Goal: Task Accomplishment & Management: Use online tool/utility

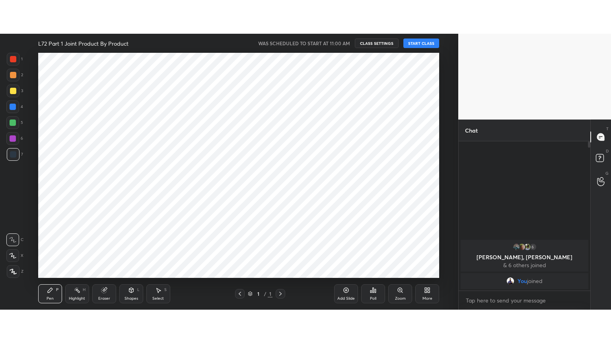
scroll to position [39530, 39330]
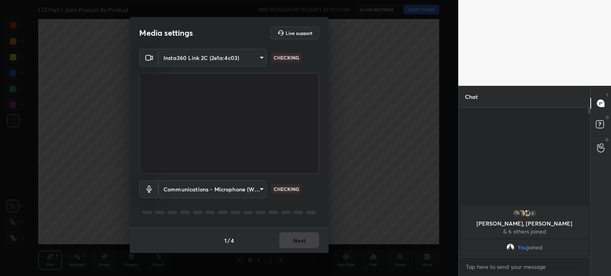
click at [418, 12] on div "Media settings Live support Insta360 Link 2C (2e1a:4c03) 2382b9a4061307aa0a570c…" at bounding box center [229, 138] width 458 height 276
click at [297, 233] on div "1 / 4 Next" at bounding box center [229, 240] width 199 height 25
click at [299, 233] on div "1 / 4 Next" at bounding box center [229, 240] width 199 height 25
click at [297, 233] on button "Next" at bounding box center [299, 241] width 40 height 16
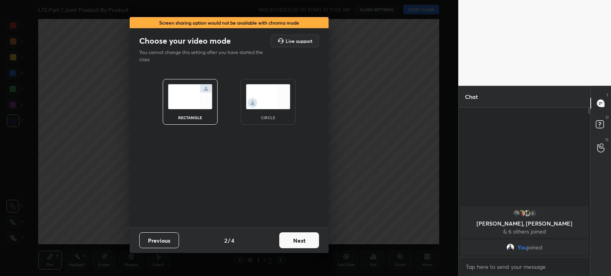
click at [298, 232] on div "Previous 2 / 4 Next" at bounding box center [229, 240] width 199 height 25
click at [297, 240] on button "Next" at bounding box center [299, 241] width 40 height 16
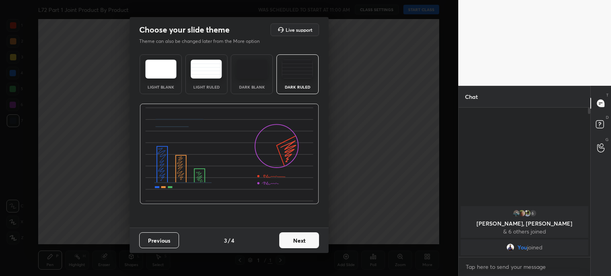
click at [293, 241] on button "Next" at bounding box center [299, 241] width 40 height 16
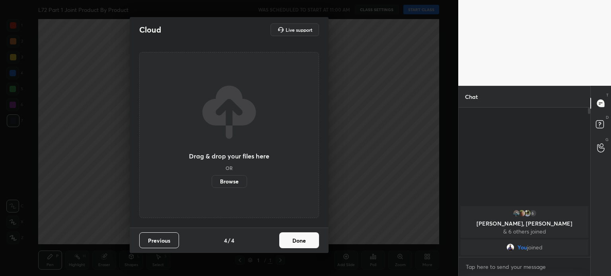
click at [292, 243] on button "Done" at bounding box center [299, 241] width 40 height 16
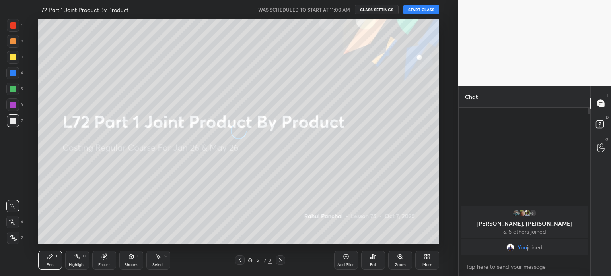
click at [418, 11] on button "START CLASS" at bounding box center [421, 10] width 36 height 10
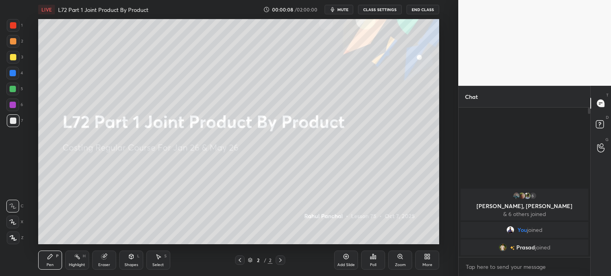
click at [238, 259] on icon at bounding box center [240, 260] width 6 height 6
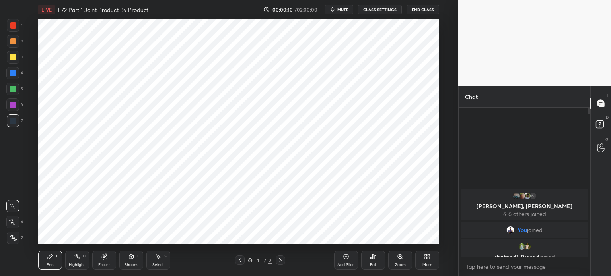
click at [424, 260] on icon at bounding box center [427, 257] width 6 height 6
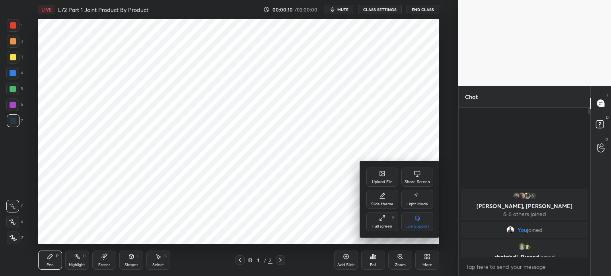
click at [373, 227] on div "Full screen" at bounding box center [382, 227] width 20 height 4
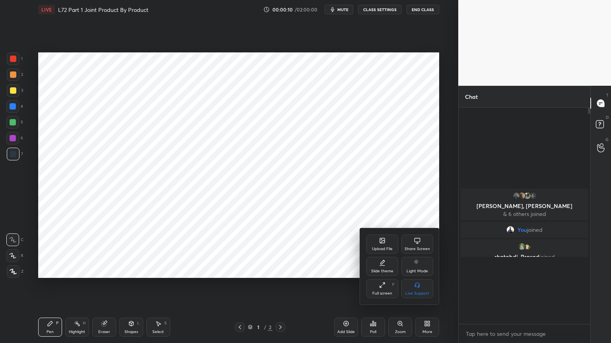
scroll to position [148, 129]
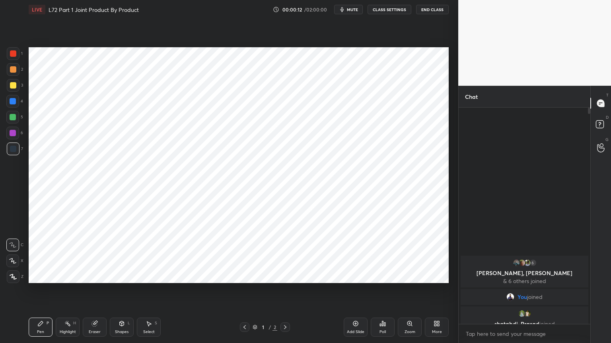
click at [93, 276] on div "Eraser" at bounding box center [95, 327] width 24 height 19
click at [16, 274] on span "Erase all" at bounding box center [13, 277] width 12 height 6
click at [17, 272] on div at bounding box center [13, 277] width 13 height 13
click at [8, 60] on div "1" at bounding box center [15, 55] width 16 height 16
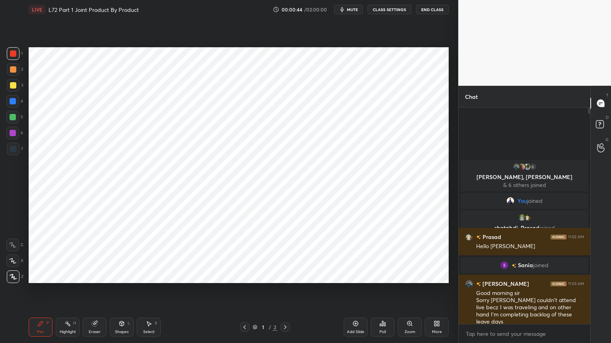
click at [285, 276] on icon at bounding box center [285, 327] width 6 height 6
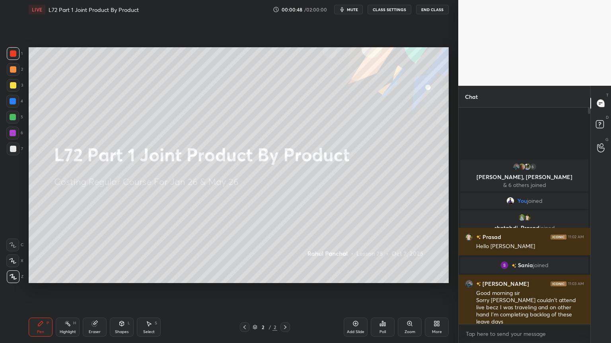
click at [287, 276] on icon at bounding box center [285, 327] width 6 height 6
click at [286, 276] on icon at bounding box center [285, 327] width 6 height 6
click at [356, 276] on icon at bounding box center [355, 324] width 5 height 5
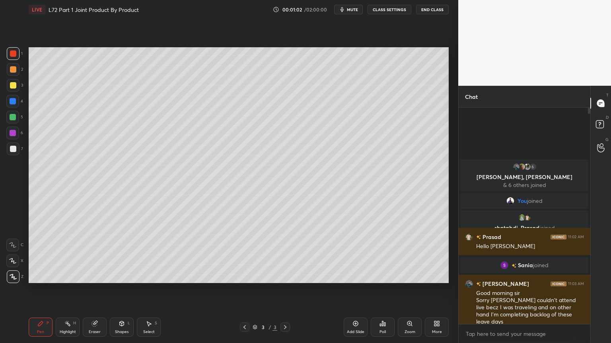
click at [11, 105] on div at bounding box center [12, 101] width 13 height 13
click at [116, 276] on div "Shapes L" at bounding box center [122, 327] width 24 height 19
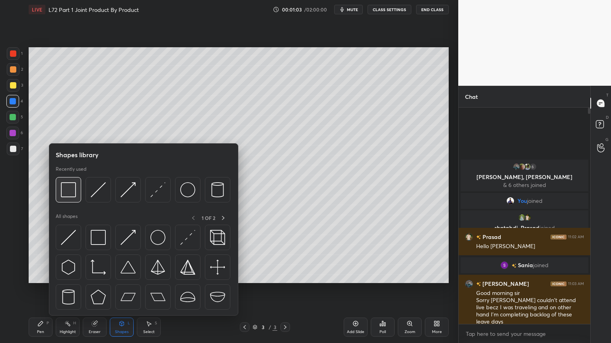
click at [69, 192] on img at bounding box center [68, 189] width 15 height 15
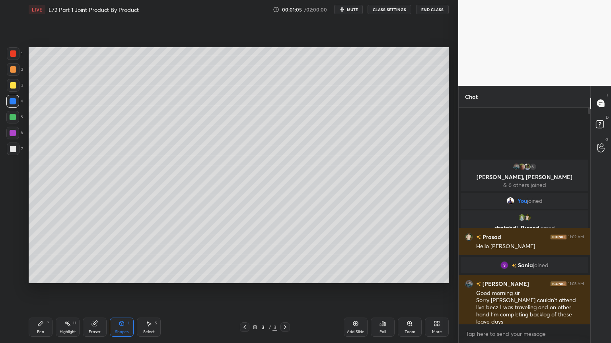
click at [43, 276] on div "Pen" at bounding box center [40, 332] width 7 height 4
click at [13, 240] on div at bounding box center [12, 245] width 13 height 13
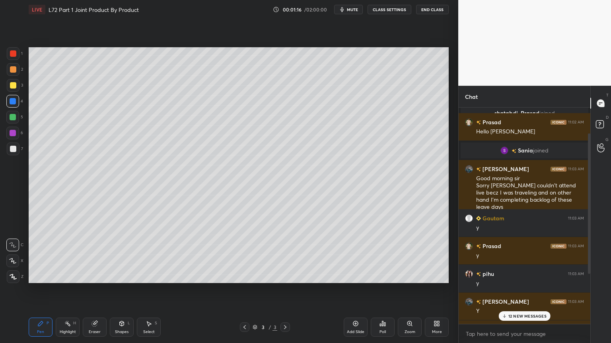
scroll to position [116, 0]
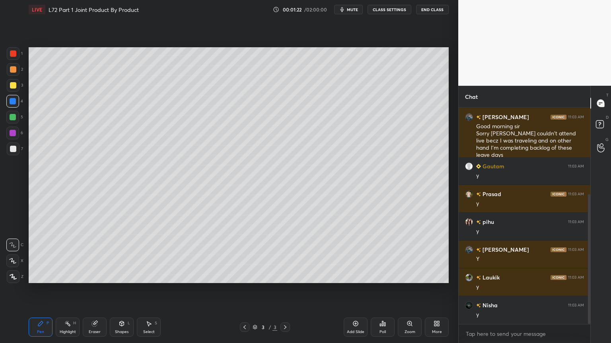
click at [41, 276] on div "Pen" at bounding box center [40, 332] width 7 height 4
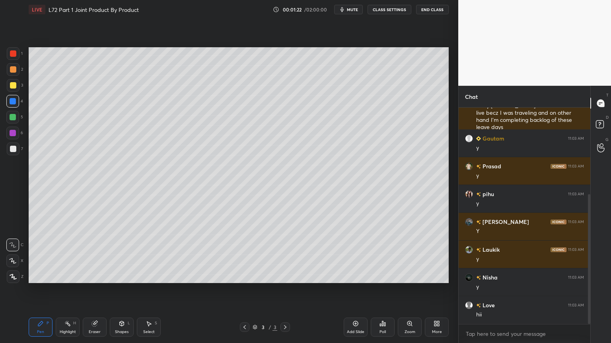
click at [10, 90] on div at bounding box center [13, 85] width 13 height 13
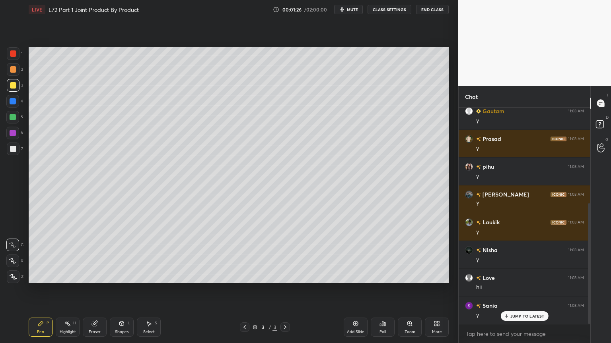
click at [12, 262] on icon at bounding box center [13, 261] width 6 height 5
click at [149, 276] on div "Select" at bounding box center [149, 332] width 12 height 4
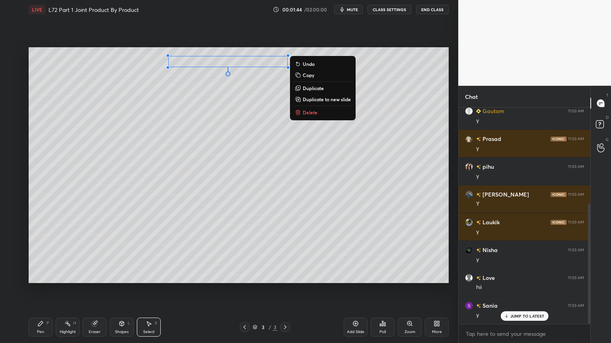
click at [192, 162] on div "0 ° Undo Copy Duplicate Duplicate to new slide Delete" at bounding box center [239, 165] width 420 height 236
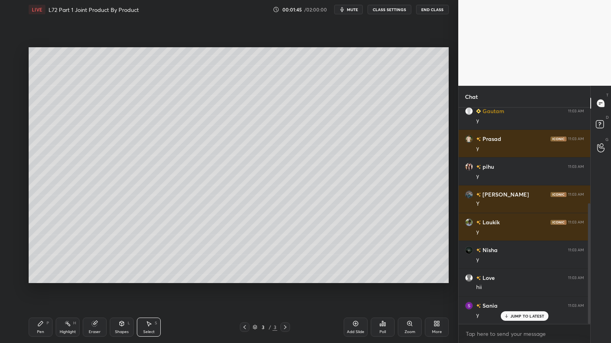
click at [34, 276] on div "Pen P" at bounding box center [41, 327] width 24 height 19
click at [16, 72] on div at bounding box center [13, 69] width 13 height 13
click at [12, 103] on div at bounding box center [13, 101] width 6 height 6
click at [118, 276] on div "Shapes L" at bounding box center [122, 327] width 24 height 19
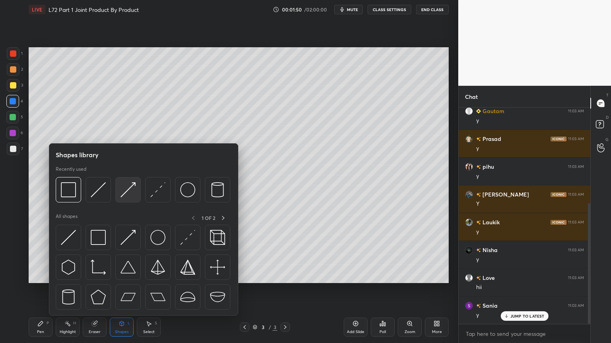
click at [129, 191] on img at bounding box center [127, 189] width 15 height 15
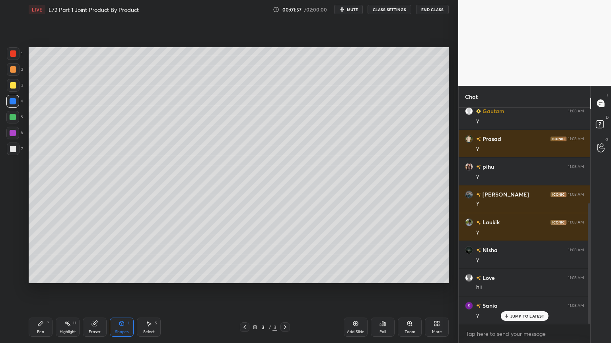
click at [15, 73] on div at bounding box center [13, 69] width 13 height 13
click at [119, 276] on icon at bounding box center [121, 324] width 6 height 6
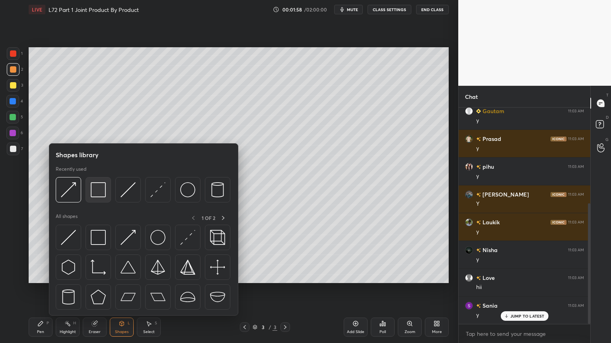
click at [97, 193] on img at bounding box center [98, 189] width 15 height 15
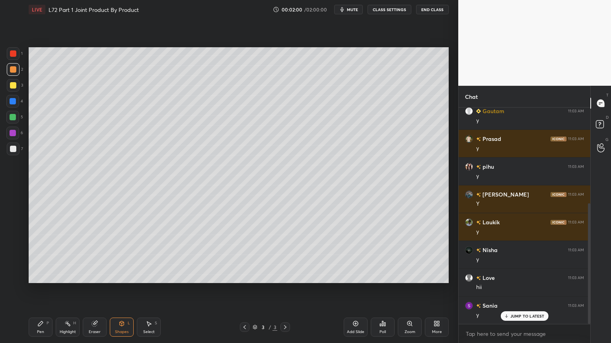
click at [40, 276] on div "Pen P" at bounding box center [41, 327] width 24 height 19
click at [10, 88] on div at bounding box center [13, 85] width 6 height 6
click at [30, 276] on div "Pen P" at bounding box center [41, 327] width 24 height 19
click at [43, 276] on div "Pen" at bounding box center [40, 332] width 7 height 4
click at [11, 244] on icon at bounding box center [12, 246] width 7 height 6
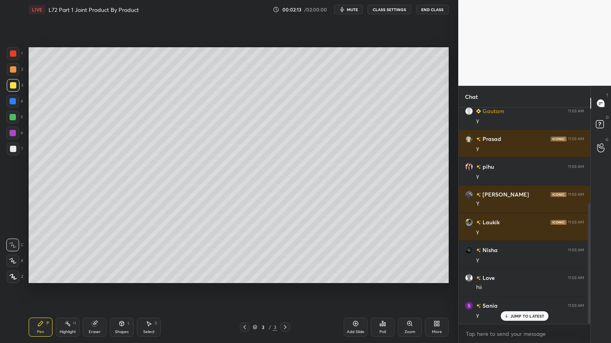
click at [127, 276] on div "Shapes L" at bounding box center [122, 327] width 24 height 19
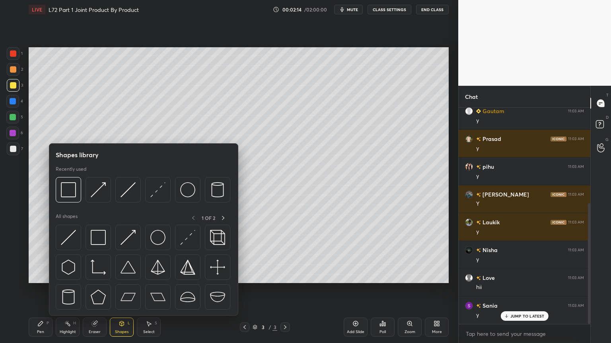
scroll to position [200, 0]
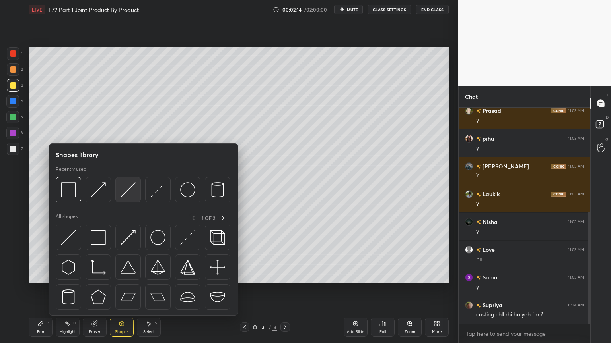
click at [130, 190] on img at bounding box center [127, 189] width 15 height 15
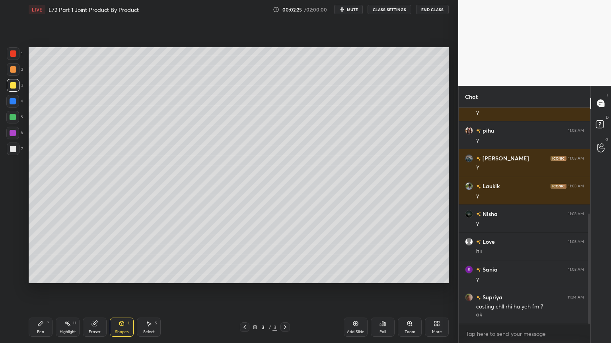
scroll to position [235, 0]
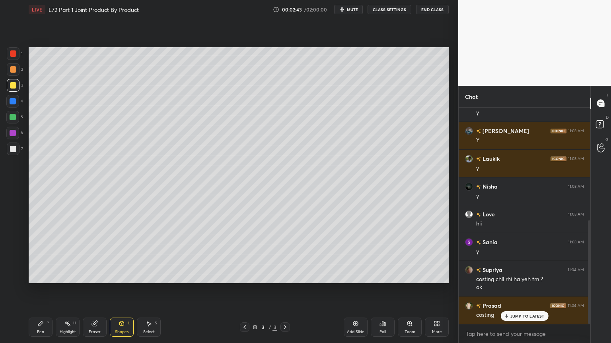
click at [40, 276] on div "Pen P" at bounding box center [41, 327] width 24 height 19
click at [12, 105] on div at bounding box center [12, 101] width 13 height 13
click at [120, 276] on div "Shapes L" at bounding box center [122, 327] width 24 height 19
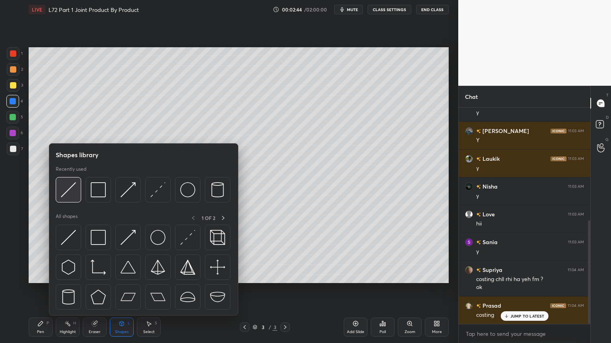
click at [64, 197] on img at bounding box center [68, 189] width 15 height 15
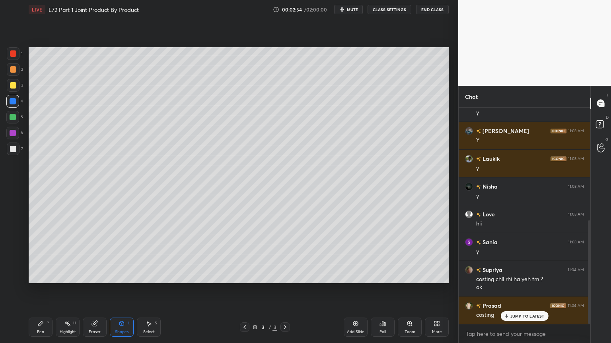
click at [38, 276] on div "Pen" at bounding box center [40, 332] width 7 height 4
click at [35, 276] on div "Pen P" at bounding box center [41, 327] width 24 height 19
click at [12, 147] on div at bounding box center [13, 149] width 6 height 6
click at [127, 276] on div "Shapes L" at bounding box center [122, 327] width 24 height 19
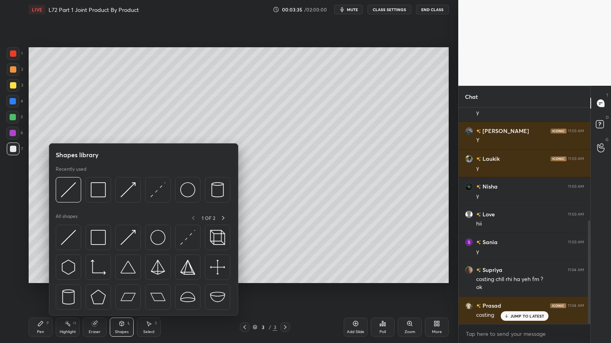
click at [72, 185] on img at bounding box center [68, 189] width 15 height 15
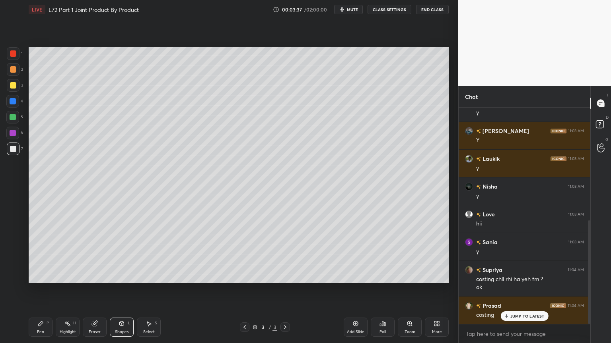
click at [38, 276] on div "Pen P" at bounding box center [41, 327] width 24 height 19
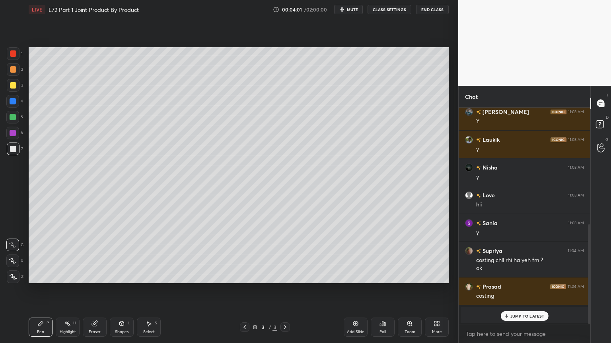
click at [14, 85] on div at bounding box center [13, 85] width 6 height 6
click at [15, 74] on div at bounding box center [13, 69] width 13 height 13
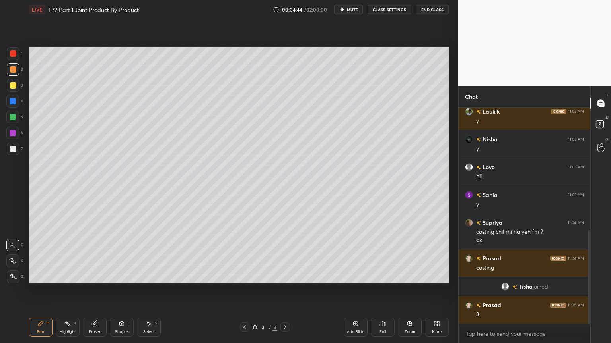
scroll to position [310, 0]
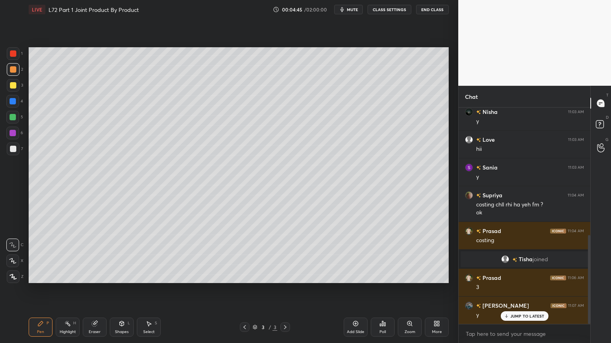
click at [56, 276] on div "Highlight H" at bounding box center [68, 327] width 24 height 19
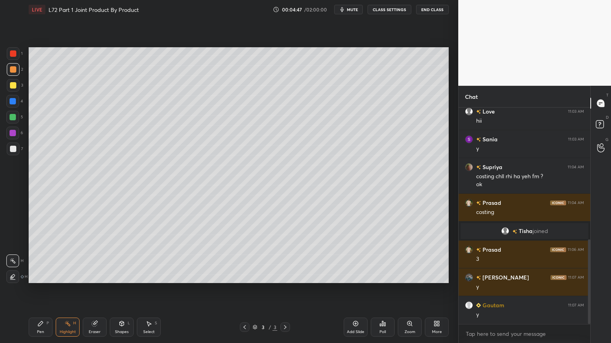
click at [33, 276] on div "Pen P" at bounding box center [41, 327] width 24 height 19
click at [13, 153] on div at bounding box center [13, 149] width 13 height 13
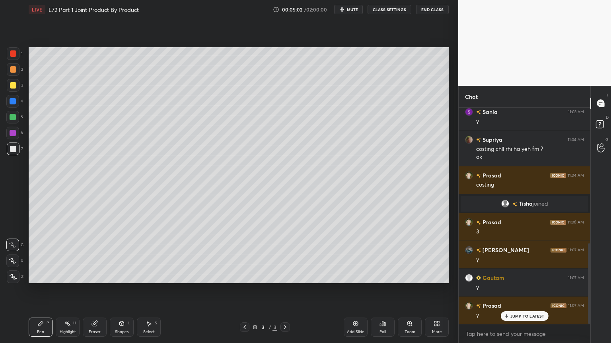
click at [148, 276] on div "Select S" at bounding box center [149, 327] width 24 height 19
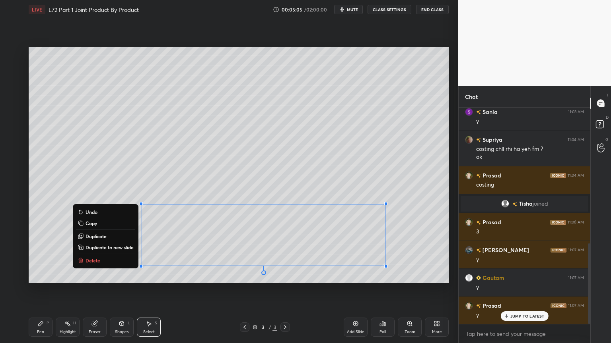
click at [93, 257] on button "Delete" at bounding box center [105, 261] width 59 height 10
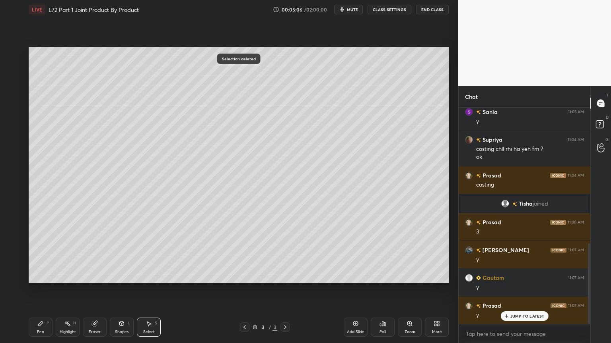
click at [40, 276] on icon at bounding box center [40, 324] width 5 height 5
click at [14, 109] on div "4" at bounding box center [14, 103] width 17 height 16
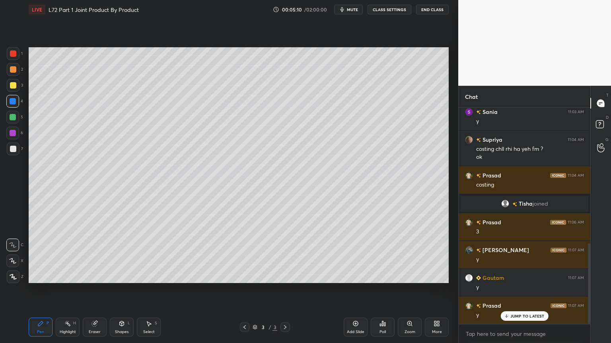
click at [66, 276] on icon at bounding box center [67, 324] width 6 height 6
click at [39, 276] on icon at bounding box center [40, 324] width 6 height 6
click at [11, 89] on div at bounding box center [13, 85] width 13 height 13
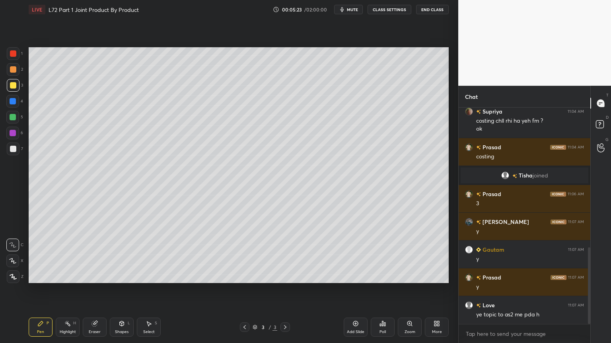
scroll to position [421, 0]
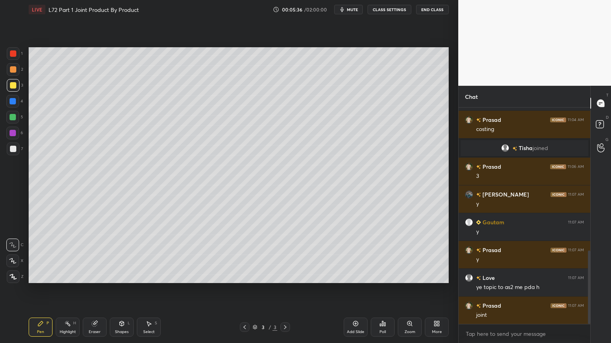
click at [12, 104] on div at bounding box center [13, 101] width 6 height 6
click at [120, 276] on div "Shapes L" at bounding box center [122, 327] width 24 height 19
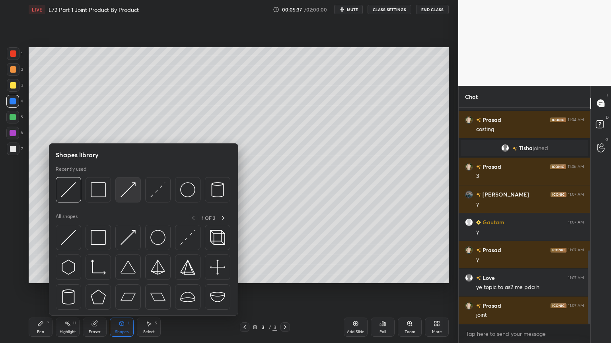
click at [126, 191] on img at bounding box center [127, 189] width 15 height 15
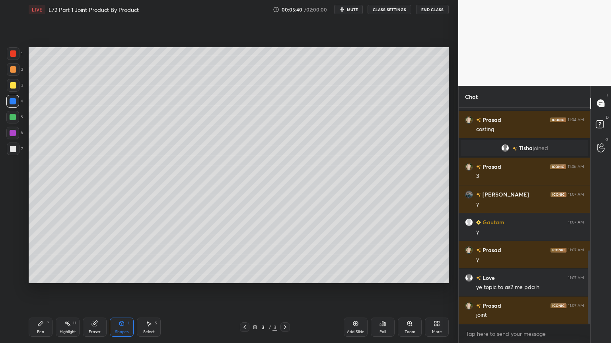
click at [42, 276] on icon at bounding box center [40, 324] width 6 height 6
click at [9, 87] on div at bounding box center [13, 85] width 13 height 13
click at [11, 120] on div at bounding box center [13, 117] width 6 height 6
click at [14, 94] on div "3" at bounding box center [15, 87] width 16 height 16
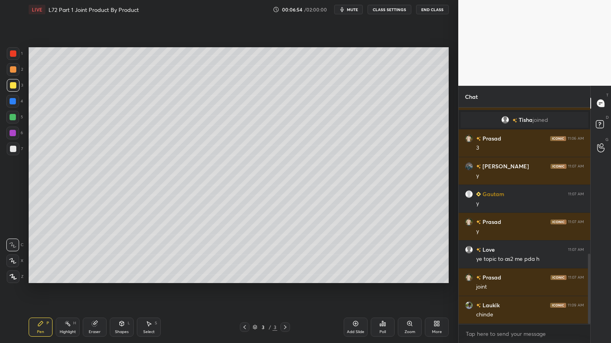
click at [144, 276] on div "Select" at bounding box center [149, 332] width 12 height 4
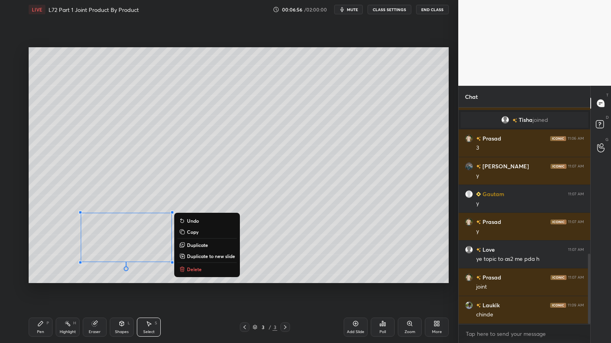
click at [191, 274] on button "Delete" at bounding box center [206, 270] width 59 height 10
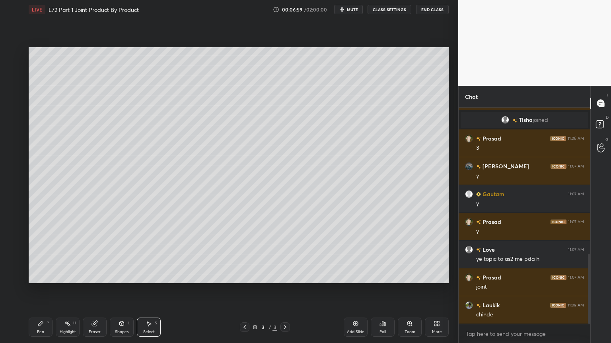
click at [33, 276] on div "Pen P" at bounding box center [41, 327] width 24 height 19
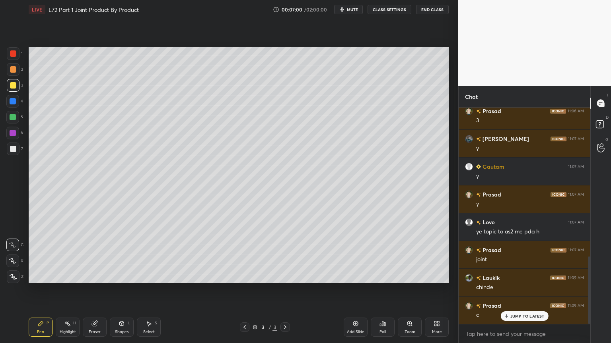
click at [10, 54] on div at bounding box center [13, 53] width 6 height 6
click at [122, 276] on div "Shapes L" at bounding box center [122, 327] width 24 height 19
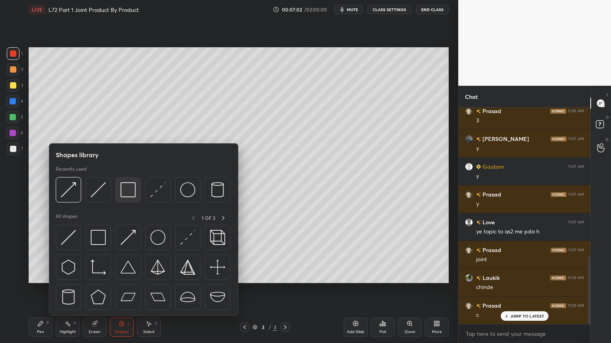
click at [127, 194] on img at bounding box center [127, 189] width 15 height 15
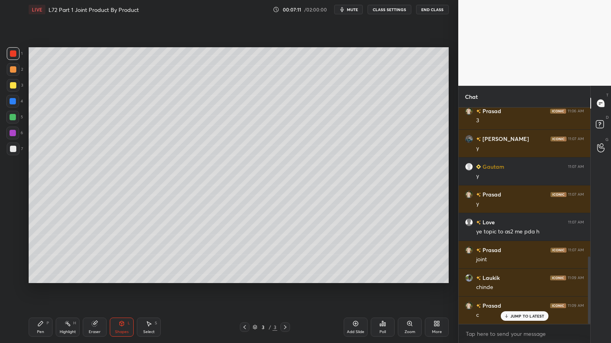
click at [41, 276] on icon at bounding box center [40, 324] width 6 height 6
click at [10, 146] on div at bounding box center [13, 149] width 13 height 13
click at [9, 56] on div at bounding box center [13, 53] width 13 height 13
click at [121, 276] on div "Shapes L" at bounding box center [122, 327] width 24 height 19
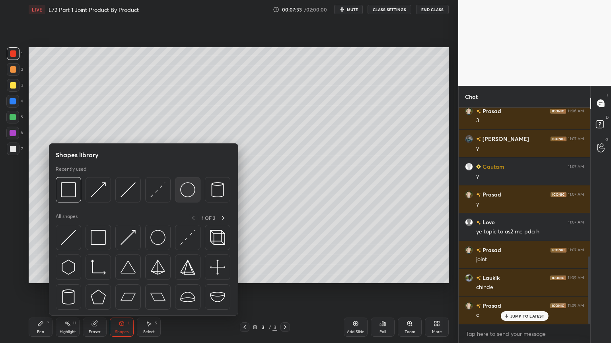
click at [188, 190] on img at bounding box center [187, 189] width 15 height 15
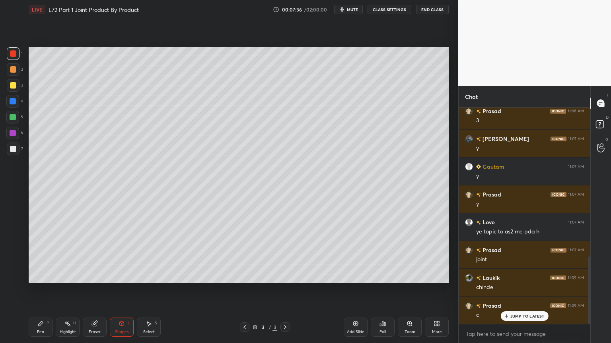
click at [126, 276] on div "Shapes L" at bounding box center [122, 327] width 24 height 19
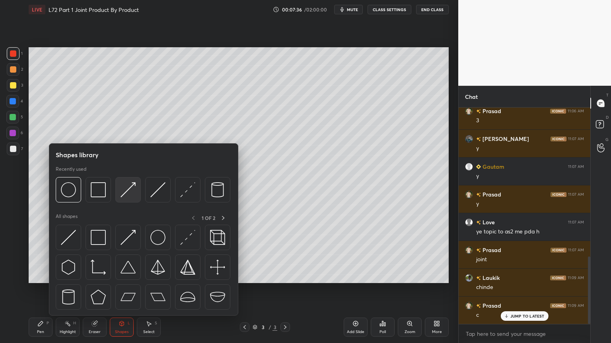
click at [128, 194] on img at bounding box center [127, 189] width 15 height 15
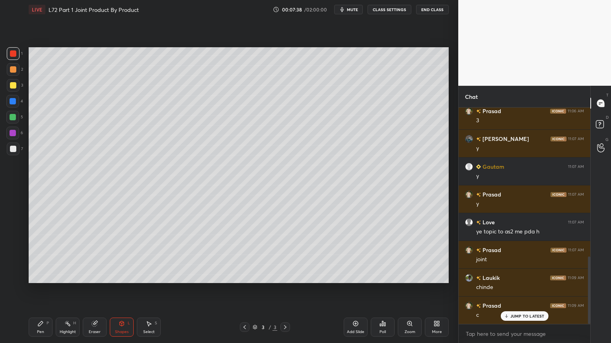
click at [122, 276] on div "Shapes L" at bounding box center [122, 327] width 24 height 19
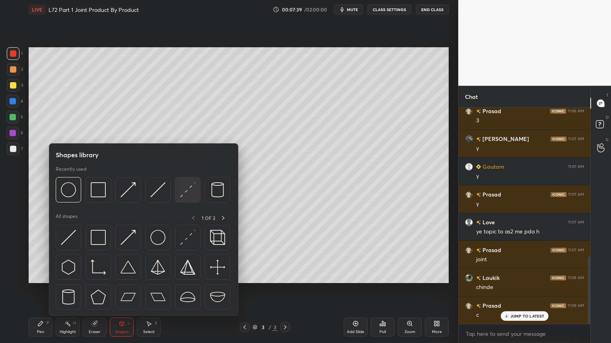
click at [187, 192] on img at bounding box center [187, 189] width 15 height 15
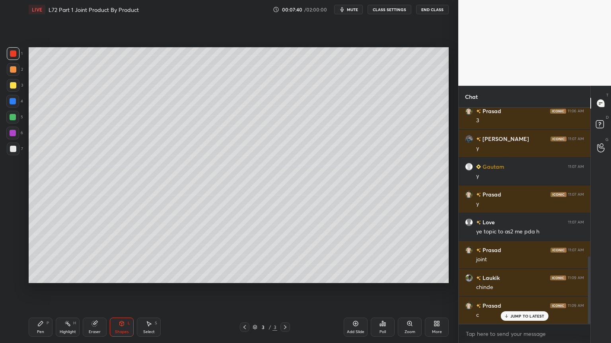
click at [38, 276] on div "Pen P" at bounding box center [41, 327] width 24 height 19
click at [14, 156] on div "7" at bounding box center [15, 151] width 16 height 16
click at [35, 276] on div "Pen P Highlight H Eraser Shapes L Select S 3 / 3 Add Slide Poll Zoom More" at bounding box center [239, 328] width 420 height 32
click at [48, 276] on div "Setting up your live class Poll for secs No correct answer Start poll" at bounding box center [238, 165] width 426 height 293
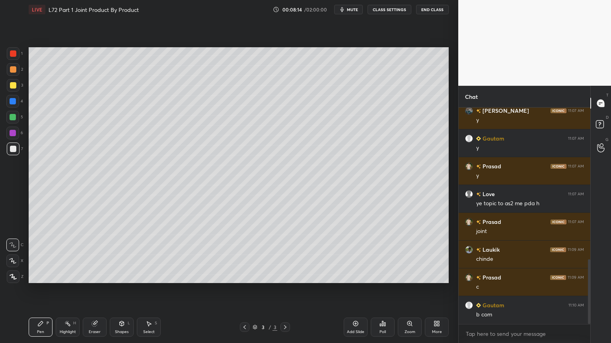
scroll to position [513, 0]
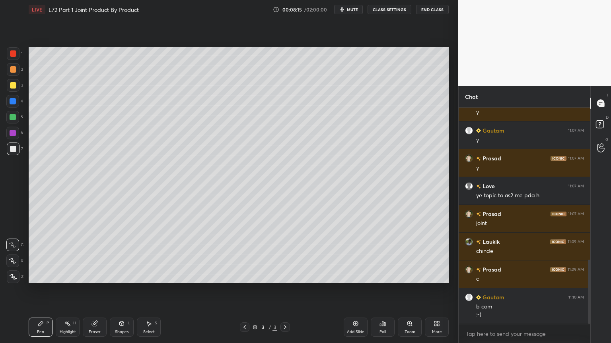
click at [149, 276] on div "Select S" at bounding box center [149, 327] width 24 height 19
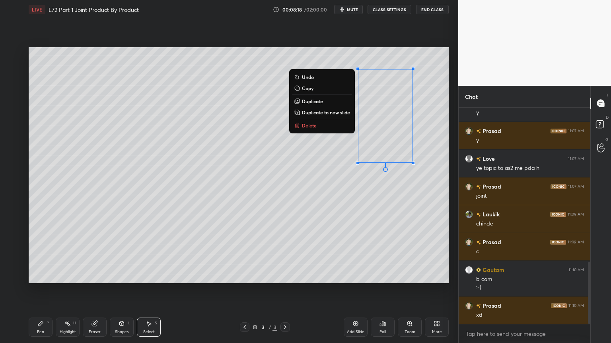
scroll to position [569, 0]
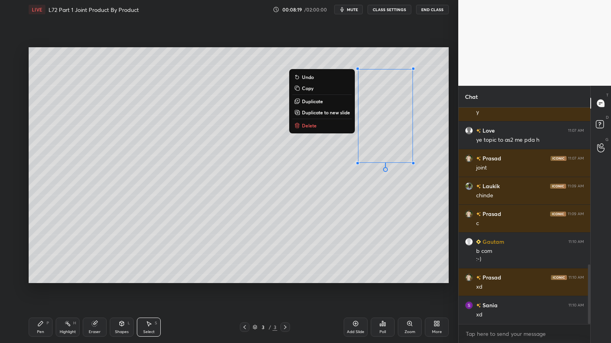
click at [304, 126] on p "Delete" at bounding box center [309, 125] width 15 height 6
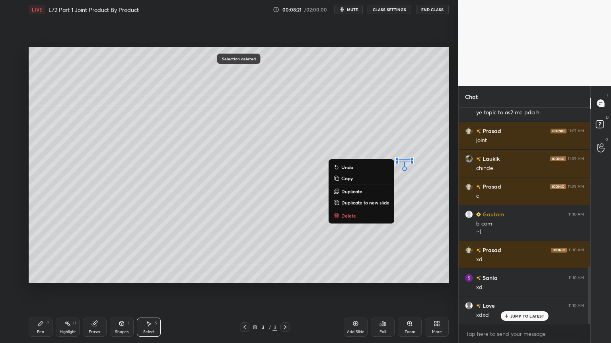
scroll to position [625, 0]
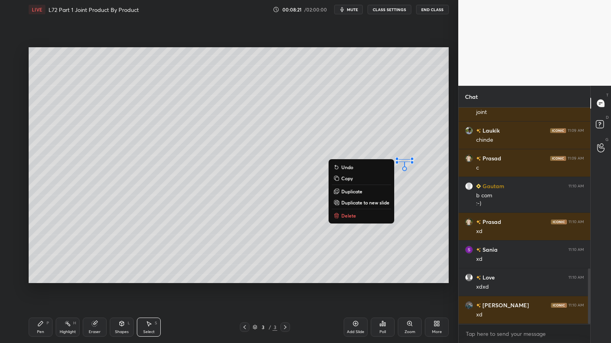
click at [368, 217] on button "Delete" at bounding box center [361, 216] width 59 height 10
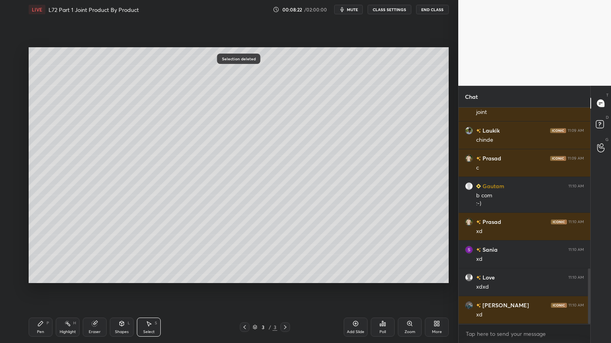
scroll to position [652, 0]
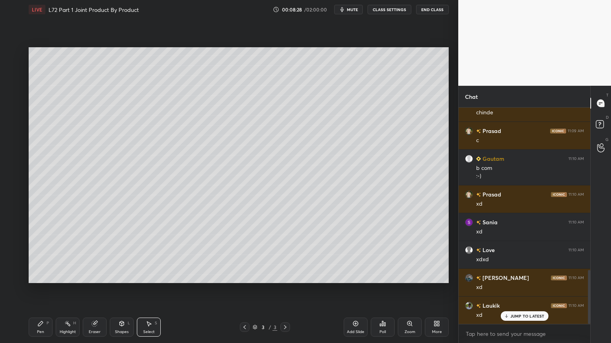
click at [45, 276] on div "Pen P" at bounding box center [41, 327] width 24 height 19
click at [15, 92] on div "3" at bounding box center [15, 87] width 16 height 16
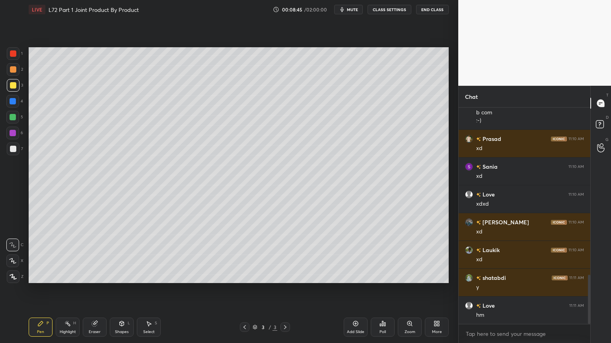
scroll to position [736, 0]
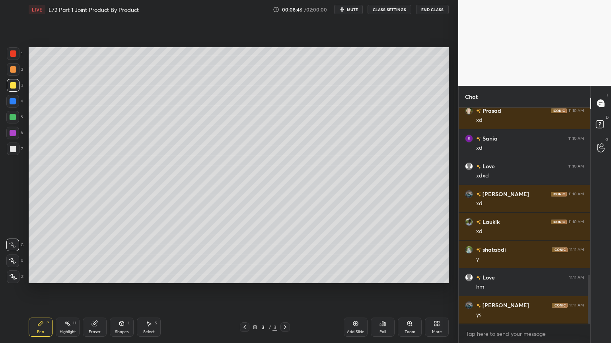
click at [99, 276] on div "Eraser" at bounding box center [95, 327] width 24 height 19
click at [43, 276] on div "Pen" at bounding box center [40, 332] width 7 height 4
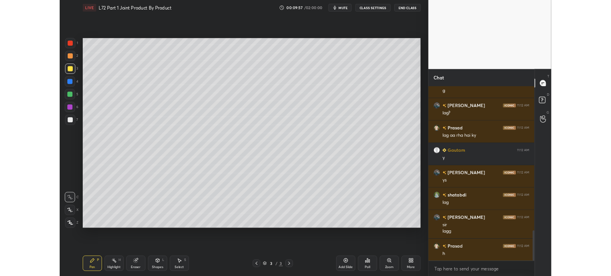
scroll to position [1022, 0]
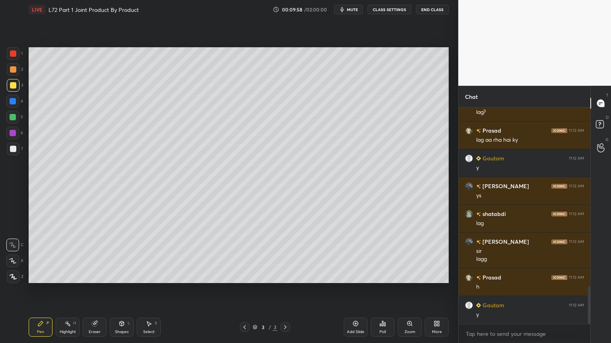
click at [436, 276] on div "More" at bounding box center [437, 327] width 24 height 19
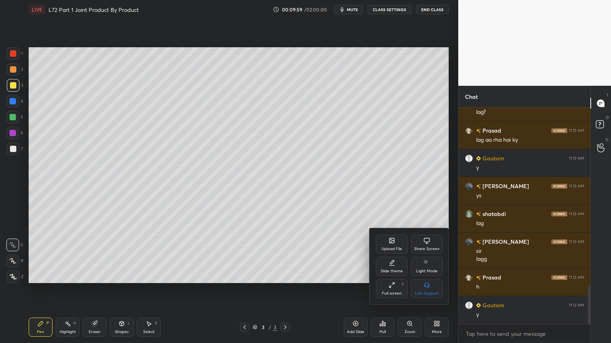
click at [382, 276] on div "Full screen F" at bounding box center [392, 288] width 32 height 19
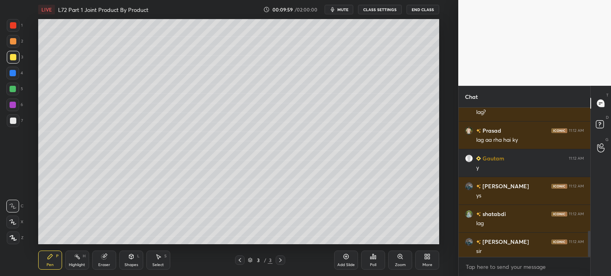
type textarea "x"
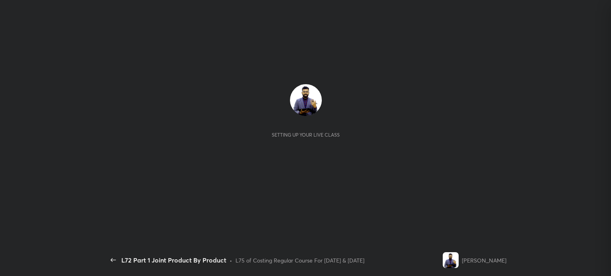
scroll to position [949, 0]
click at [415, 165] on div "Setting up your live class" at bounding box center [306, 131] width 388 height 95
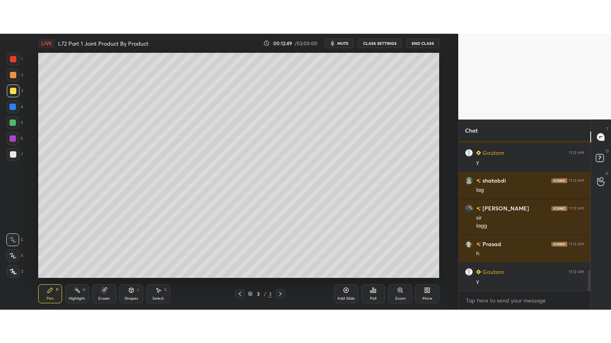
scroll to position [977, 0]
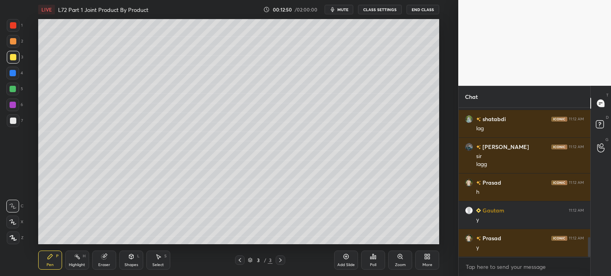
click at [425, 261] on div "More" at bounding box center [427, 260] width 24 height 19
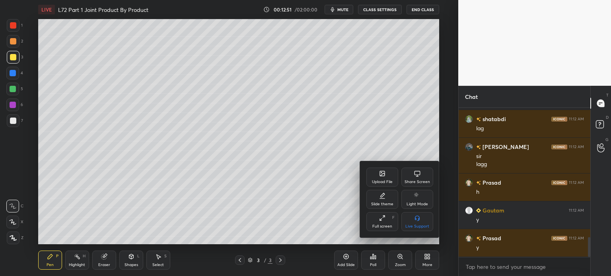
click at [378, 219] on div "Full screen F" at bounding box center [382, 221] width 32 height 19
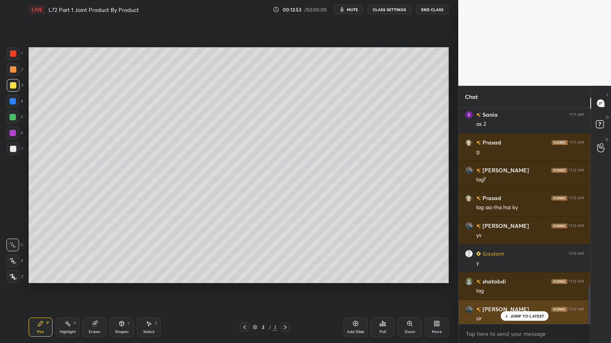
scroll to position [1013, 0]
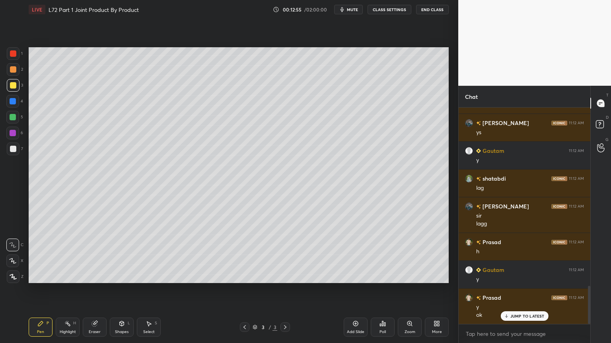
click at [145, 276] on div "Select S" at bounding box center [149, 327] width 24 height 19
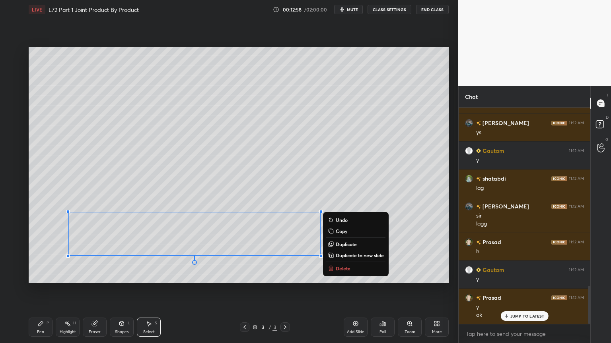
click at [333, 268] on icon at bounding box center [331, 269] width 6 height 6
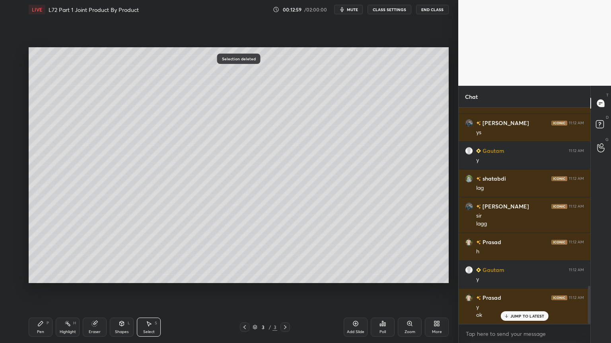
click at [33, 276] on div "Pen P" at bounding box center [41, 327] width 24 height 19
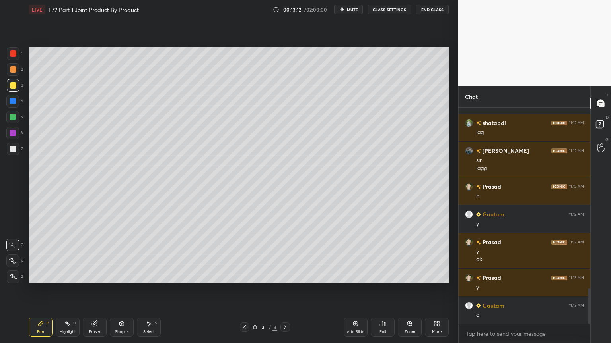
scroll to position [1097, 0]
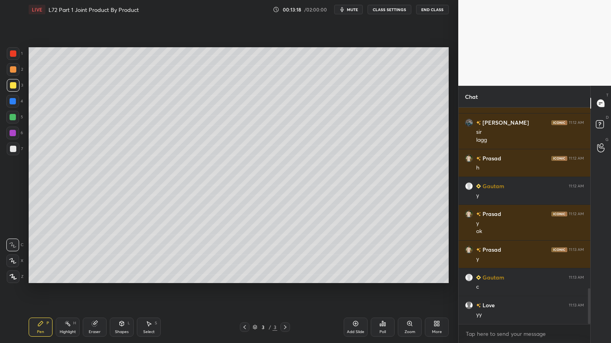
click at [38, 276] on icon at bounding box center [40, 324] width 5 height 5
click at [11, 57] on div at bounding box center [13, 53] width 13 height 13
click at [39, 276] on div "Pen P" at bounding box center [41, 327] width 24 height 19
click at [64, 276] on div "Highlight" at bounding box center [68, 332] width 16 height 4
click at [99, 276] on div "Eraser" at bounding box center [95, 327] width 24 height 19
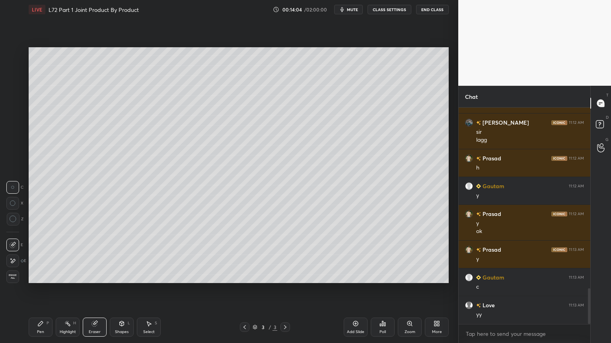
click at [41, 276] on icon at bounding box center [40, 324] width 5 height 5
click at [16, 85] on div at bounding box center [13, 85] width 6 height 6
click at [39, 276] on div "Pen" at bounding box center [40, 332] width 7 height 4
click at [286, 276] on icon at bounding box center [285, 327] width 6 height 6
click at [355, 276] on icon at bounding box center [355, 324] width 6 height 6
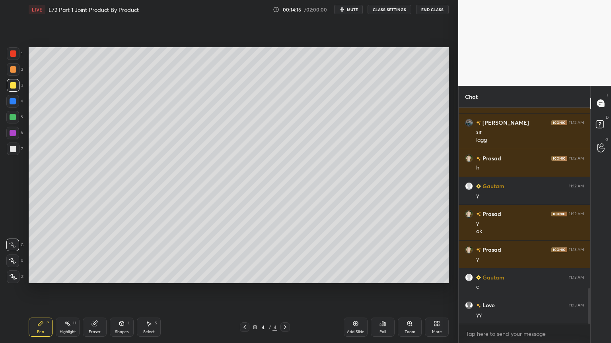
click at [14, 99] on div at bounding box center [13, 101] width 6 height 6
click at [248, 276] on div at bounding box center [245, 328] width 10 height 10
click at [441, 276] on div "More" at bounding box center [437, 327] width 24 height 19
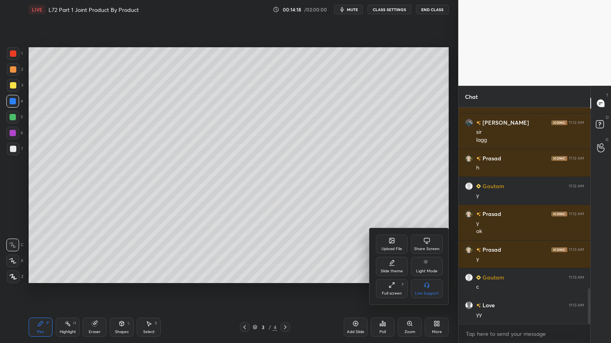
click at [394, 268] on div "Slide theme" at bounding box center [392, 266] width 32 height 19
click at [425, 276] on rect at bounding box center [426, 285] width 6 height 3
click at [380, 240] on div "Slide theme" at bounding box center [409, 240] width 67 height 8
click at [337, 257] on div at bounding box center [305, 171] width 611 height 343
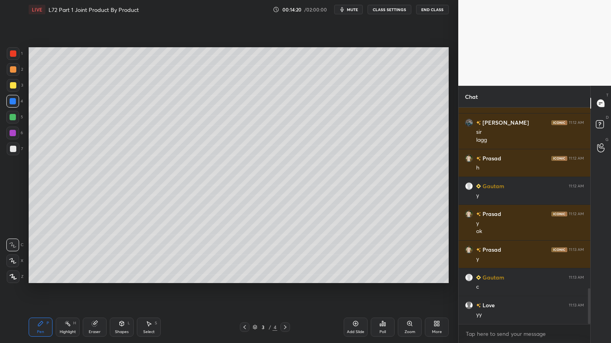
click at [348, 276] on div "Add Slide" at bounding box center [355, 327] width 24 height 19
click at [11, 106] on div at bounding box center [12, 101] width 13 height 13
click at [119, 276] on div "Shapes L" at bounding box center [122, 327] width 24 height 19
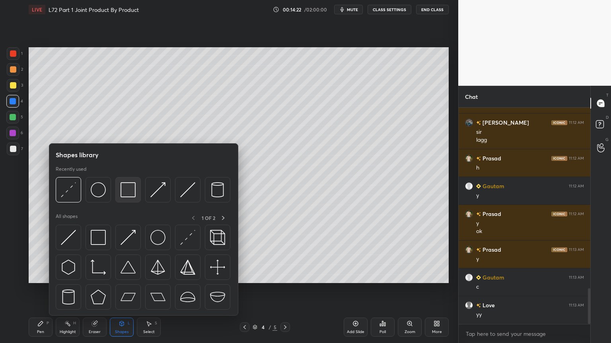
click at [132, 192] on img at bounding box center [127, 189] width 15 height 15
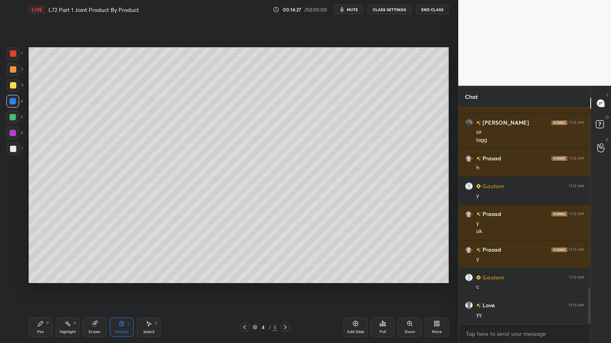
click at [41, 276] on icon at bounding box center [40, 324] width 5 height 5
click at [12, 83] on div at bounding box center [13, 85] width 6 height 6
click at [245, 276] on icon at bounding box center [244, 327] width 6 height 6
click at [278, 276] on div "3 / 5" at bounding box center [265, 328] width 50 height 10
click at [287, 276] on icon at bounding box center [285, 327] width 6 height 6
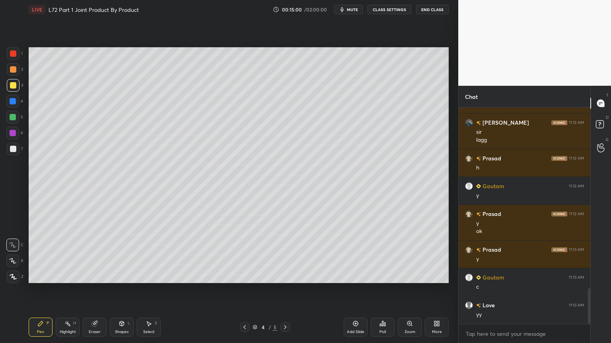
click at [122, 276] on div "Shapes L" at bounding box center [122, 327] width 24 height 19
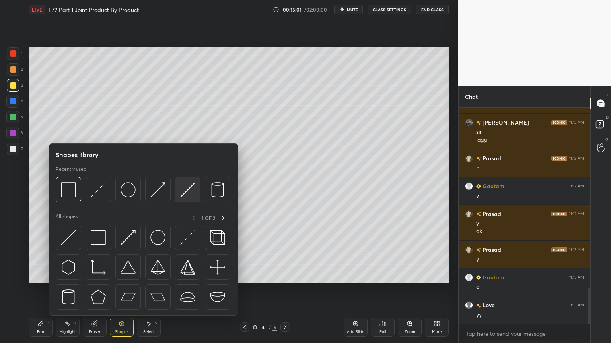
click at [189, 190] on img at bounding box center [187, 189] width 15 height 15
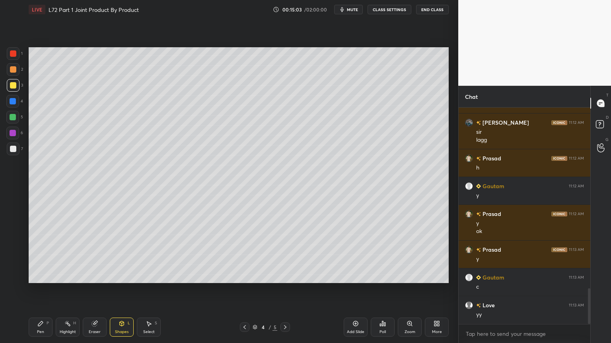
click at [14, 96] on div at bounding box center [12, 101] width 13 height 13
click at [120, 276] on icon at bounding box center [121, 324] width 6 height 6
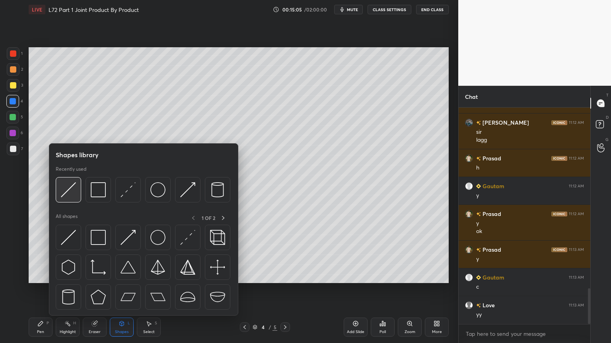
click at [72, 191] on img at bounding box center [68, 189] width 15 height 15
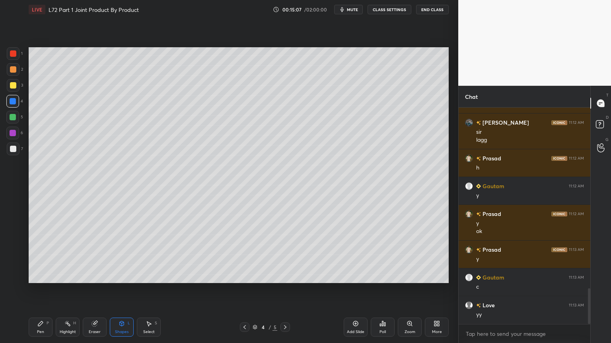
click at [46, 276] on div "Pen P" at bounding box center [41, 327] width 24 height 19
click at [43, 276] on icon at bounding box center [40, 324] width 6 height 6
click at [11, 74] on div at bounding box center [13, 69] width 13 height 13
click at [123, 276] on div "Shapes L" at bounding box center [122, 327] width 24 height 19
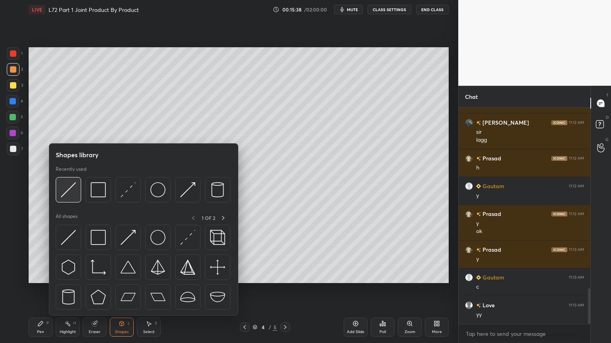
click at [70, 193] on img at bounding box center [68, 189] width 15 height 15
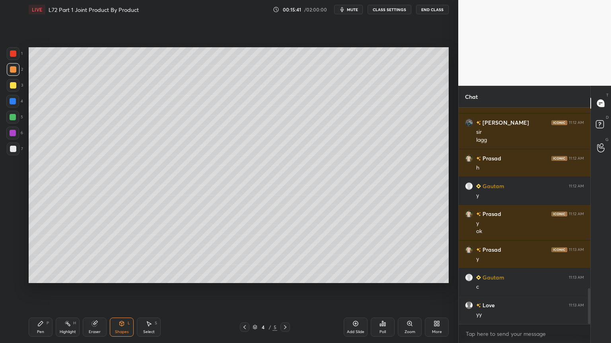
click at [149, 276] on icon at bounding box center [149, 324] width 6 height 6
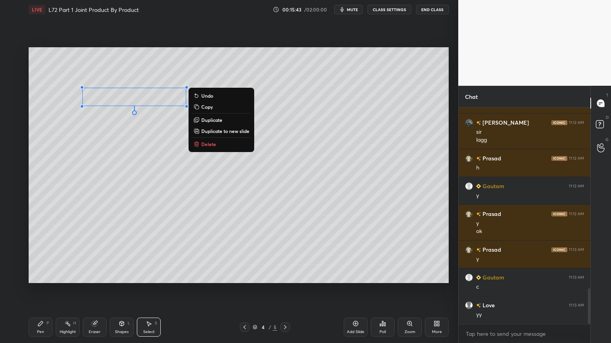
click at [207, 120] on p "Duplicate" at bounding box center [211, 120] width 21 height 6
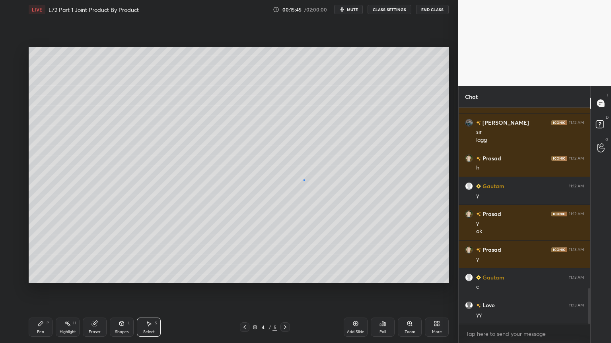
click at [303, 180] on div "0 ° Undo Copy Duplicate Duplicate to new slide Delete" at bounding box center [239, 165] width 420 height 236
click at [99, 276] on div "Eraser" at bounding box center [95, 327] width 24 height 19
click at [17, 259] on div at bounding box center [12, 261] width 13 height 13
click at [35, 276] on div "Pen P" at bounding box center [41, 327] width 24 height 19
click at [122, 276] on icon at bounding box center [122, 325] width 0 height 3
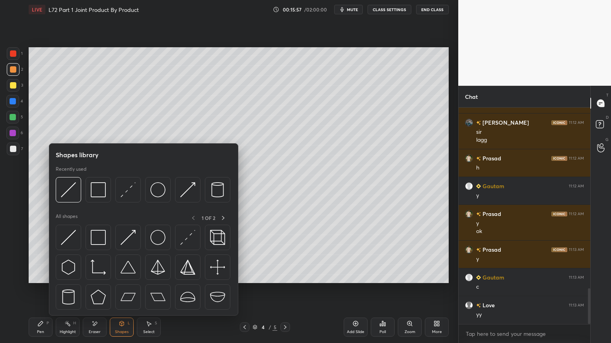
click at [74, 194] on img at bounding box center [68, 189] width 15 height 15
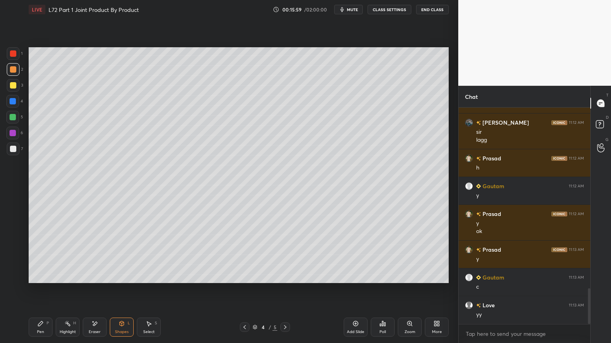
click at [14, 153] on div at bounding box center [13, 149] width 13 height 13
click at [41, 276] on icon at bounding box center [40, 324] width 5 height 5
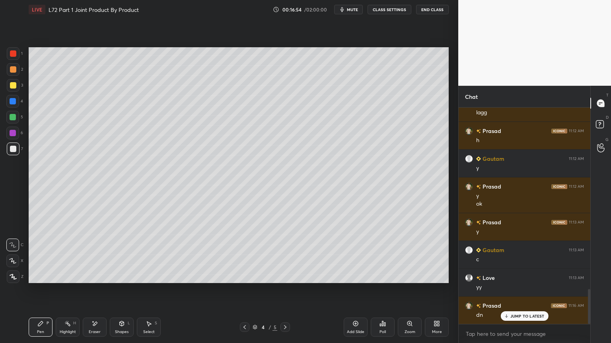
click at [17, 122] on div at bounding box center [12, 117] width 13 height 13
click at [18, 154] on div at bounding box center [13, 149] width 13 height 13
click at [122, 276] on icon at bounding box center [122, 323] width 4 height 1
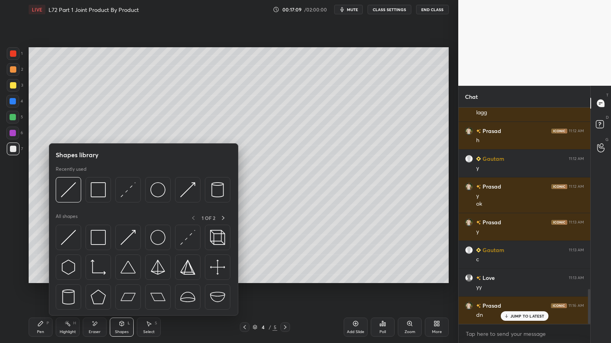
click at [70, 194] on img at bounding box center [68, 189] width 15 height 15
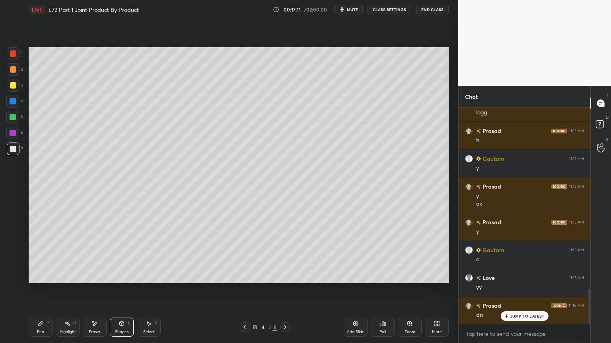
click at [30, 276] on div "Pen P" at bounding box center [41, 327] width 24 height 19
click at [14, 104] on div at bounding box center [13, 101] width 6 height 6
click at [126, 276] on div "Shapes L" at bounding box center [122, 327] width 24 height 19
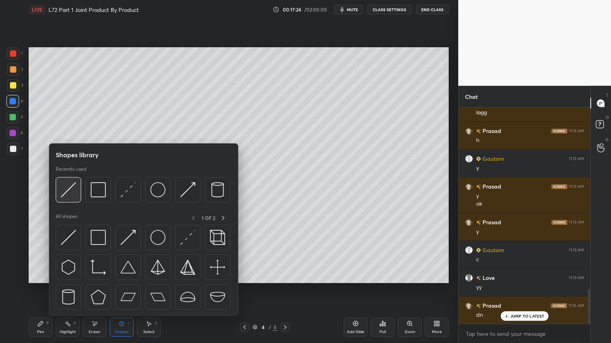
click at [70, 194] on img at bounding box center [68, 189] width 15 height 15
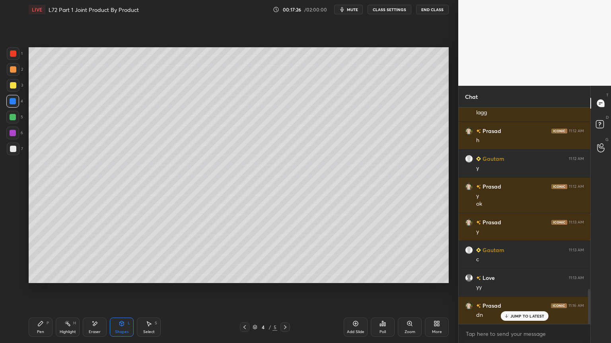
click at [13, 154] on div at bounding box center [13, 149] width 13 height 13
click at [37, 276] on div "Pen" at bounding box center [40, 332] width 7 height 4
click at [16, 58] on div at bounding box center [13, 53] width 13 height 13
click at [115, 276] on div "Shapes L" at bounding box center [122, 327] width 24 height 19
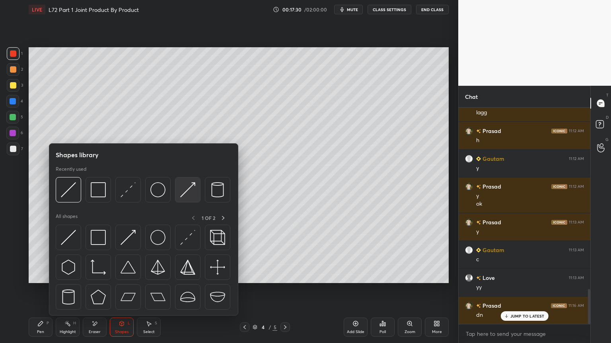
click at [190, 194] on img at bounding box center [187, 189] width 15 height 15
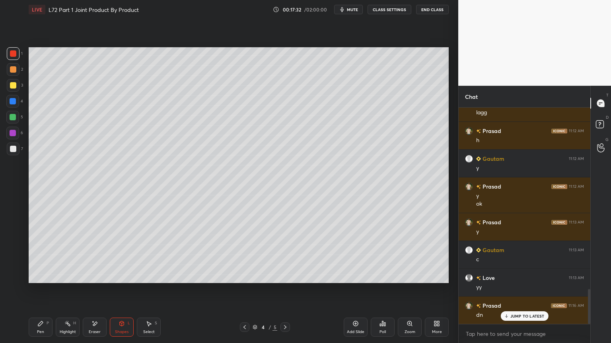
click at [118, 276] on div "Shapes L" at bounding box center [122, 327] width 24 height 19
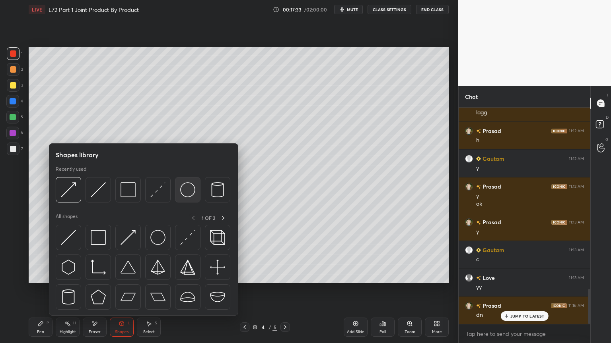
click at [191, 187] on img at bounding box center [187, 189] width 15 height 15
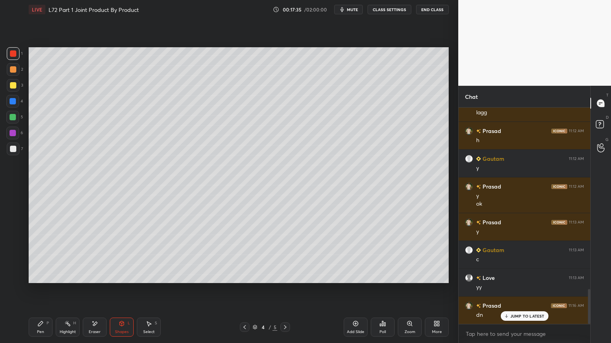
click at [16, 151] on div at bounding box center [13, 149] width 6 height 6
click at [29, 276] on div "Pen P" at bounding box center [41, 327] width 24 height 19
click at [120, 276] on div "Shapes L" at bounding box center [122, 327] width 24 height 19
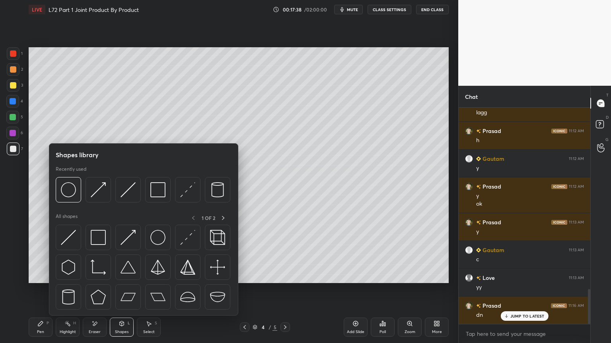
click at [65, 191] on img at bounding box center [68, 189] width 15 height 15
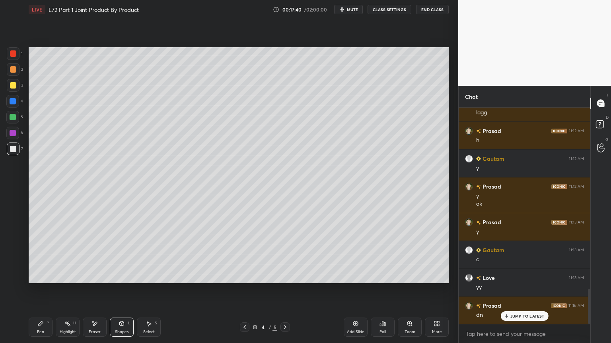
click at [16, 150] on div at bounding box center [13, 149] width 13 height 13
click at [33, 276] on div "Pen P" at bounding box center [41, 327] width 24 height 19
click at [13, 119] on div at bounding box center [13, 117] width 6 height 6
click at [17, 149] on div at bounding box center [13, 149] width 13 height 13
click at [35, 276] on div "Pen P" at bounding box center [41, 327] width 24 height 19
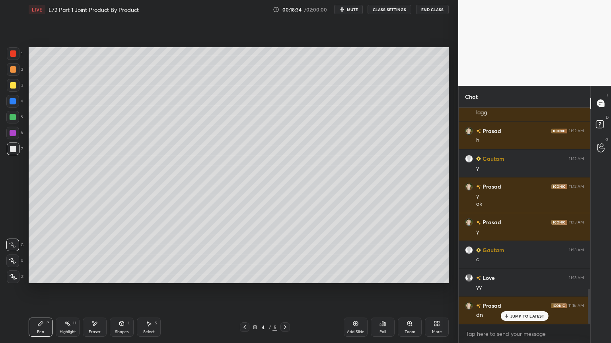
click at [241, 276] on div at bounding box center [245, 328] width 10 height 10
click at [14, 151] on div at bounding box center [13, 149] width 6 height 6
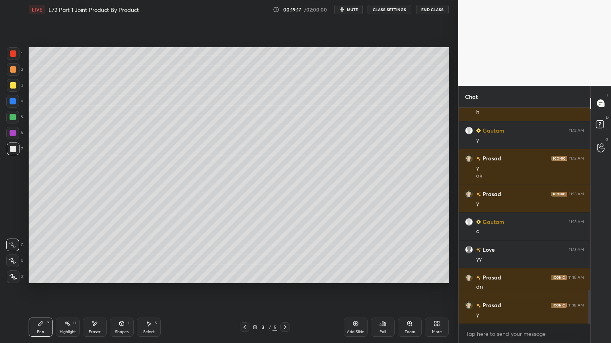
click at [148, 276] on div "Select S" at bounding box center [149, 327] width 24 height 19
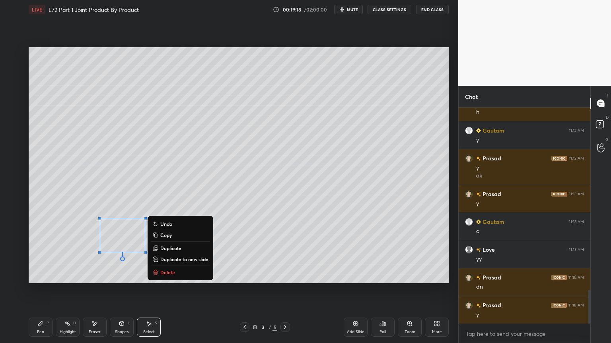
click at [165, 272] on p "Delete" at bounding box center [167, 273] width 15 height 6
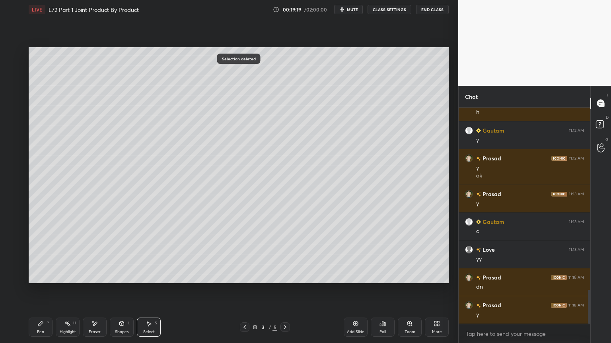
click at [41, 276] on div "Pen" at bounding box center [40, 332] width 7 height 4
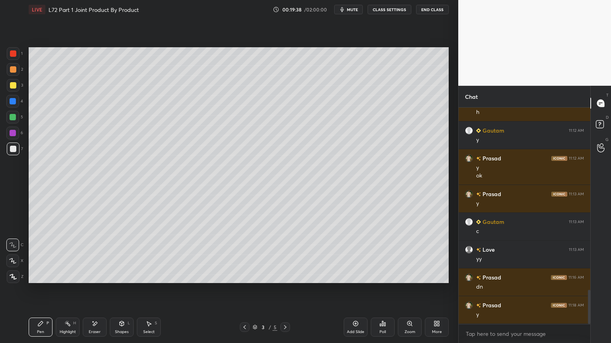
click at [67, 276] on rect at bounding box center [68, 325] width 4 height 4
click at [285, 276] on icon at bounding box center [285, 327] width 6 height 6
click at [51, 276] on div "Pen P" at bounding box center [41, 327] width 24 height 19
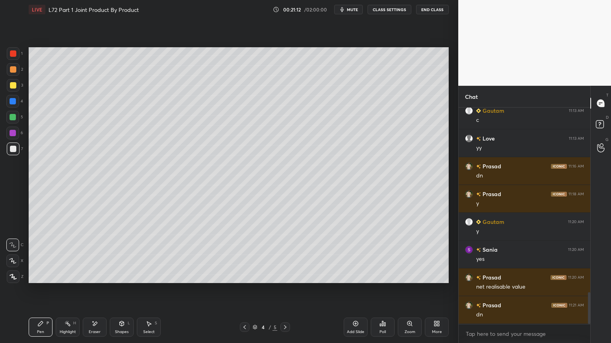
scroll to position [1291, 0]
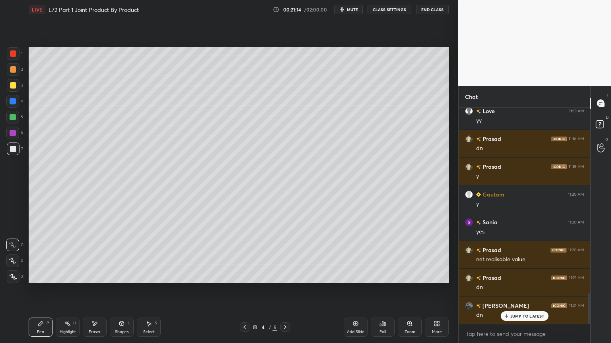
click at [13, 89] on div at bounding box center [13, 85] width 13 height 13
click at [120, 276] on div "Shapes L" at bounding box center [122, 327] width 24 height 19
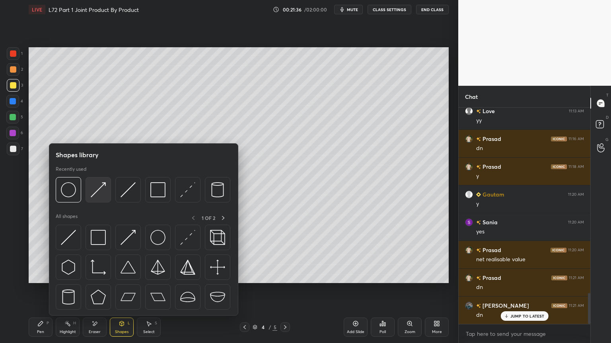
click at [97, 193] on img at bounding box center [98, 189] width 15 height 15
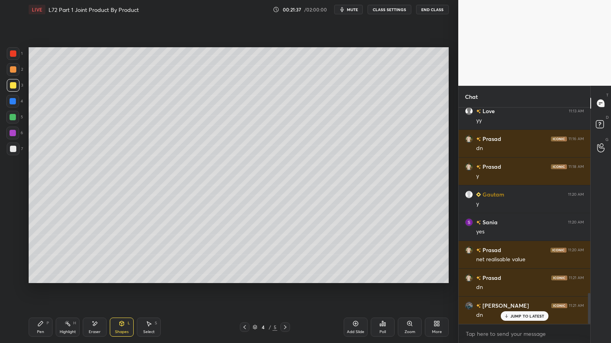
click at [132, 276] on div "Shapes L" at bounding box center [122, 327] width 24 height 19
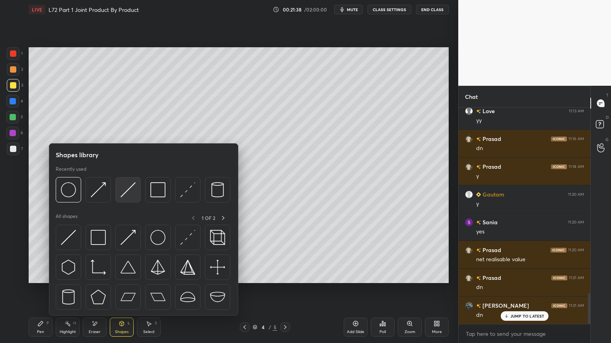
click at [126, 191] on img at bounding box center [127, 189] width 15 height 15
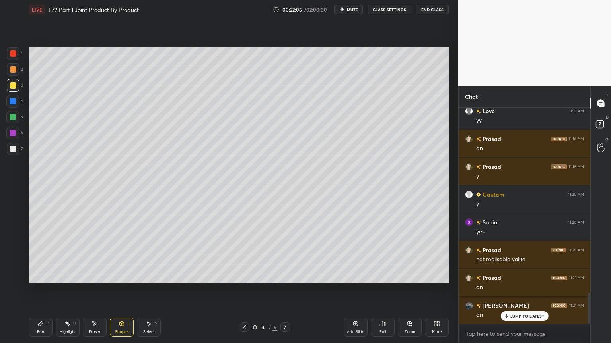
click at [11, 102] on div at bounding box center [13, 101] width 6 height 6
click at [118, 276] on icon at bounding box center [121, 324] width 6 height 6
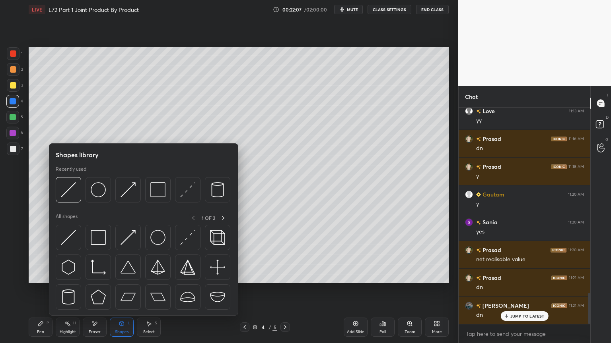
click at [39, 276] on icon at bounding box center [40, 324] width 5 height 5
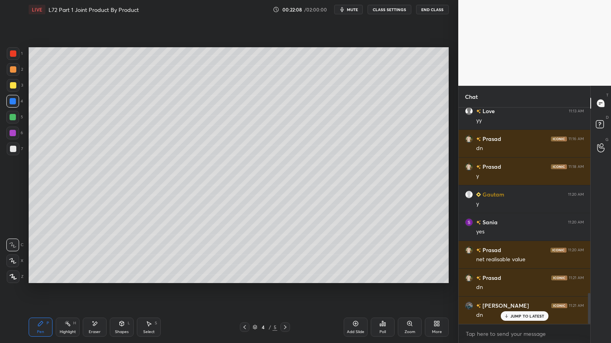
click at [121, 276] on div "Shapes L" at bounding box center [122, 327] width 24 height 19
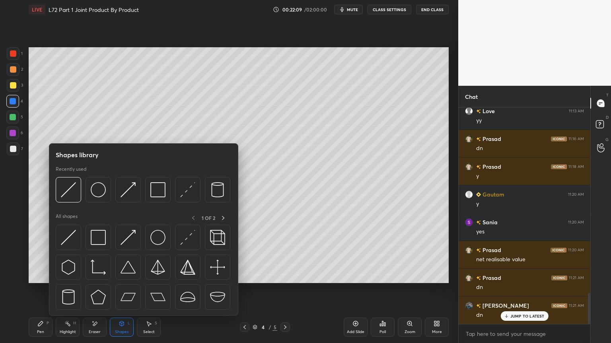
click at [69, 196] on img at bounding box center [68, 189] width 15 height 15
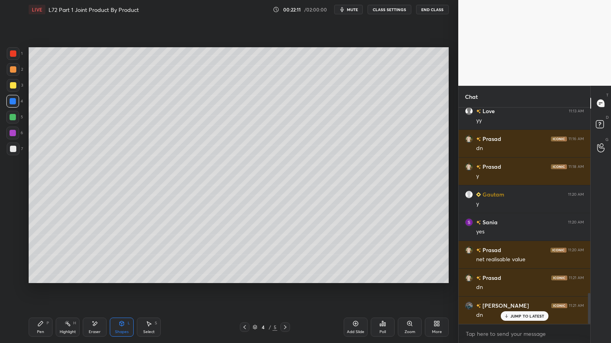
click at [41, 276] on icon at bounding box center [40, 324] width 5 height 5
click at [11, 74] on div at bounding box center [13, 69] width 13 height 13
click at [116, 276] on div "Shapes" at bounding box center [122, 332] width 14 height 4
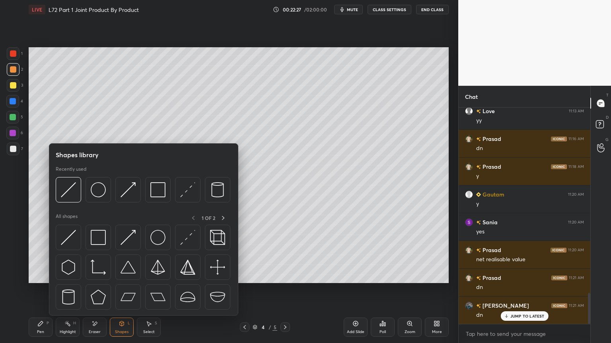
click at [70, 197] on img at bounding box center [68, 189] width 15 height 15
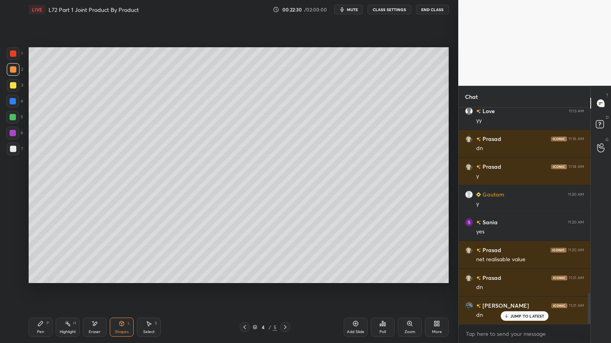
click at [8, 154] on div at bounding box center [13, 149] width 13 height 13
click at [41, 276] on icon at bounding box center [40, 324] width 5 height 5
click at [125, 276] on div "Shapes L" at bounding box center [122, 327] width 24 height 19
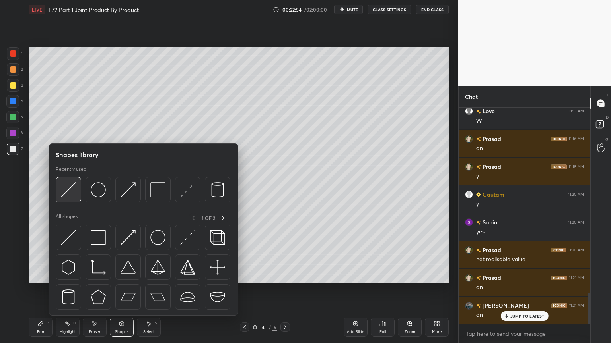
click at [70, 193] on img at bounding box center [68, 189] width 15 height 15
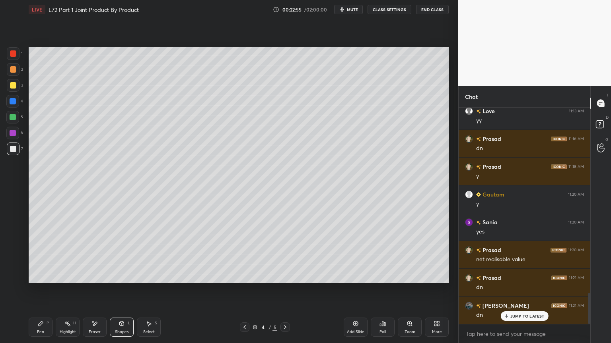
click at [45, 276] on div "Pen P" at bounding box center [41, 327] width 24 height 19
click at [119, 276] on div "Shapes" at bounding box center [122, 332] width 14 height 4
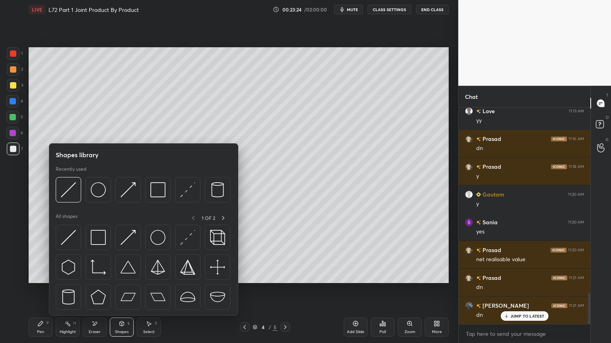
click at [67, 194] on img at bounding box center [68, 189] width 15 height 15
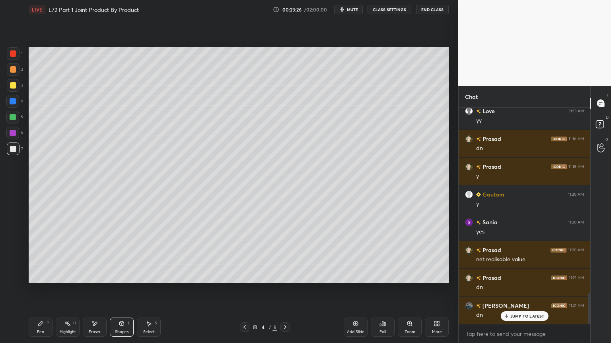
click at [40, 276] on div "Pen P" at bounding box center [41, 327] width 24 height 19
click at [17, 62] on div "1" at bounding box center [15, 55] width 16 height 16
click at [119, 276] on icon at bounding box center [121, 324] width 6 height 6
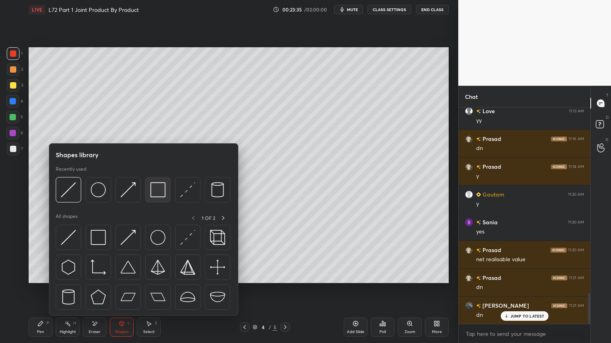
click at [160, 191] on img at bounding box center [157, 189] width 15 height 15
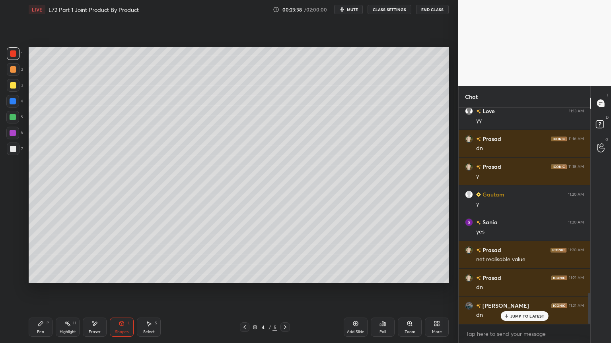
click at [41, 276] on icon at bounding box center [40, 324] width 5 height 5
click at [14, 119] on div at bounding box center [13, 117] width 6 height 6
click at [14, 84] on div at bounding box center [13, 85] width 6 height 6
click at [18, 61] on div "1" at bounding box center [15, 55] width 16 height 16
click at [120, 276] on icon at bounding box center [121, 324] width 6 height 6
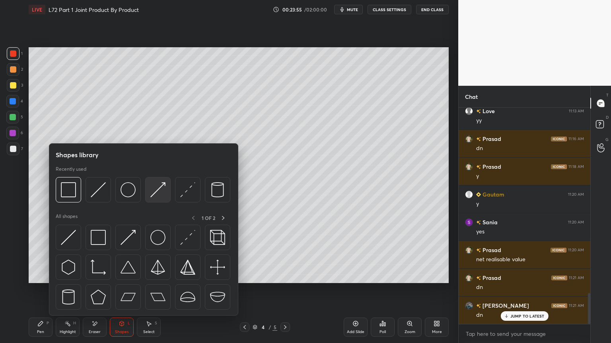
click at [156, 189] on img at bounding box center [157, 189] width 15 height 15
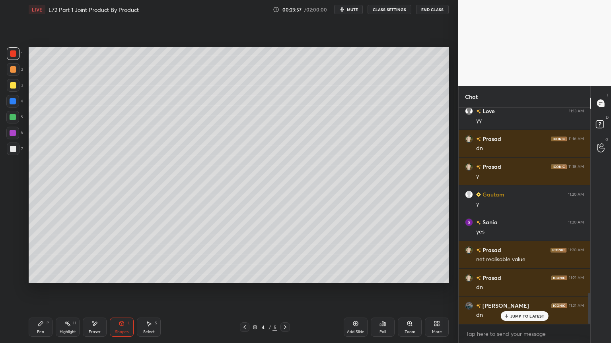
click at [16, 91] on div at bounding box center [13, 85] width 13 height 13
click at [39, 276] on div "Pen P" at bounding box center [41, 327] width 24 height 19
click at [17, 153] on div at bounding box center [13, 149] width 13 height 13
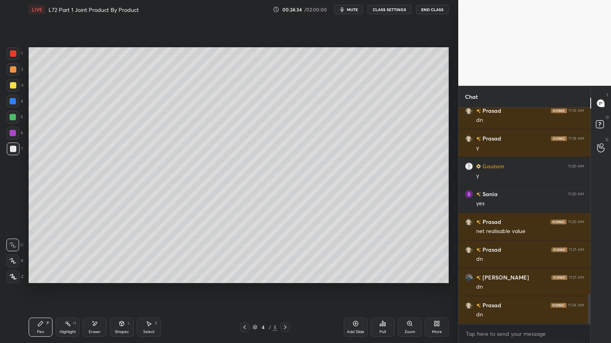
click at [122, 276] on div "Shapes L" at bounding box center [122, 327] width 24 height 19
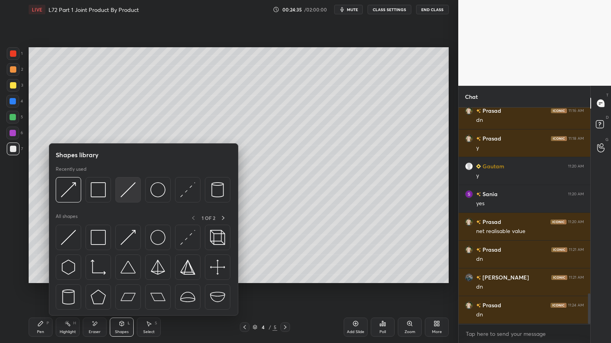
click at [123, 192] on img at bounding box center [127, 189] width 15 height 15
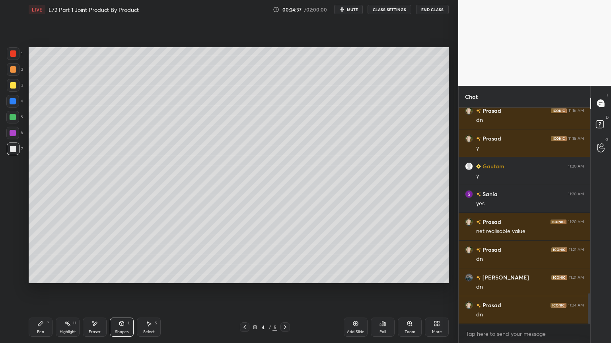
click at [50, 276] on div "Pen P" at bounding box center [41, 327] width 24 height 19
click at [122, 276] on div "Shapes L" at bounding box center [122, 327] width 24 height 19
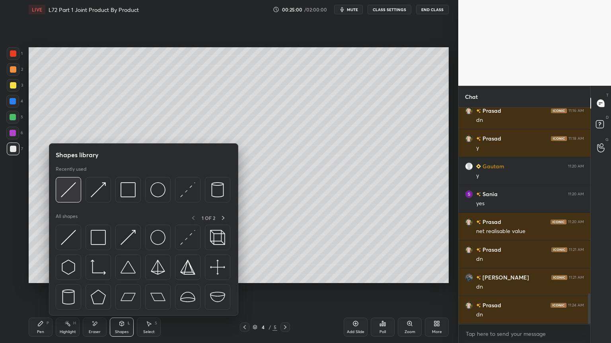
click at [63, 198] on div at bounding box center [68, 189] width 25 height 25
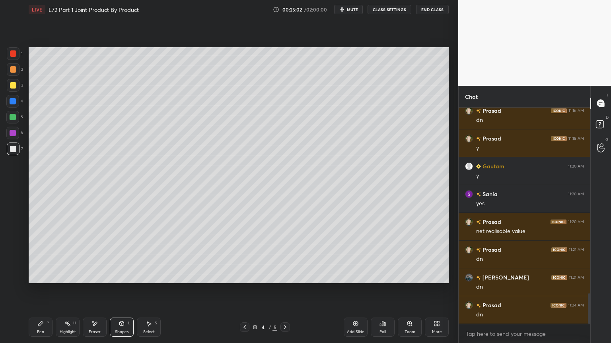
click at [43, 276] on div "Pen" at bounding box center [40, 332] width 7 height 4
click at [16, 89] on div at bounding box center [13, 85] width 13 height 13
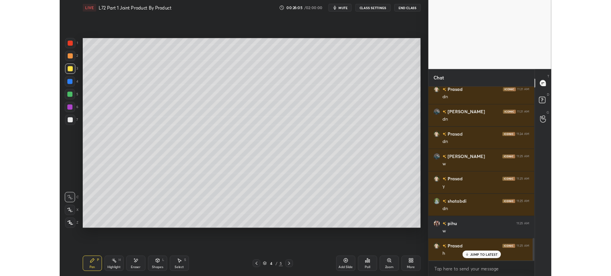
scroll to position [1486, 0]
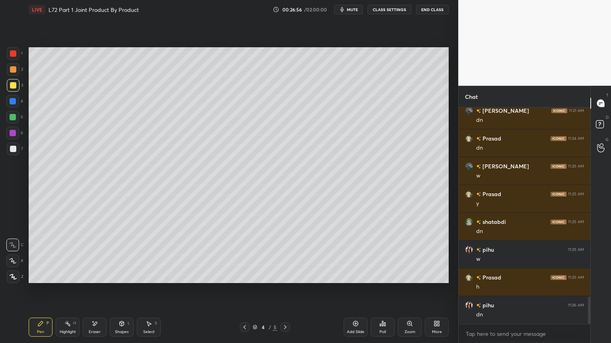
click at [429, 276] on div "More" at bounding box center [437, 327] width 24 height 19
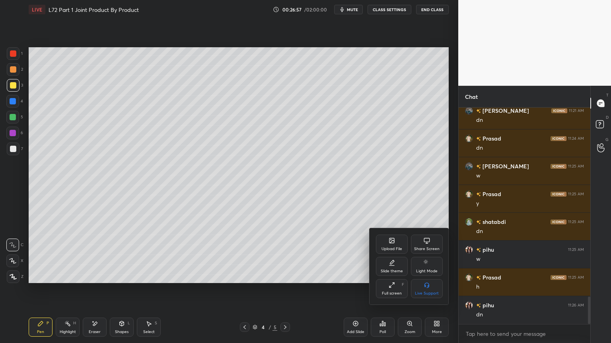
click at [383, 276] on div "Full screen F" at bounding box center [392, 288] width 32 height 19
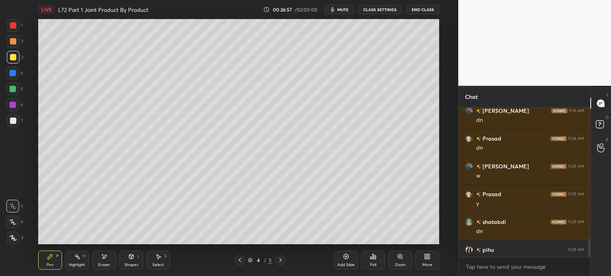
type textarea "x"
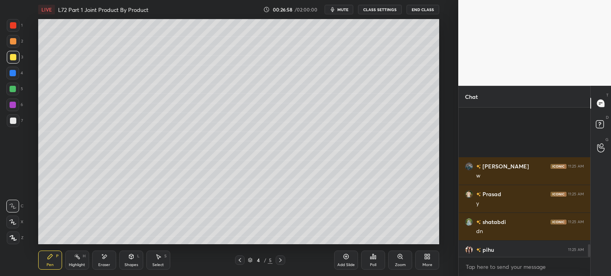
scroll to position [1581, 0]
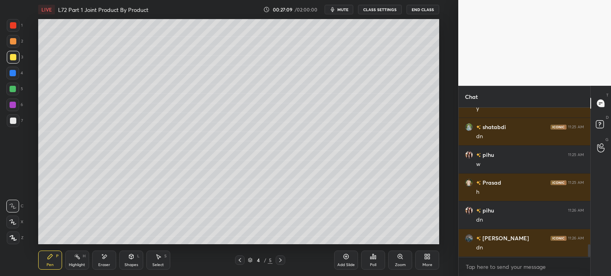
click at [423, 260] on div "More" at bounding box center [427, 260] width 24 height 19
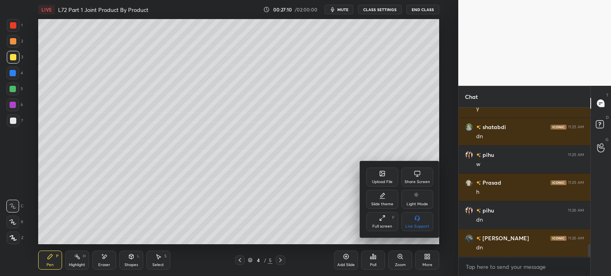
click at [381, 182] on div "Upload File" at bounding box center [382, 182] width 21 height 4
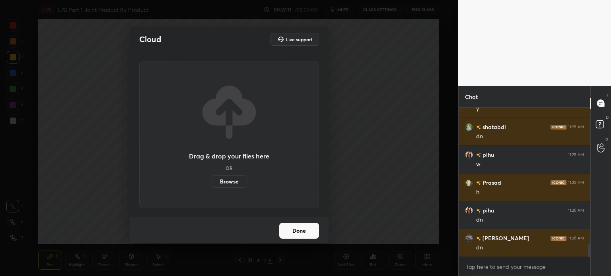
click at [227, 181] on label "Browse" at bounding box center [229, 181] width 35 height 13
click at [212, 181] on input "Browse" at bounding box center [212, 181] width 0 height 13
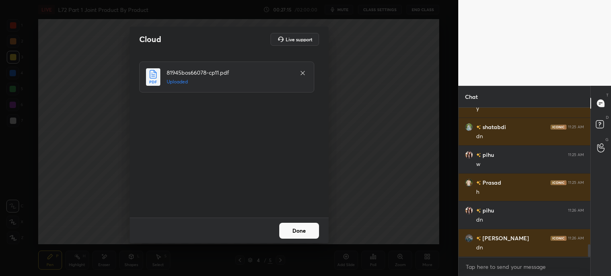
click at [298, 235] on button "Done" at bounding box center [299, 231] width 40 height 16
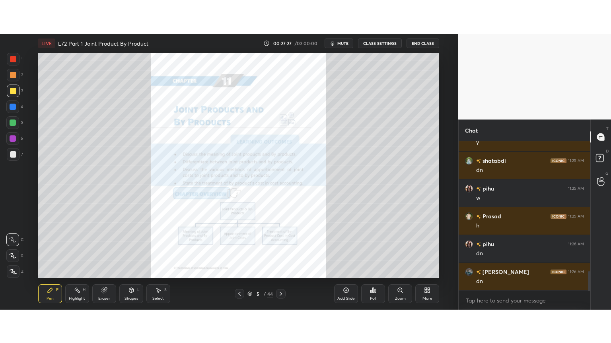
scroll to position [39530, 39329]
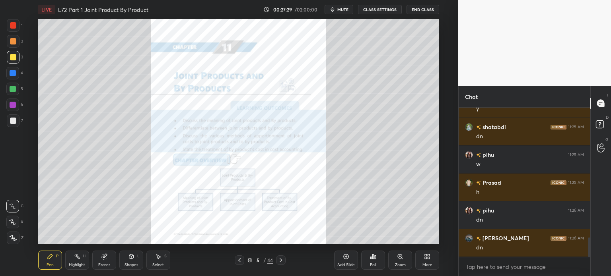
click at [426, 262] on div "More" at bounding box center [427, 260] width 24 height 19
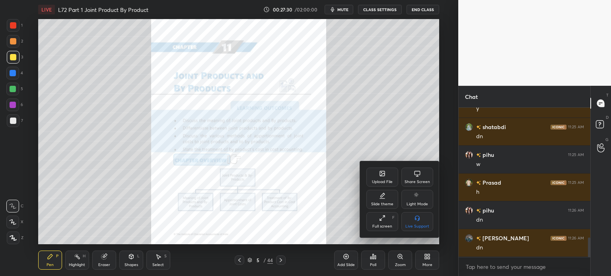
click at [377, 225] on div "Full screen" at bounding box center [382, 227] width 20 height 4
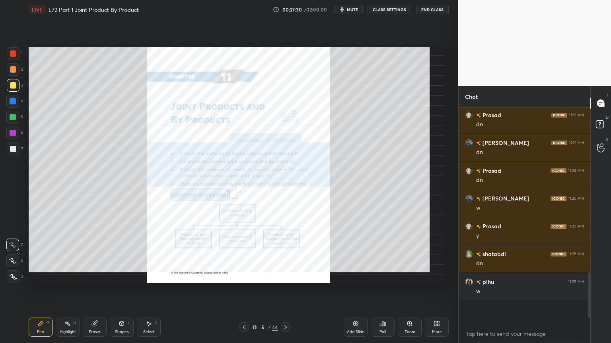
scroll to position [931, 0]
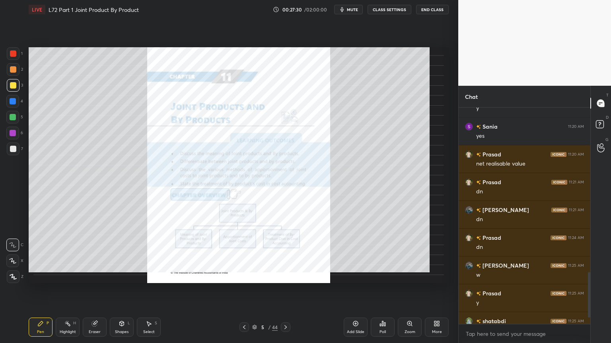
type textarea "x"
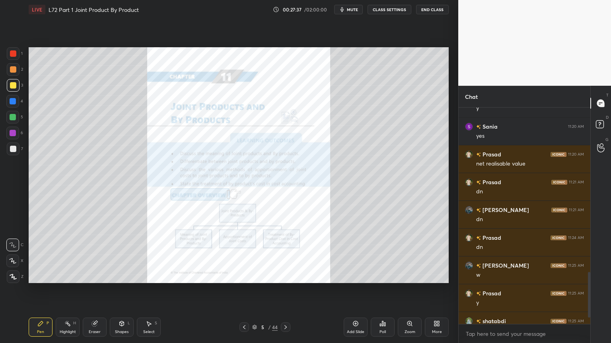
click at [243, 276] on icon at bounding box center [244, 327] width 6 height 6
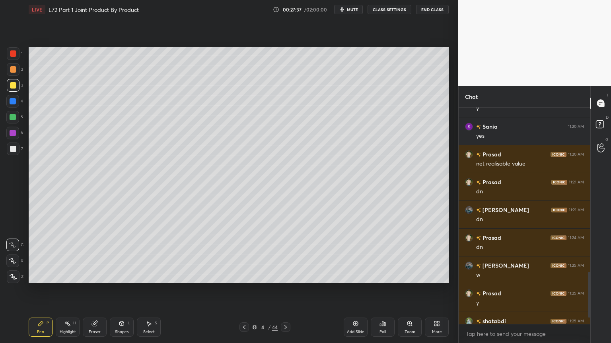
click at [243, 276] on icon at bounding box center [244, 327] width 6 height 6
click at [366, 276] on div "Add Slide" at bounding box center [355, 327] width 24 height 19
click at [243, 276] on icon at bounding box center [244, 327] width 6 height 6
click at [285, 276] on icon at bounding box center [285, 327] width 6 height 6
click at [256, 276] on div "Setting up your live class Poll for secs No correct answer Start poll" at bounding box center [238, 165] width 426 height 293
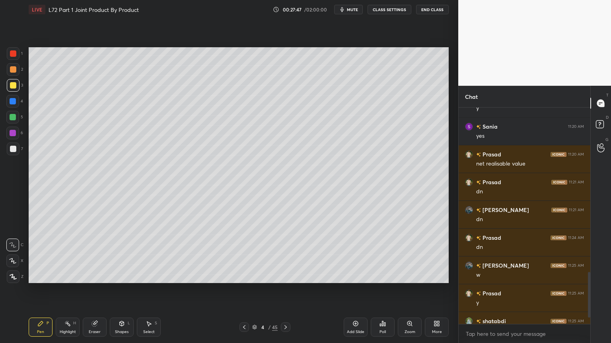
click at [281, 276] on div at bounding box center [286, 328] width 10 height 10
click at [287, 276] on icon at bounding box center [285, 327] width 6 height 6
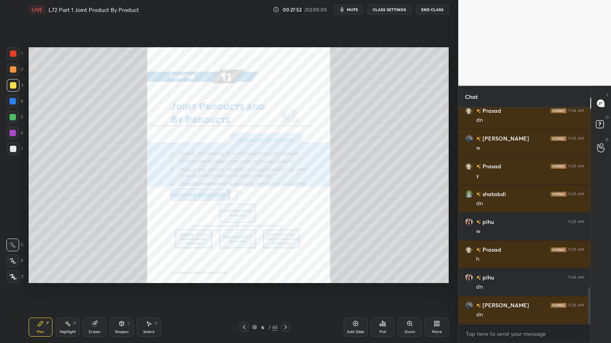
scroll to position [1086, 0]
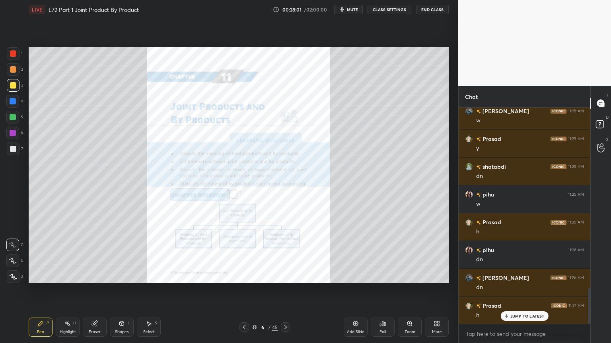
click at [409, 276] on div "Zoom" at bounding box center [410, 327] width 24 height 19
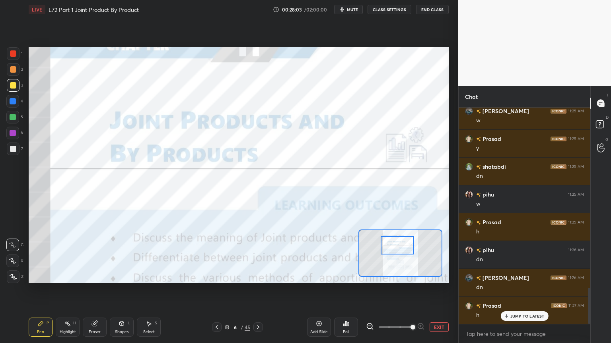
click at [15, 58] on div at bounding box center [13, 53] width 13 height 13
click at [262, 276] on div at bounding box center [258, 328] width 10 height 10
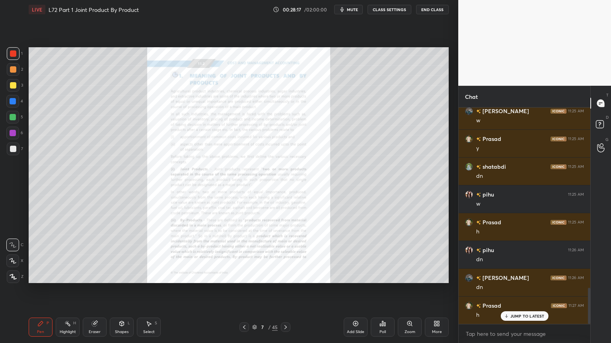
click at [405, 276] on div "Zoom" at bounding box center [410, 327] width 24 height 19
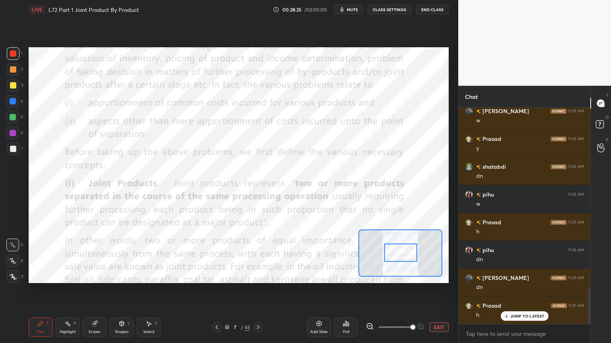
click at [16, 54] on div at bounding box center [13, 53] width 6 height 6
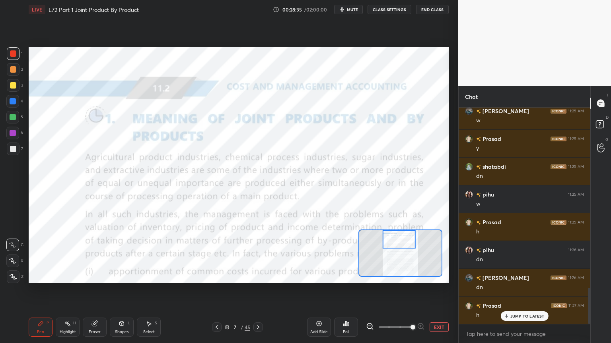
click at [258, 276] on icon at bounding box center [258, 327] width 6 height 6
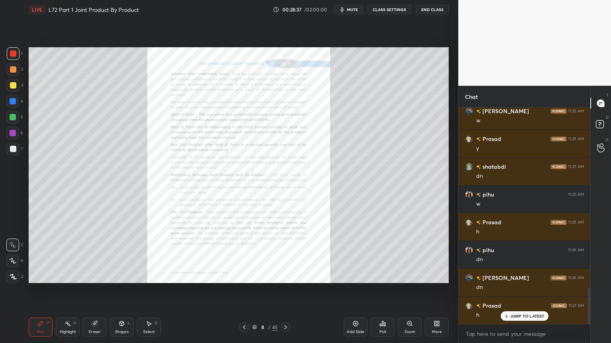
scroll to position [1114, 0]
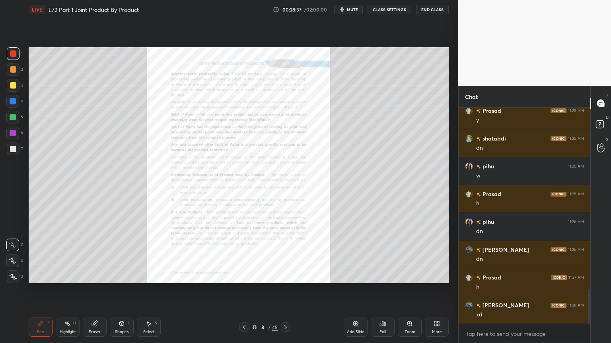
click at [414, 276] on div "Zoom" at bounding box center [410, 327] width 24 height 19
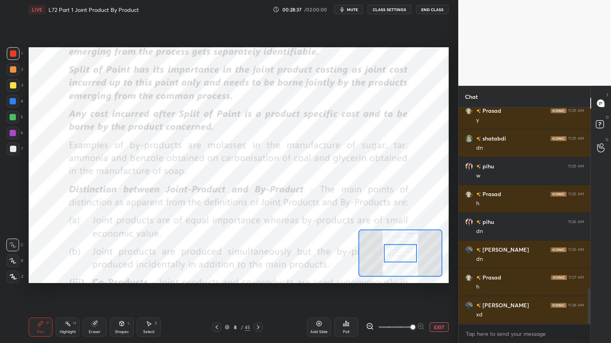
click at [414, 276] on span at bounding box center [412, 327] width 5 height 5
click at [396, 259] on div at bounding box center [400, 253] width 33 height 18
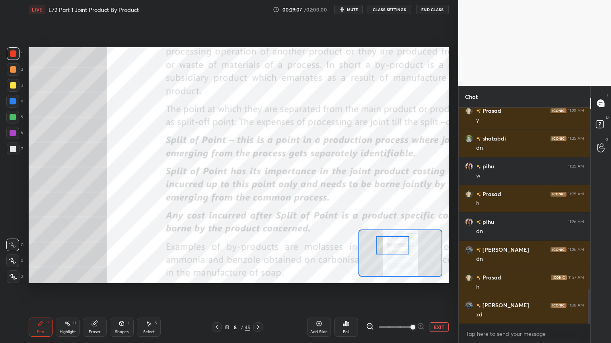
click at [257, 276] on icon at bounding box center [258, 327] width 6 height 6
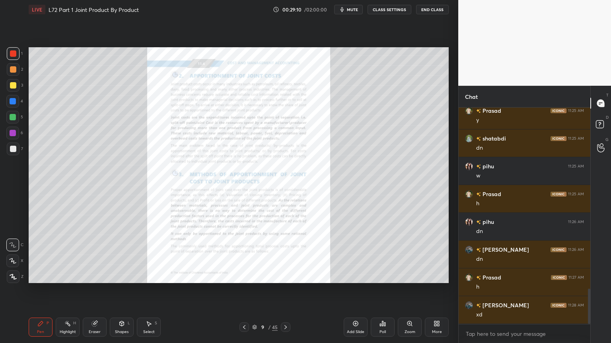
click at [407, 276] on div "Zoom" at bounding box center [410, 327] width 24 height 19
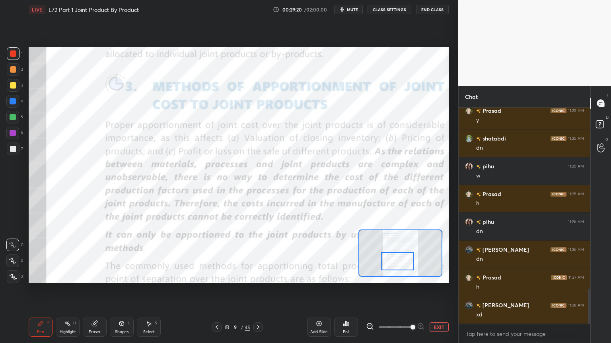
click at [260, 276] on icon at bounding box center [258, 327] width 6 height 6
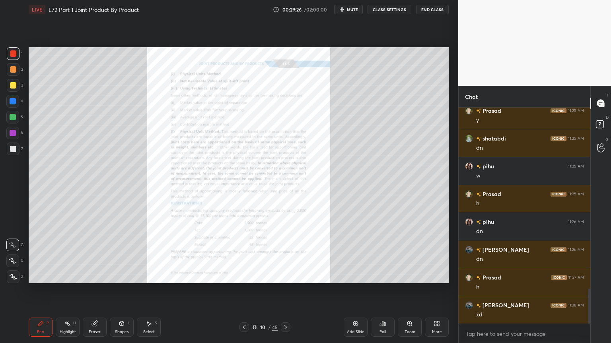
click at [285, 276] on icon at bounding box center [285, 327] width 6 height 6
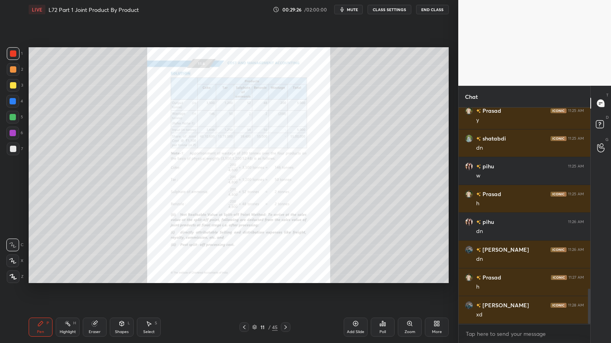
click at [287, 276] on icon at bounding box center [285, 327] width 6 height 6
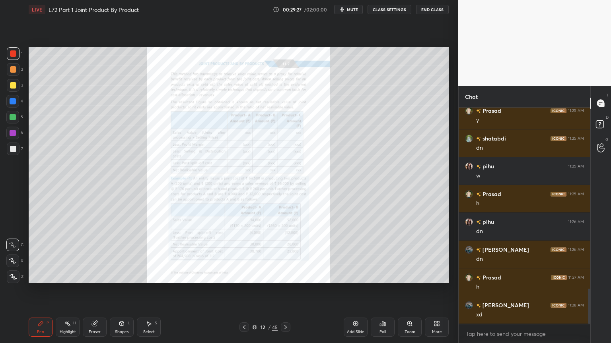
click at [287, 276] on icon at bounding box center [285, 327] width 6 height 6
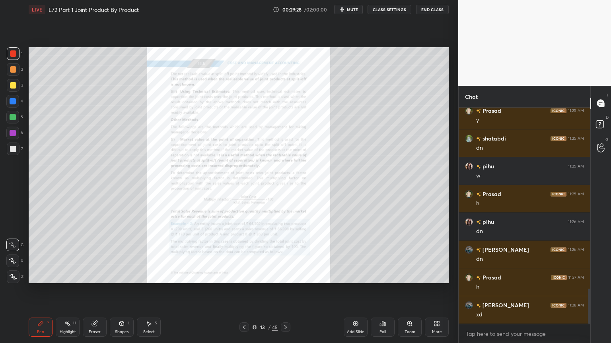
scroll to position [1142, 0]
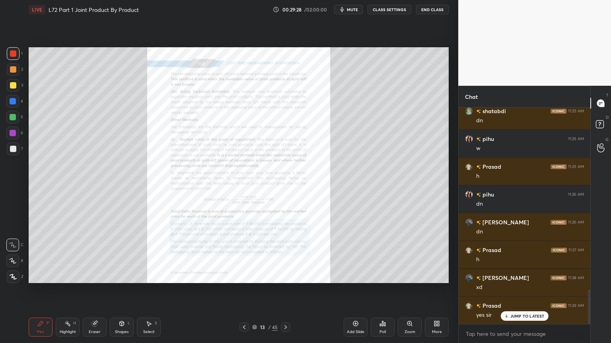
click at [287, 276] on icon at bounding box center [285, 327] width 6 height 6
click at [286, 276] on icon at bounding box center [285, 327] width 6 height 6
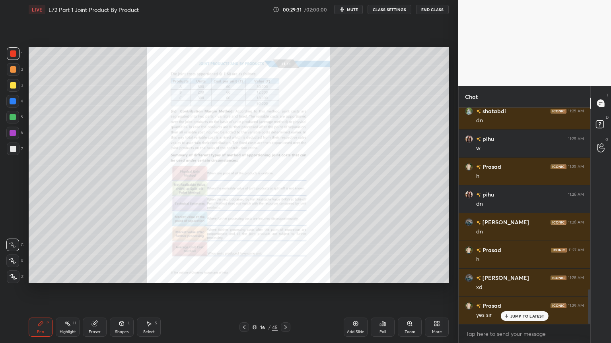
click at [286, 276] on icon at bounding box center [285, 328] width 2 height 4
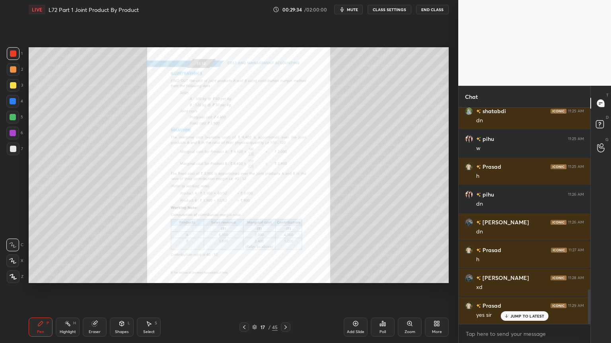
click at [285, 276] on icon at bounding box center [285, 327] width 6 height 6
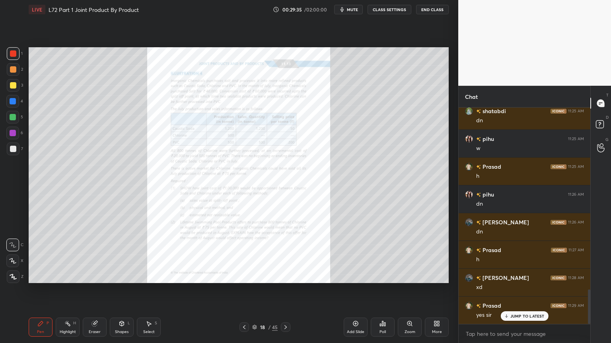
click at [242, 276] on icon at bounding box center [244, 327] width 6 height 6
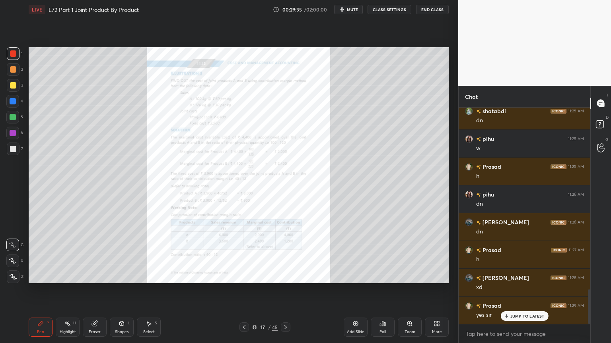
click at [243, 276] on icon at bounding box center [244, 327] width 6 height 6
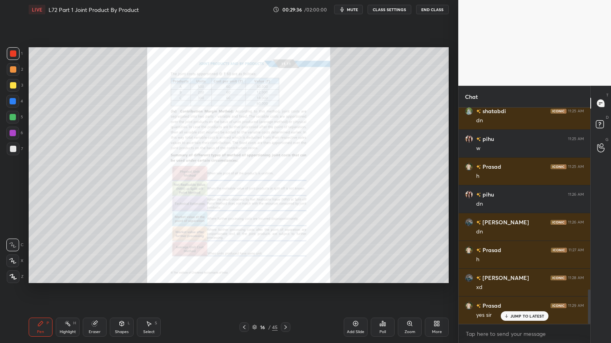
click at [409, 276] on icon at bounding box center [409, 324] width 4 height 4
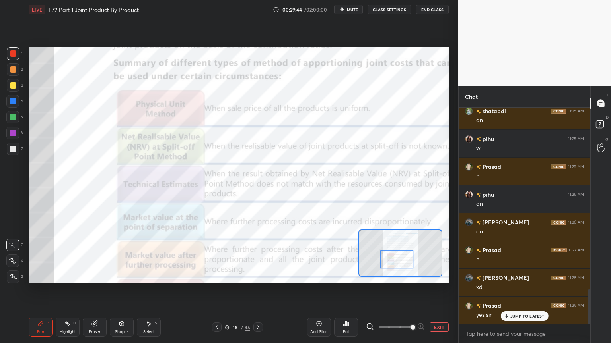
click at [408, 252] on div at bounding box center [396, 259] width 33 height 18
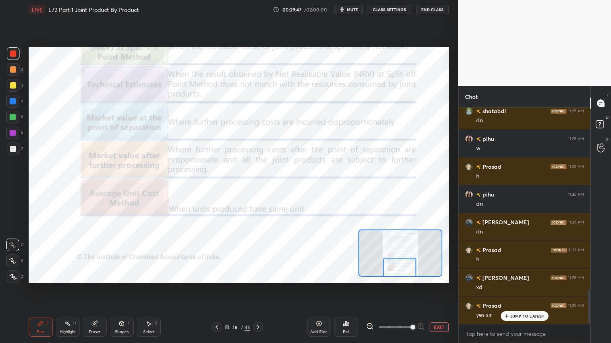
click at [261, 276] on div at bounding box center [258, 328] width 10 height 10
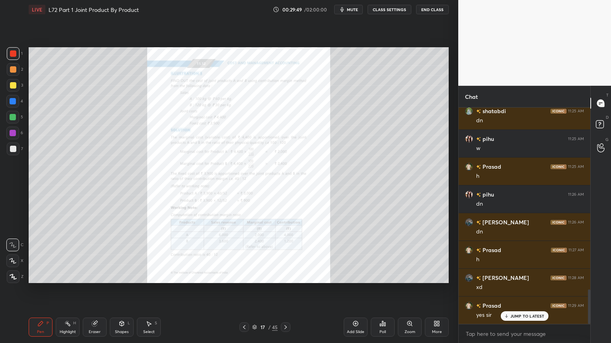
click at [406, 276] on div "Zoom" at bounding box center [410, 327] width 24 height 19
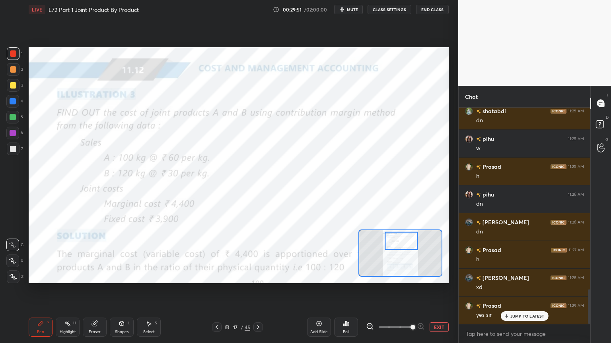
click at [260, 276] on icon at bounding box center [258, 327] width 6 height 6
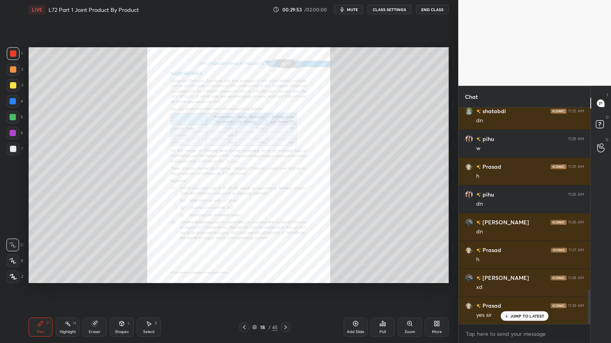
click at [411, 276] on icon at bounding box center [409, 324] width 4 height 4
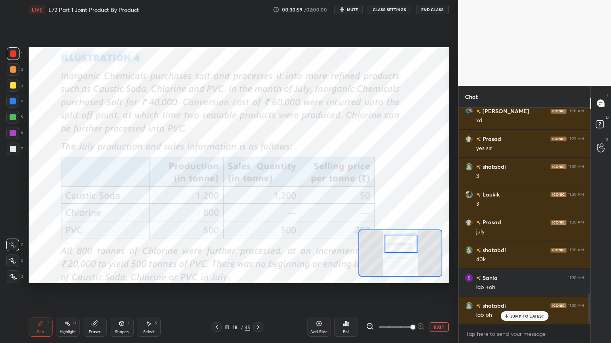
scroll to position [1337, 0]
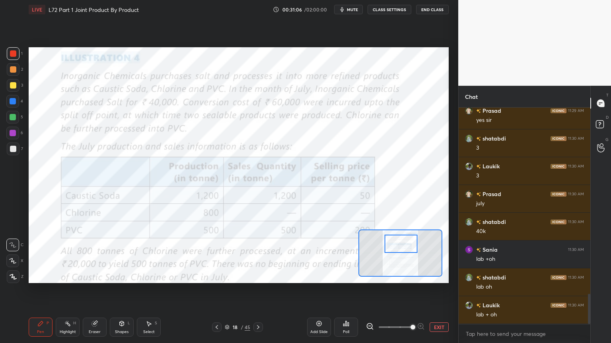
click at [257, 276] on icon at bounding box center [258, 327] width 6 height 6
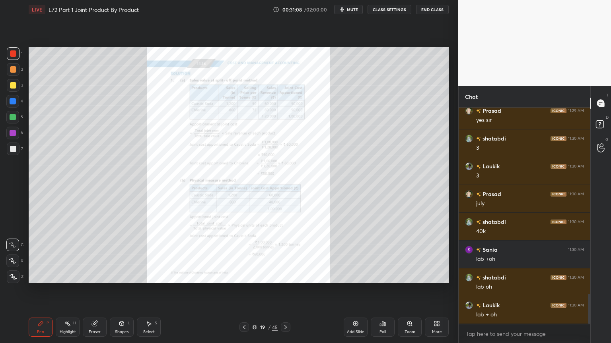
click at [245, 276] on icon at bounding box center [244, 328] width 2 height 4
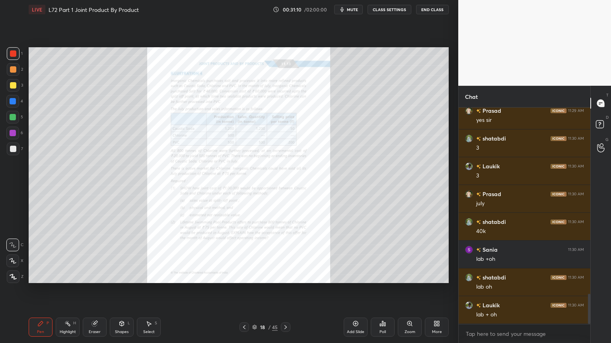
click at [358, 276] on div "Add Slide" at bounding box center [355, 327] width 24 height 19
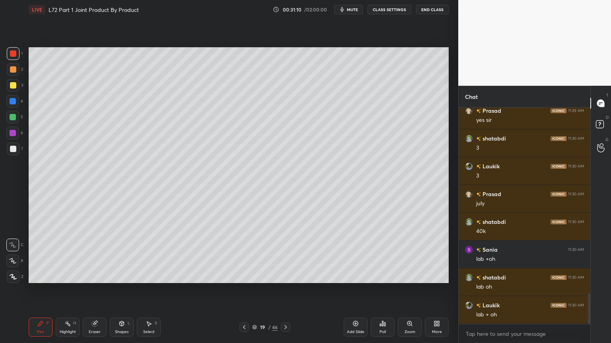
scroll to position [1364, 0]
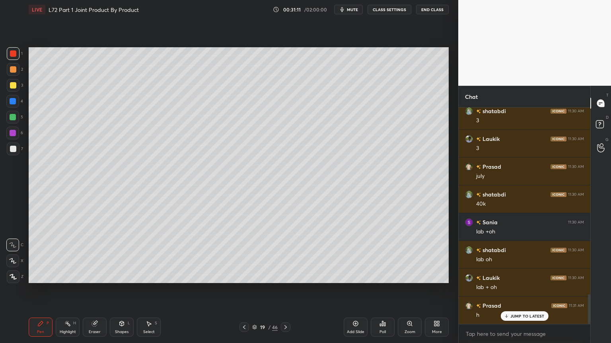
click at [13, 105] on div at bounding box center [12, 101] width 13 height 13
click at [123, 276] on icon at bounding box center [121, 324] width 6 height 6
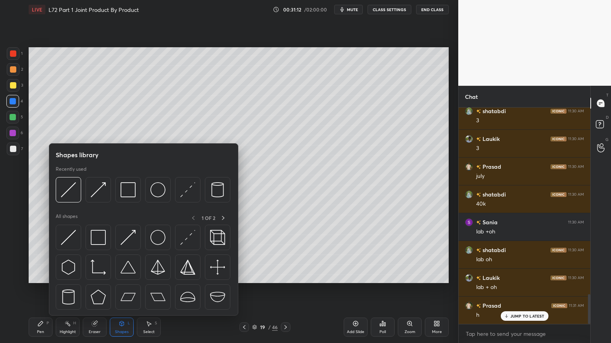
click at [131, 192] on img at bounding box center [127, 189] width 15 height 15
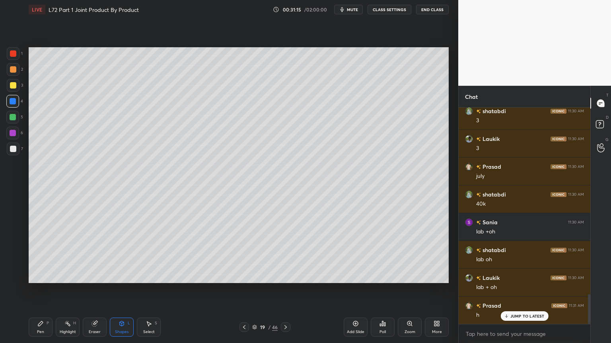
click at [38, 276] on div "Pen P" at bounding box center [41, 327] width 24 height 19
click at [9, 91] on div at bounding box center [13, 85] width 13 height 13
click at [17, 263] on div at bounding box center [12, 261] width 13 height 13
click at [12, 54] on div at bounding box center [13, 53] width 6 height 6
click at [124, 276] on div "Shapes L" at bounding box center [122, 327] width 24 height 19
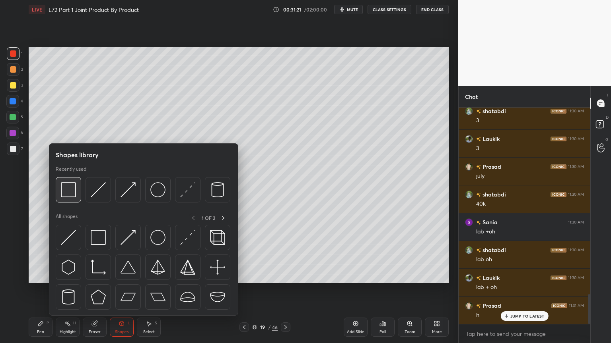
click at [72, 192] on img at bounding box center [68, 189] width 15 height 15
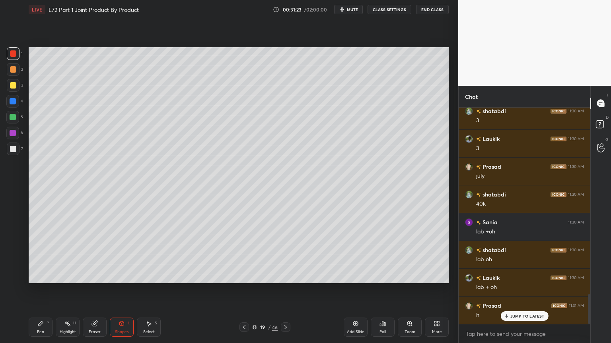
click at [44, 276] on div "Pen P" at bounding box center [41, 327] width 24 height 19
click at [13, 85] on div at bounding box center [13, 85] width 6 height 6
click at [16, 248] on div at bounding box center [12, 245] width 13 height 13
click at [122, 276] on icon at bounding box center [122, 324] width 4 height 5
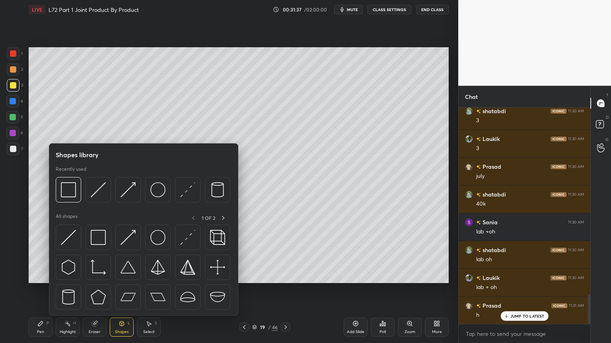
click at [101, 192] on img at bounding box center [98, 189] width 15 height 15
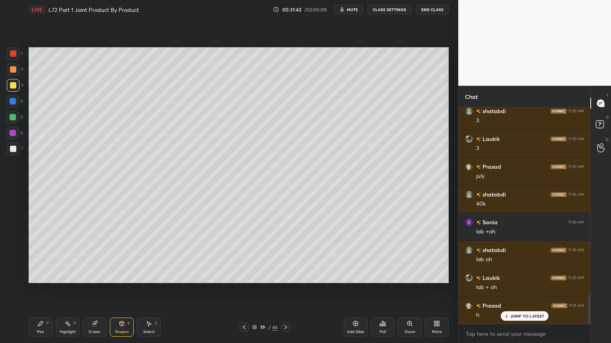
click at [43, 276] on div "Pen P Highlight H Eraser Shapes L Select S 19 / 46 Add Slide Poll Zoom More" at bounding box center [239, 328] width 420 height 32
click at [37, 276] on div "Pen P" at bounding box center [41, 327] width 24 height 19
click at [13, 106] on div at bounding box center [12, 101] width 13 height 13
click at [126, 276] on div "Shapes L" at bounding box center [122, 327] width 24 height 19
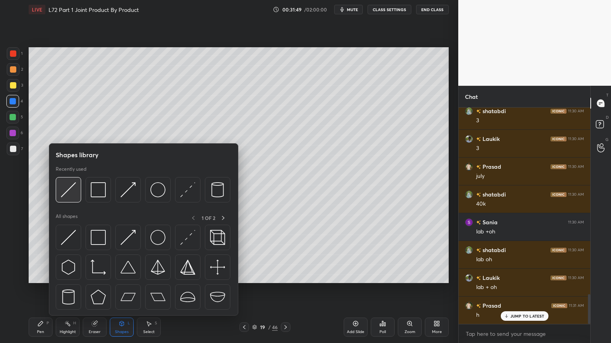
click at [68, 197] on img at bounding box center [68, 189] width 15 height 15
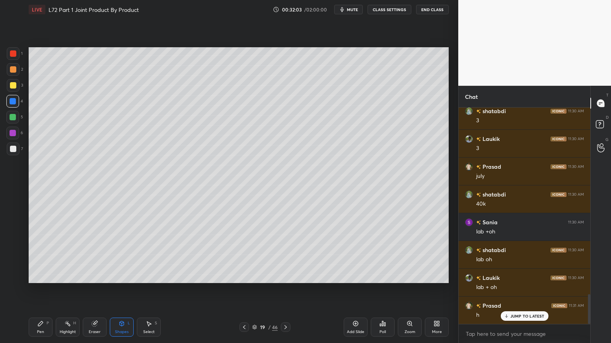
click at [42, 276] on div "Pen P" at bounding box center [41, 327] width 24 height 19
click at [94, 276] on icon at bounding box center [94, 324] width 5 height 5
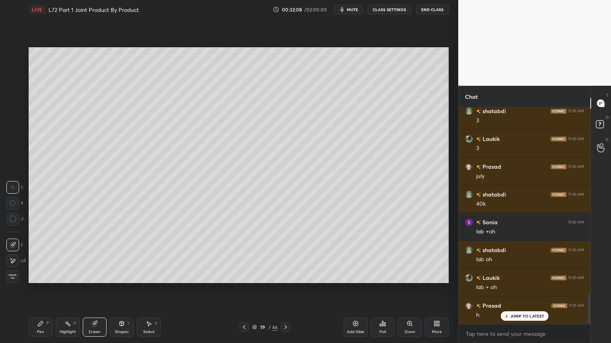
click at [64, 276] on icon at bounding box center [67, 324] width 6 height 6
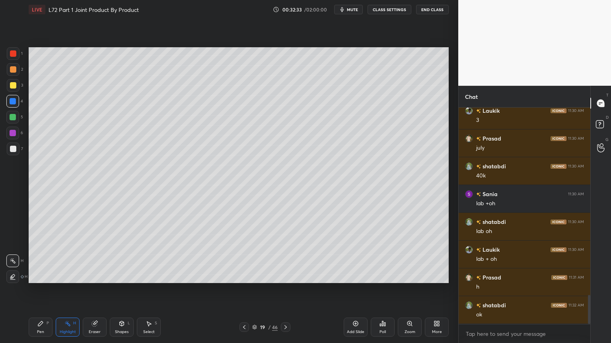
click at [39, 276] on div "Pen" at bounding box center [40, 332] width 7 height 4
click at [14, 150] on div at bounding box center [13, 149] width 6 height 6
click at [248, 276] on div at bounding box center [244, 328] width 10 height 10
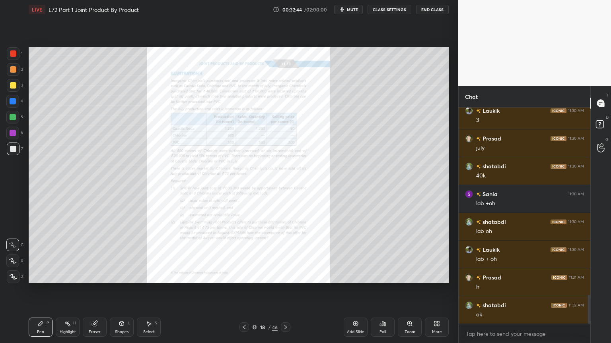
click at [409, 276] on div "Zoom" at bounding box center [410, 327] width 24 height 19
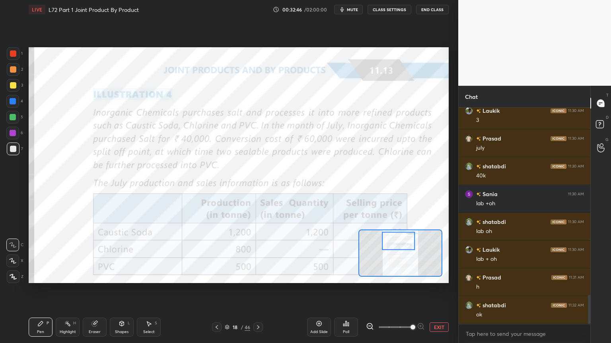
click at [16, 52] on div at bounding box center [13, 53] width 6 height 6
click at [260, 276] on icon at bounding box center [258, 327] width 6 height 6
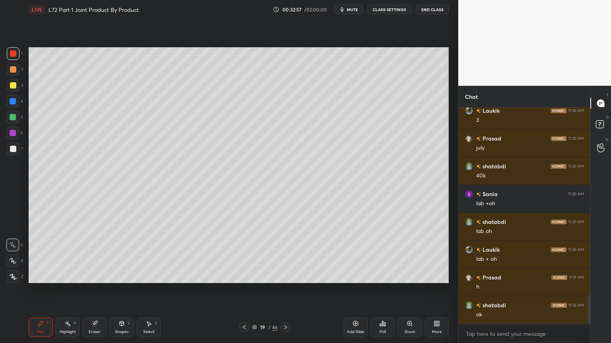
click at [14, 156] on div "7" at bounding box center [15, 151] width 16 height 16
click at [117, 276] on div "Shapes L" at bounding box center [122, 327] width 24 height 19
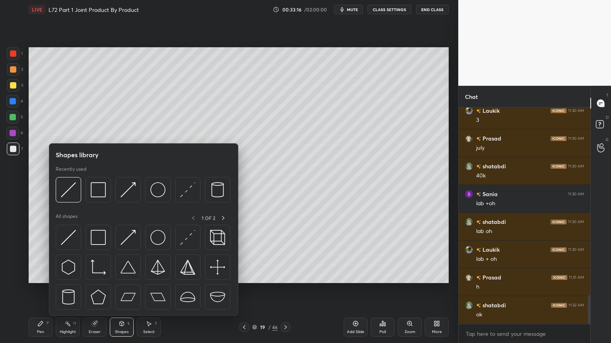
click at [70, 192] on img at bounding box center [68, 189] width 15 height 15
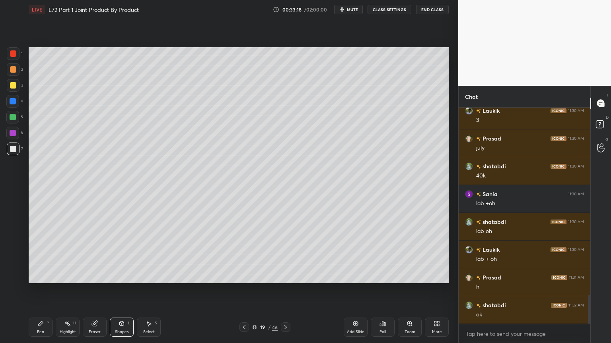
click at [40, 276] on div "Pen" at bounding box center [40, 332] width 7 height 4
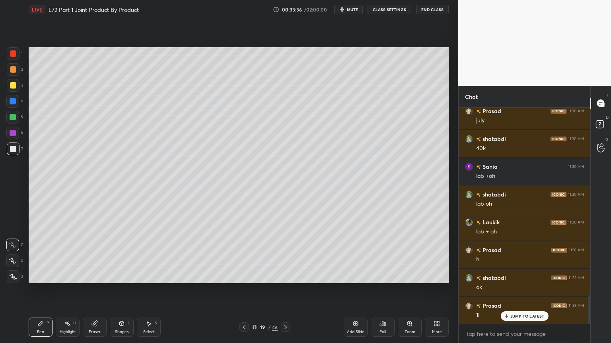
scroll to position [1428, 0]
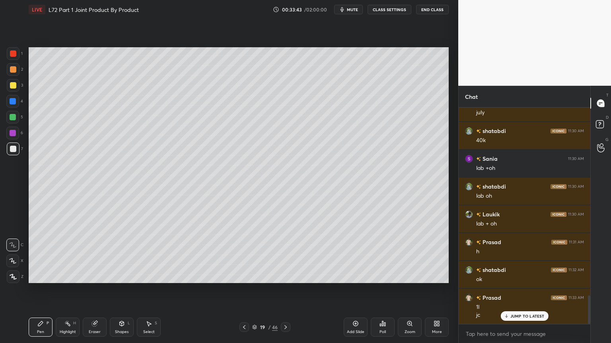
click at [244, 276] on div at bounding box center [244, 328] width 10 height 10
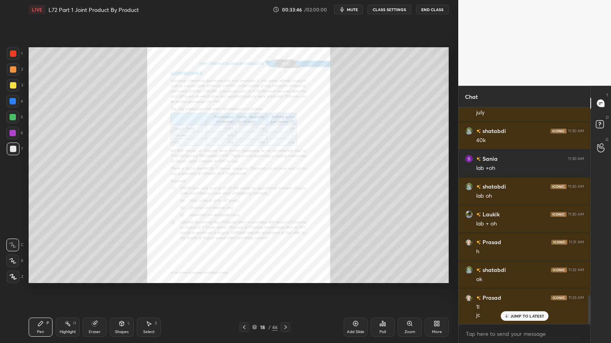
click at [288, 276] on icon at bounding box center [285, 327] width 6 height 6
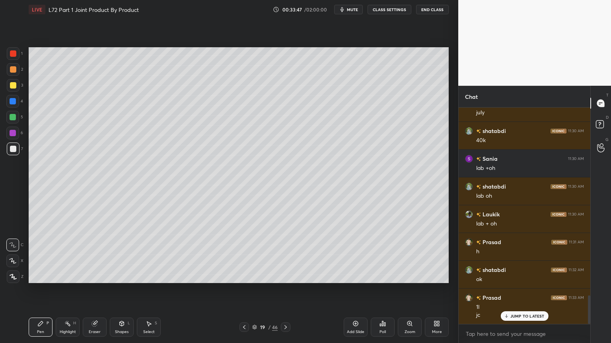
click at [12, 58] on div at bounding box center [13, 53] width 13 height 13
click at [117, 276] on div "Shapes L" at bounding box center [122, 327] width 24 height 19
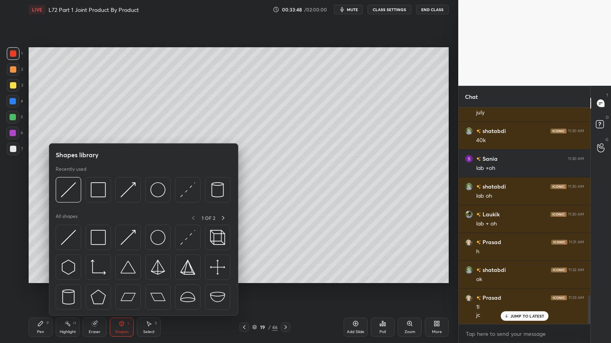
click at [157, 186] on img at bounding box center [157, 189] width 15 height 15
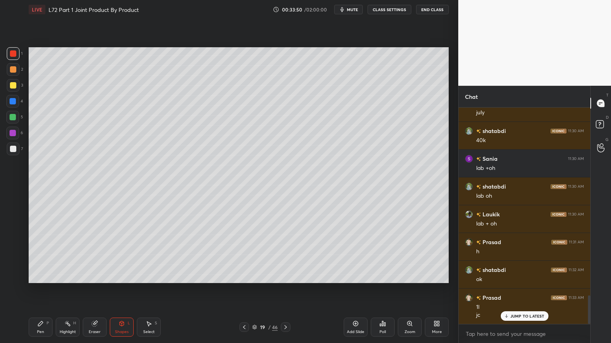
click at [116, 276] on div "Shapes L" at bounding box center [122, 327] width 24 height 19
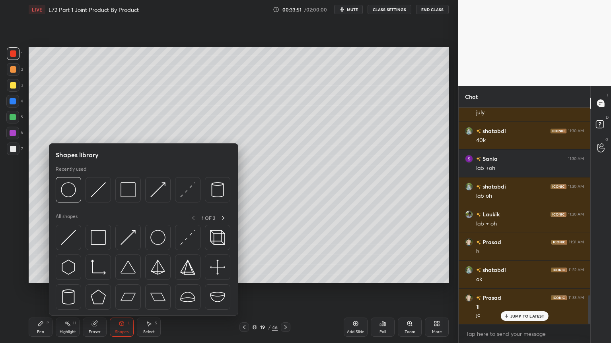
click at [186, 192] on img at bounding box center [187, 189] width 15 height 15
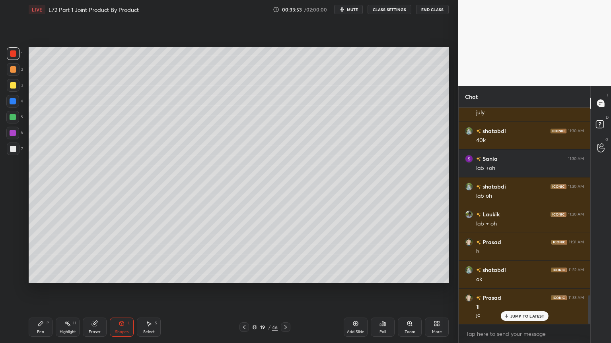
click at [41, 276] on icon at bounding box center [40, 324] width 6 height 6
click at [38, 276] on div "Pen" at bounding box center [40, 332] width 7 height 4
click at [14, 121] on div at bounding box center [12, 117] width 13 height 13
click at [14, 148] on div at bounding box center [13, 149] width 6 height 6
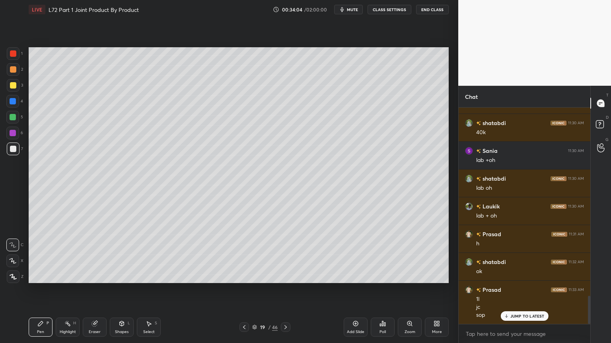
click at [10, 101] on div at bounding box center [13, 101] width 6 height 6
click at [18, 122] on div at bounding box center [12, 117] width 13 height 13
click at [13, 151] on div at bounding box center [13, 149] width 6 height 6
click at [242, 276] on icon at bounding box center [244, 327] width 6 height 6
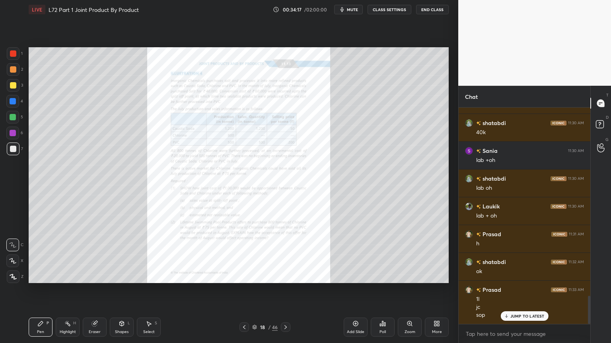
click at [407, 276] on icon at bounding box center [409, 324] width 6 height 6
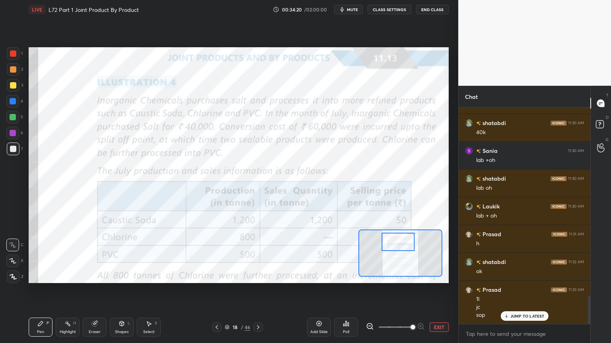
click at [95, 276] on icon at bounding box center [94, 324] width 5 height 5
click at [14, 274] on div "Erase all" at bounding box center [12, 277] width 13 height 13
click at [33, 276] on div "Pen P" at bounding box center [41, 327] width 24 height 19
click at [16, 56] on div at bounding box center [13, 53] width 6 height 6
click at [108, 276] on div "Pen P Highlight H Eraser Shapes L Select S" at bounding box center [98, 327] width 139 height 19
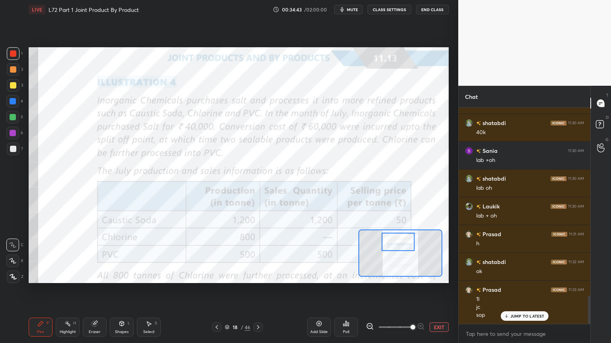
click at [95, 276] on div "Eraser" at bounding box center [95, 332] width 12 height 4
click at [11, 276] on span "Erase all" at bounding box center [13, 277] width 12 height 6
click at [52, 276] on div "Pen P Highlight H Eraser Shapes L Select S 18 / 46 Add Slide Poll EXIT" at bounding box center [239, 328] width 420 height 32
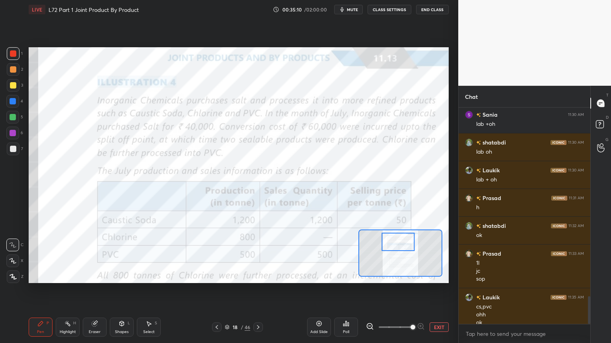
scroll to position [1480, 0]
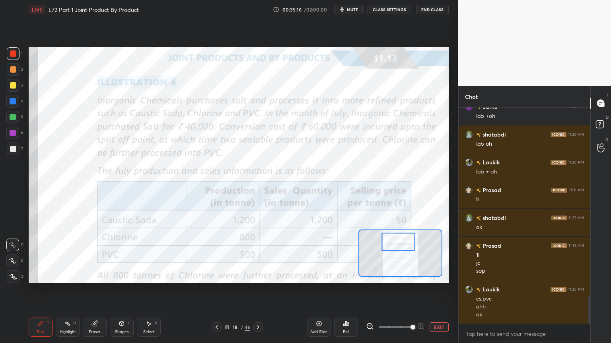
click at [257, 276] on icon at bounding box center [258, 327] width 6 height 6
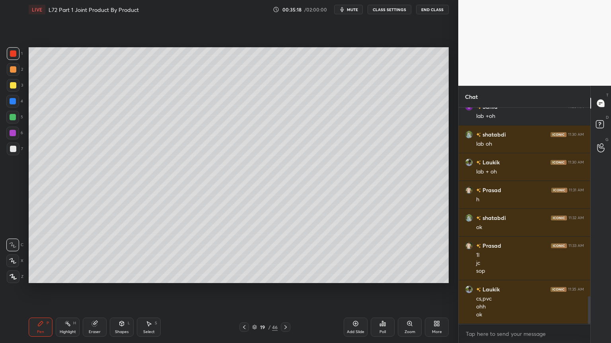
click at [12, 93] on div "3" at bounding box center [15, 87] width 16 height 16
click at [45, 276] on div "Pen P" at bounding box center [41, 327] width 24 height 19
click at [244, 276] on icon at bounding box center [244, 327] width 6 height 6
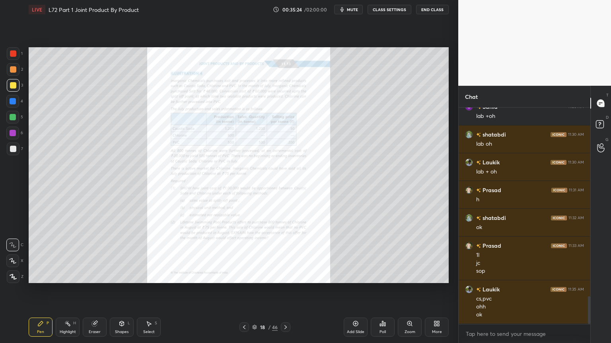
click at [286, 276] on icon at bounding box center [285, 328] width 2 height 4
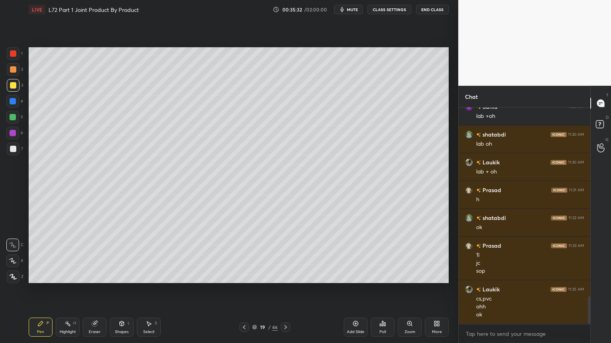
click at [242, 276] on icon at bounding box center [244, 327] width 6 height 6
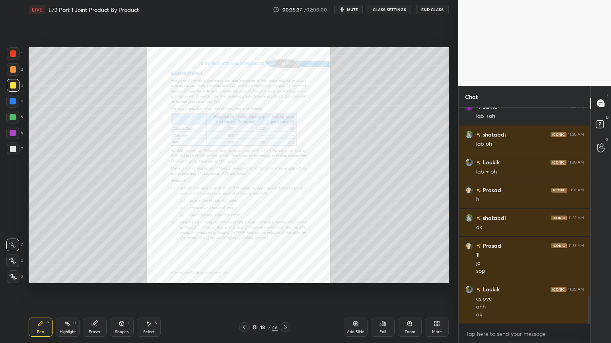
click at [287, 276] on icon at bounding box center [285, 327] width 6 height 6
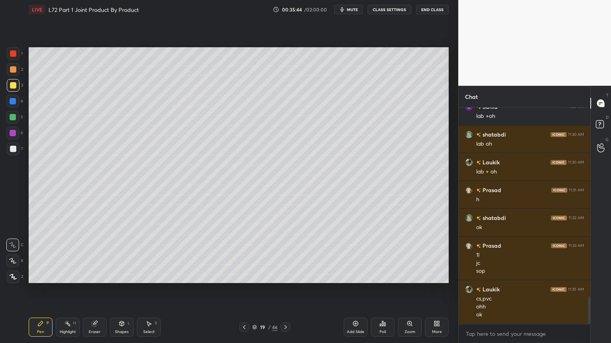
click at [246, 276] on icon at bounding box center [244, 327] width 6 height 6
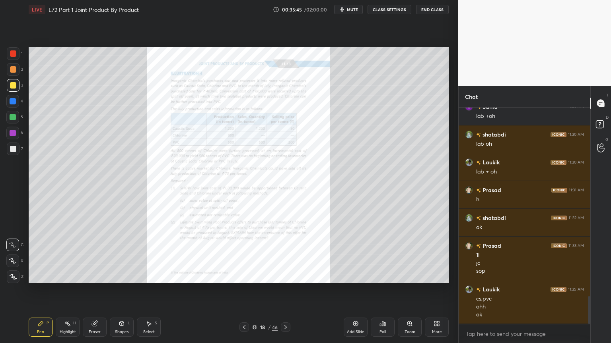
click at [286, 276] on icon at bounding box center [285, 328] width 2 height 4
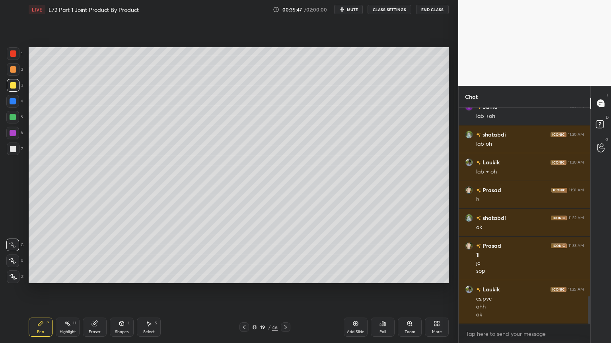
click at [124, 276] on div "Shapes L" at bounding box center [122, 327] width 24 height 19
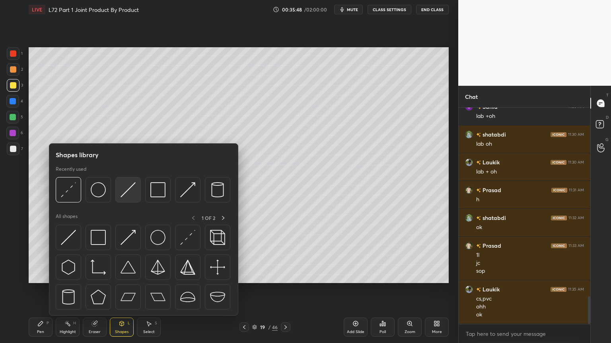
click at [137, 188] on div at bounding box center [127, 189] width 25 height 25
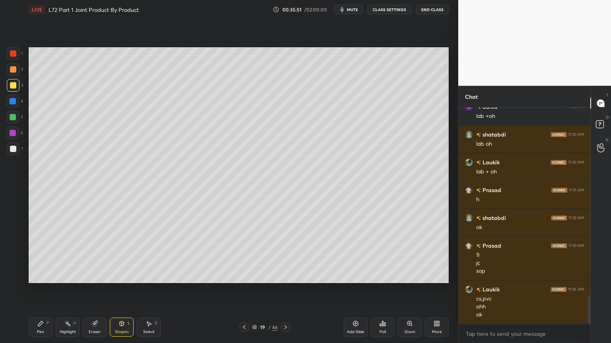
click at [14, 54] on div at bounding box center [13, 53] width 6 height 6
click at [45, 276] on div "Pen P" at bounding box center [41, 327] width 24 height 19
click at [15, 73] on div at bounding box center [13, 69] width 13 height 13
click at [12, 152] on div at bounding box center [13, 149] width 13 height 13
click at [12, 106] on div at bounding box center [12, 101] width 13 height 13
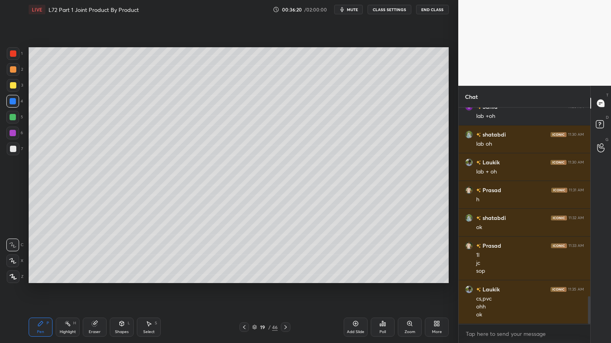
click at [119, 276] on icon at bounding box center [121, 324] width 6 height 6
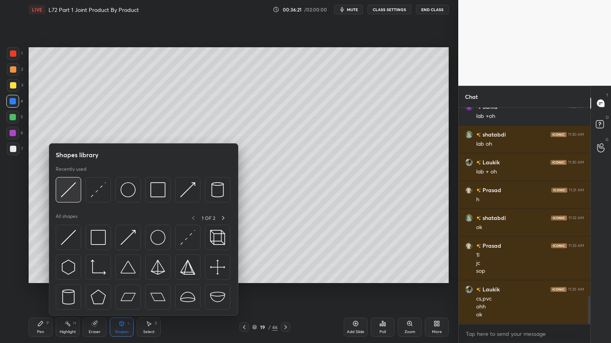
click at [70, 193] on img at bounding box center [68, 189] width 15 height 15
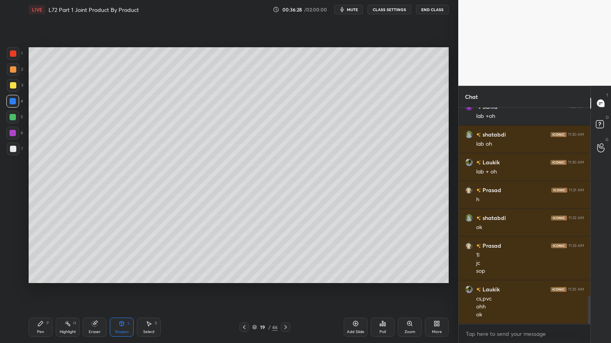
click at [92, 276] on div "Eraser" at bounding box center [95, 327] width 24 height 19
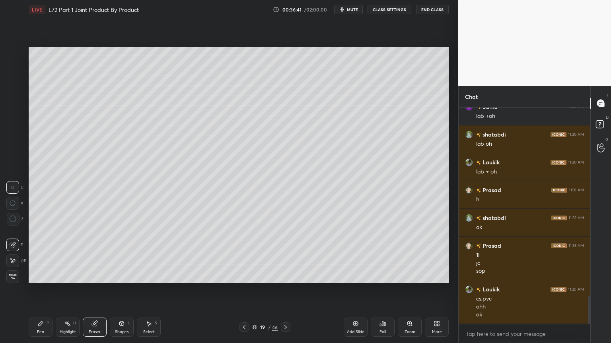
click at [43, 276] on icon at bounding box center [40, 324] width 6 height 6
click at [117, 276] on div "Shapes L" at bounding box center [122, 327] width 24 height 19
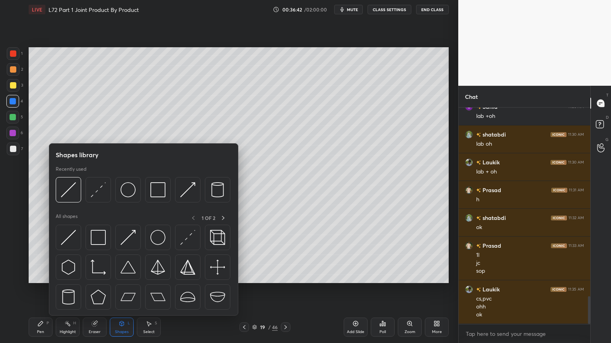
click at [190, 188] on img at bounding box center [187, 189] width 15 height 15
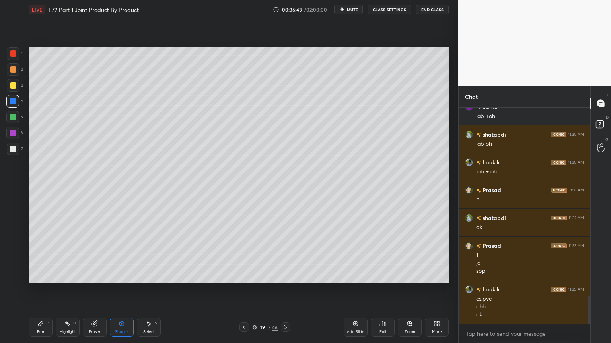
click at [116, 276] on div "Shapes L" at bounding box center [122, 327] width 24 height 19
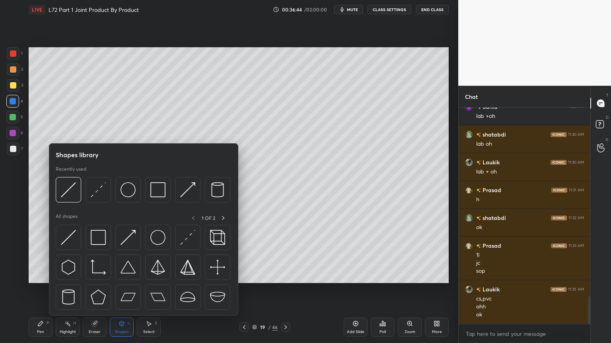
click at [192, 193] on img at bounding box center [187, 189] width 15 height 15
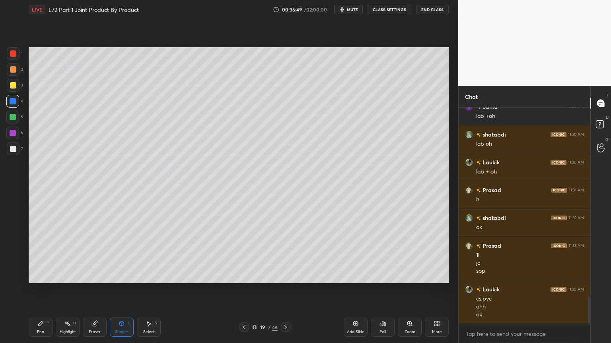
click at [35, 276] on div "Pen P" at bounding box center [41, 327] width 24 height 19
click at [16, 84] on div at bounding box center [13, 85] width 6 height 6
click at [126, 276] on div "Shapes L" at bounding box center [122, 327] width 24 height 19
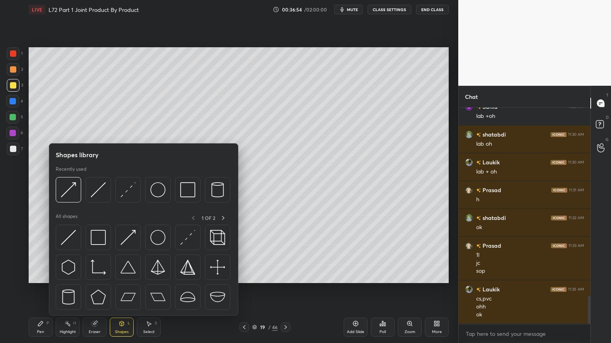
click at [102, 191] on img at bounding box center [98, 189] width 15 height 15
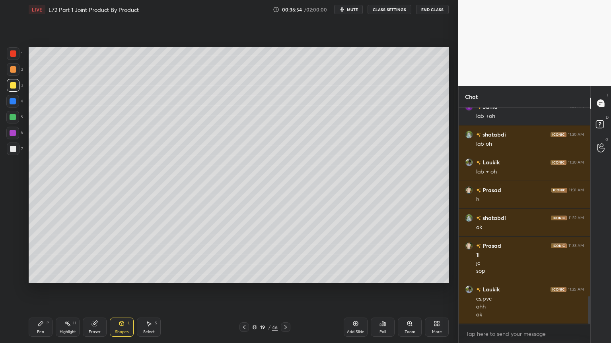
click at [11, 102] on div at bounding box center [13, 101] width 6 height 6
click at [40, 276] on icon at bounding box center [40, 324] width 5 height 5
click at [17, 148] on div at bounding box center [13, 149] width 13 height 13
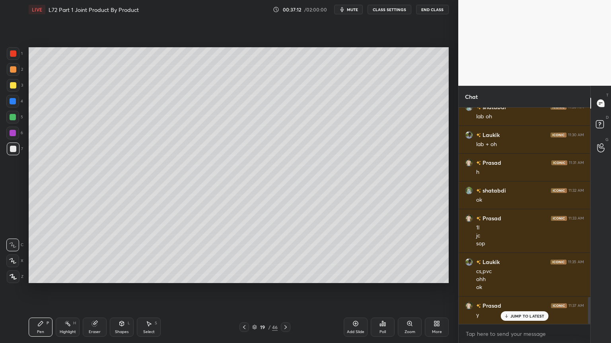
click at [18, 106] on div at bounding box center [12, 101] width 13 height 13
click at [119, 276] on icon at bounding box center [121, 324] width 6 height 6
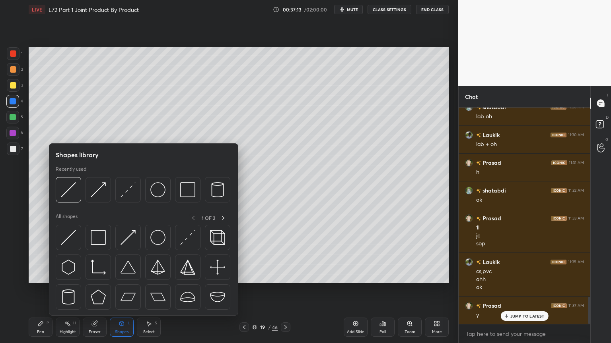
click at [67, 197] on img at bounding box center [68, 189] width 15 height 15
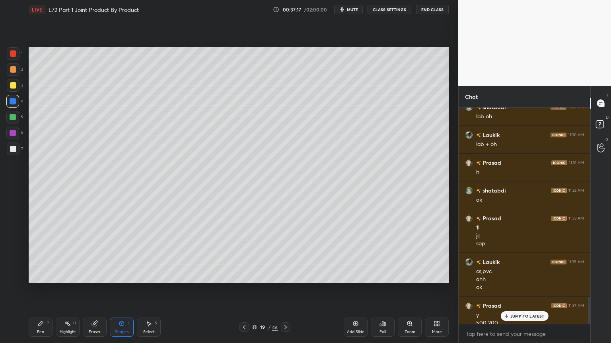
scroll to position [1515, 0]
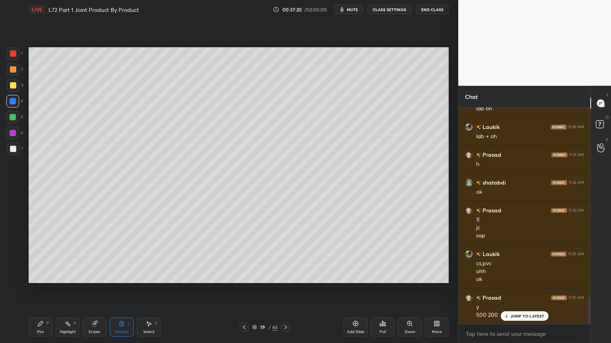
click at [46, 276] on div "Pen P" at bounding box center [41, 327] width 24 height 19
click at [10, 146] on div at bounding box center [13, 149] width 6 height 6
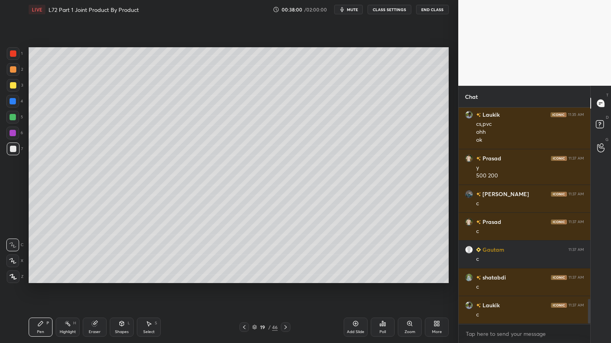
scroll to position [1682, 0]
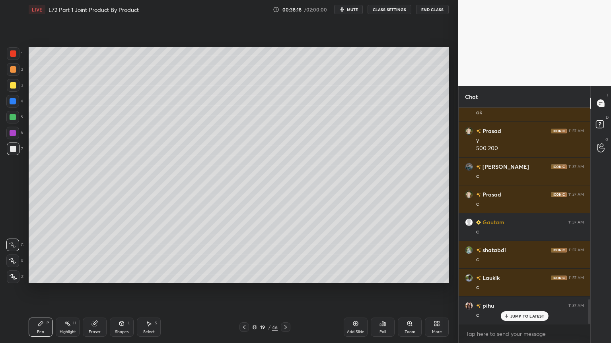
click at [243, 276] on icon at bounding box center [244, 328] width 2 height 4
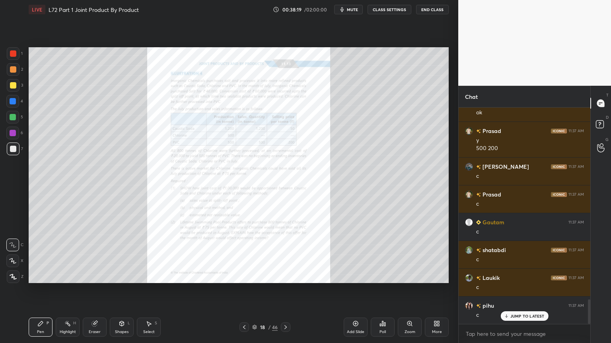
click at [98, 276] on div "Eraser" at bounding box center [95, 327] width 24 height 19
click at [13, 275] on span "Erase all" at bounding box center [13, 277] width 12 height 6
click at [407, 276] on icon at bounding box center [409, 324] width 6 height 6
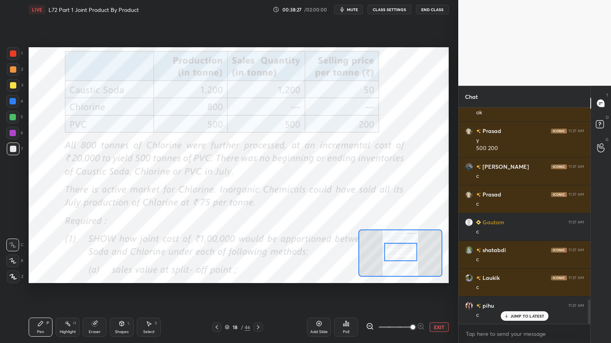
click at [17, 52] on div at bounding box center [13, 53] width 13 height 13
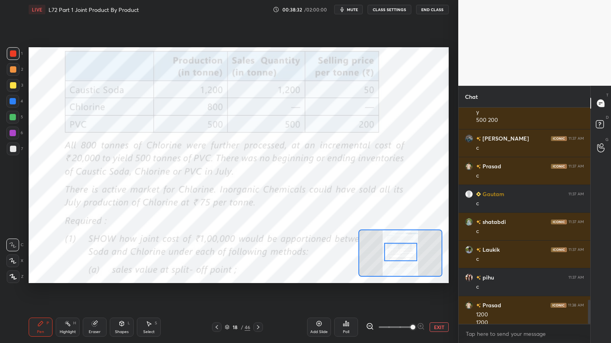
scroll to position [1719, 0]
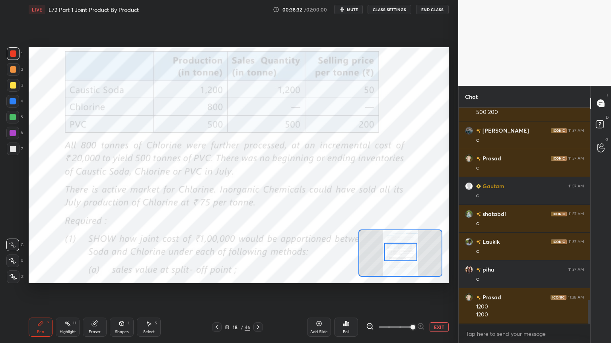
click at [259, 276] on icon at bounding box center [258, 327] width 6 height 6
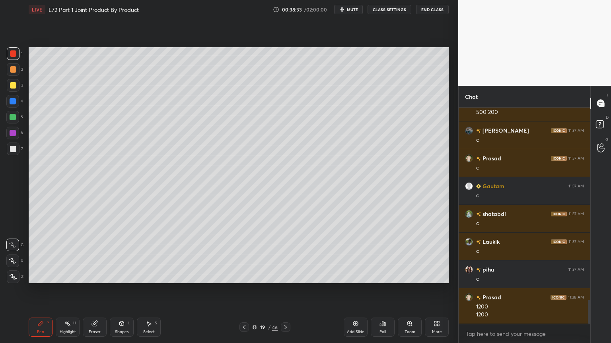
click at [12, 151] on div at bounding box center [13, 149] width 6 height 6
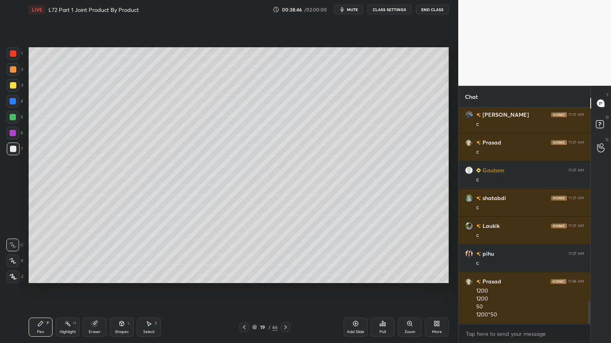
scroll to position [1762, 0]
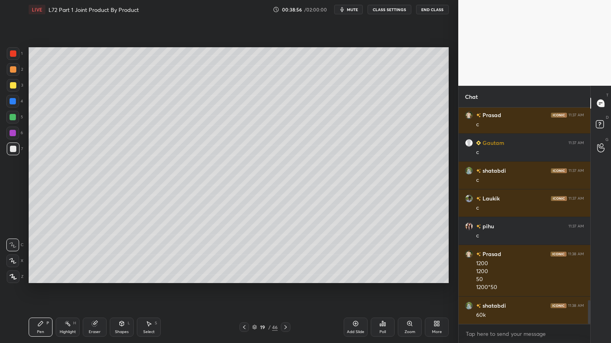
click at [248, 276] on div at bounding box center [244, 328] width 10 height 10
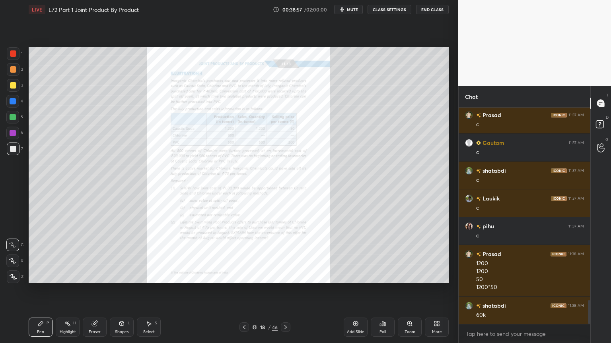
click at [406, 276] on div "Add Slide Poll Zoom More" at bounding box center [395, 327] width 105 height 45
click at [407, 276] on div "Zoom" at bounding box center [410, 327] width 24 height 19
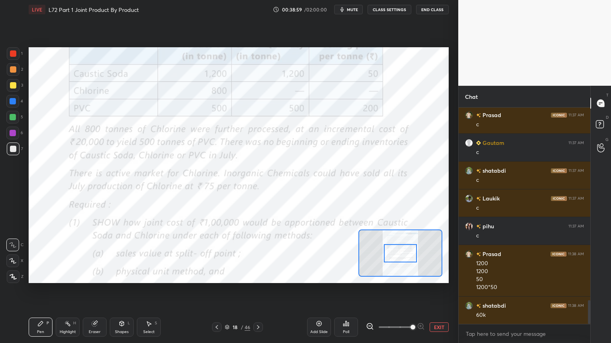
click at [16, 53] on div at bounding box center [13, 53] width 6 height 6
click at [95, 276] on icon at bounding box center [94, 324] width 5 height 5
click at [10, 276] on div "Erase all" at bounding box center [12, 277] width 13 height 13
click at [37, 276] on div "Pen P Highlight H Eraser Shapes L Select S 18 / 46 Add Slide Poll EXIT" at bounding box center [239, 328] width 420 height 32
click at [10, 147] on div at bounding box center [13, 149] width 6 height 6
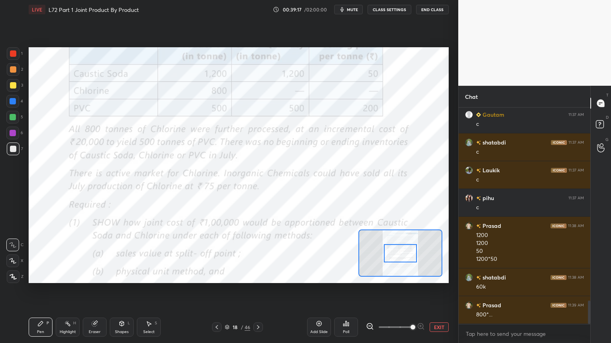
scroll to position [1798, 0]
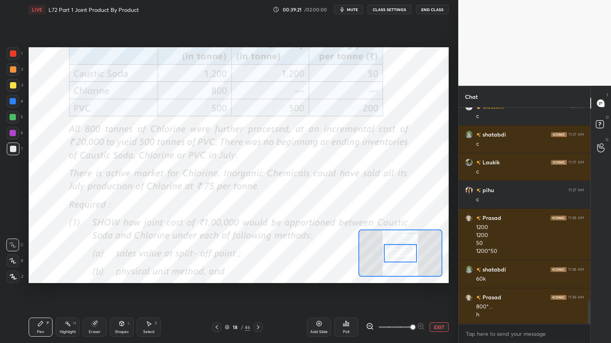
click at [260, 276] on icon at bounding box center [258, 327] width 6 height 6
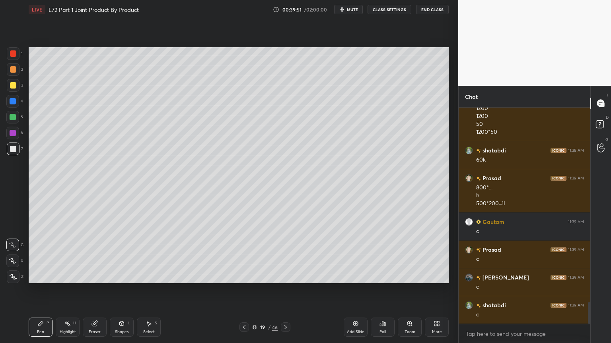
scroll to position [1945, 0]
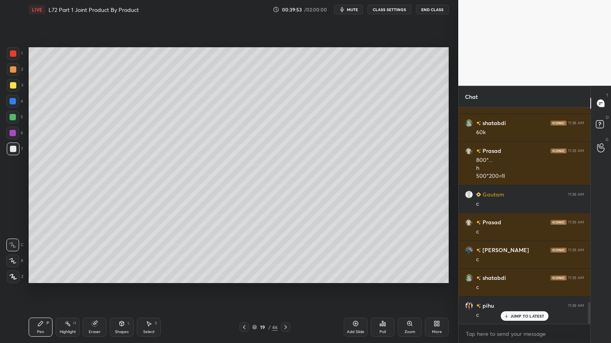
click at [245, 276] on icon at bounding box center [244, 327] width 6 height 6
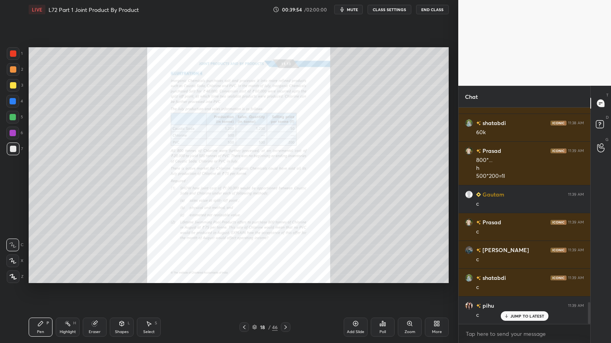
click at [411, 276] on icon at bounding box center [409, 324] width 4 height 4
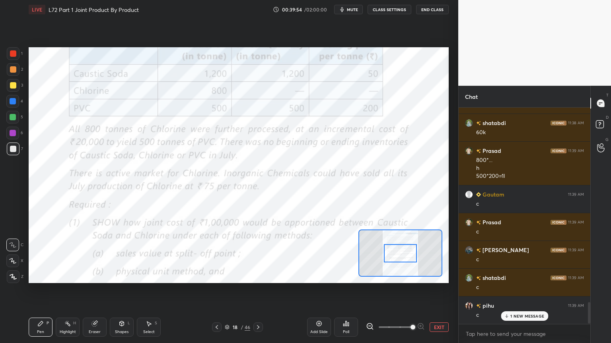
scroll to position [1973, 0]
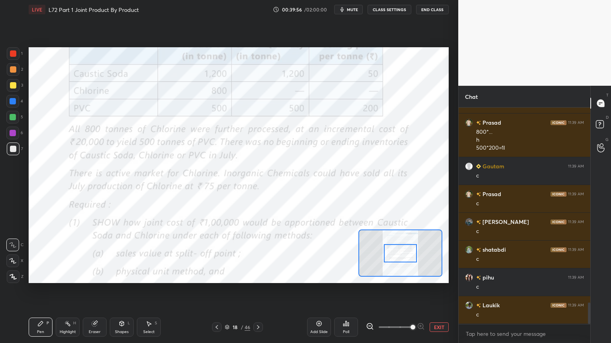
click at [92, 276] on div "Eraser" at bounding box center [95, 327] width 24 height 19
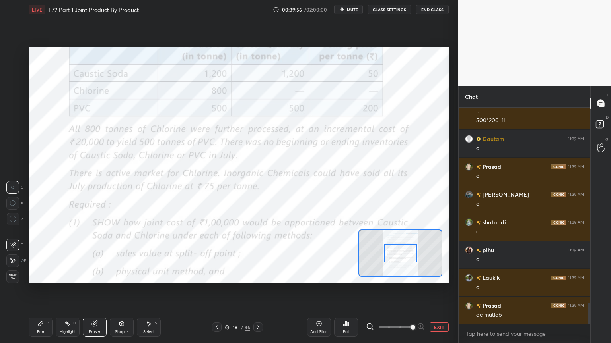
click at [10, 270] on div "Erase all" at bounding box center [13, 276] width 14 height 16
click at [38, 276] on div "Pen P Highlight H Eraser Shapes L Select S 18 / 46 Add Slide Poll EXIT" at bounding box center [239, 328] width 420 height 32
click at [12, 53] on div at bounding box center [13, 53] width 6 height 6
click at [17, 55] on div at bounding box center [13, 53] width 13 height 13
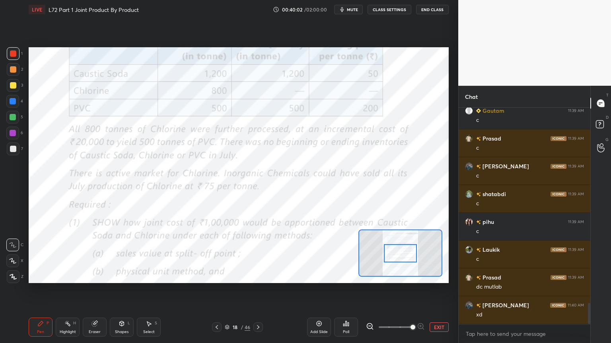
click at [100, 276] on div "Eraser" at bounding box center [95, 327] width 24 height 19
click at [6, 273] on div "Erase all" at bounding box center [12, 277] width 13 height 13
click at [39, 276] on div "Pen P Highlight H Eraser Shapes L Select S 18 / 46 Add Slide Poll EXIT" at bounding box center [239, 328] width 420 height 32
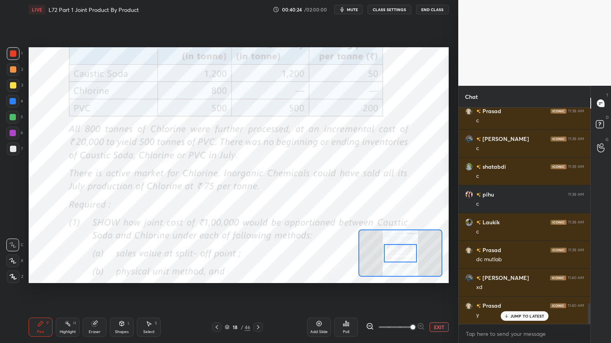
click at [90, 276] on div "Eraser" at bounding box center [95, 327] width 24 height 19
click at [12, 276] on div "Erase all" at bounding box center [12, 277] width 13 height 13
click at [50, 276] on div "Pen P Highlight H Eraser Shapes L Select S 18 / 46 Add Slide Poll EXIT" at bounding box center [239, 328] width 420 height 32
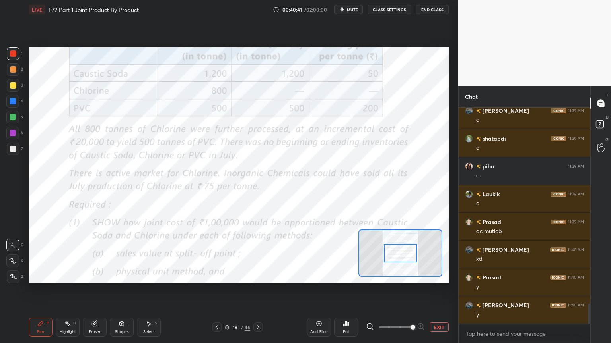
click at [258, 276] on icon at bounding box center [258, 327] width 6 height 6
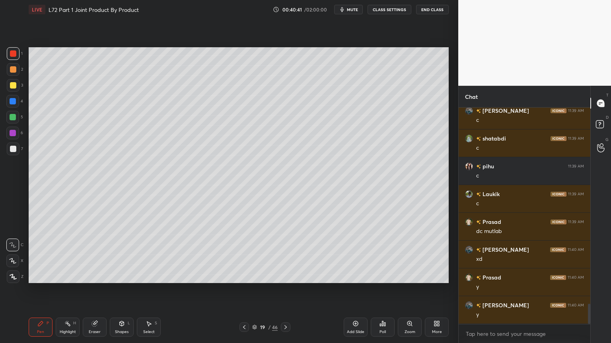
scroll to position [2112, 0]
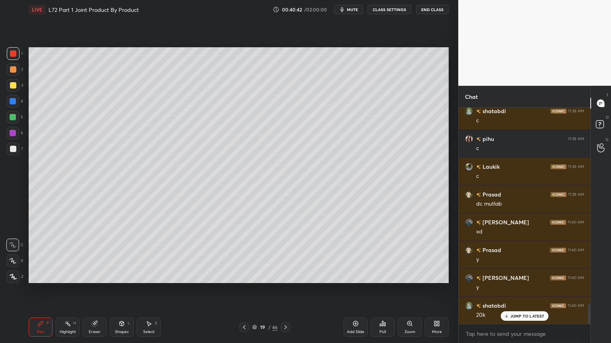
click at [16, 153] on div at bounding box center [13, 149] width 13 height 13
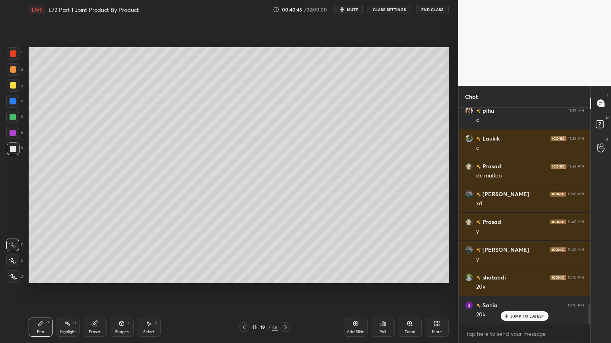
scroll to position [2167, 0]
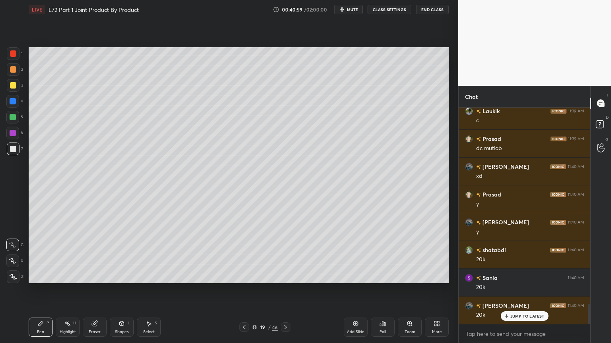
click at [242, 276] on icon at bounding box center [244, 327] width 6 height 6
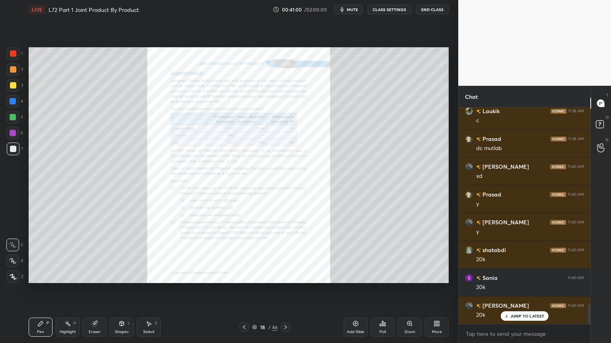
click at [407, 276] on div "Zoom" at bounding box center [410, 327] width 24 height 19
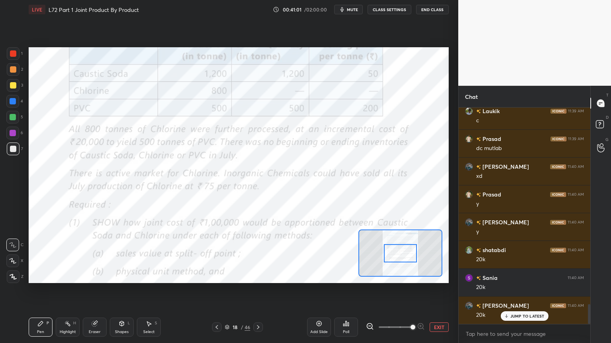
click at [10, 54] on div at bounding box center [13, 53] width 6 height 6
click at [95, 276] on div "Eraser" at bounding box center [95, 327] width 24 height 19
click at [11, 276] on span "Erase all" at bounding box center [13, 277] width 12 height 6
click at [58, 276] on div "Highlight H" at bounding box center [68, 327] width 24 height 19
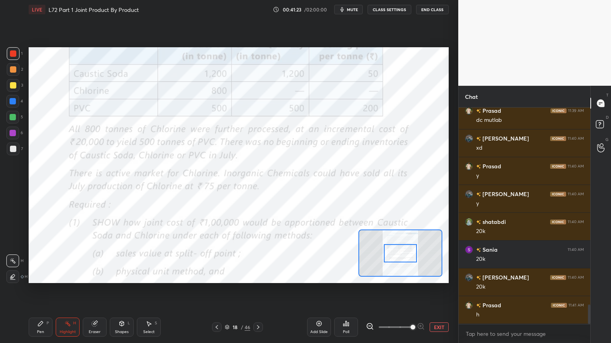
click at [43, 276] on div "Pen P" at bounding box center [41, 327] width 24 height 19
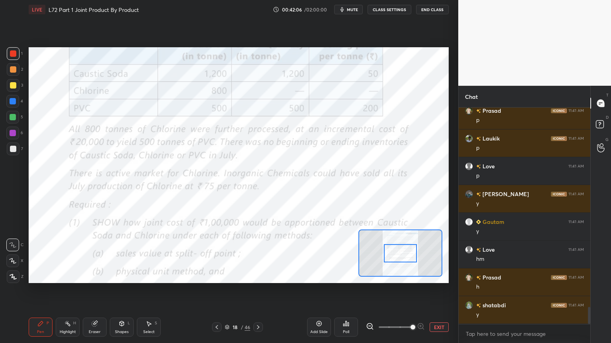
scroll to position [2557, 0]
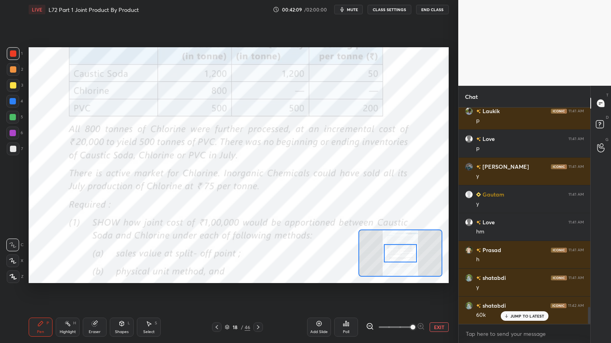
click at [259, 276] on icon at bounding box center [258, 328] width 2 height 4
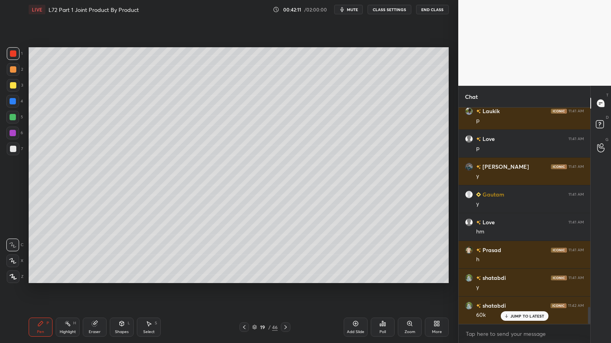
click at [14, 149] on div at bounding box center [13, 149] width 6 height 6
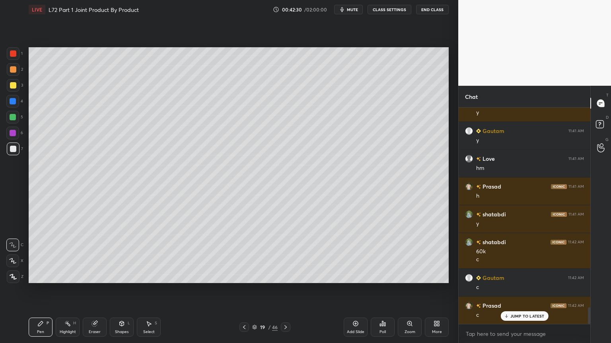
scroll to position [2649, 0]
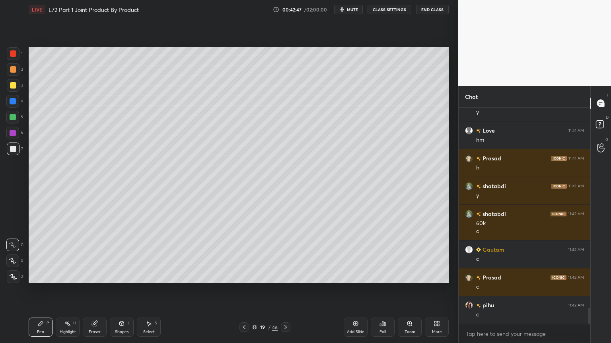
click at [243, 276] on icon at bounding box center [244, 327] width 6 height 6
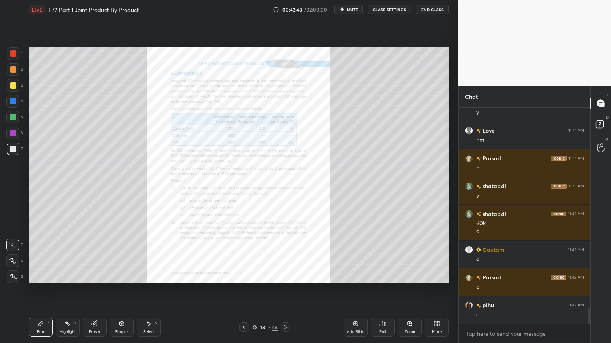
click at [90, 276] on div "Eraser" at bounding box center [95, 327] width 24 height 19
click at [14, 274] on span "Erase all" at bounding box center [13, 277] width 12 height 6
click at [407, 276] on div "Zoom" at bounding box center [410, 327] width 24 height 19
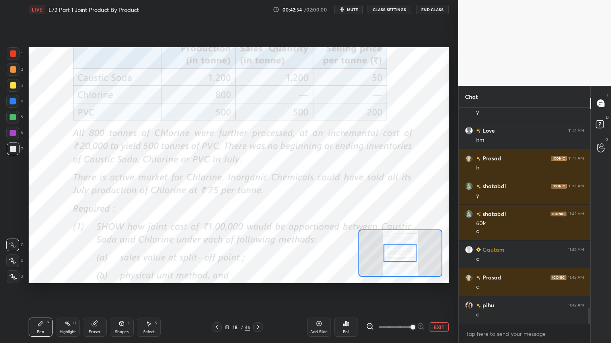
click at [370, 276] on icon at bounding box center [369, 326] width 5 height 5
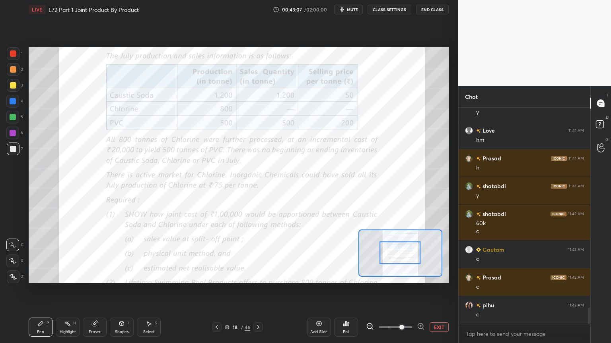
click at [13, 56] on div at bounding box center [13, 53] width 6 height 6
click at [258, 276] on icon at bounding box center [258, 328] width 2 height 4
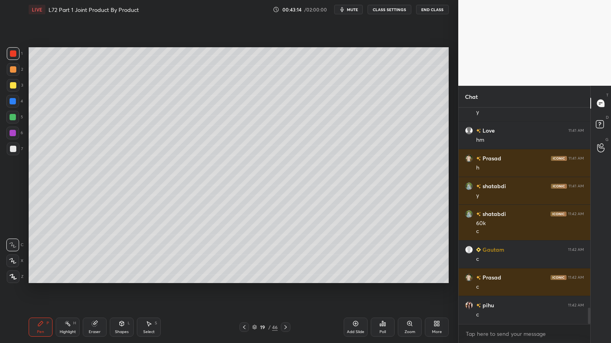
click at [67, 276] on div "Highlight H" at bounding box center [68, 327] width 24 height 19
click at [243, 276] on div at bounding box center [244, 328] width 10 height 10
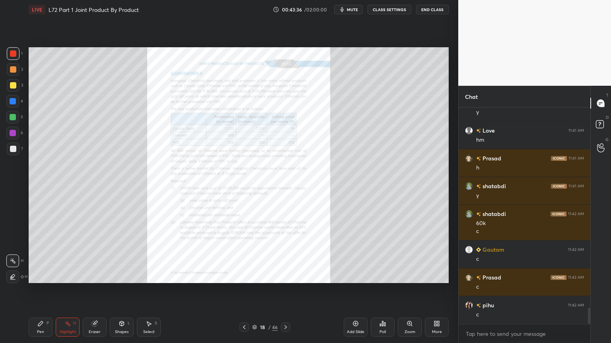
scroll to position [2676, 0]
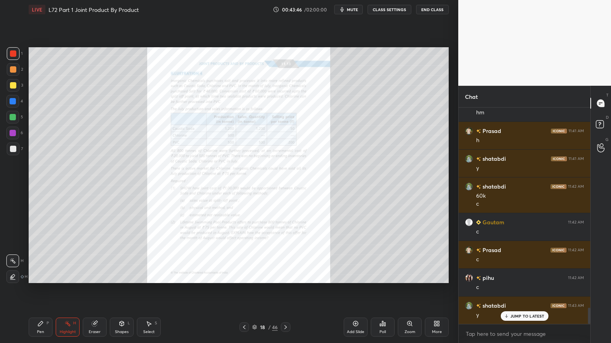
click at [413, 276] on div "Zoom" at bounding box center [410, 327] width 24 height 19
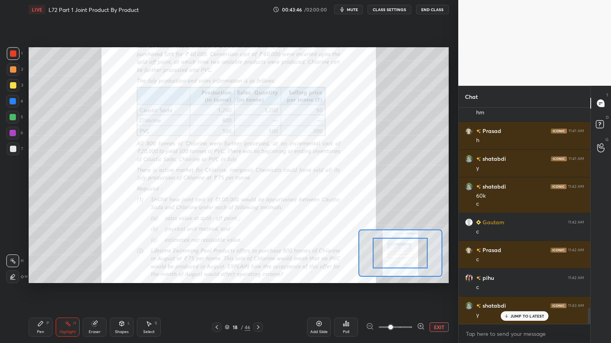
click at [412, 276] on div "Add Slide Poll EXIT" at bounding box center [378, 327] width 142 height 45
click at [413, 276] on div "Add Slide Poll EXIT" at bounding box center [378, 327] width 142 height 45
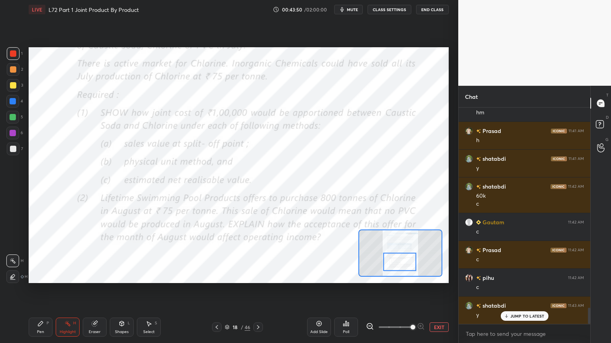
click at [13, 51] on div at bounding box center [13, 53] width 6 height 6
click at [94, 276] on div "Eraser" at bounding box center [95, 327] width 24 height 19
click at [12, 276] on span "Erase all" at bounding box center [13, 277] width 12 height 6
click at [256, 276] on icon at bounding box center [258, 327] width 6 height 6
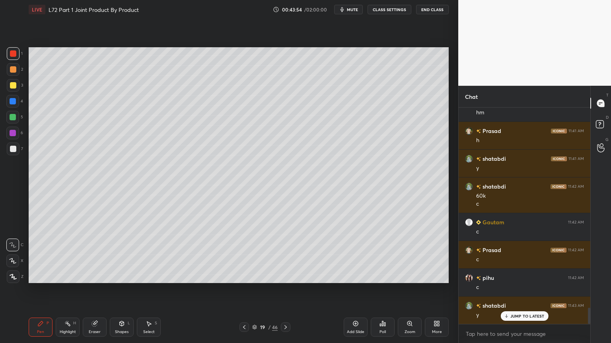
click at [415, 276] on div "Zoom" at bounding box center [410, 327] width 24 height 19
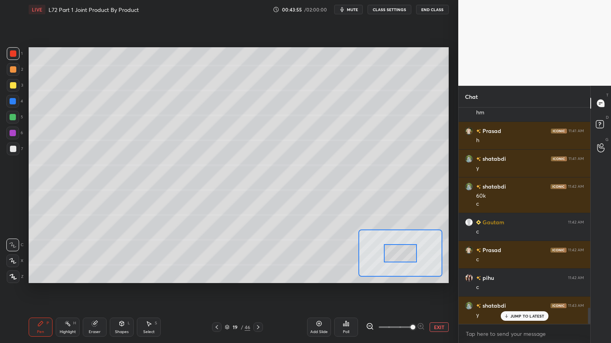
click at [438, 276] on button "EXIT" at bounding box center [438, 328] width 19 height 10
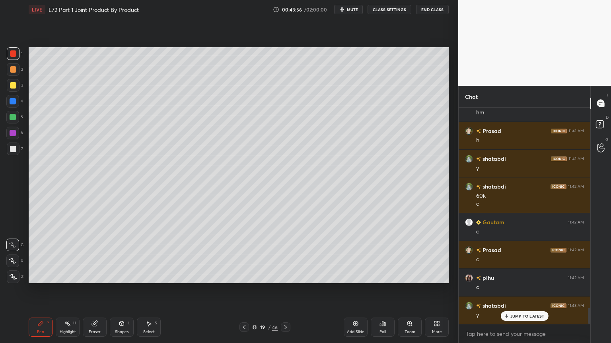
click at [65, 276] on div "Highlight" at bounding box center [68, 332] width 16 height 4
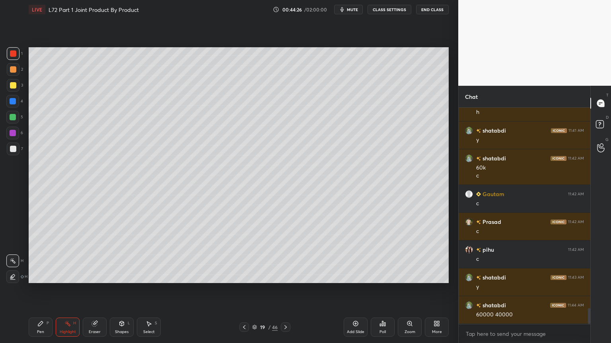
click at [243, 276] on icon at bounding box center [244, 327] width 6 height 6
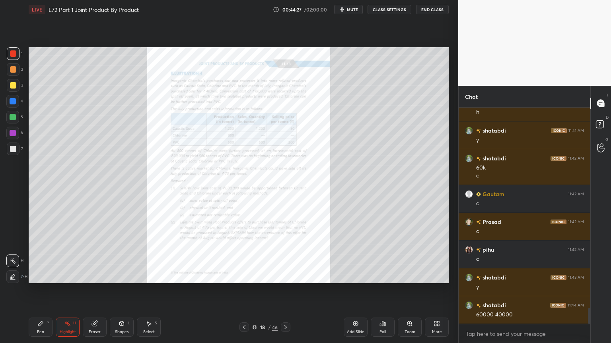
click at [413, 276] on div "Zoom" at bounding box center [409, 332] width 11 height 4
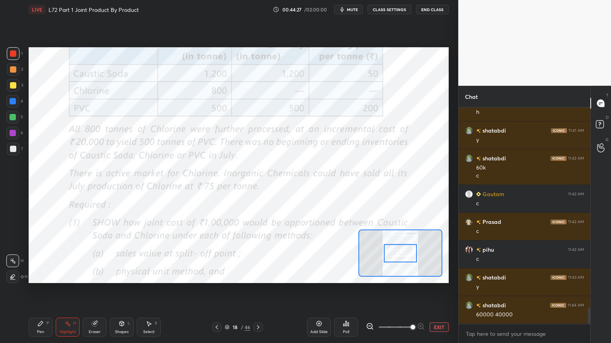
click at [414, 276] on span at bounding box center [412, 327] width 5 height 5
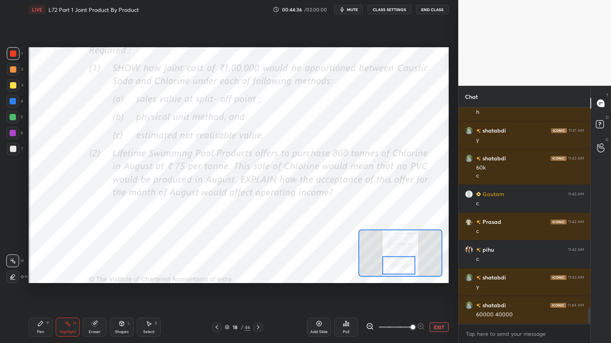
click at [259, 276] on icon at bounding box center [258, 327] width 6 height 6
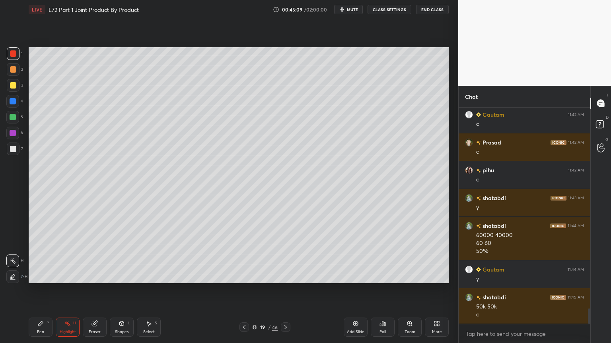
scroll to position [2812, 0]
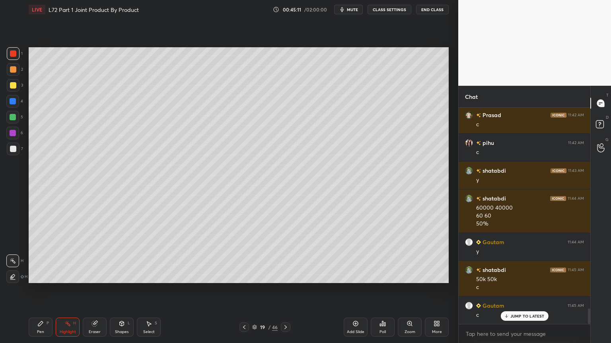
click at [288, 276] on icon at bounding box center [285, 327] width 6 height 6
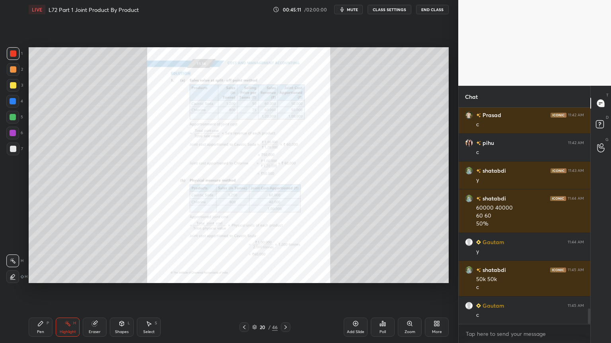
scroll to position [2840, 0]
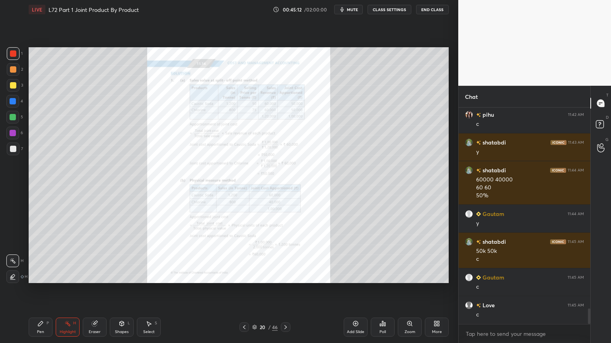
click at [407, 276] on div "Zoom" at bounding box center [409, 332] width 11 height 4
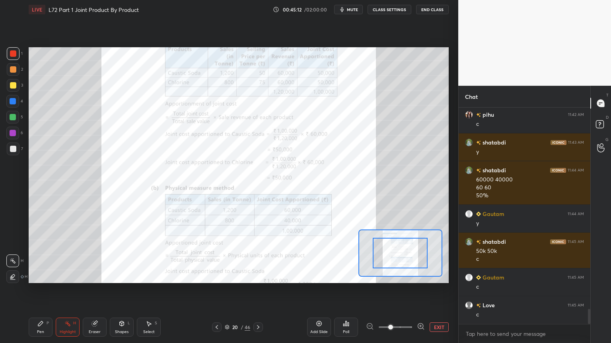
scroll to position [2895, 0]
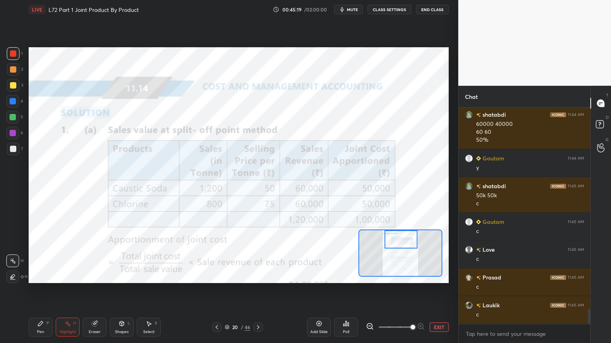
click at [215, 276] on icon at bounding box center [216, 327] width 6 height 6
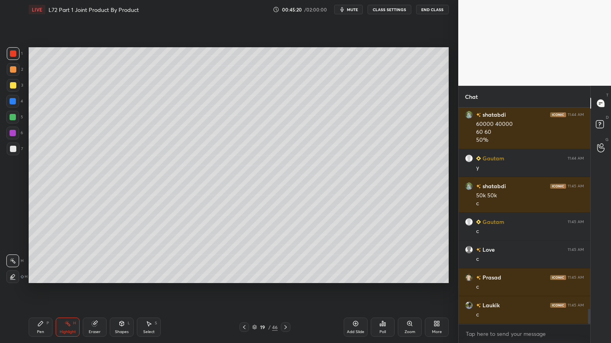
click at [348, 276] on div "Add Slide" at bounding box center [355, 327] width 24 height 19
click at [7, 107] on div at bounding box center [12, 101] width 13 height 13
click at [118, 276] on div "Shapes L" at bounding box center [122, 327] width 24 height 19
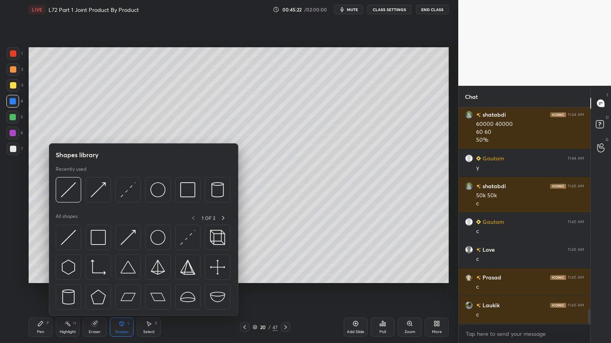
click at [64, 196] on img at bounding box center [68, 189] width 15 height 15
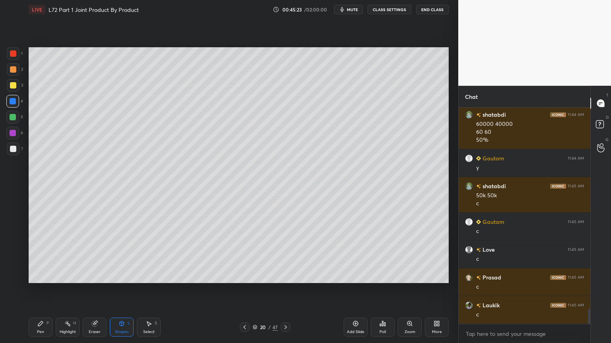
click at [117, 276] on div "Shapes L" at bounding box center [122, 327] width 24 height 19
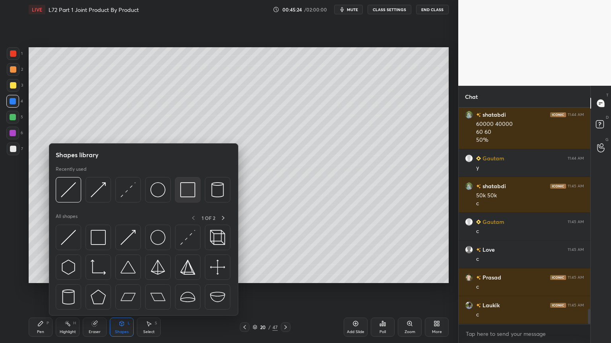
click at [184, 190] on img at bounding box center [187, 189] width 15 height 15
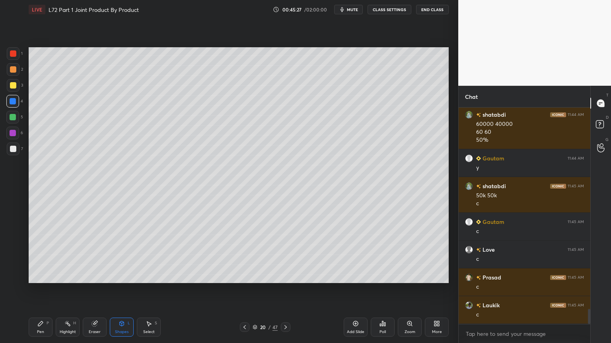
click at [33, 276] on div "Pen P" at bounding box center [41, 327] width 24 height 19
click at [12, 87] on div at bounding box center [13, 85] width 6 height 6
click at [40, 276] on icon at bounding box center [40, 324] width 5 height 5
click at [107, 276] on div "Pen P Highlight H Eraser Shapes L Select S" at bounding box center [107, 327] width 157 height 19
click at [116, 276] on div "Shapes L" at bounding box center [122, 327] width 24 height 19
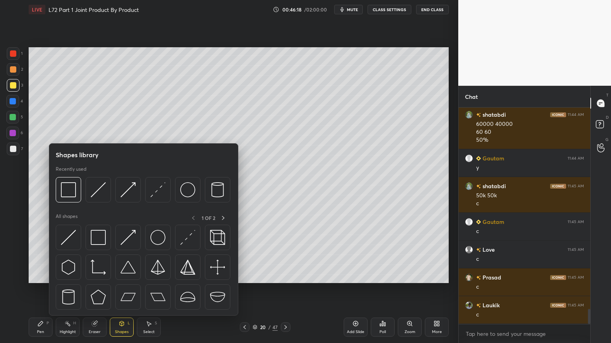
click at [99, 192] on img at bounding box center [98, 189] width 15 height 15
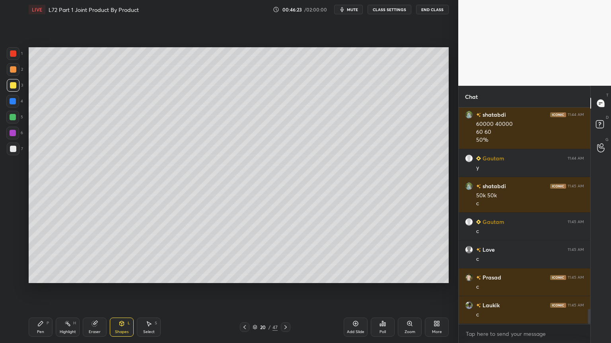
click at [38, 276] on icon at bounding box center [40, 324] width 6 height 6
click at [17, 71] on div at bounding box center [13, 69] width 13 height 13
click at [11, 87] on div at bounding box center [13, 85] width 6 height 6
click at [245, 276] on div at bounding box center [245, 328] width 10 height 10
click at [247, 276] on icon at bounding box center [244, 327] width 6 height 6
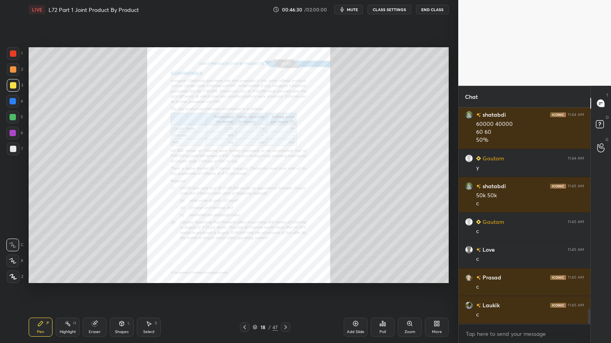
click at [286, 276] on icon at bounding box center [285, 328] width 2 height 4
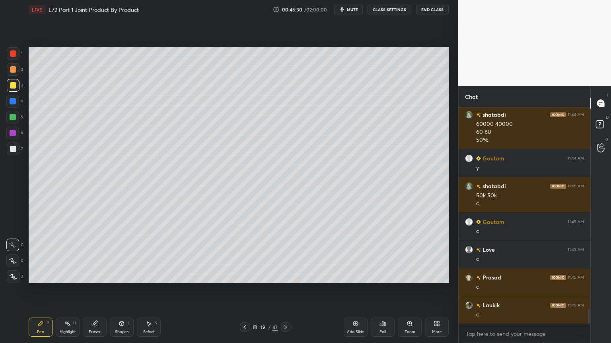
click at [287, 276] on icon at bounding box center [285, 327] width 6 height 6
click at [121, 276] on icon at bounding box center [122, 324] width 4 height 5
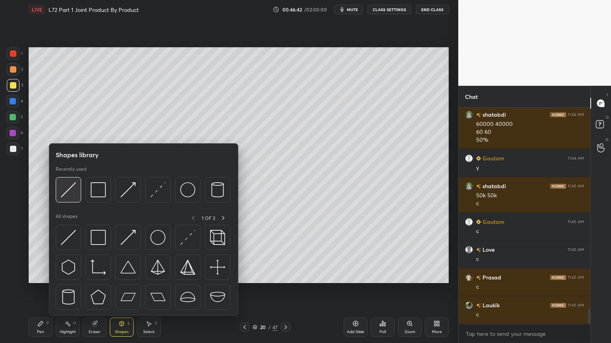
click at [69, 193] on img at bounding box center [68, 189] width 15 height 15
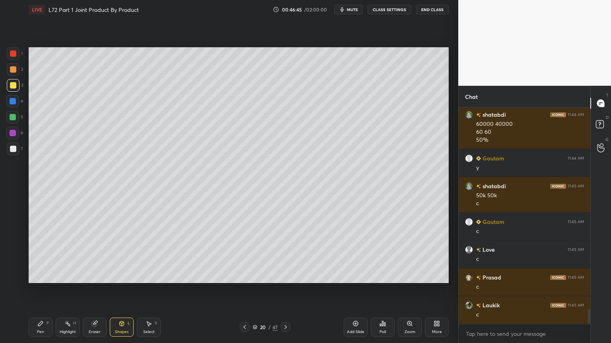
click at [285, 276] on icon at bounding box center [285, 328] width 2 height 4
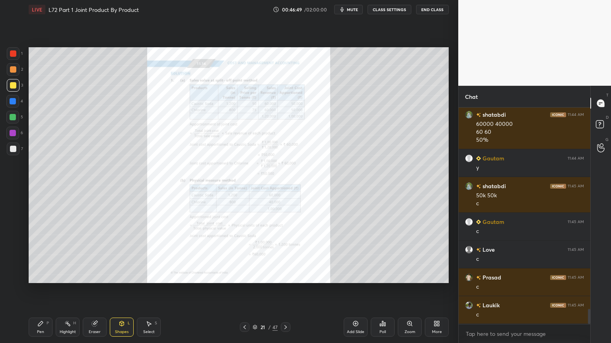
click at [237, 276] on div "21 / 47" at bounding box center [264, 328] width 157 height 10
click at [240, 276] on div at bounding box center [245, 328] width 10 height 10
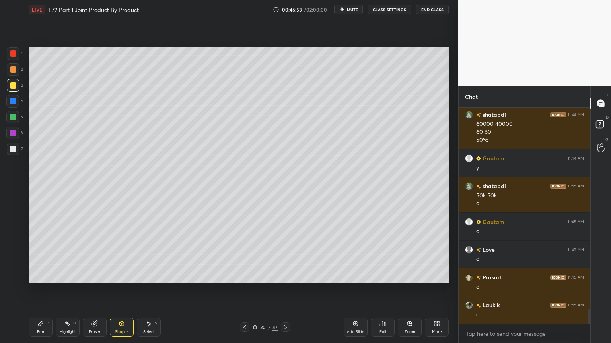
click at [14, 74] on div at bounding box center [13, 69] width 13 height 13
click at [50, 276] on div "Pen P" at bounding box center [41, 327] width 24 height 19
click at [123, 276] on icon at bounding box center [121, 324] width 6 height 6
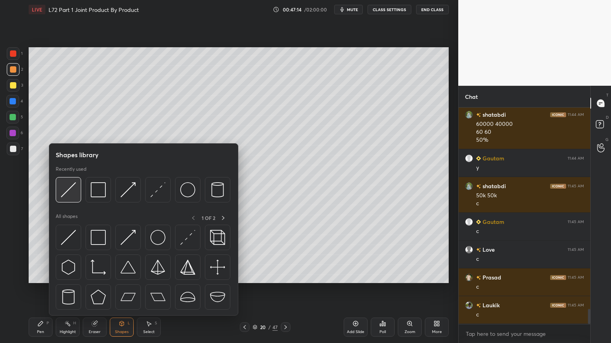
click at [68, 196] on img at bounding box center [68, 189] width 15 height 15
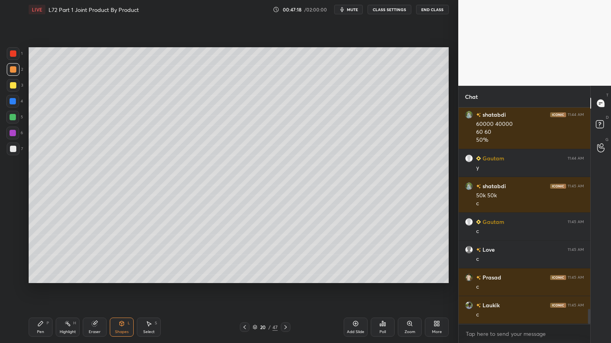
click at [12, 151] on div at bounding box center [13, 149] width 6 height 6
click at [41, 276] on div "Pen P" at bounding box center [41, 327] width 24 height 19
click at [242, 276] on icon at bounding box center [244, 327] width 6 height 6
click at [285, 276] on icon at bounding box center [285, 327] width 6 height 6
click at [242, 276] on icon at bounding box center [244, 327] width 6 height 6
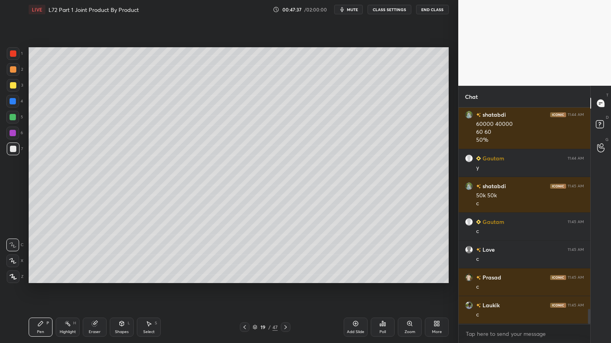
click at [283, 276] on icon at bounding box center [285, 327] width 6 height 6
click at [11, 85] on div at bounding box center [13, 85] width 6 height 6
click at [13, 117] on div at bounding box center [13, 117] width 6 height 6
click at [119, 276] on div "Shapes L" at bounding box center [122, 327] width 24 height 19
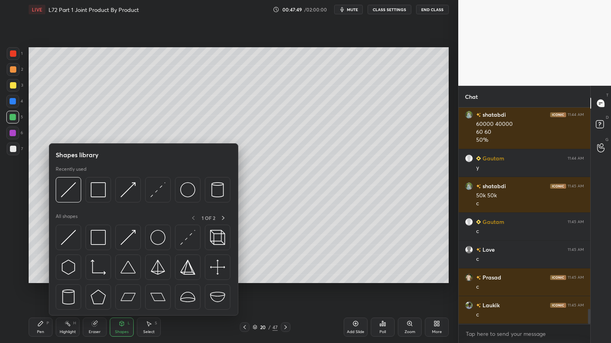
click at [188, 188] on img at bounding box center [187, 189] width 15 height 15
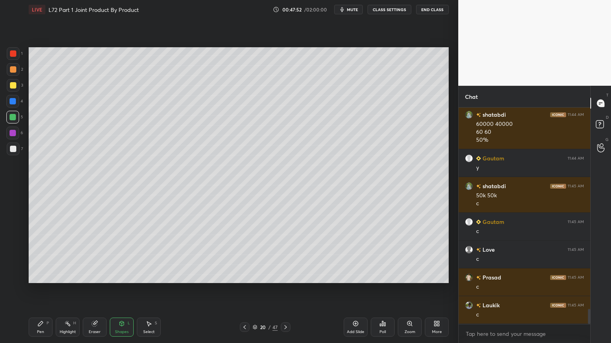
click at [11, 152] on div at bounding box center [13, 149] width 6 height 6
click at [35, 276] on div "Pen P" at bounding box center [41, 327] width 24 height 19
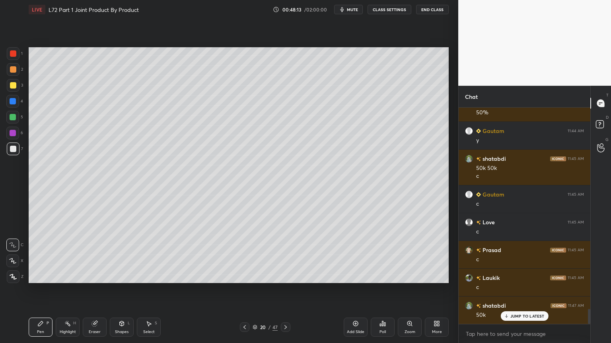
click at [283, 276] on icon at bounding box center [285, 327] width 6 height 6
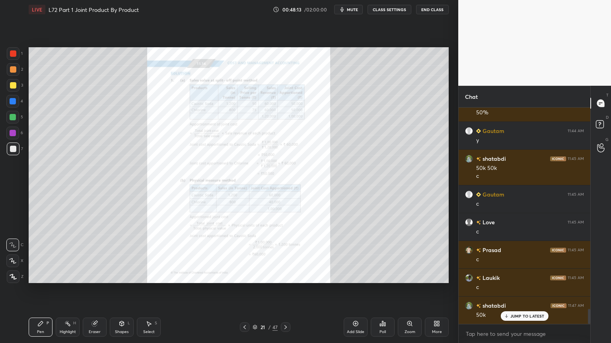
click at [404, 276] on div "Zoom" at bounding box center [409, 332] width 11 height 4
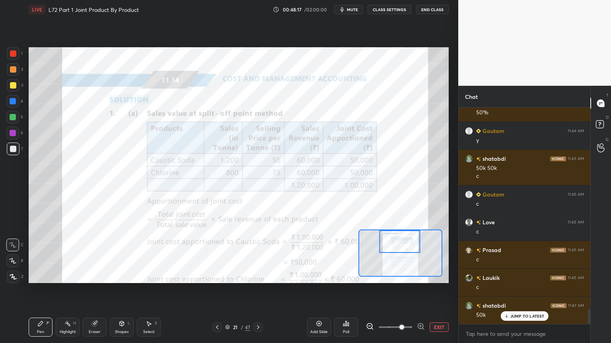
click at [431, 276] on button "EXIT" at bounding box center [438, 328] width 19 height 10
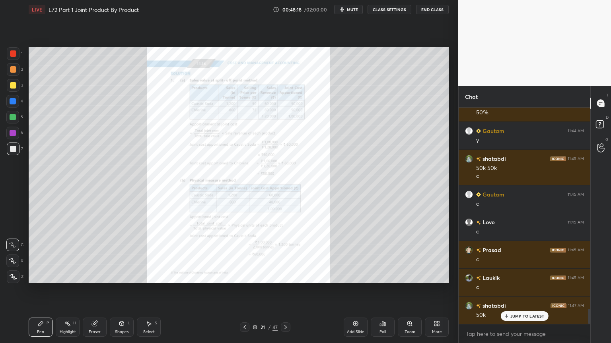
click at [243, 276] on icon at bounding box center [244, 327] width 6 height 6
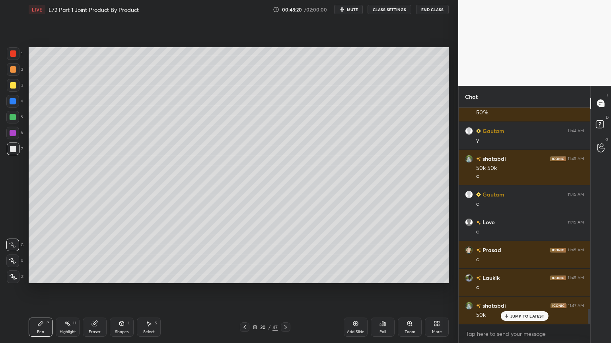
click at [16, 87] on div at bounding box center [13, 85] width 6 height 6
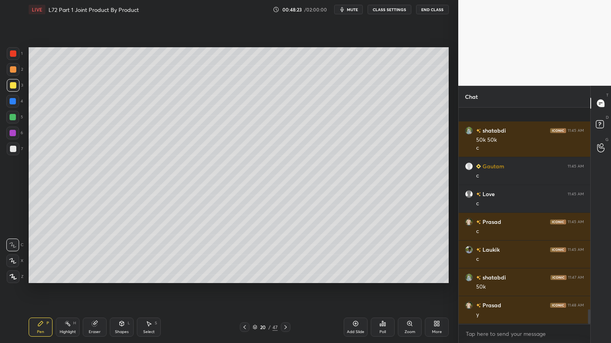
scroll to position [3007, 0]
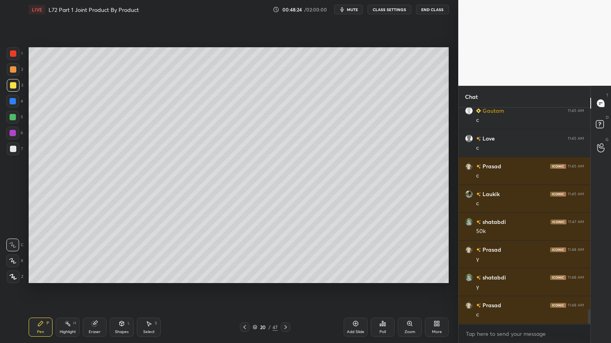
click at [242, 276] on icon at bounding box center [244, 327] width 6 height 6
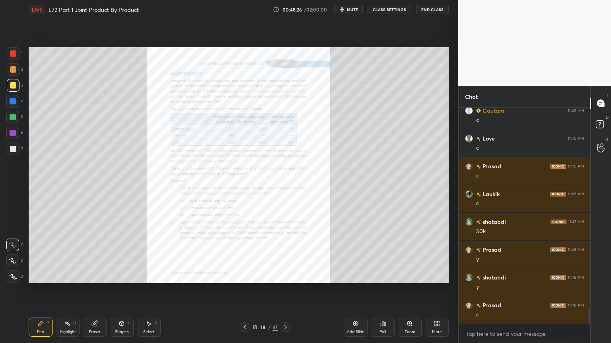
click at [242, 276] on div at bounding box center [245, 328] width 10 height 10
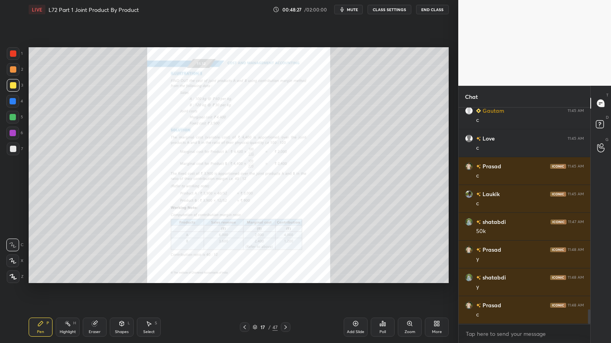
click at [355, 276] on div "Add Slide" at bounding box center [355, 327] width 24 height 19
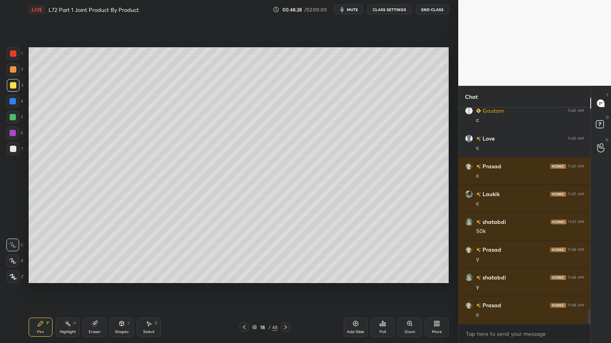
click at [14, 96] on div at bounding box center [12, 101] width 13 height 13
click at [403, 276] on div "Setting up your live class Poll for secs No correct answer Start poll" at bounding box center [238, 165] width 426 height 293
click at [400, 276] on div "Setting up your live class Poll for secs No correct answer Start poll" at bounding box center [238, 165] width 426 height 293
click at [287, 276] on icon at bounding box center [285, 327] width 6 height 6
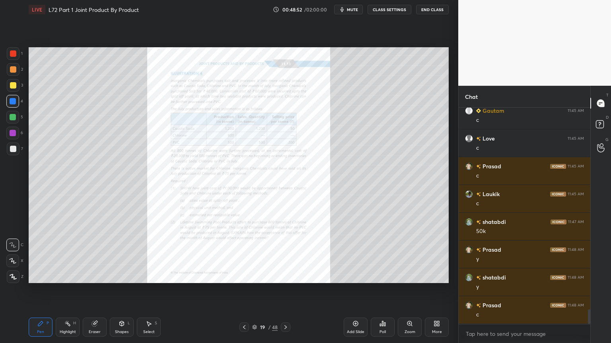
click at [285, 276] on icon at bounding box center [285, 327] width 6 height 6
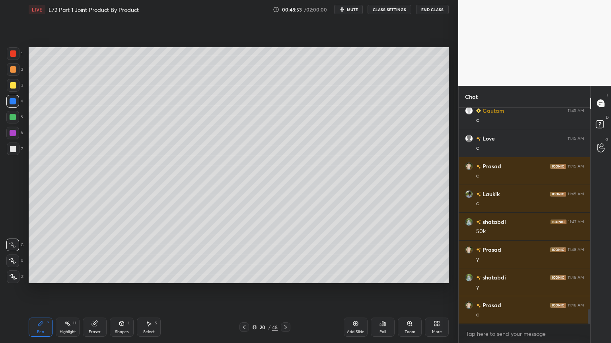
click at [242, 276] on div at bounding box center [244, 328] width 10 height 10
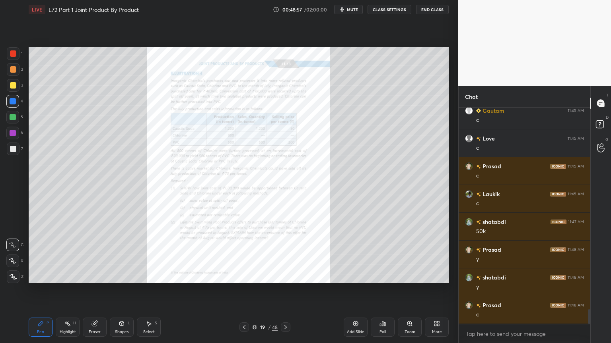
click at [408, 276] on div "Zoom" at bounding box center [409, 332] width 11 height 4
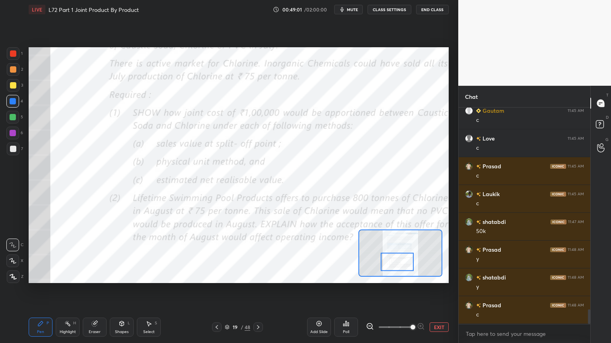
click at [11, 49] on div at bounding box center [13, 53] width 13 height 13
click at [256, 276] on icon at bounding box center [258, 327] width 6 height 6
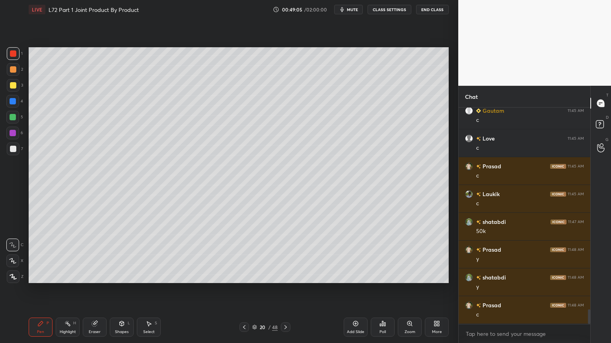
click at [286, 276] on icon at bounding box center [285, 327] width 6 height 6
click at [8, 93] on div "3" at bounding box center [15, 87] width 16 height 16
click at [44, 276] on div "Pen P" at bounding box center [41, 327] width 24 height 19
click at [121, 276] on icon at bounding box center [122, 324] width 4 height 5
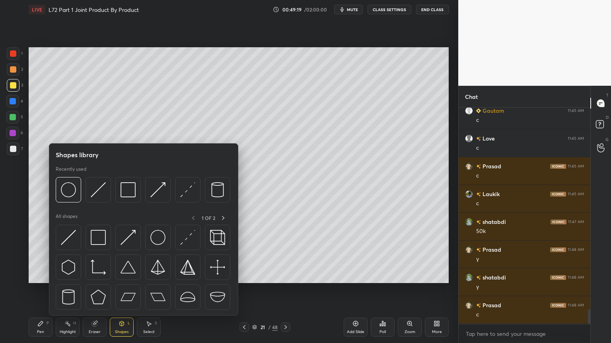
click at [97, 194] on img at bounding box center [98, 189] width 15 height 15
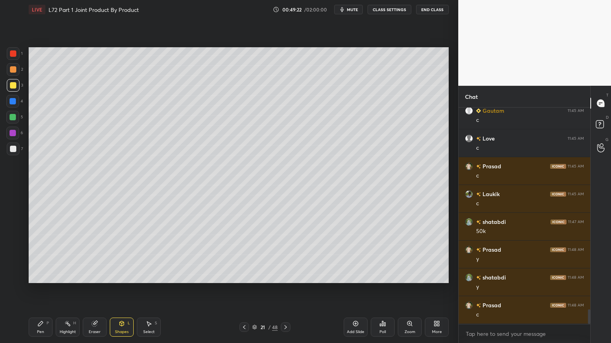
click at [15, 75] on div at bounding box center [13, 69] width 13 height 13
click at [40, 276] on icon at bounding box center [40, 324] width 6 height 6
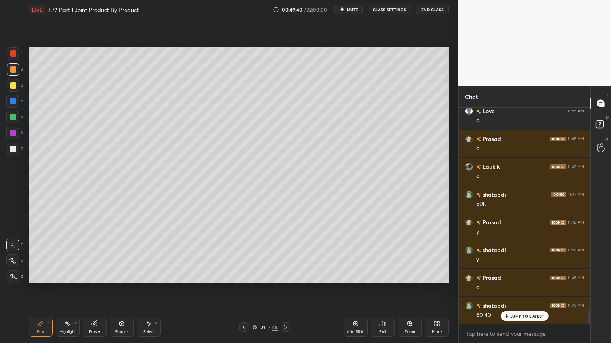
click at [122, 276] on div "Shapes L" at bounding box center [122, 327] width 24 height 19
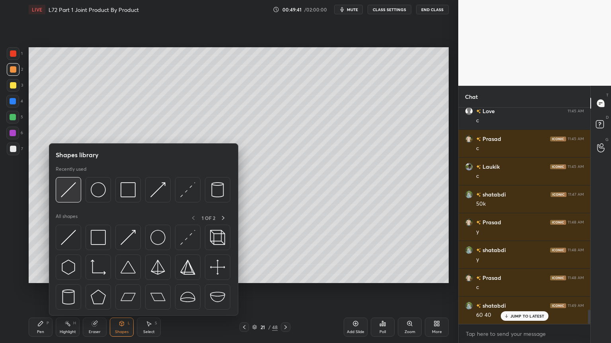
click at [68, 187] on img at bounding box center [68, 189] width 15 height 15
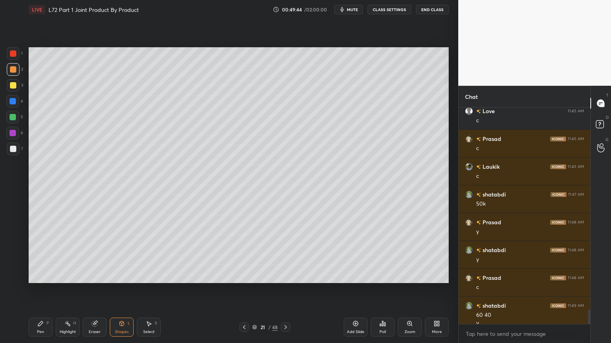
scroll to position [3042, 0]
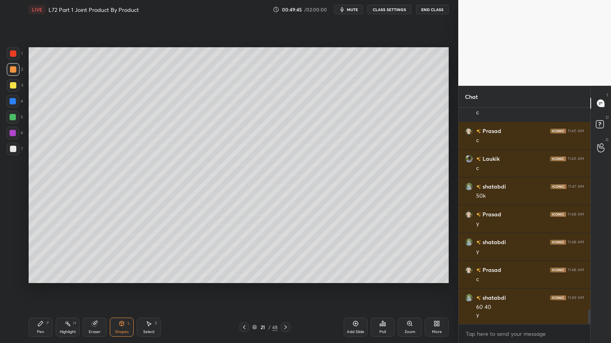
click at [41, 276] on div "Pen P" at bounding box center [41, 327] width 24 height 19
click at [12, 151] on div at bounding box center [13, 149] width 6 height 6
click at [243, 276] on icon at bounding box center [244, 327] width 6 height 6
click at [62, 276] on div "Highlight H" at bounding box center [68, 327] width 24 height 19
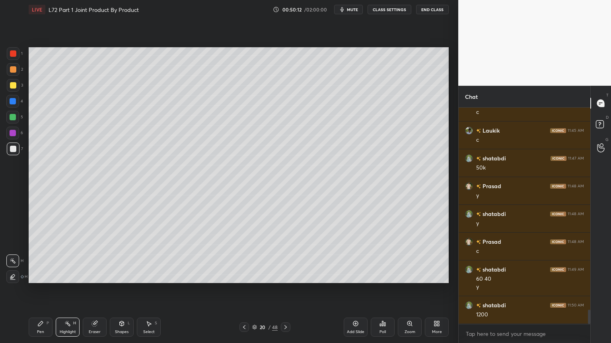
scroll to position [3078, 0]
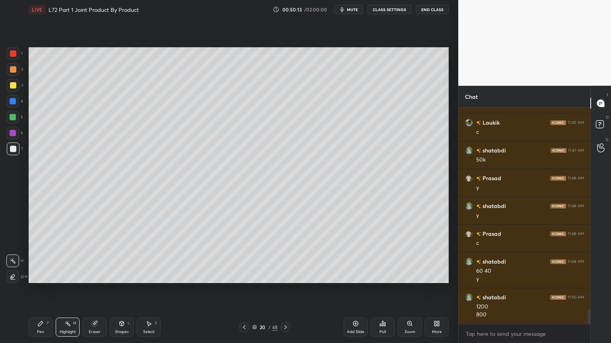
click at [285, 276] on icon at bounding box center [285, 327] width 6 height 6
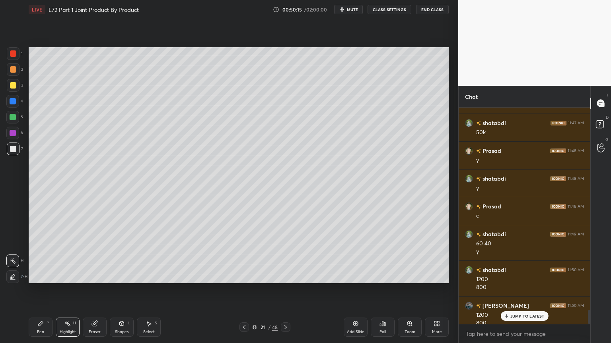
scroll to position [3114, 0]
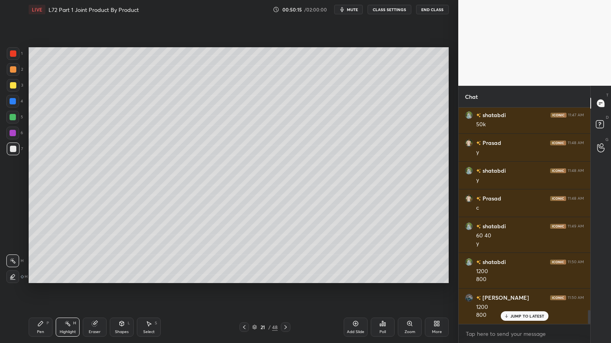
click at [37, 276] on icon at bounding box center [40, 324] width 6 height 6
click at [145, 276] on div "Select S" at bounding box center [149, 327] width 24 height 19
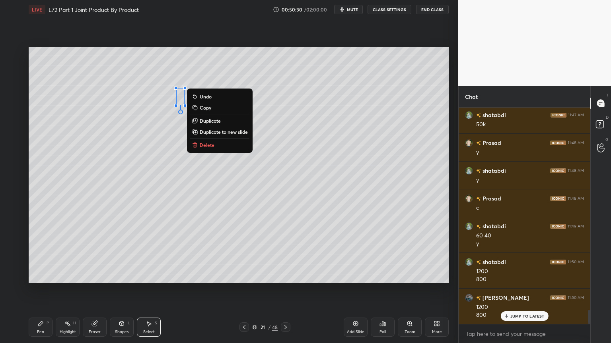
click at [202, 121] on p "Duplicate" at bounding box center [210, 121] width 21 height 6
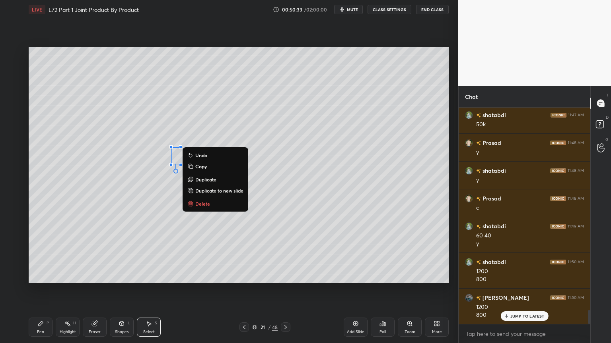
click at [138, 229] on div "0 ° Undo Copy Duplicate Duplicate to new slide Delete" at bounding box center [239, 165] width 420 height 236
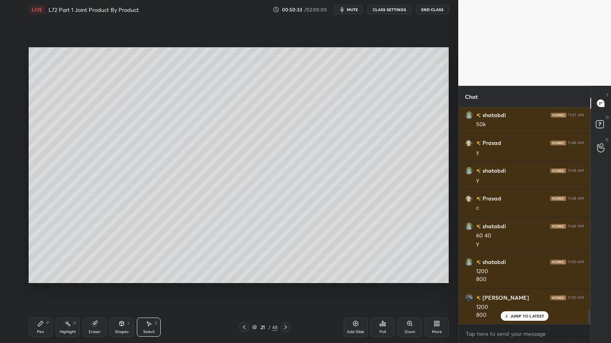
click at [46, 276] on div "Pen P" at bounding box center [41, 327] width 24 height 19
click at [8, 119] on div at bounding box center [12, 117] width 13 height 13
click at [17, 146] on div at bounding box center [13, 149] width 13 height 13
click at [12, 116] on div at bounding box center [13, 117] width 6 height 6
click at [121, 276] on icon at bounding box center [122, 324] width 4 height 5
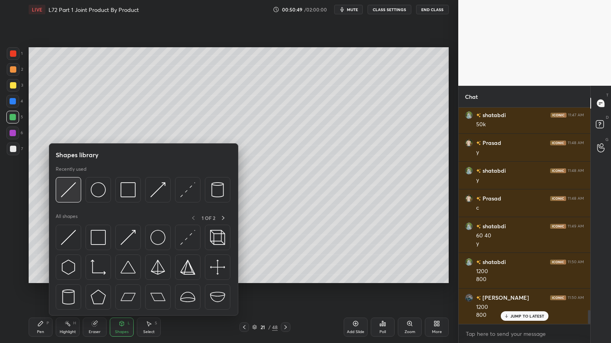
click at [71, 190] on img at bounding box center [68, 189] width 15 height 15
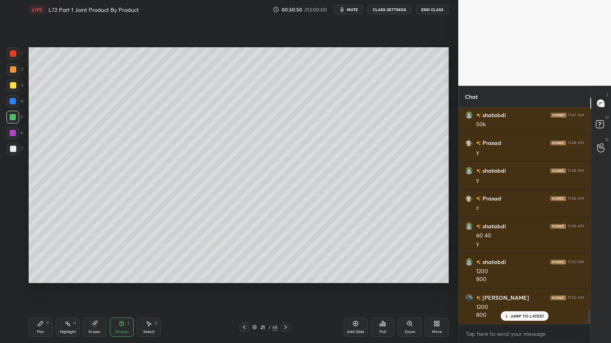
scroll to position [3142, 0]
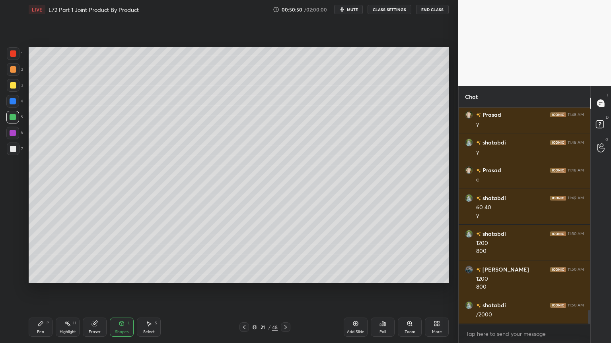
click at [39, 276] on icon at bounding box center [40, 324] width 5 height 5
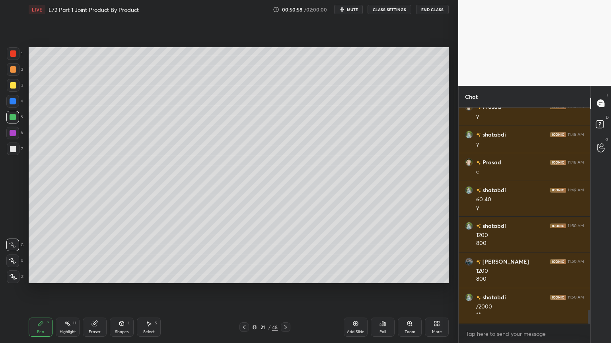
scroll to position [3177, 0]
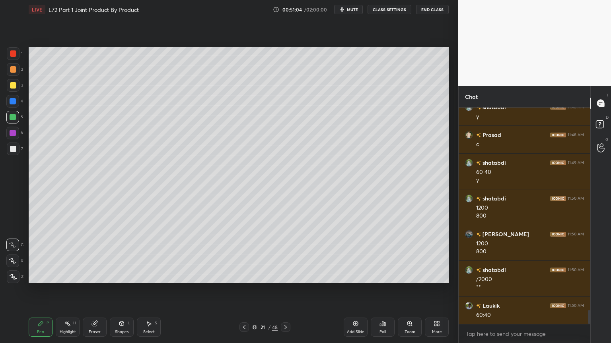
click at [14, 151] on div at bounding box center [13, 149] width 6 height 6
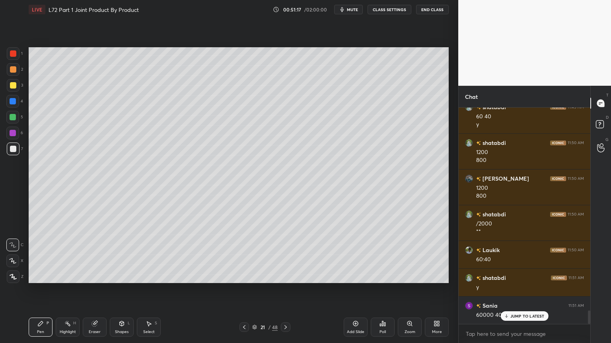
scroll to position [3261, 0]
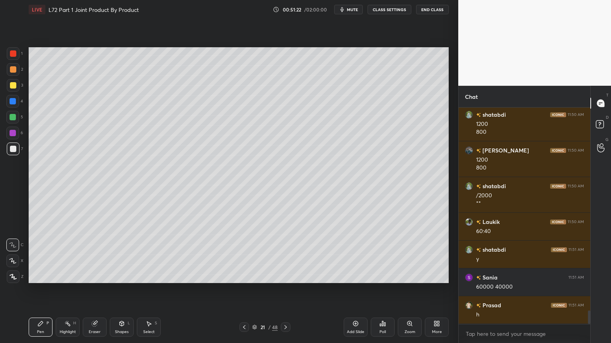
click at [14, 91] on div at bounding box center [13, 85] width 13 height 13
click at [39, 276] on icon at bounding box center [40, 324] width 6 height 6
click at [241, 276] on icon at bounding box center [244, 327] width 6 height 6
click at [244, 276] on icon at bounding box center [244, 327] width 6 height 6
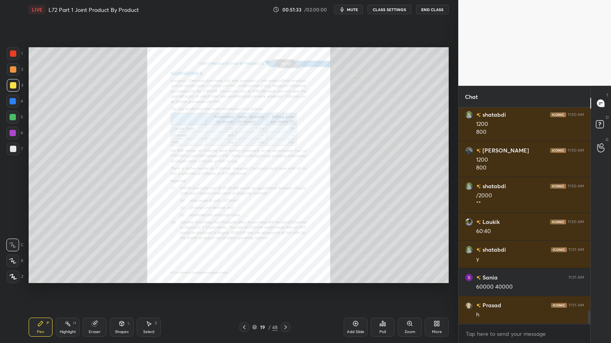
click at [404, 276] on div "Zoom" at bounding box center [409, 332] width 11 height 4
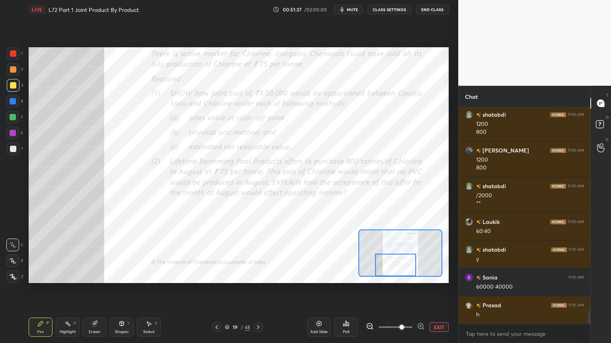
click at [258, 276] on icon at bounding box center [258, 327] width 6 height 6
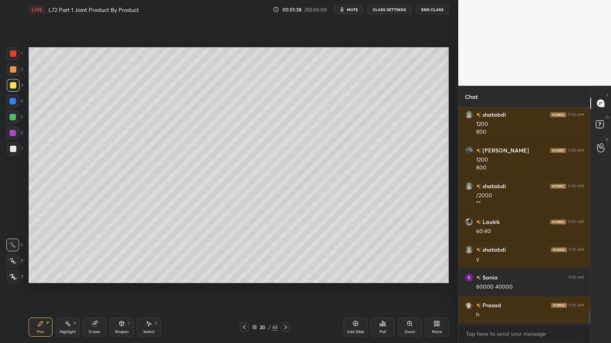
scroll to position [3289, 0]
click at [285, 276] on icon at bounding box center [285, 327] width 6 height 6
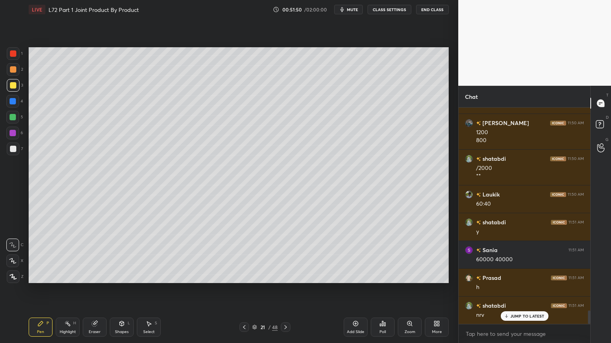
click at [128, 276] on div "Shapes L" at bounding box center [122, 327] width 24 height 19
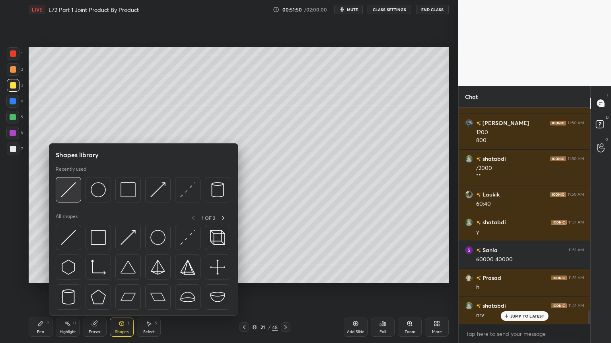
click at [68, 195] on img at bounding box center [68, 189] width 15 height 15
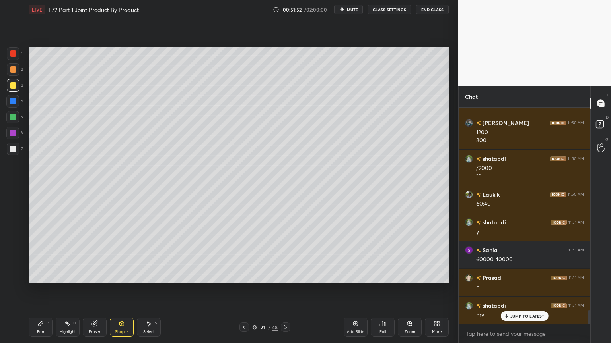
click at [35, 276] on div "Pen P Highlight H Eraser Shapes L Select S 21 / 48 Add Slide Poll Zoom More" at bounding box center [239, 328] width 420 height 32
click at [146, 276] on icon at bounding box center [149, 324] width 6 height 6
click at [35, 276] on div "Pen P" at bounding box center [41, 327] width 24 height 19
click at [146, 276] on icon at bounding box center [149, 324] width 6 height 6
click at [43, 276] on icon at bounding box center [40, 324] width 6 height 6
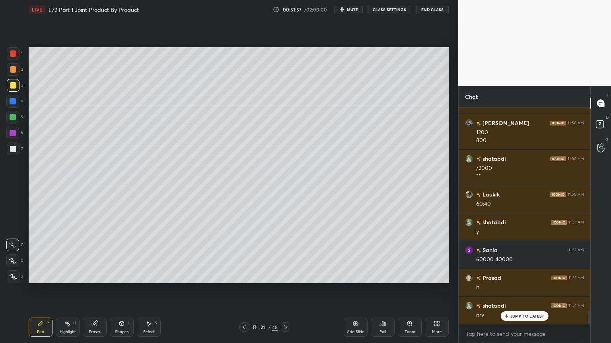
click at [144, 276] on div "Select S" at bounding box center [149, 327] width 24 height 19
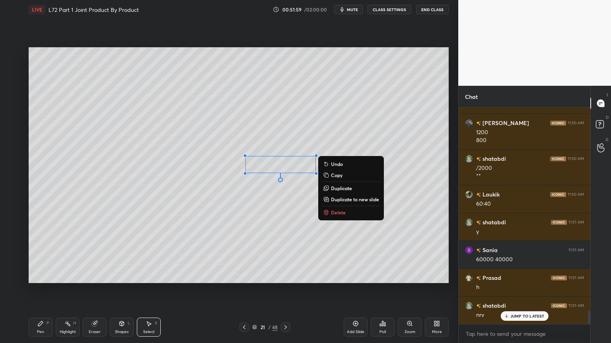
click at [204, 231] on div "0 ° Undo Copy Duplicate Duplicate to new slide Delete" at bounding box center [239, 165] width 420 height 236
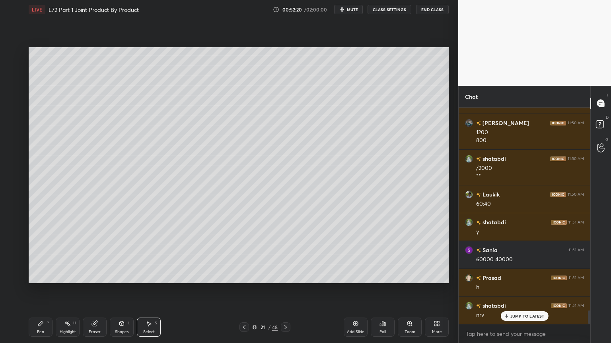
click at [241, 276] on div at bounding box center [244, 328] width 10 height 10
click at [245, 276] on icon at bounding box center [244, 327] width 6 height 6
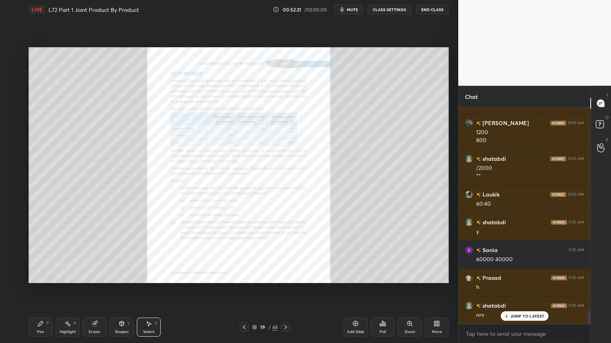
click at [246, 276] on icon at bounding box center [244, 327] width 6 height 6
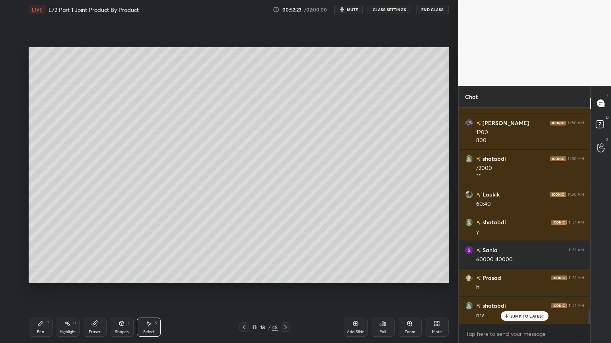
click at [97, 276] on div "Eraser" at bounding box center [95, 327] width 24 height 19
click at [10, 276] on span "Erase all" at bounding box center [13, 277] width 12 height 6
click at [23, 276] on div "1 2 3 4 5 6 7 C X Z C X Z E E Erase all H H LIVE L72 Part 1 Joint Product By Pr…" at bounding box center [226, 171] width 452 height 343
click at [10, 149] on div at bounding box center [13, 149] width 6 height 6
click at [135, 276] on div "Pen P Highlight H Eraser Shapes L Select S" at bounding box center [107, 327] width 157 height 19
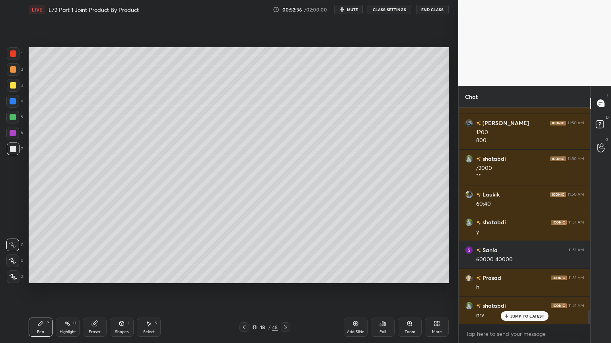
click at [120, 276] on div "Shapes L" at bounding box center [122, 327] width 24 height 19
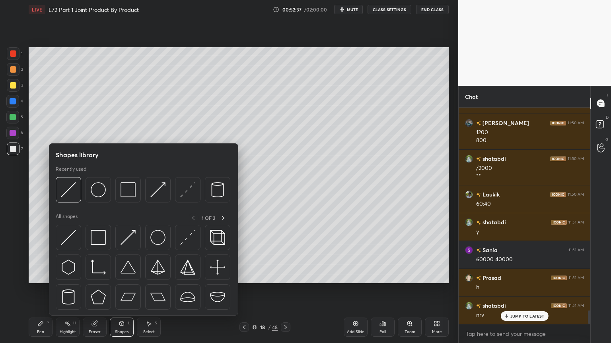
click at [66, 192] on img at bounding box center [68, 189] width 15 height 15
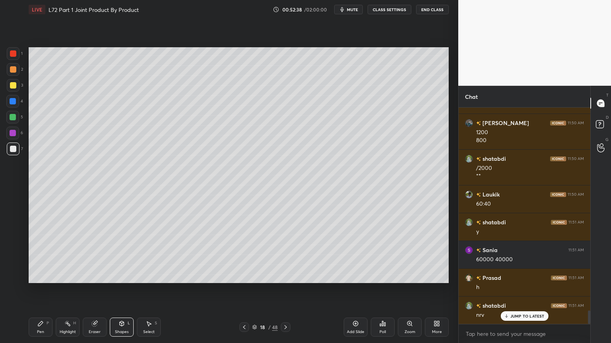
click at [39, 276] on div "Pen" at bounding box center [40, 332] width 7 height 4
click at [97, 276] on icon at bounding box center [94, 324] width 6 height 6
click at [119, 276] on icon at bounding box center [121, 324] width 6 height 6
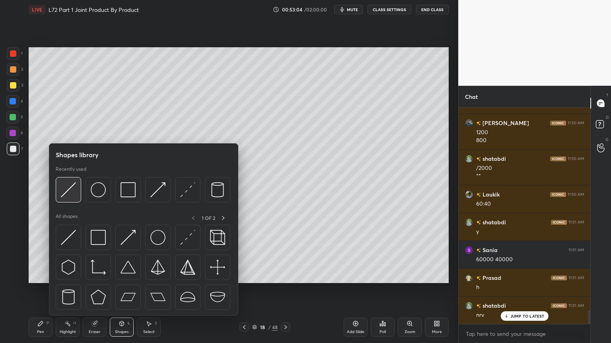
click at [69, 197] on img at bounding box center [68, 189] width 15 height 15
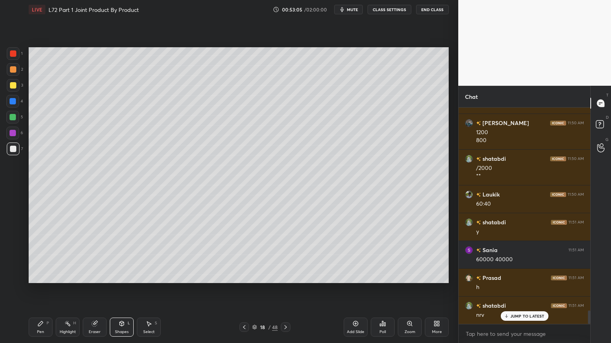
click at [91, 276] on div "Eraser" at bounding box center [95, 327] width 24 height 19
click at [39, 276] on div "Pen" at bounding box center [40, 332] width 7 height 4
click at [93, 276] on icon at bounding box center [94, 324] width 5 height 5
click at [30, 276] on div "Pen P" at bounding box center [41, 327] width 24 height 19
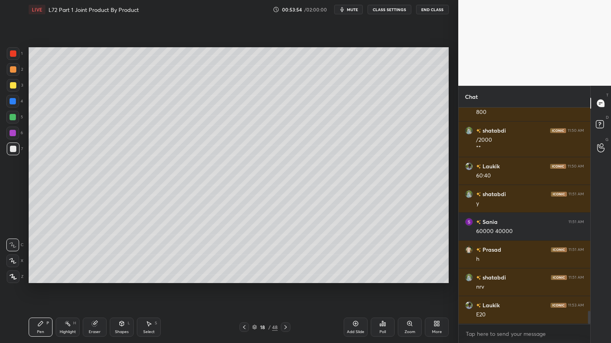
click at [7, 104] on div at bounding box center [12, 101] width 13 height 13
click at [120, 276] on icon at bounding box center [122, 324] width 4 height 5
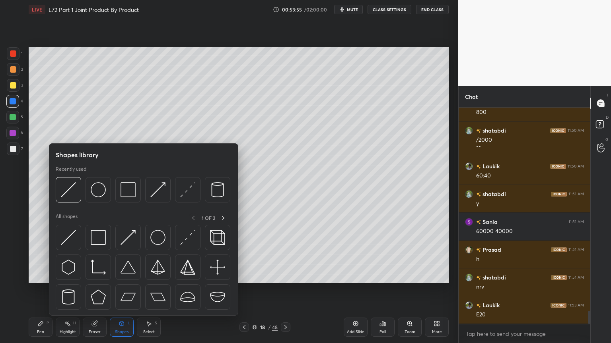
click at [65, 202] on div at bounding box center [68, 189] width 25 height 25
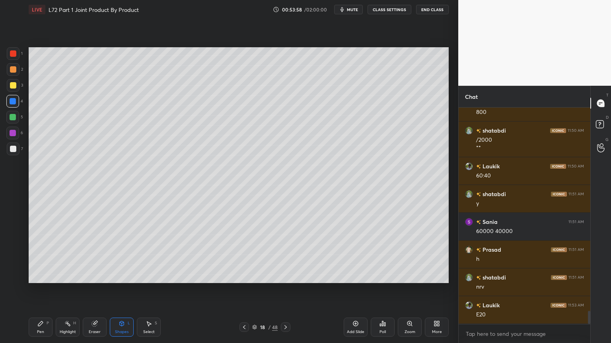
click at [126, 276] on div "Shapes L" at bounding box center [122, 327] width 24 height 19
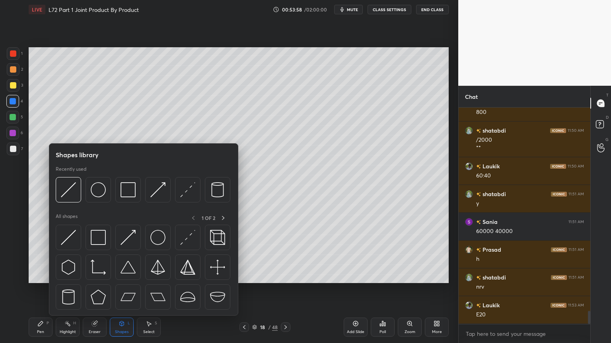
click at [149, 196] on div at bounding box center [157, 189] width 25 height 25
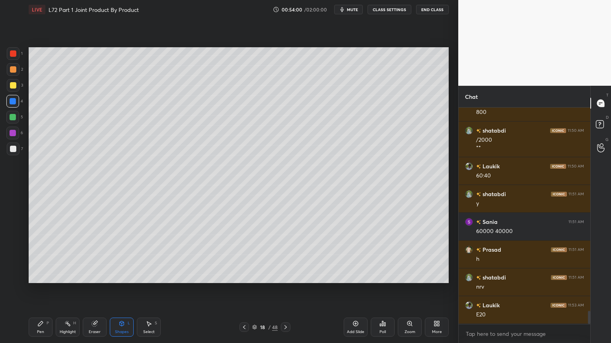
click at [19, 151] on div at bounding box center [13, 149] width 13 height 13
click at [30, 276] on div "Pen P" at bounding box center [41, 327] width 24 height 19
click at [65, 276] on icon at bounding box center [67, 324] width 6 height 6
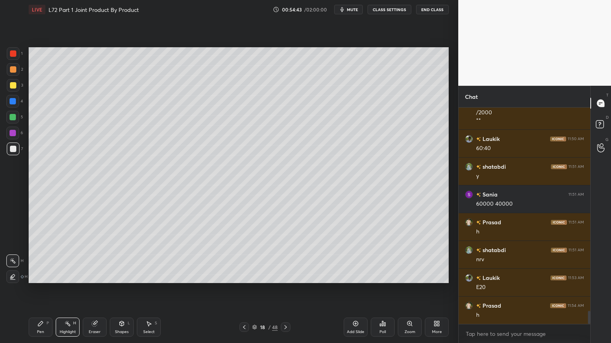
click at [15, 150] on div at bounding box center [13, 149] width 6 height 6
click at [59, 276] on div "Highlight H" at bounding box center [68, 327] width 24 height 19
click at [35, 276] on div "Pen P" at bounding box center [41, 327] width 24 height 19
click at [12, 115] on div at bounding box center [13, 117] width 6 height 6
click at [7, 144] on div "7" at bounding box center [15, 149] width 16 height 13
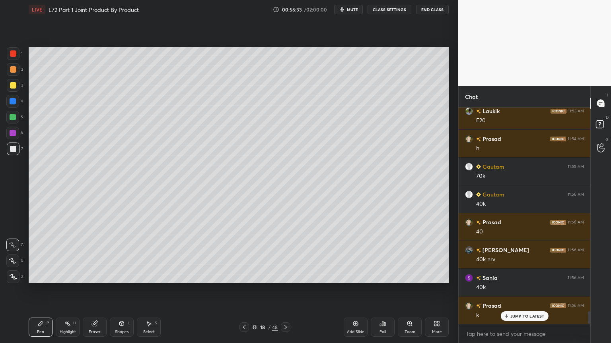
scroll to position [3539, 0]
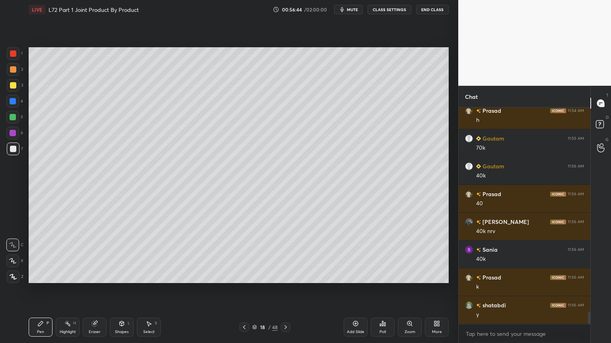
click at [287, 276] on icon at bounding box center [285, 327] width 6 height 6
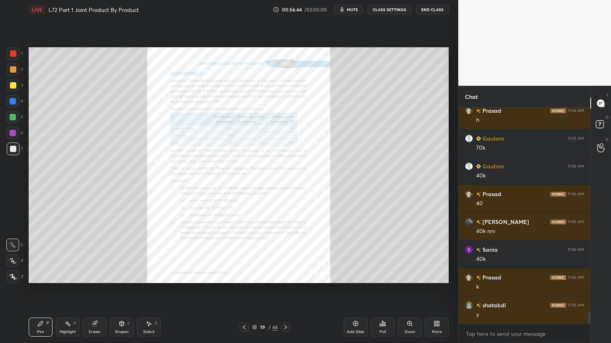
click at [286, 276] on icon at bounding box center [285, 327] width 6 height 6
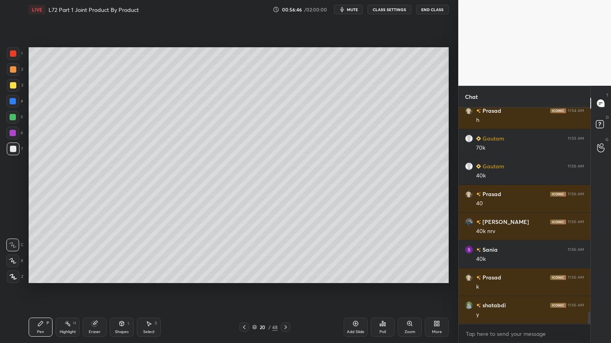
click at [60, 276] on div "Highlight H" at bounding box center [68, 327] width 24 height 19
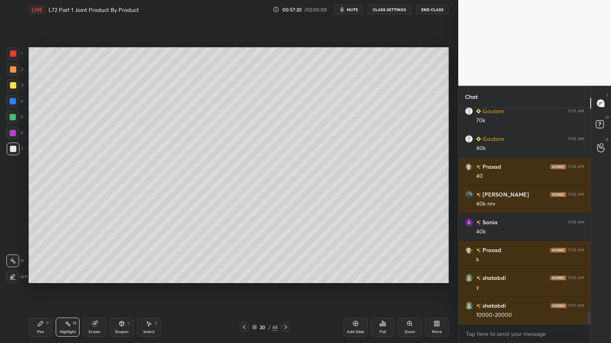
scroll to position [3595, 0]
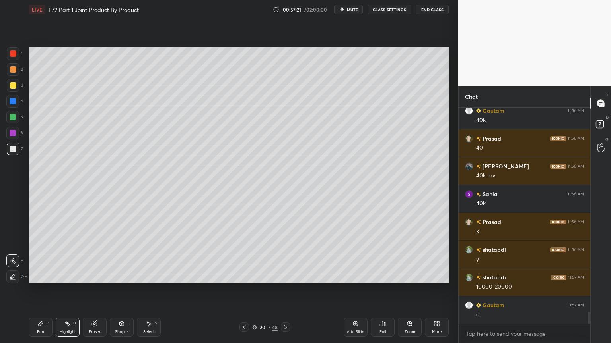
click at [246, 276] on icon at bounding box center [244, 327] width 6 height 6
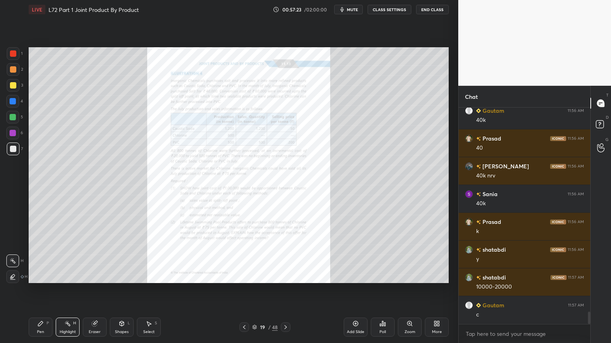
click at [408, 276] on div "Zoom" at bounding box center [410, 327] width 24 height 19
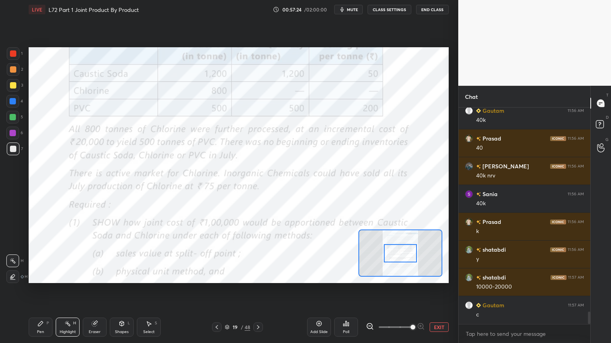
click at [10, 51] on div at bounding box center [13, 53] width 6 height 6
click at [36, 276] on div "Pen P" at bounding box center [41, 327] width 24 height 19
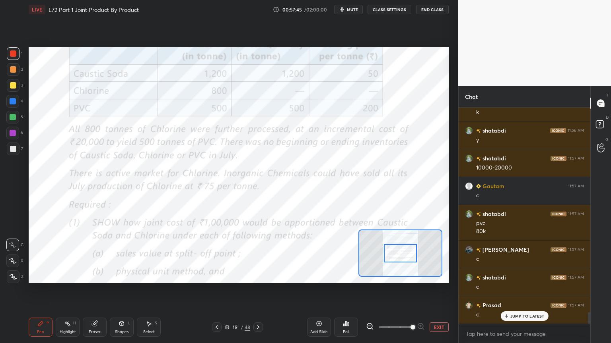
scroll to position [3742, 0]
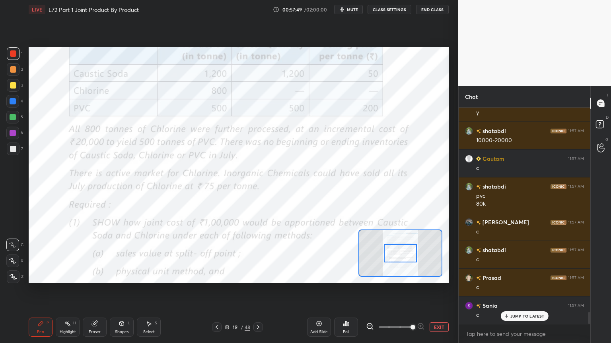
click at [258, 276] on icon at bounding box center [258, 327] width 6 height 6
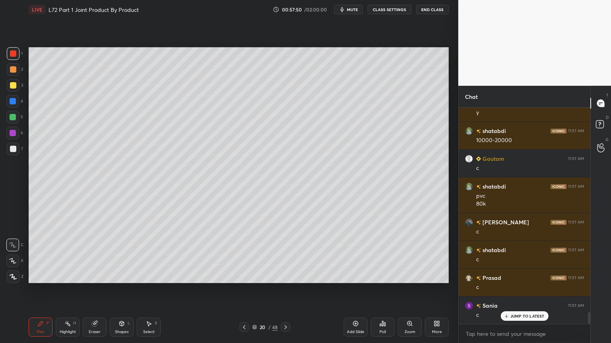
click at [287, 276] on icon at bounding box center [285, 327] width 6 height 6
click at [43, 276] on div "Pen P" at bounding box center [41, 327] width 24 height 19
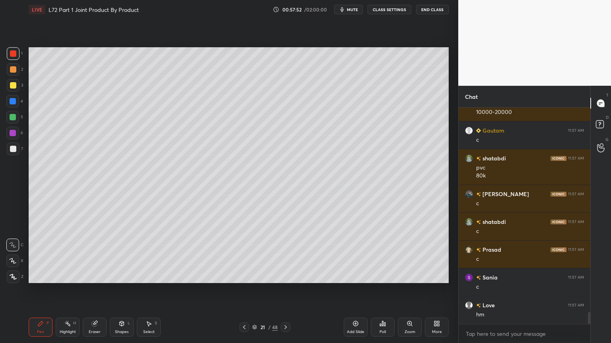
click at [10, 71] on div at bounding box center [13, 69] width 6 height 6
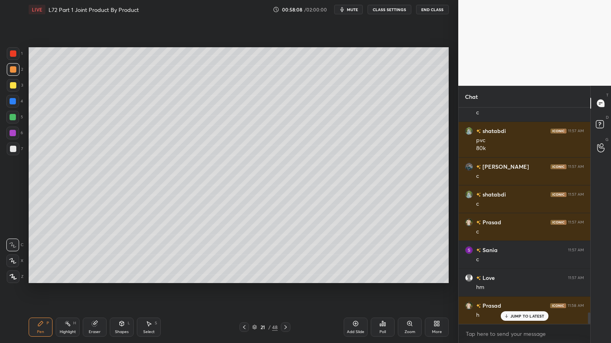
click at [97, 276] on icon at bounding box center [94, 324] width 6 height 6
click at [39, 276] on div "Pen" at bounding box center [40, 332] width 7 height 4
click at [105, 276] on div "Eraser" at bounding box center [95, 327] width 24 height 19
click at [122, 276] on div "Shapes" at bounding box center [122, 332] width 14 height 4
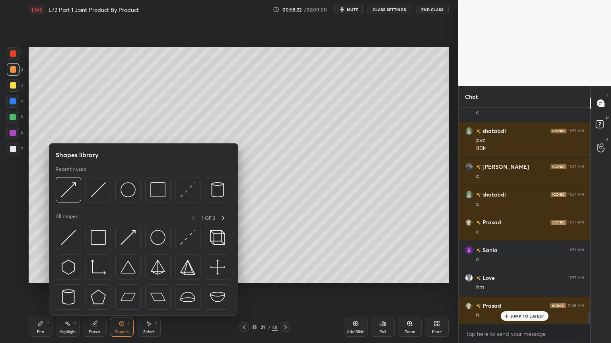
click at [102, 194] on img at bounding box center [98, 189] width 15 height 15
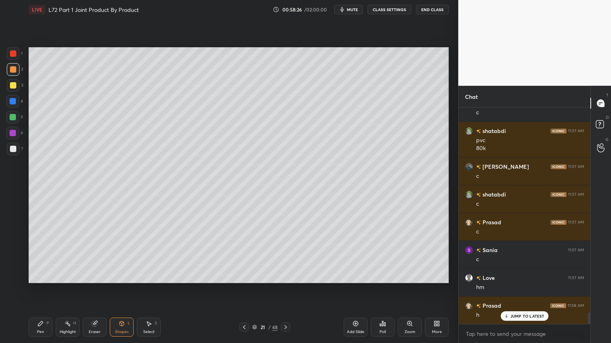
click at [36, 276] on div "Pen P" at bounding box center [41, 327] width 24 height 19
click at [14, 152] on div at bounding box center [13, 149] width 13 height 13
click at [10, 119] on div at bounding box center [13, 117] width 6 height 6
click at [17, 149] on div at bounding box center [13, 149] width 13 height 13
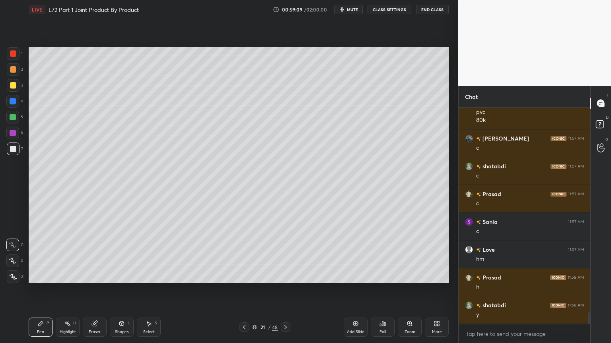
scroll to position [3853, 0]
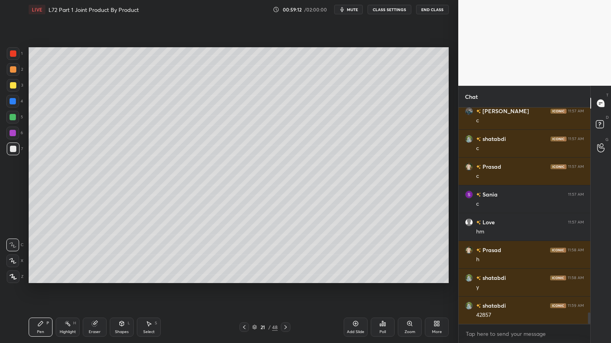
click at [286, 276] on icon at bounding box center [285, 327] width 6 height 6
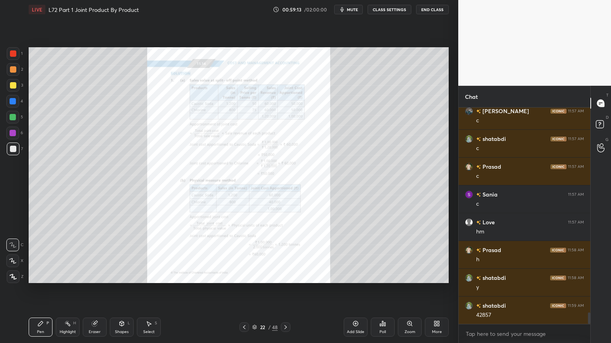
click at [284, 276] on icon at bounding box center [285, 327] width 6 height 6
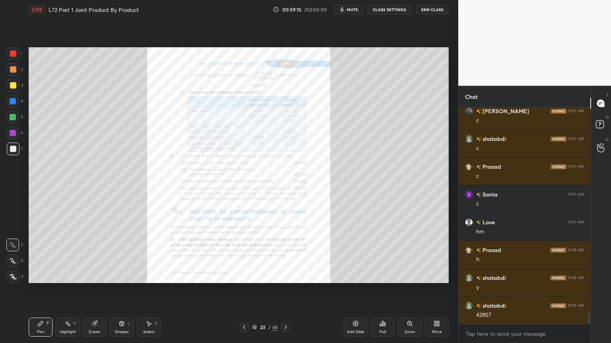
click at [242, 276] on icon at bounding box center [244, 327] width 6 height 6
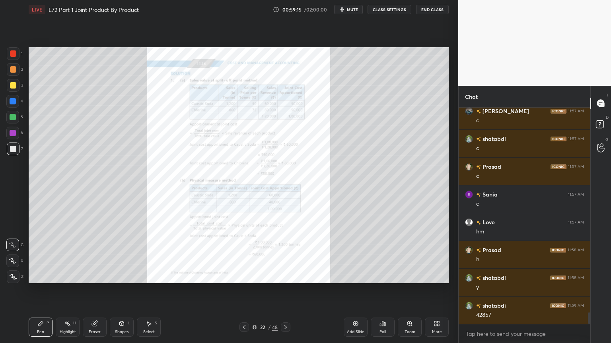
click at [241, 276] on icon at bounding box center [244, 327] width 6 height 6
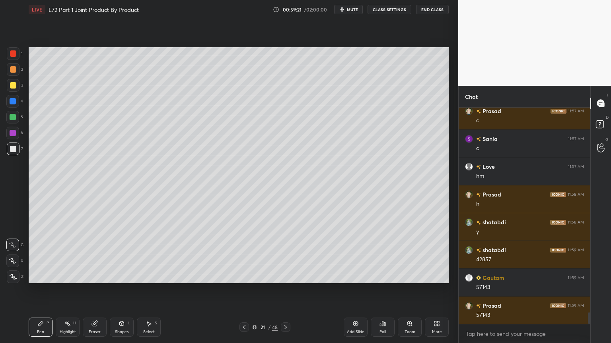
scroll to position [3937, 0]
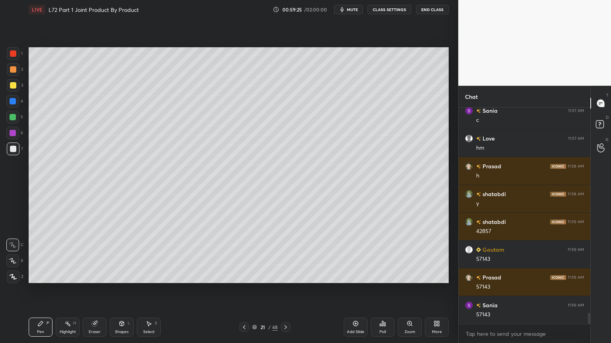
click at [150, 276] on div "Select" at bounding box center [149, 332] width 12 height 4
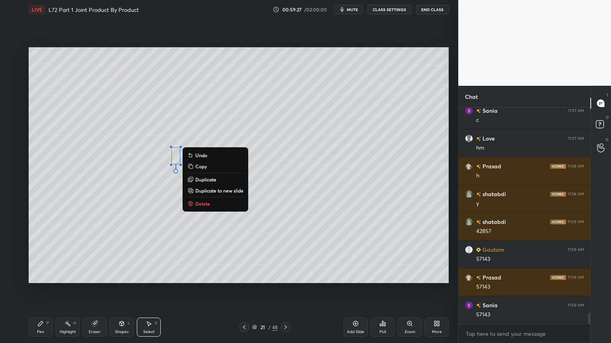
click at [197, 181] on p "Duplicate" at bounding box center [205, 180] width 21 height 6
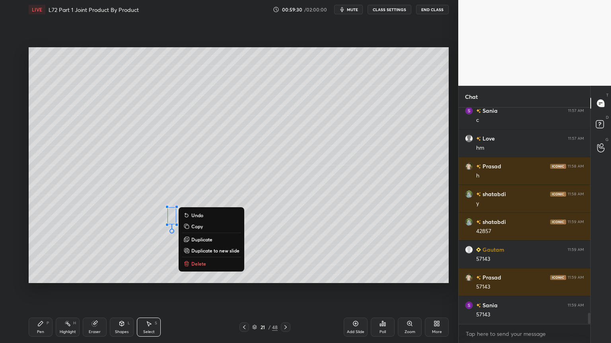
click at [298, 250] on div "0 ° Undo Copy Duplicate Duplicate to new slide Delete" at bounding box center [239, 165] width 420 height 236
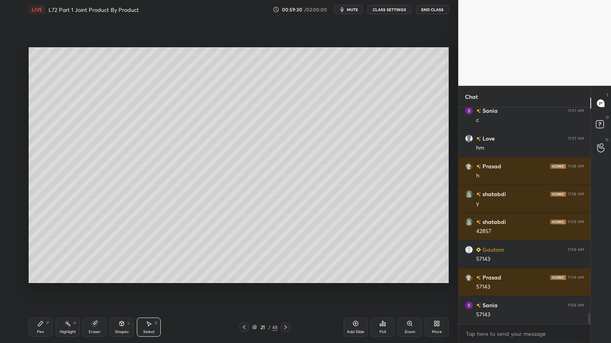
click at [37, 276] on icon at bounding box center [40, 324] width 6 height 6
click at [14, 52] on div at bounding box center [13, 53] width 6 height 6
click at [11, 120] on div at bounding box center [13, 117] width 6 height 6
click at [33, 276] on div "Pen P" at bounding box center [41, 327] width 24 height 19
click at [150, 276] on icon at bounding box center [149, 324] width 4 height 5
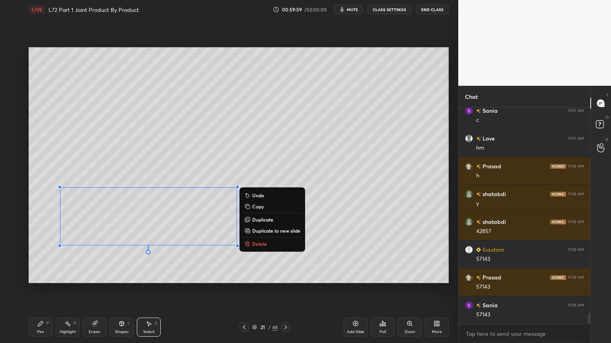
click at [48, 276] on div "Pen P" at bounding box center [41, 327] width 24 height 19
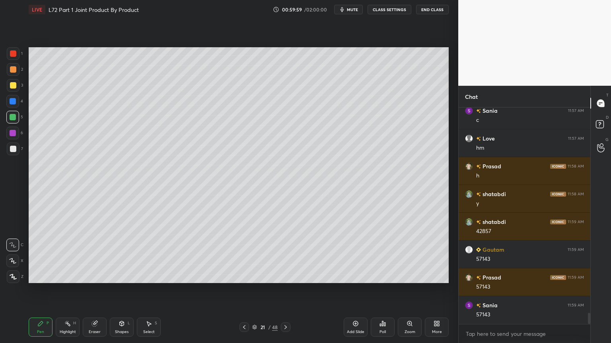
click at [151, 276] on icon at bounding box center [149, 324] width 6 height 6
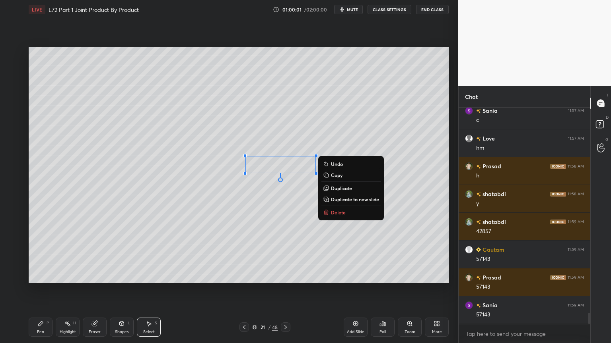
click at [337, 210] on p "Delete" at bounding box center [338, 213] width 15 height 6
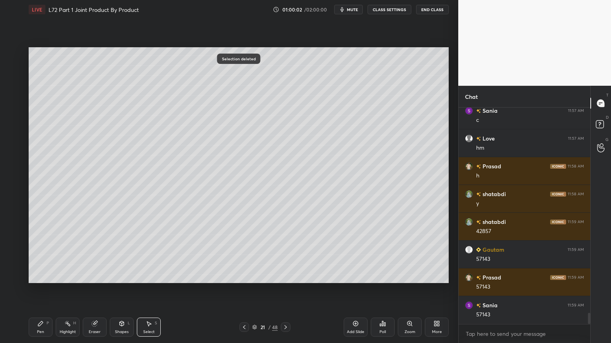
click at [41, 276] on div "Pen P" at bounding box center [41, 327] width 24 height 19
click at [124, 276] on icon at bounding box center [121, 324] width 6 height 6
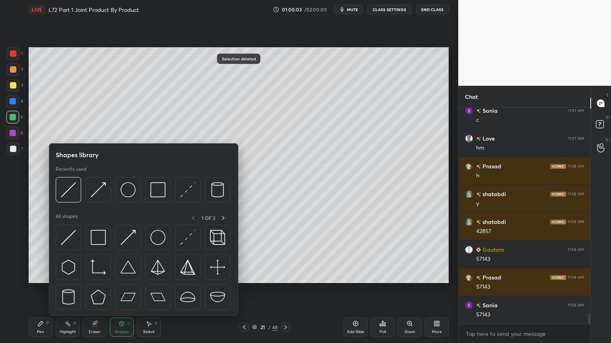
click at [182, 192] on img at bounding box center [187, 189] width 15 height 15
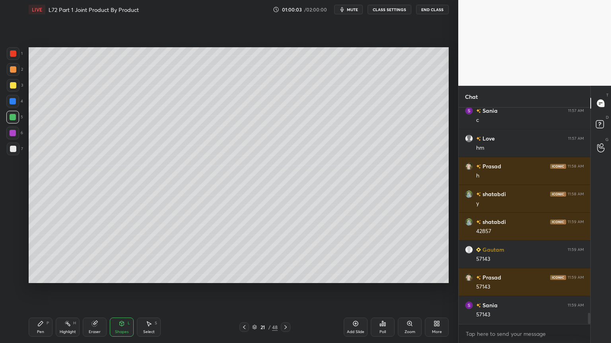
click at [21, 104] on div "4" at bounding box center [14, 101] width 17 height 13
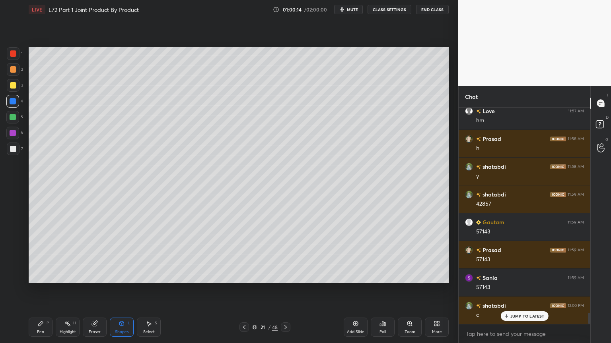
click at [281, 276] on div at bounding box center [286, 328] width 10 height 10
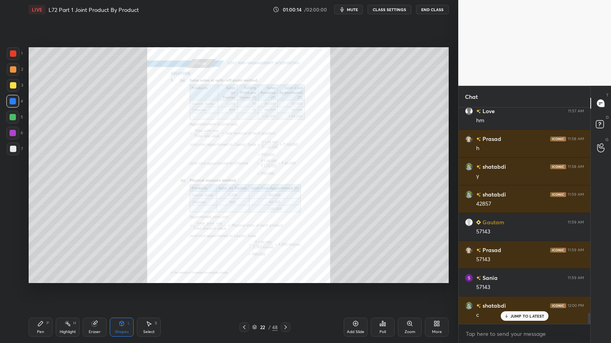
click at [287, 276] on icon at bounding box center [285, 327] width 6 height 6
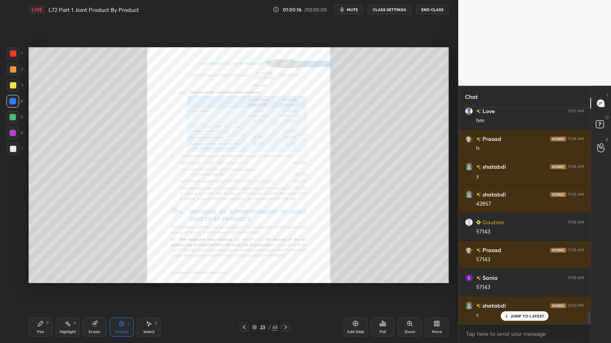
click at [241, 276] on icon at bounding box center [244, 327] width 6 height 6
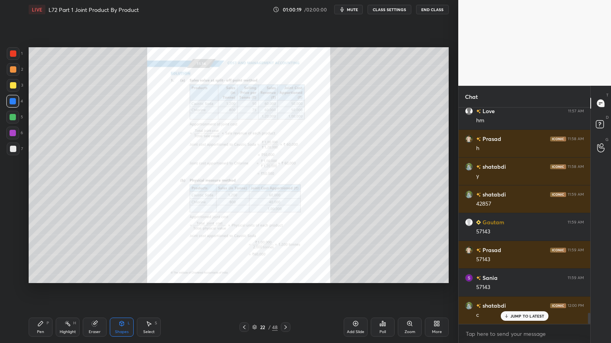
click at [285, 276] on icon at bounding box center [285, 327] width 6 height 6
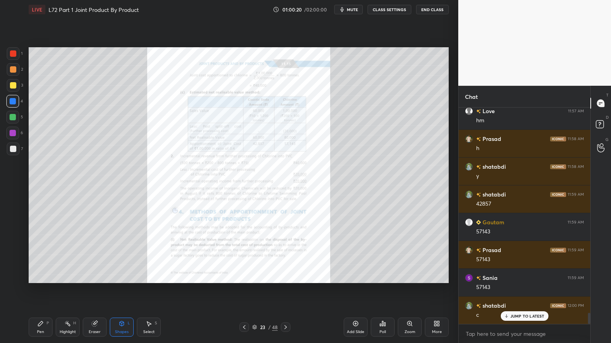
click at [409, 276] on div "Zoom" at bounding box center [409, 332] width 11 height 4
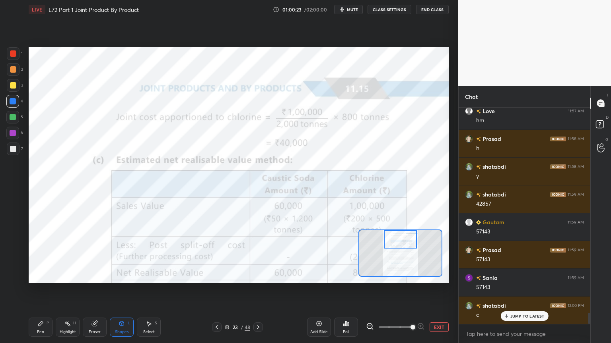
click at [20, 54] on div "1" at bounding box center [15, 53] width 16 height 13
click at [44, 276] on div "Pen P" at bounding box center [41, 327] width 24 height 19
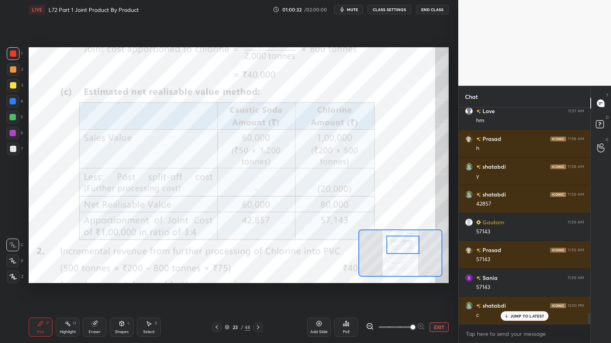
click at [216, 276] on icon at bounding box center [216, 327] width 6 height 6
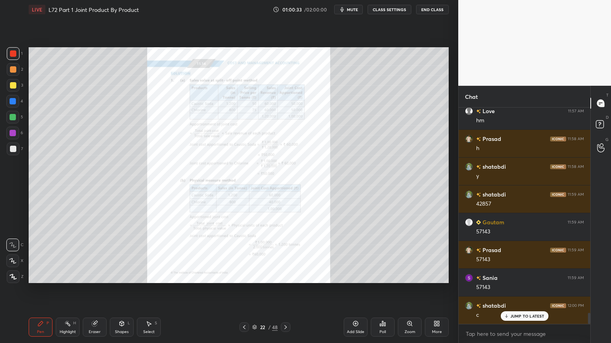
click at [285, 276] on icon at bounding box center [285, 327] width 6 height 6
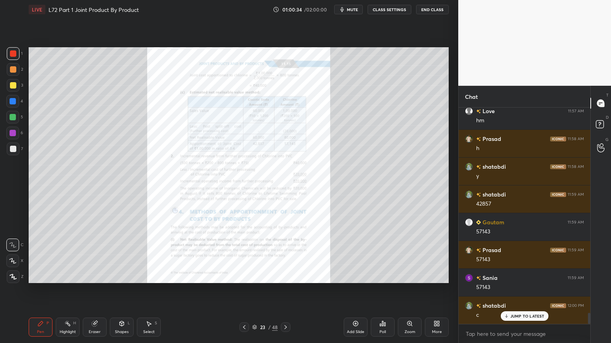
click at [410, 276] on div "Zoom" at bounding box center [410, 327] width 24 height 19
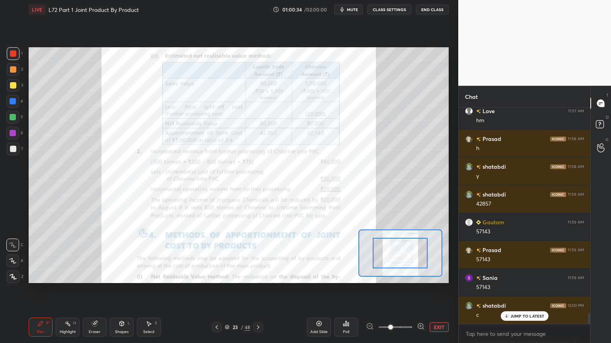
click at [393, 276] on span at bounding box center [390, 327] width 5 height 5
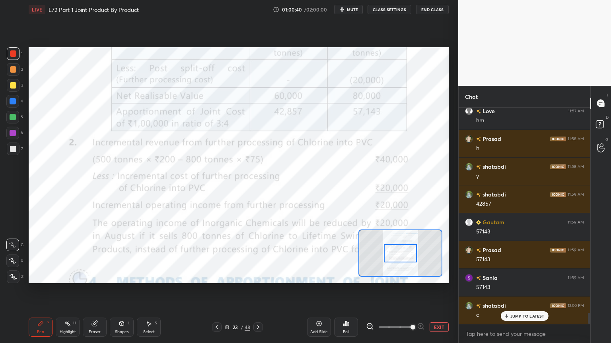
click at [215, 276] on icon at bounding box center [216, 327] width 6 height 6
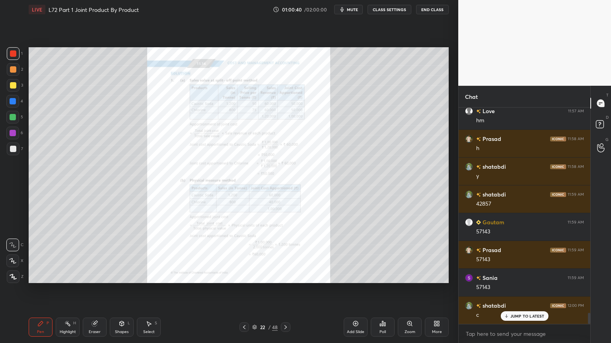
click at [221, 276] on div "22 / 48" at bounding box center [264, 328] width 157 height 10
click at [244, 276] on icon at bounding box center [244, 327] width 6 height 6
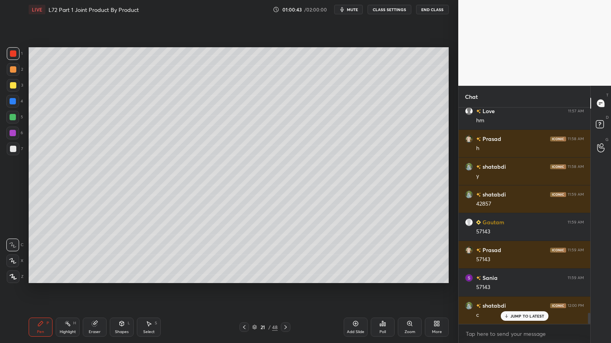
click at [247, 276] on icon at bounding box center [244, 327] width 6 height 6
click at [68, 276] on div "Highlight H" at bounding box center [68, 327] width 24 height 19
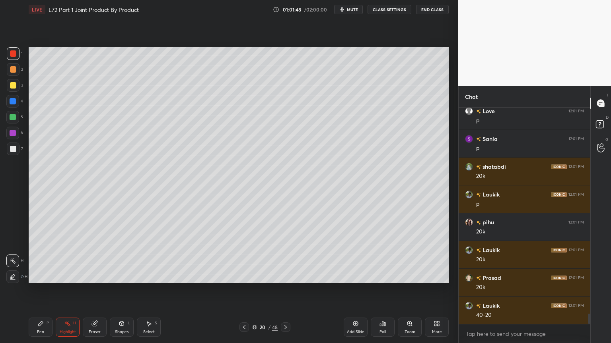
scroll to position [4271, 0]
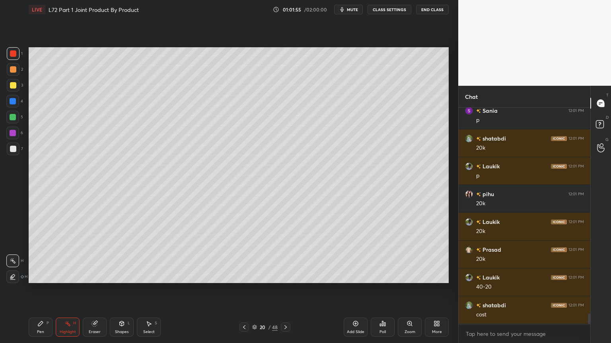
click at [245, 276] on icon at bounding box center [244, 327] width 6 height 6
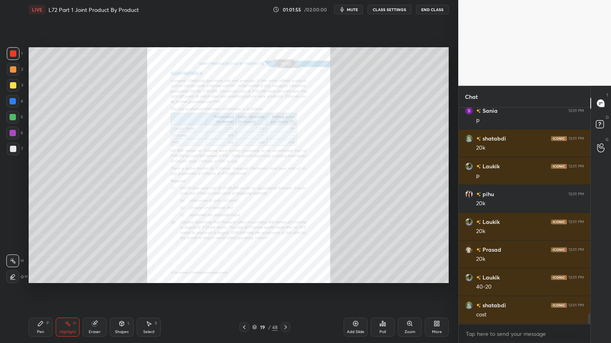
click at [247, 276] on icon at bounding box center [244, 327] width 6 height 6
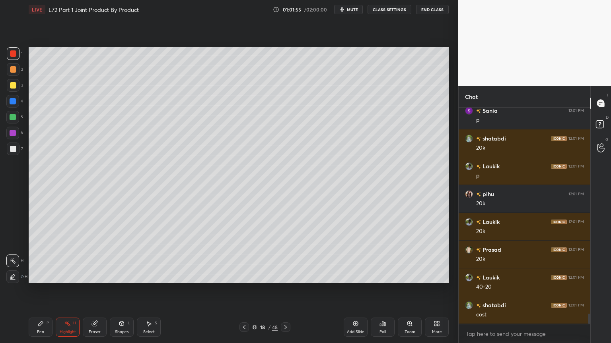
click at [248, 276] on div at bounding box center [244, 328] width 10 height 10
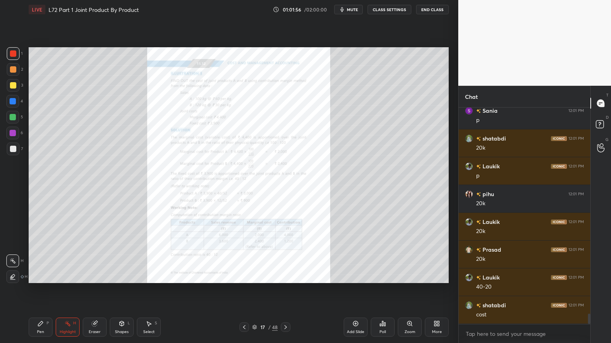
click at [248, 276] on div at bounding box center [244, 328] width 10 height 10
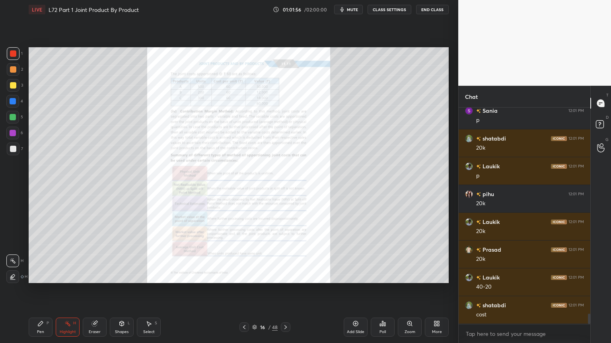
click at [247, 276] on div at bounding box center [244, 328] width 10 height 10
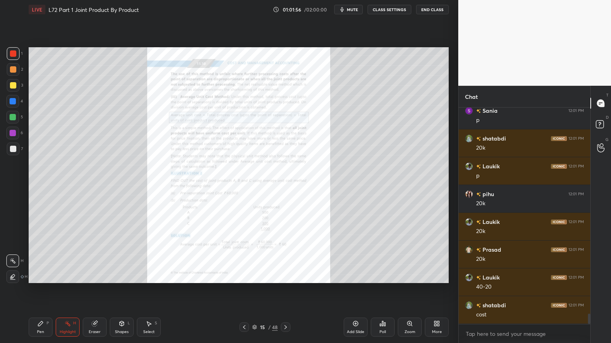
click at [246, 276] on div at bounding box center [244, 328] width 10 height 10
click at [247, 276] on div at bounding box center [244, 328] width 10 height 10
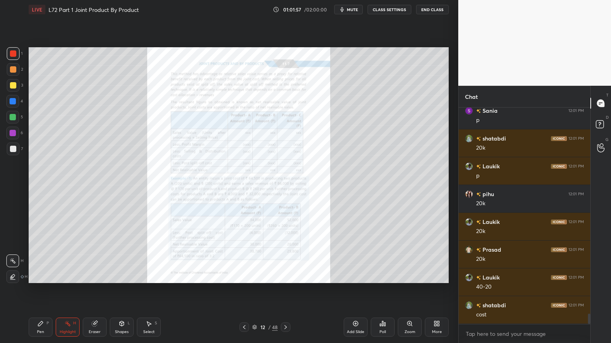
click at [246, 276] on div at bounding box center [244, 328] width 10 height 10
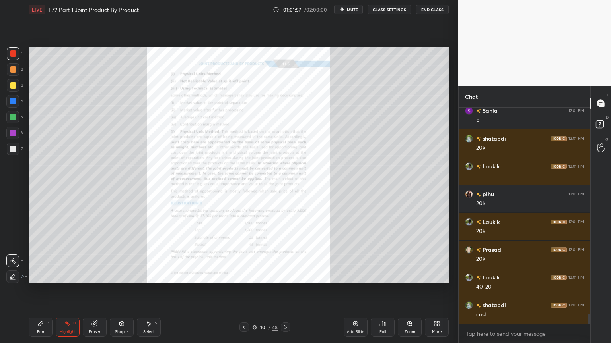
click at [247, 276] on div at bounding box center [244, 328] width 10 height 10
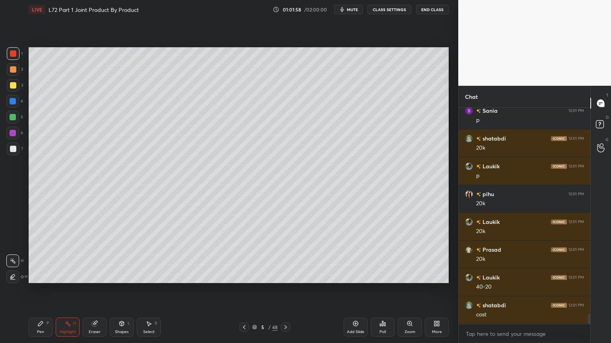
click at [247, 276] on div at bounding box center [244, 328] width 10 height 10
click at [247, 276] on div "Pen P Highlight H Eraser Shapes L Select S 4 / 48 Add Slide Poll Zoom More" at bounding box center [239, 328] width 420 height 32
click at [285, 276] on icon at bounding box center [285, 328] width 2 height 4
click at [287, 276] on icon at bounding box center [285, 327] width 6 height 6
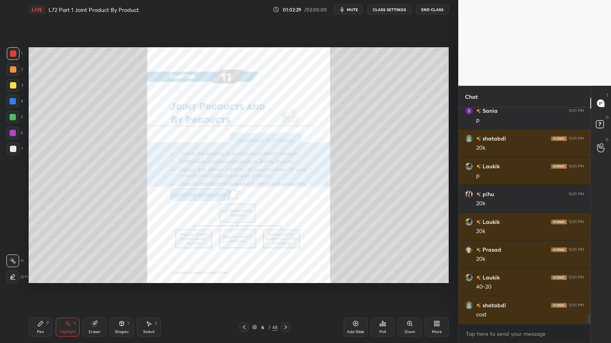
click at [289, 276] on div at bounding box center [286, 328] width 10 height 10
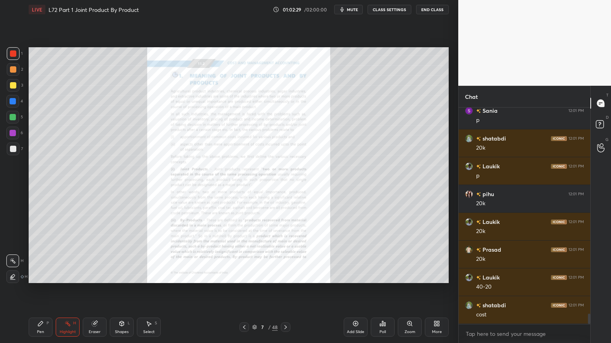
click at [289, 276] on div at bounding box center [286, 328] width 10 height 10
click at [255, 276] on icon at bounding box center [254, 328] width 4 height 1
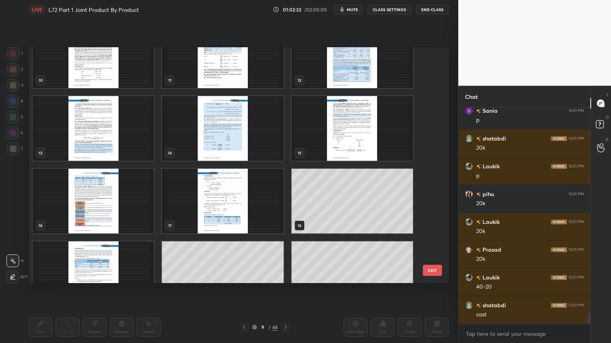
scroll to position [273, 0]
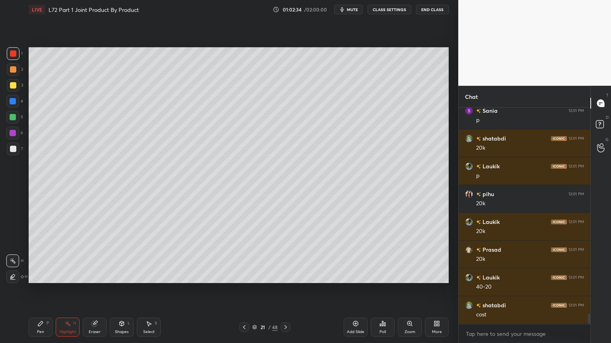
click at [39, 276] on div "Pen P" at bounding box center [41, 327] width 24 height 19
click at [19, 95] on div "4" at bounding box center [14, 101] width 17 height 13
click at [11, 91] on div at bounding box center [13, 85] width 13 height 13
click at [239, 276] on div at bounding box center [244, 328] width 10 height 10
click at [245, 276] on icon at bounding box center [244, 327] width 6 height 6
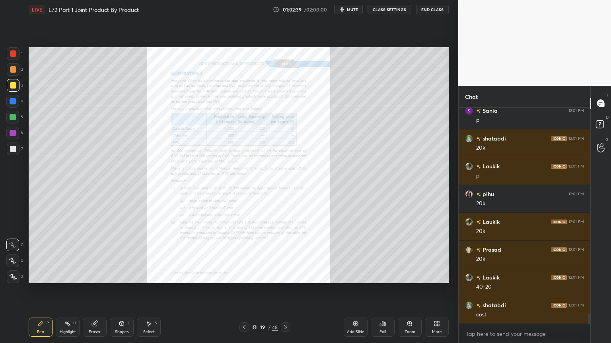
click at [95, 276] on div "Eraser" at bounding box center [95, 327] width 24 height 19
click at [15, 275] on span "Erase all" at bounding box center [13, 277] width 12 height 6
click at [405, 276] on div "Zoom" at bounding box center [410, 327] width 24 height 19
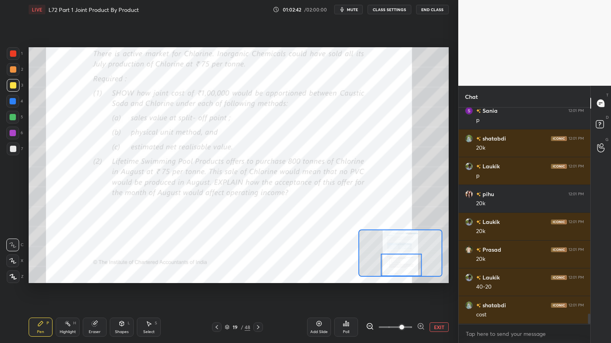
click at [19, 57] on div at bounding box center [13, 53] width 13 height 13
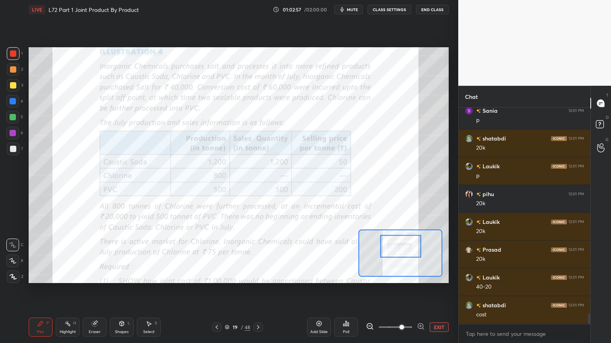
scroll to position [4298, 0]
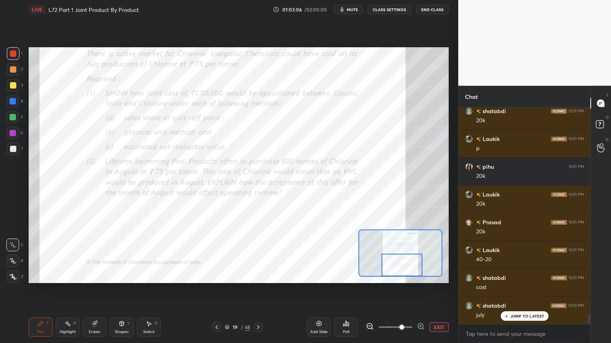
click at [258, 276] on icon at bounding box center [258, 328] width 2 height 4
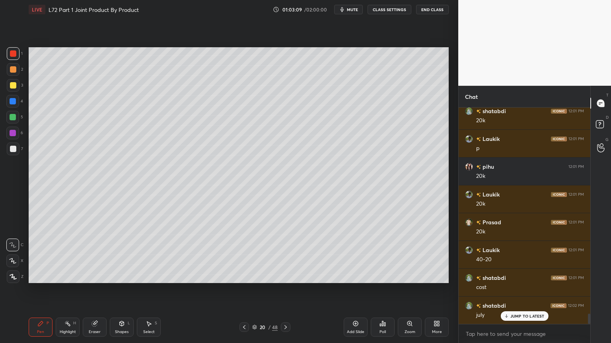
click at [245, 276] on icon at bounding box center [244, 327] width 6 height 6
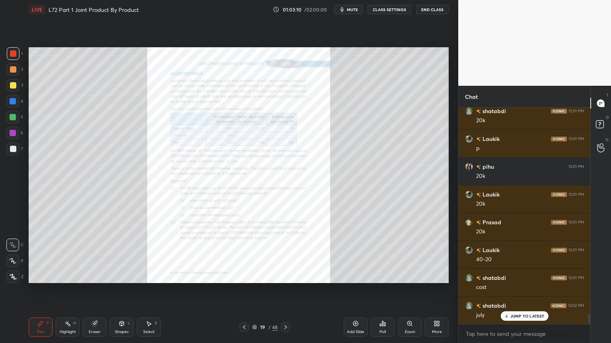
click at [411, 276] on icon at bounding box center [409, 324] width 4 height 4
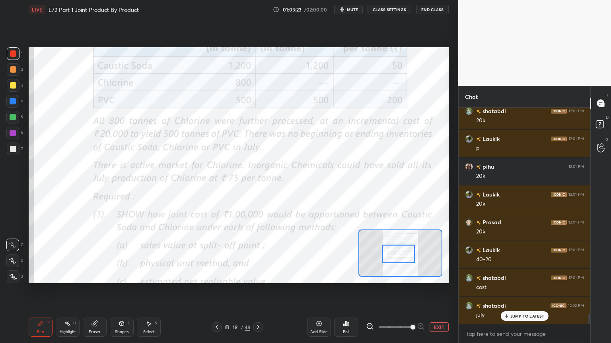
scroll to position [4327, 0]
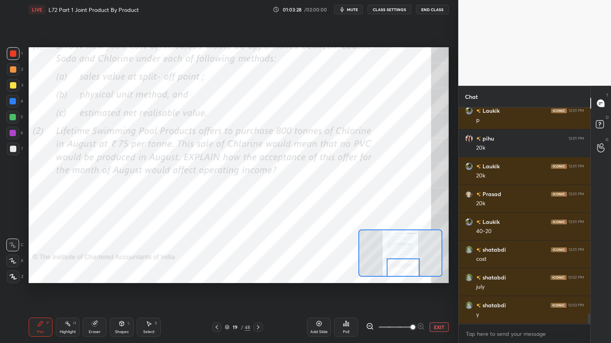
click at [254, 276] on div at bounding box center [258, 328] width 10 height 10
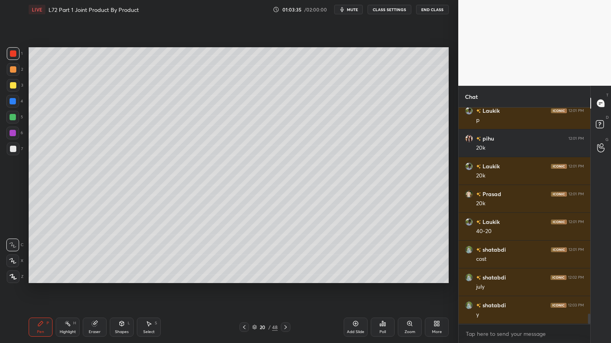
click at [243, 276] on icon at bounding box center [244, 327] width 6 height 6
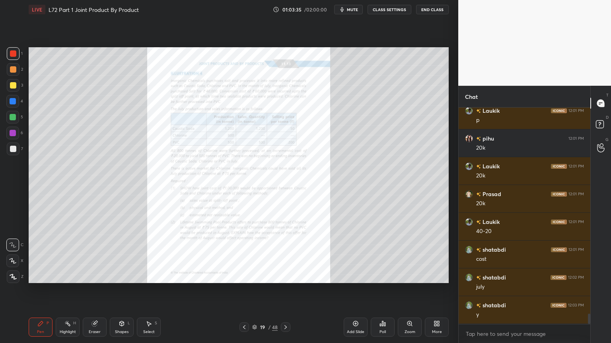
click at [408, 276] on div "Zoom" at bounding box center [410, 327] width 24 height 19
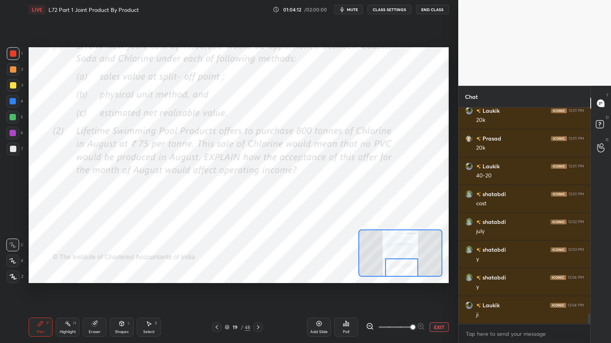
scroll to position [4410, 0]
click at [256, 276] on icon at bounding box center [258, 327] width 6 height 6
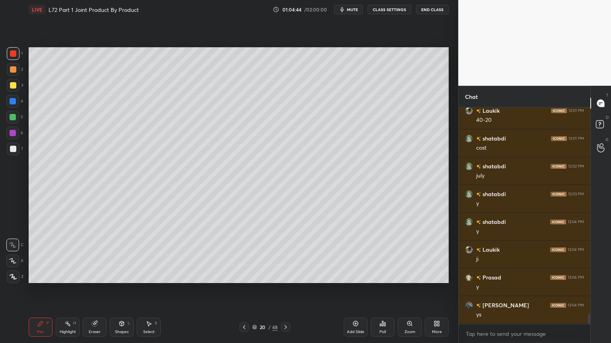
scroll to position [4465, 0]
click at [246, 276] on icon at bounding box center [244, 327] width 6 height 6
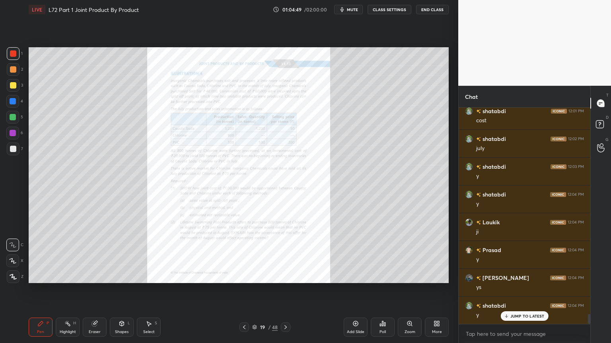
click at [404, 276] on div "Zoom" at bounding box center [410, 327] width 24 height 19
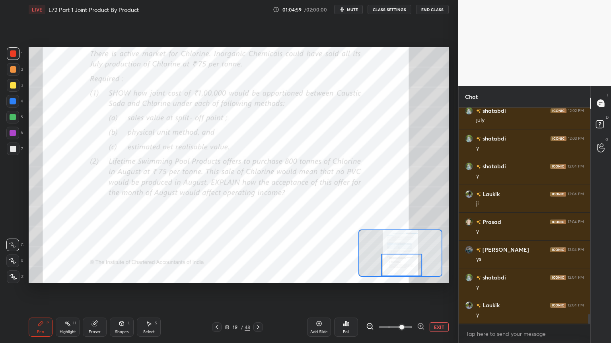
scroll to position [4521, 0]
click at [92, 276] on div "Eraser" at bounding box center [95, 332] width 12 height 4
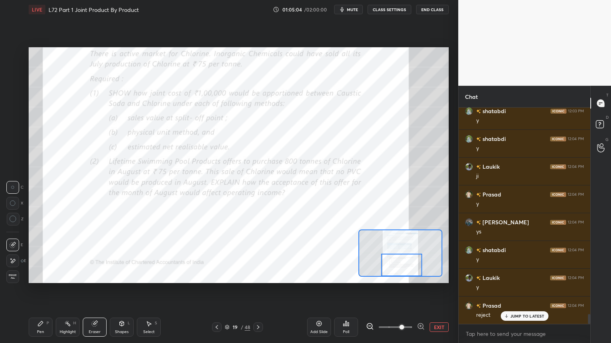
click at [15, 276] on span "Erase all" at bounding box center [13, 277] width 12 height 6
click at [53, 276] on div "Pen P Highlight H Eraser Shapes L Select S 19 / 48 Add Slide Poll EXIT" at bounding box center [239, 328] width 420 height 32
click at [254, 276] on div at bounding box center [258, 328] width 10 height 10
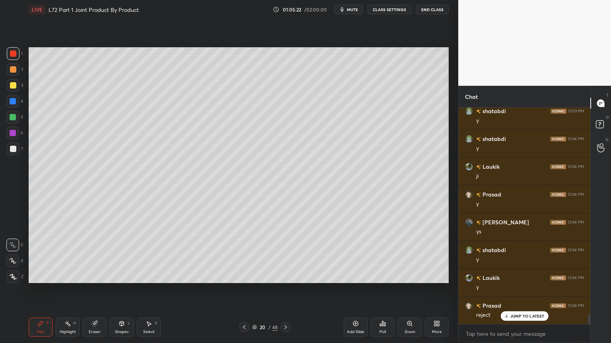
scroll to position [4549, 0]
click at [242, 276] on div at bounding box center [244, 328] width 10 height 10
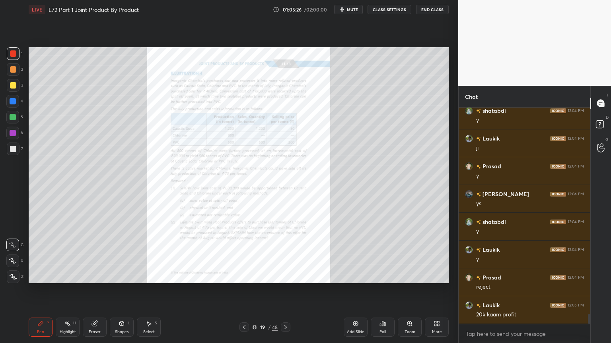
click at [285, 276] on icon at bounding box center [285, 327] width 6 height 6
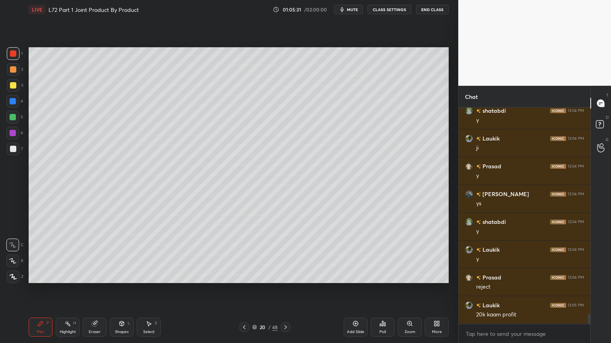
click at [284, 276] on icon at bounding box center [285, 327] width 6 height 6
click at [17, 91] on div at bounding box center [13, 85] width 13 height 13
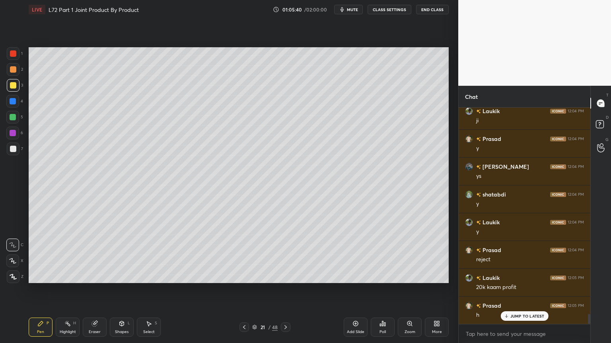
click at [288, 276] on icon at bounding box center [285, 327] width 6 height 6
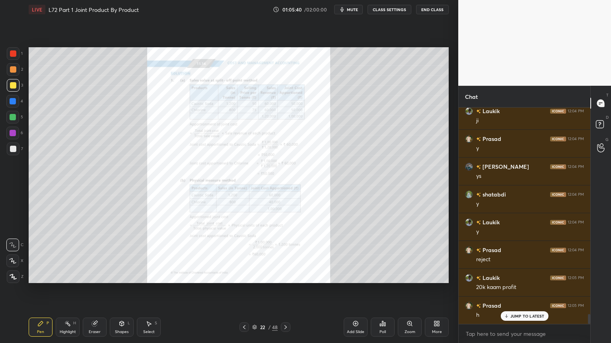
click at [289, 276] on div at bounding box center [286, 328] width 10 height 10
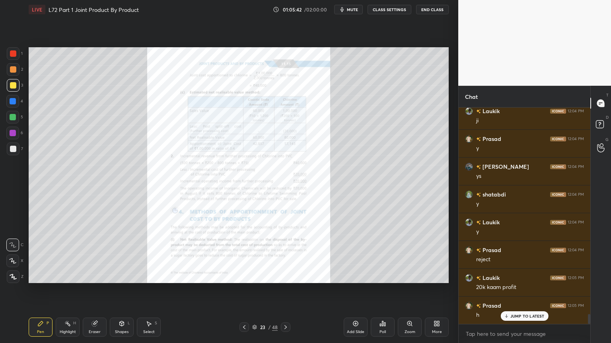
click at [242, 276] on icon at bounding box center [244, 327] width 6 height 6
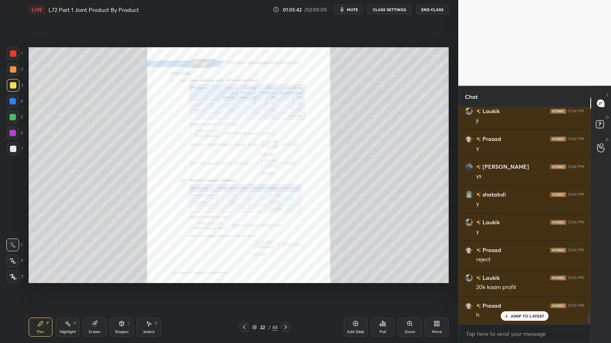
click at [242, 276] on icon at bounding box center [244, 327] width 6 height 6
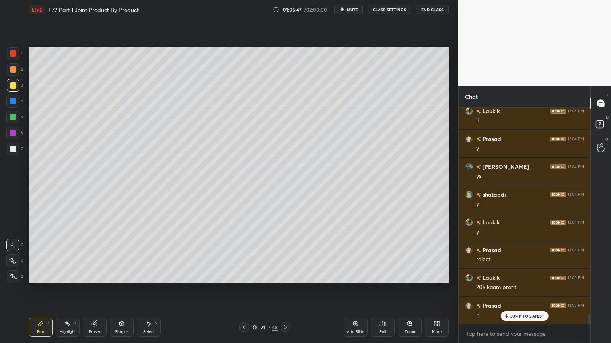
click at [244, 276] on icon at bounding box center [244, 328] width 2 height 4
click at [247, 276] on div at bounding box center [244, 328] width 10 height 10
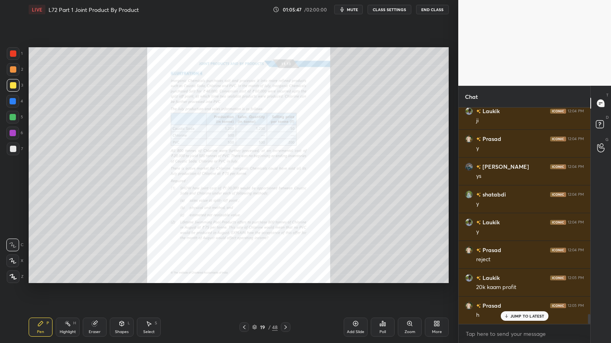
click at [246, 276] on icon at bounding box center [244, 327] width 6 height 6
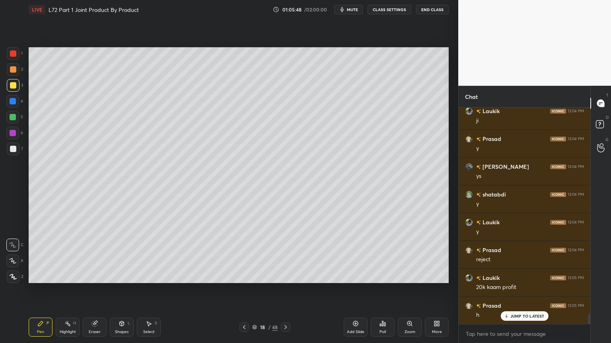
click at [285, 276] on icon at bounding box center [285, 327] width 6 height 6
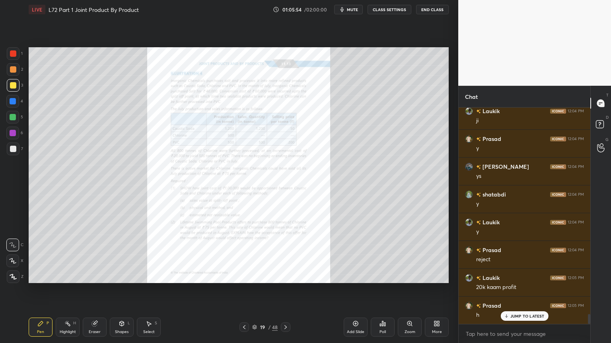
click at [287, 276] on icon at bounding box center [285, 327] width 6 height 6
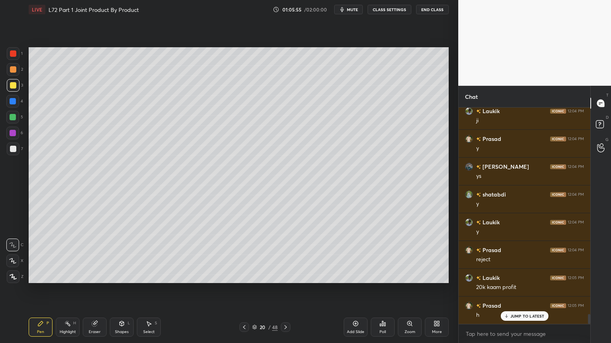
click at [286, 276] on icon at bounding box center [285, 327] width 6 height 6
click at [116, 276] on div "Shapes L" at bounding box center [122, 327] width 24 height 19
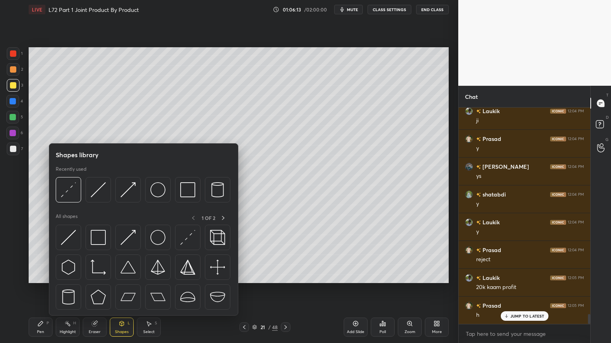
click at [94, 197] on img at bounding box center [98, 189] width 15 height 15
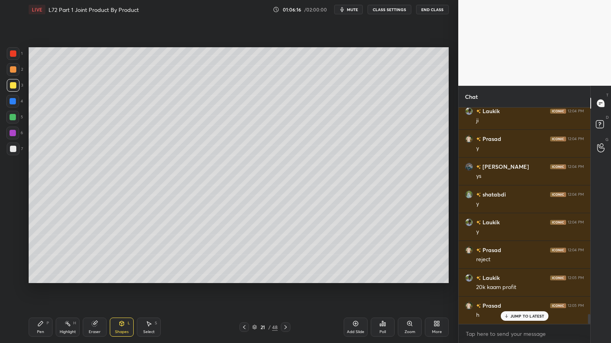
click at [41, 276] on div "Pen P" at bounding box center [41, 327] width 24 height 19
click at [17, 148] on div at bounding box center [13, 149] width 13 height 13
click at [37, 276] on div "Pen P" at bounding box center [41, 327] width 24 height 19
click at [95, 276] on icon at bounding box center [94, 324] width 5 height 5
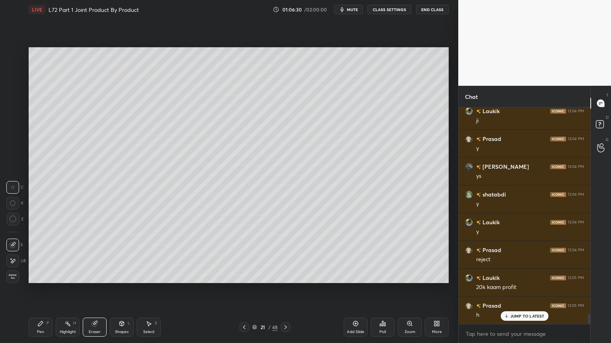
click at [39, 276] on icon at bounding box center [40, 324] width 6 height 6
click at [247, 276] on div at bounding box center [244, 328] width 10 height 10
click at [286, 276] on icon at bounding box center [285, 327] width 6 height 6
click at [128, 276] on div "Shapes L" at bounding box center [122, 327] width 24 height 19
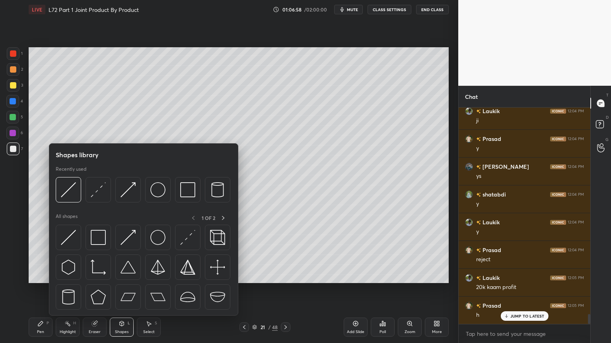
click at [73, 191] on img at bounding box center [68, 189] width 15 height 15
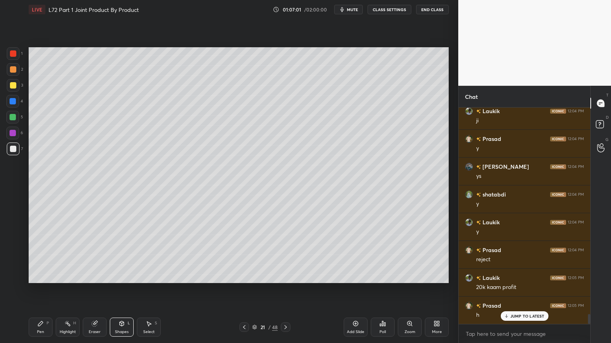
click at [39, 276] on div "Pen P" at bounding box center [41, 327] width 24 height 19
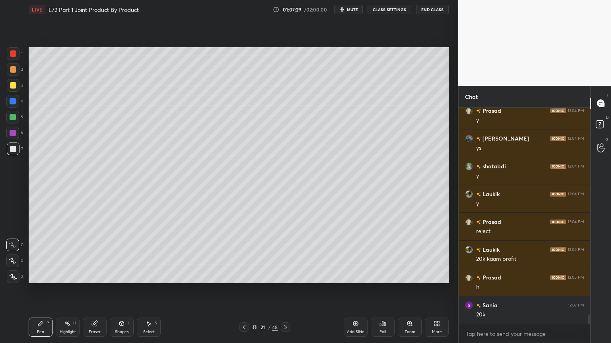
click at [124, 276] on div "Shapes L" at bounding box center [122, 327] width 24 height 19
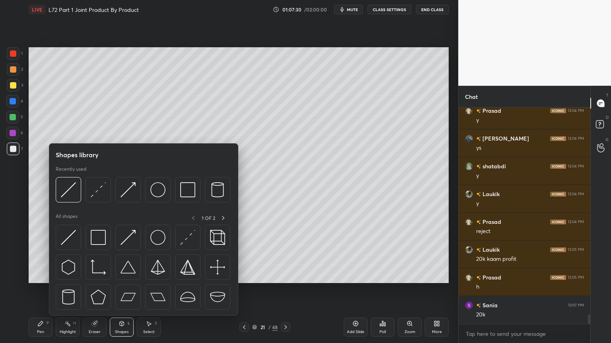
click at [78, 191] on div at bounding box center [68, 189] width 25 height 25
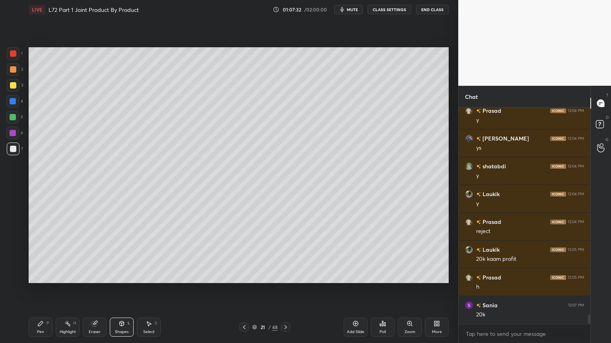
click at [42, 276] on div "Pen P" at bounding box center [41, 327] width 24 height 19
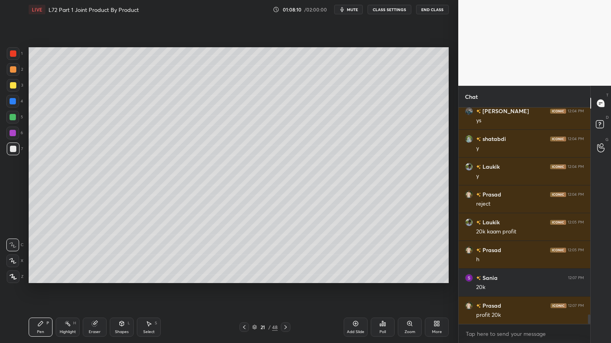
click at [13, 88] on div at bounding box center [13, 85] width 6 height 6
click at [10, 150] on div at bounding box center [13, 149] width 6 height 6
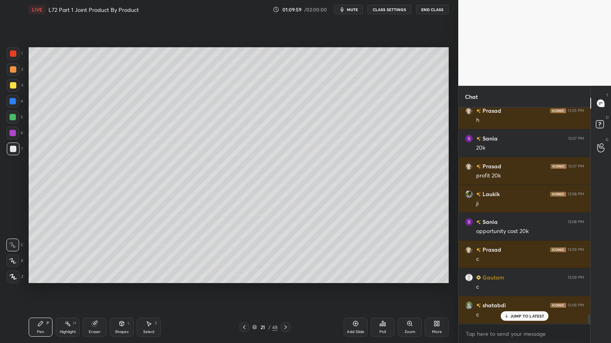
scroll to position [4799, 0]
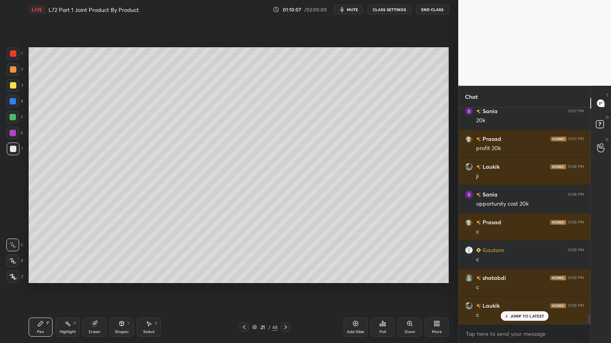
click at [245, 276] on icon at bounding box center [244, 327] width 6 height 6
click at [243, 276] on icon at bounding box center [244, 327] width 6 height 6
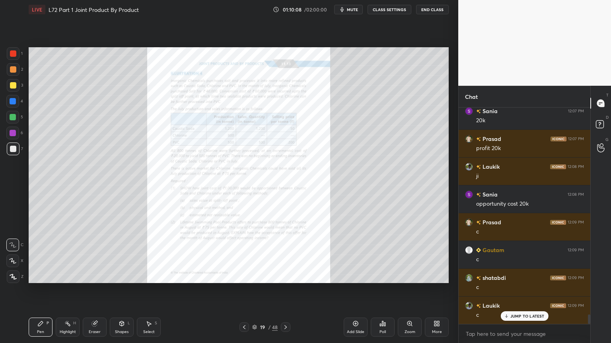
scroll to position [4828, 0]
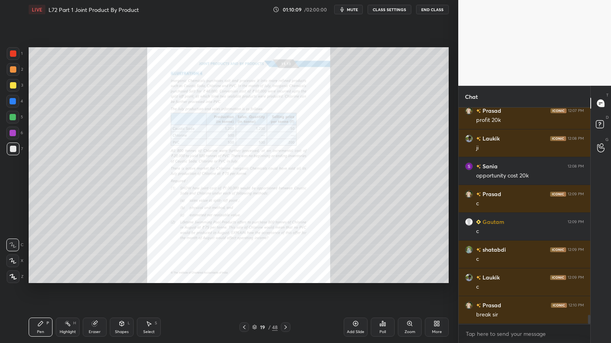
click at [71, 276] on div "Highlight H" at bounding box center [68, 327] width 24 height 19
click at [91, 276] on div "Eraser" at bounding box center [95, 327] width 24 height 19
click at [17, 276] on span "Erase all" at bounding box center [13, 277] width 12 height 6
click at [407, 276] on div "Zoom" at bounding box center [409, 332] width 11 height 4
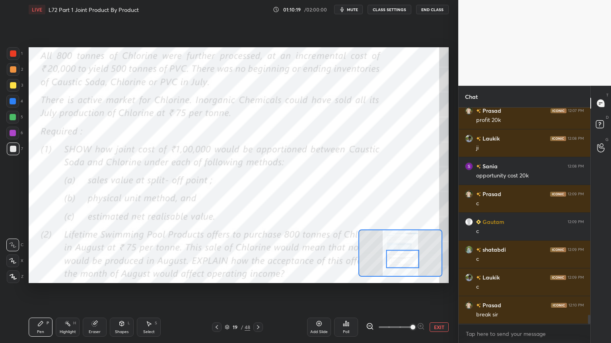
click at [369, 276] on icon at bounding box center [370, 327] width 8 height 8
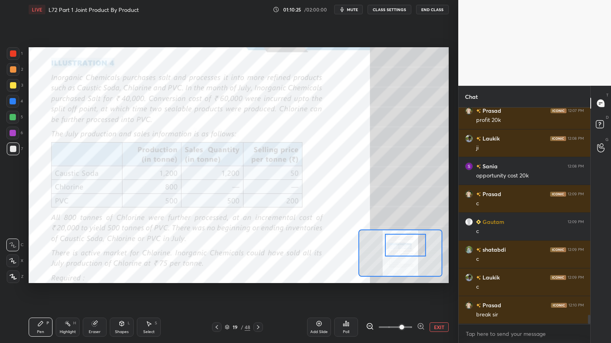
scroll to position [4855, 0]
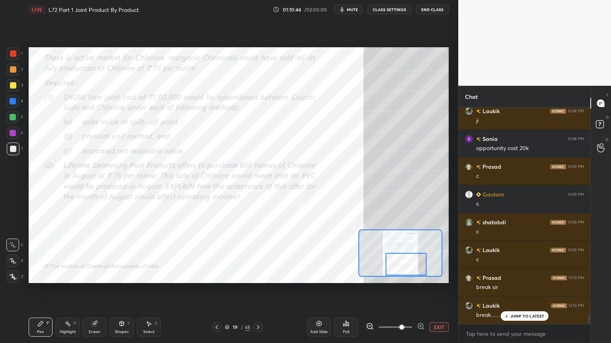
click at [260, 276] on icon at bounding box center [258, 327] width 6 height 6
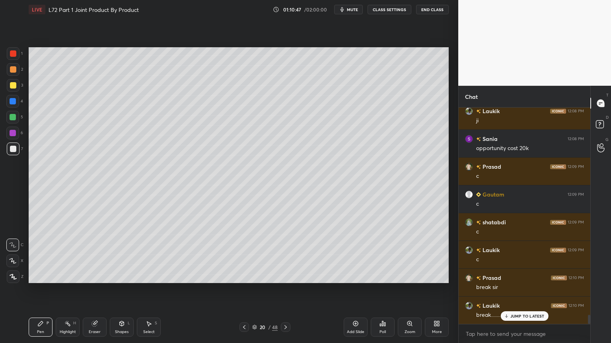
click at [286, 276] on icon at bounding box center [285, 327] width 6 height 6
click at [382, 276] on icon at bounding box center [382, 324] width 6 height 6
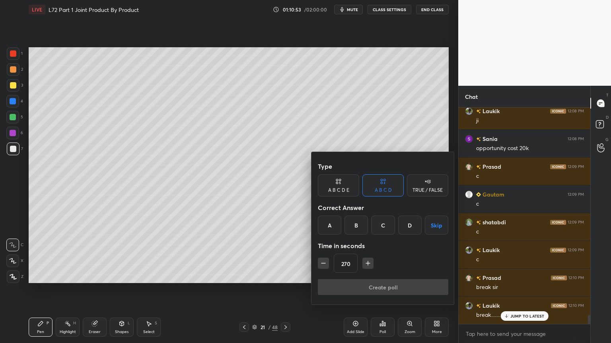
click at [364, 263] on icon "button" at bounding box center [368, 264] width 8 height 8
click at [367, 264] on icon "button" at bounding box center [368, 264] width 4 height 0
click at [368, 265] on icon "button" at bounding box center [368, 264] width 8 height 8
click at [320, 265] on icon "button" at bounding box center [323, 264] width 8 height 8
type input "300"
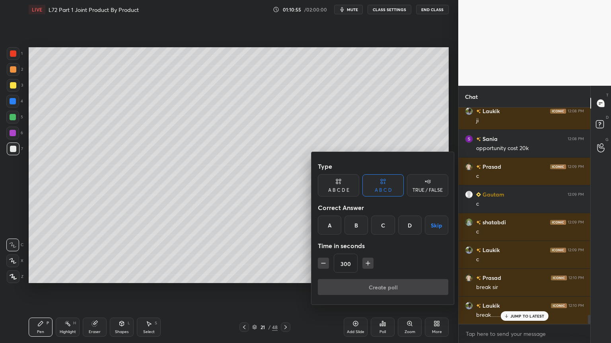
click at [386, 226] on div "C" at bounding box center [382, 225] width 23 height 19
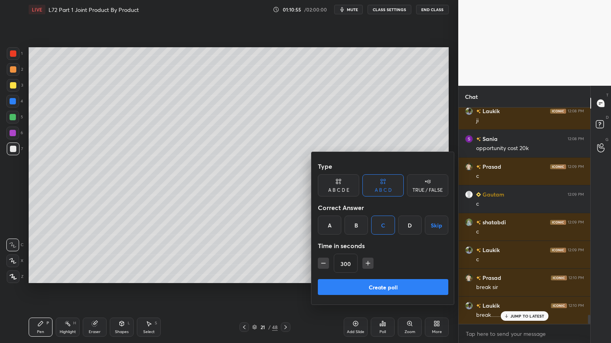
click at [348, 276] on button "Create poll" at bounding box center [383, 287] width 130 height 16
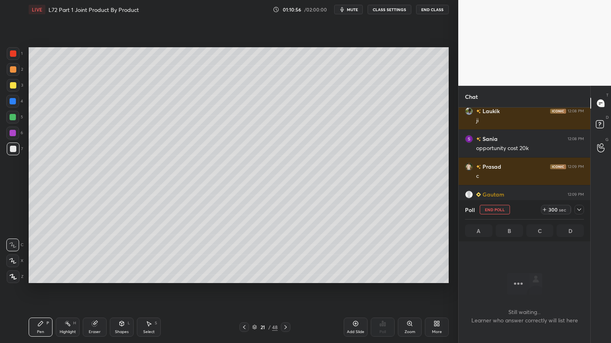
scroll to position [2, 2]
click at [352, 10] on span "mute" at bounding box center [352, 10] width 11 height 6
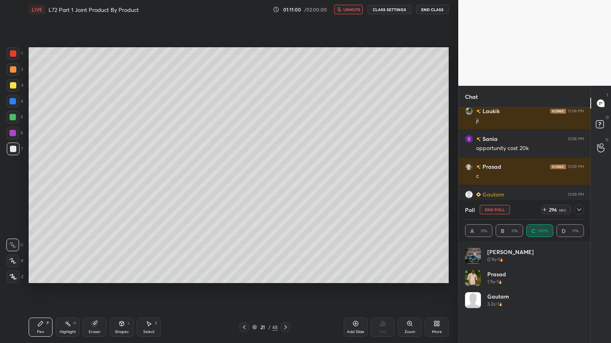
scroll to position [4925, 0]
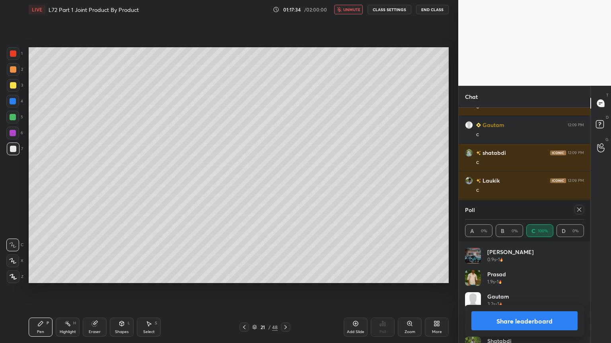
click at [346, 12] on button "unmute" at bounding box center [348, 10] width 29 height 10
click at [491, 276] on button "Share leaderboard" at bounding box center [524, 321] width 106 height 19
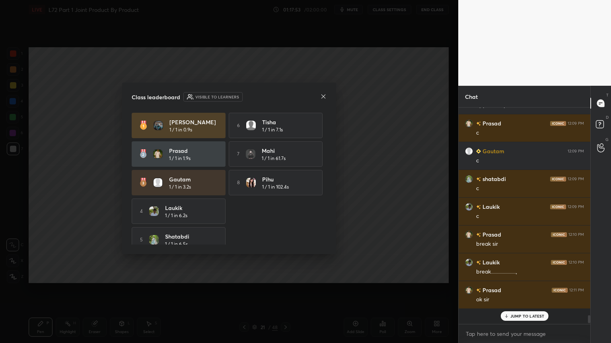
scroll to position [0, 0]
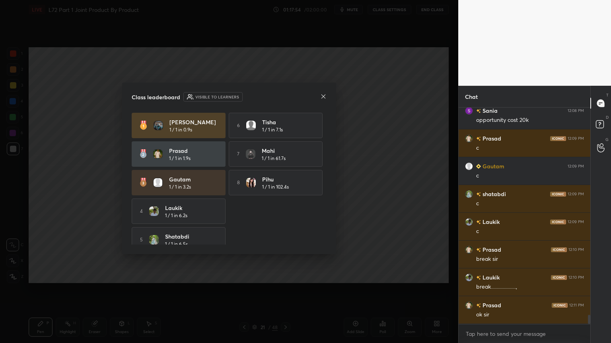
click at [323, 97] on icon at bounding box center [323, 96] width 6 height 6
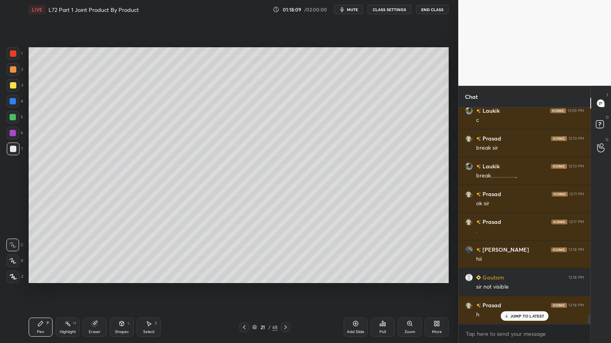
scroll to position [5022, 0]
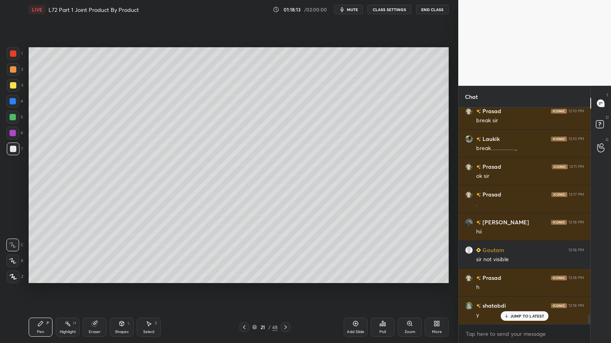
click at [287, 276] on icon at bounding box center [285, 327] width 6 height 6
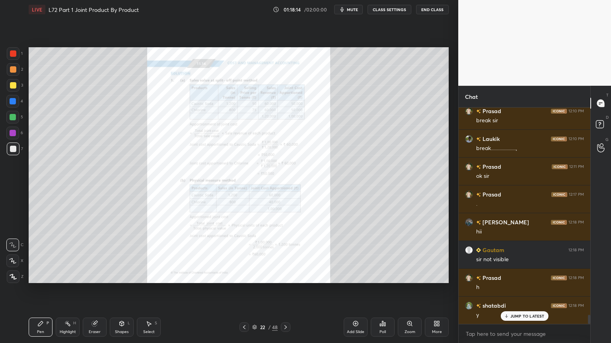
click at [282, 276] on div at bounding box center [286, 328] width 10 height 10
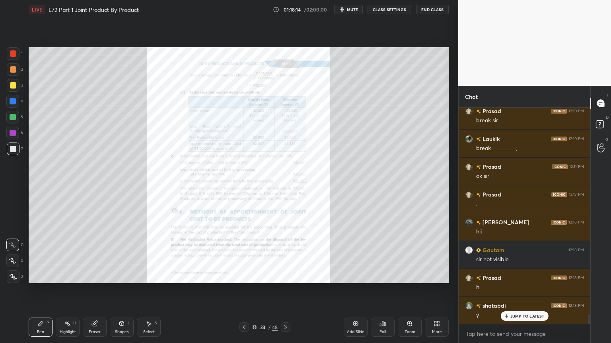
scroll to position [5050, 0]
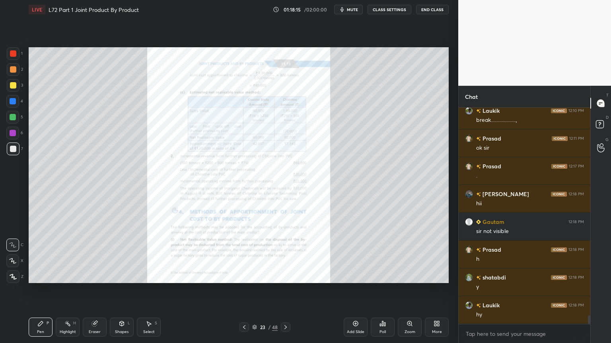
click at [407, 276] on div "Zoom" at bounding box center [410, 327] width 24 height 19
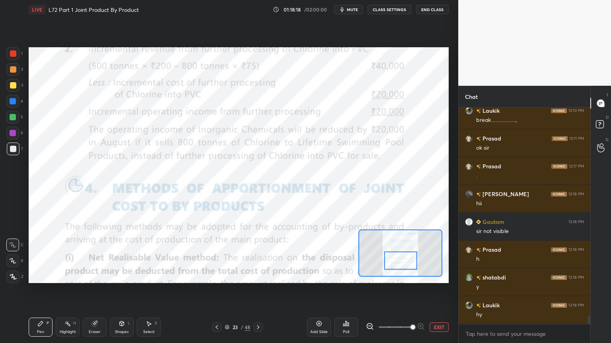
click at [8, 57] on div at bounding box center [13, 53] width 13 height 13
click at [261, 276] on div "Pen P Highlight H Eraser Shapes L Select S 23 / 48 Add Slide Poll EXIT" at bounding box center [239, 328] width 420 height 32
click at [230, 276] on div "23 / 48" at bounding box center [237, 327] width 25 height 7
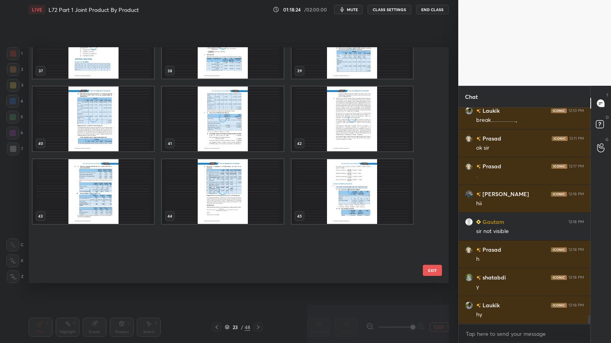
scroll to position [928, 0]
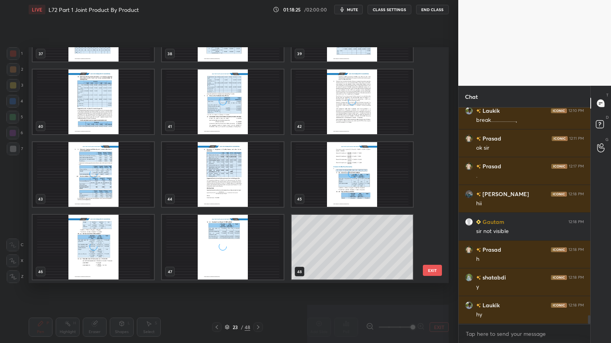
click at [252, 183] on img "grid" at bounding box center [222, 174] width 121 height 65
click at [251, 183] on img "grid" at bounding box center [222, 174] width 121 height 65
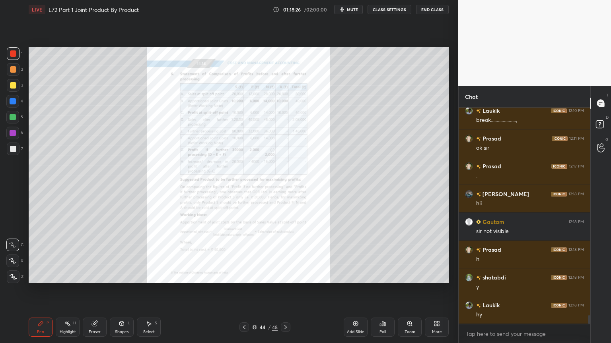
click at [243, 276] on icon at bounding box center [244, 328] width 2 height 4
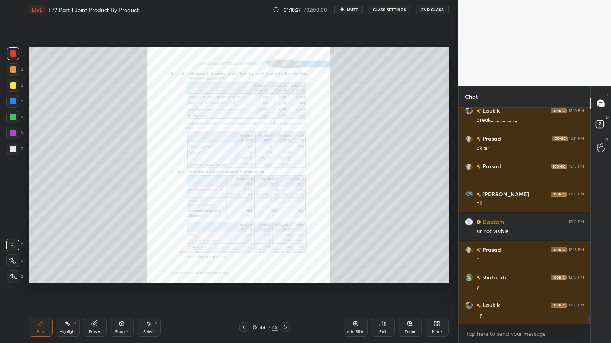
click at [246, 276] on icon at bounding box center [244, 327] width 6 height 6
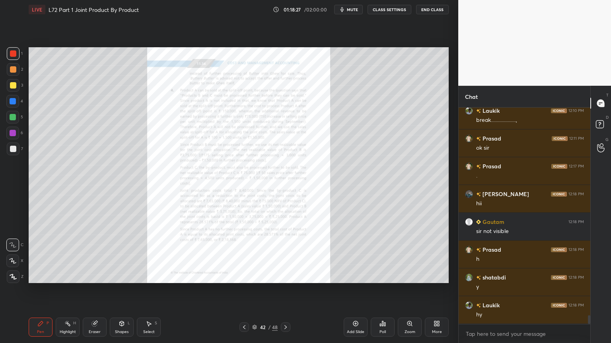
click at [246, 276] on icon at bounding box center [244, 327] width 6 height 6
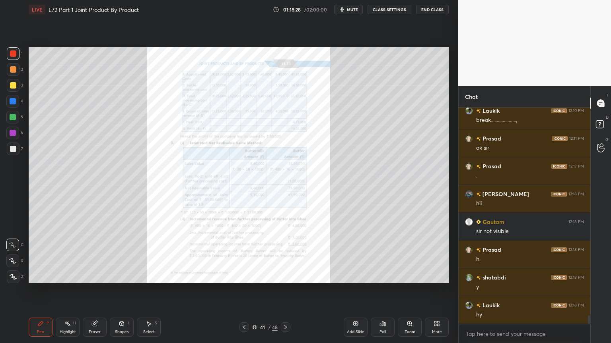
click at [248, 276] on div at bounding box center [244, 328] width 10 height 10
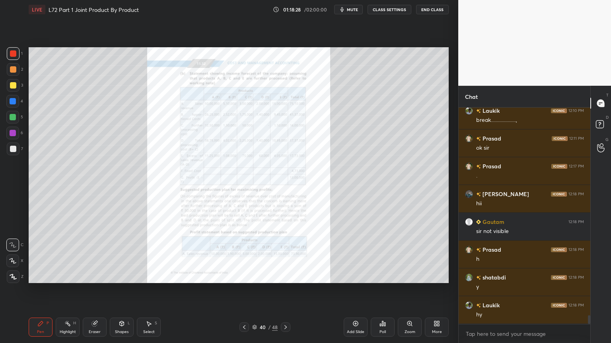
click at [247, 276] on div at bounding box center [244, 328] width 10 height 10
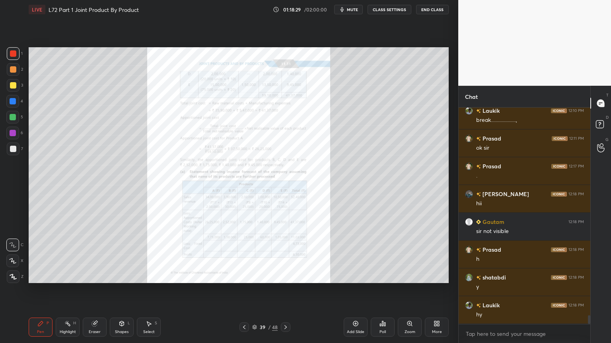
click at [248, 276] on div at bounding box center [244, 328] width 10 height 10
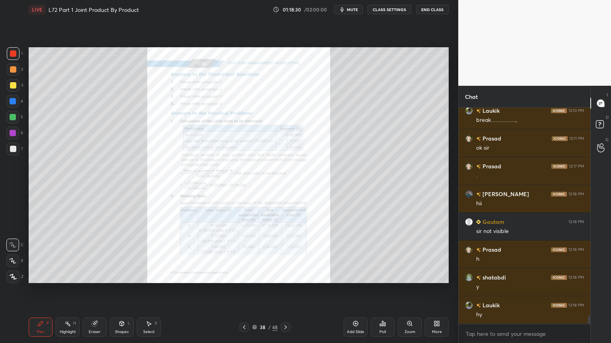
click at [247, 276] on icon at bounding box center [244, 327] width 6 height 6
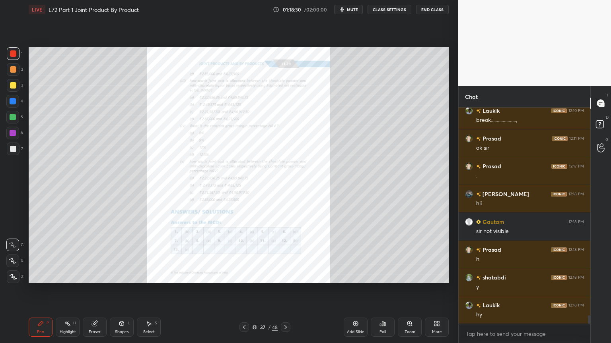
click at [247, 276] on icon at bounding box center [244, 327] width 6 height 6
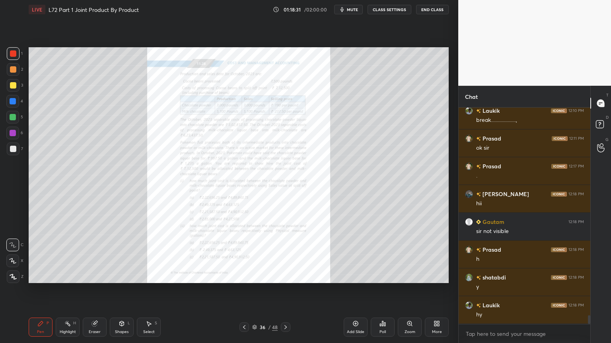
click at [247, 276] on icon at bounding box center [244, 327] width 6 height 6
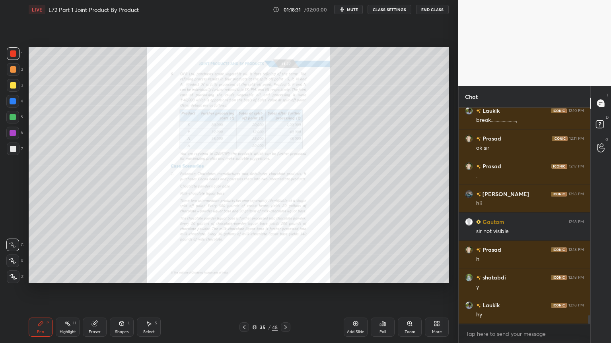
click at [246, 276] on icon at bounding box center [244, 327] width 6 height 6
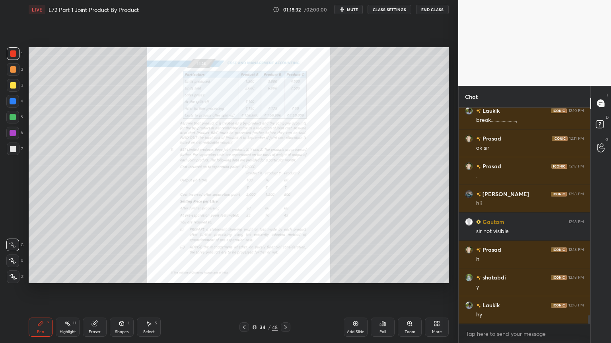
click at [246, 276] on icon at bounding box center [244, 327] width 6 height 6
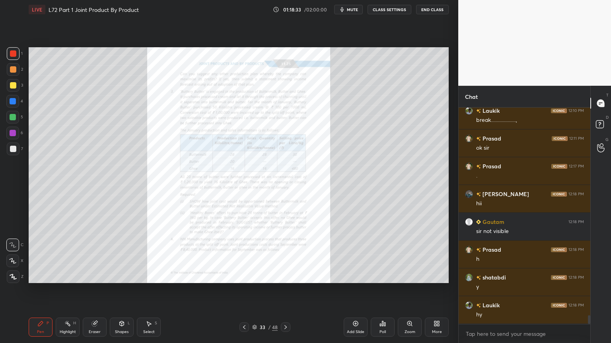
click at [246, 276] on icon at bounding box center [244, 327] width 6 height 6
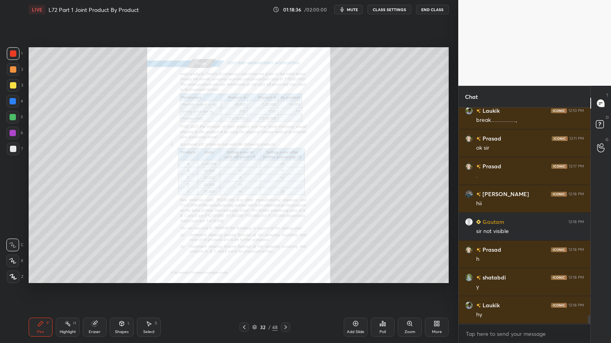
click at [244, 276] on icon at bounding box center [244, 327] width 6 height 6
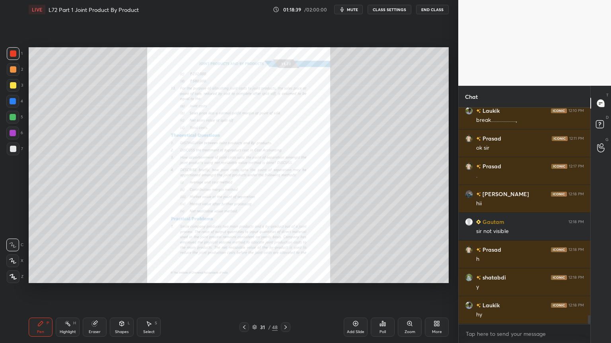
click at [285, 276] on icon at bounding box center [285, 327] width 6 height 6
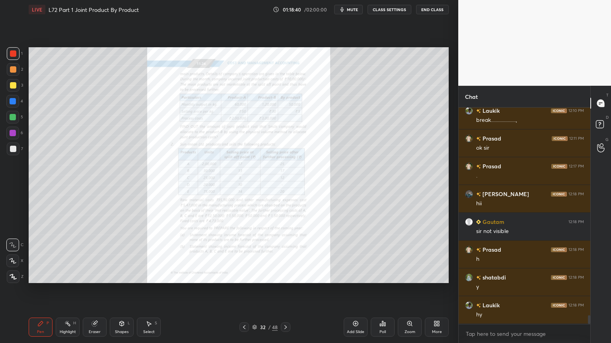
click at [279, 276] on div "32 / 48" at bounding box center [264, 328] width 51 height 10
click at [286, 276] on icon at bounding box center [285, 327] width 6 height 6
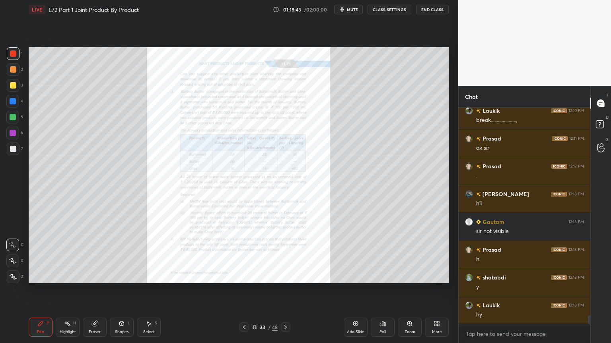
click at [407, 276] on div "Zoom" at bounding box center [409, 332] width 11 height 4
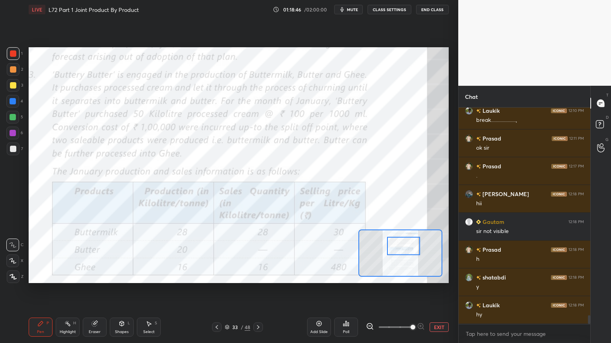
scroll to position [5078, 0]
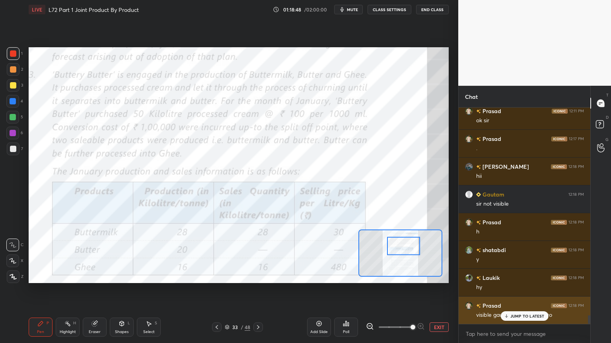
click at [505, 276] on div "JUMP TO LATEST" at bounding box center [524, 317] width 48 height 10
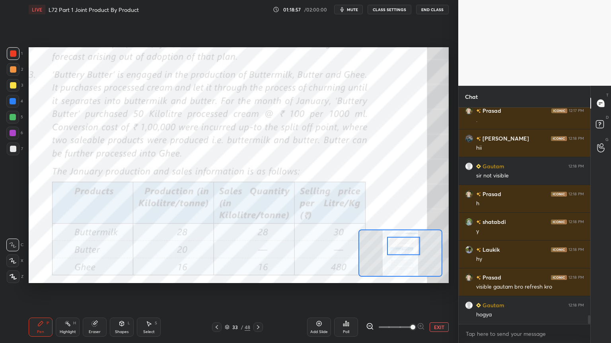
click at [316, 276] on div "Add Slide" at bounding box center [318, 332] width 17 height 4
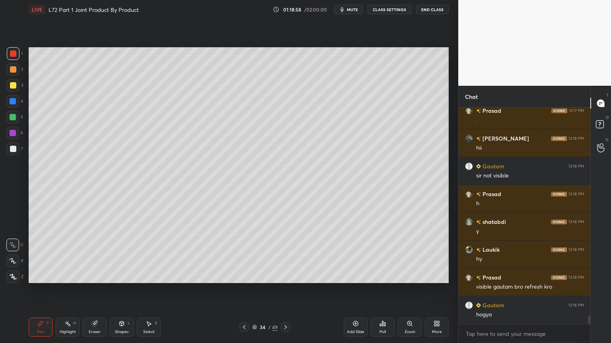
click at [8, 103] on div at bounding box center [12, 101] width 13 height 13
click at [121, 276] on div "Pen P Highlight H Eraser Shapes L Select S 34 / 49 Add Slide Poll Zoom More" at bounding box center [239, 328] width 420 height 32
click at [123, 276] on icon at bounding box center [122, 324] width 4 height 5
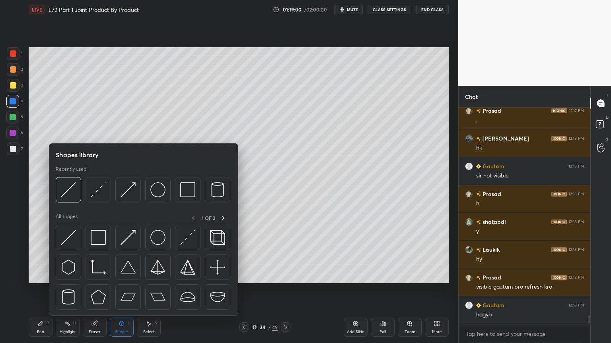
click at [187, 189] on img at bounding box center [187, 189] width 15 height 15
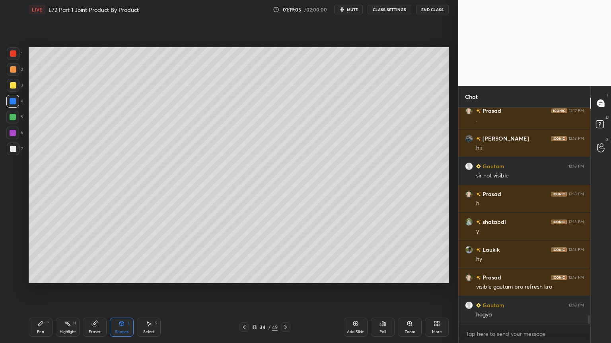
click at [246, 276] on icon at bounding box center [244, 327] width 6 height 6
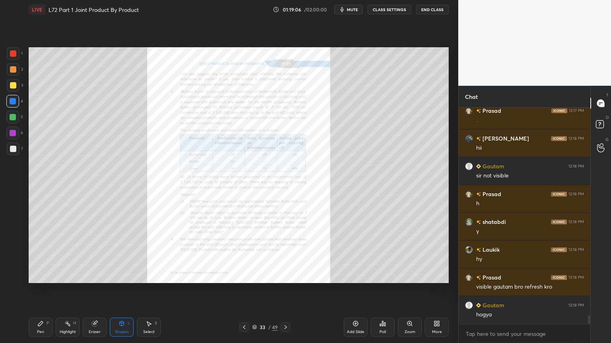
click at [407, 276] on div "Zoom" at bounding box center [410, 327] width 24 height 19
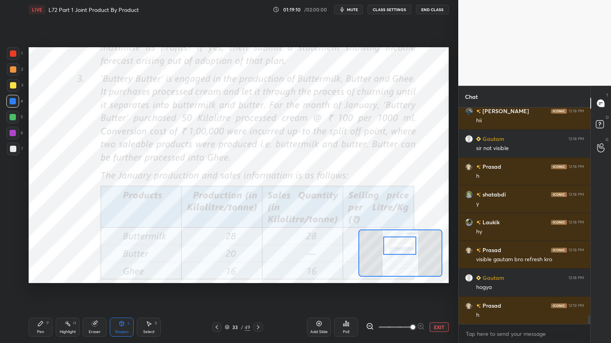
click at [41, 276] on div "Pen" at bounding box center [40, 332] width 7 height 4
click at [10, 52] on div at bounding box center [13, 53] width 6 height 6
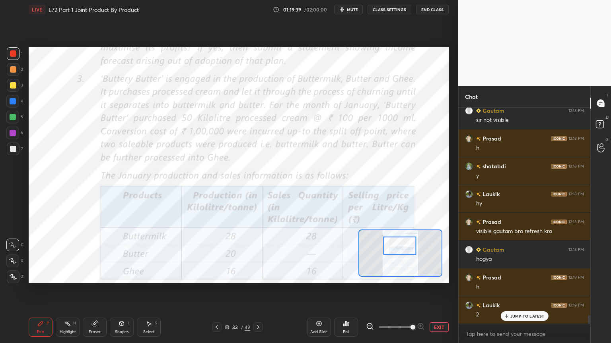
scroll to position [5189, 0]
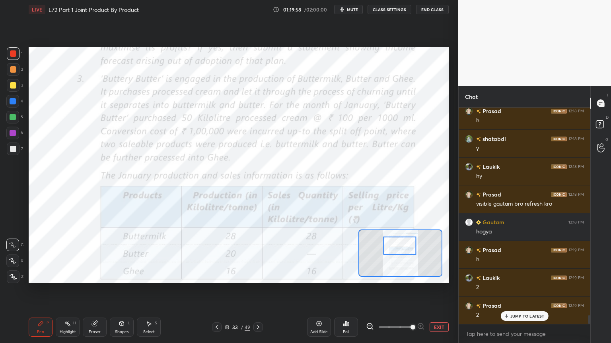
click at [258, 276] on icon at bounding box center [258, 327] width 6 height 6
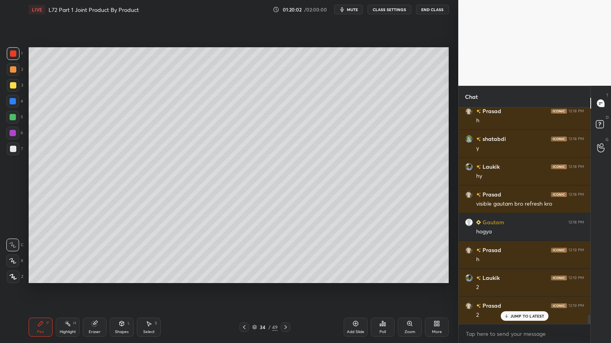
click at [39, 276] on div "Pen" at bounding box center [40, 332] width 7 height 4
click at [13, 85] on div at bounding box center [13, 85] width 6 height 6
click at [246, 276] on icon at bounding box center [244, 327] width 6 height 6
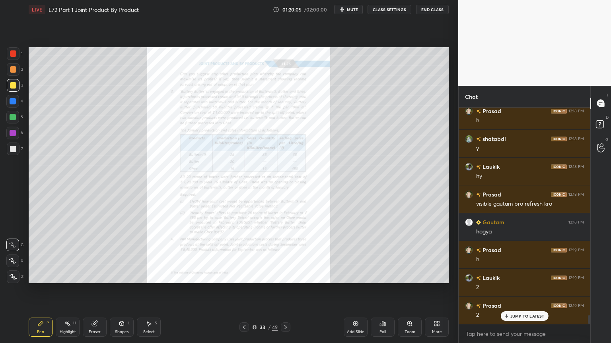
click at [285, 276] on icon at bounding box center [285, 327] width 6 height 6
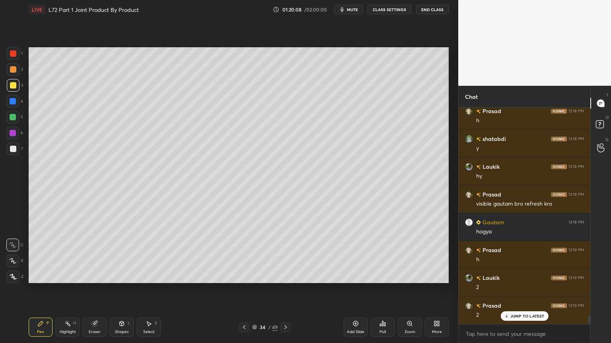
click at [18, 57] on div at bounding box center [13, 53] width 13 height 13
click at [119, 276] on icon at bounding box center [121, 324] width 6 height 6
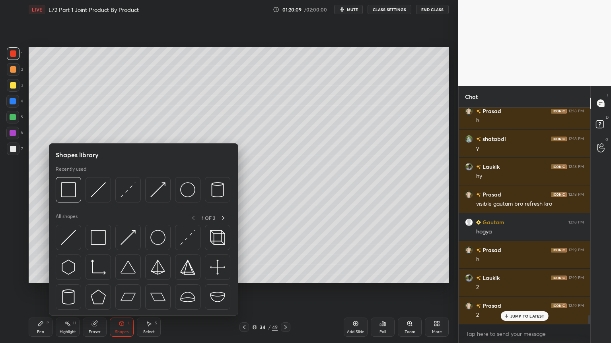
click at [70, 195] on img at bounding box center [68, 189] width 15 height 15
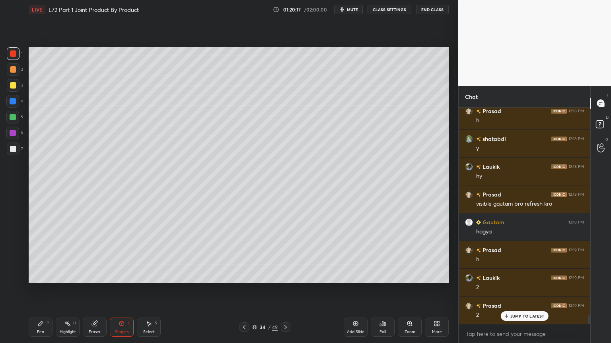
click at [50, 276] on div "Pen P" at bounding box center [41, 327] width 24 height 19
click at [7, 74] on div at bounding box center [13, 69] width 13 height 13
click at [15, 86] on div at bounding box center [13, 85] width 6 height 6
click at [42, 276] on icon at bounding box center [40, 324] width 5 height 5
click at [119, 276] on icon at bounding box center [121, 324] width 6 height 6
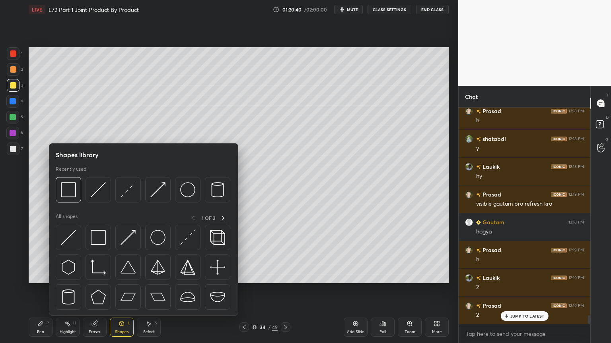
click at [95, 200] on div at bounding box center [97, 189] width 25 height 25
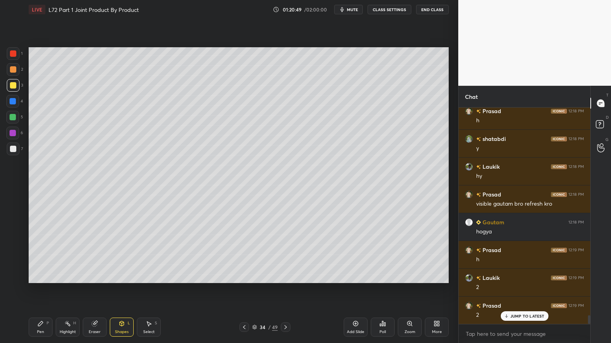
click at [15, 101] on div at bounding box center [13, 101] width 6 height 6
click at [116, 276] on div "Shapes L" at bounding box center [122, 327] width 24 height 19
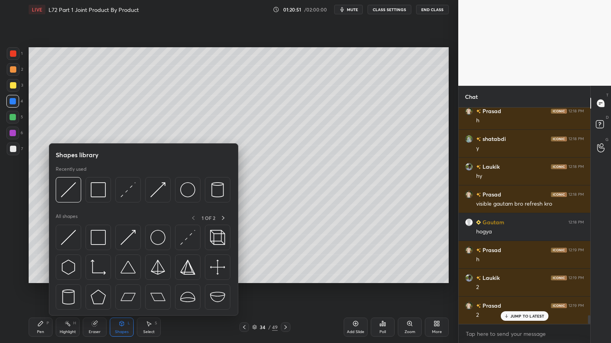
click at [72, 194] on img at bounding box center [68, 189] width 15 height 15
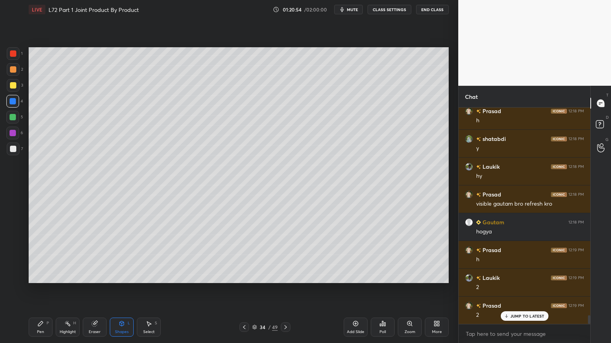
click at [121, 276] on div "Shapes L" at bounding box center [122, 327] width 24 height 19
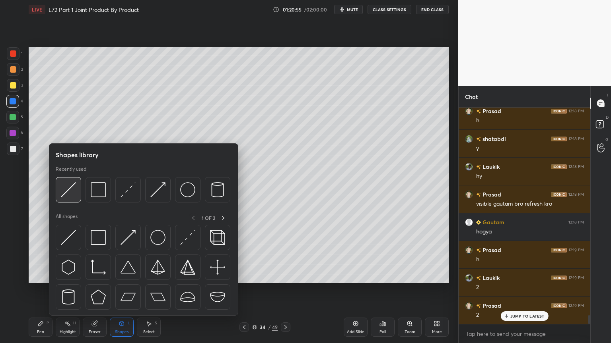
click at [72, 195] on img at bounding box center [68, 189] width 15 height 15
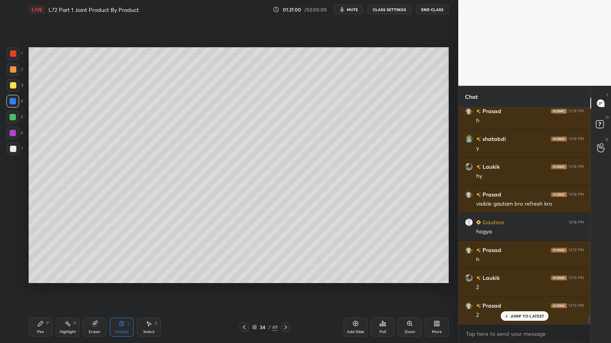
click at [40, 276] on div "Pen" at bounding box center [40, 332] width 7 height 4
click at [15, 88] on div at bounding box center [13, 85] width 6 height 6
click at [245, 276] on icon at bounding box center [244, 327] width 6 height 6
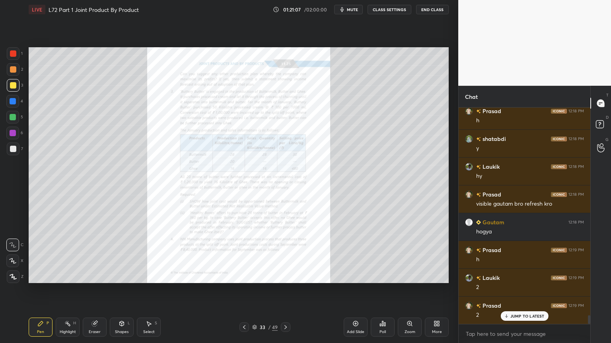
click at [288, 276] on icon at bounding box center [285, 327] width 6 height 6
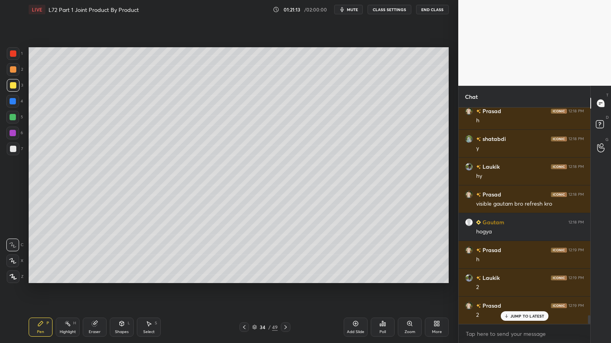
click at [246, 276] on icon at bounding box center [244, 327] width 6 height 6
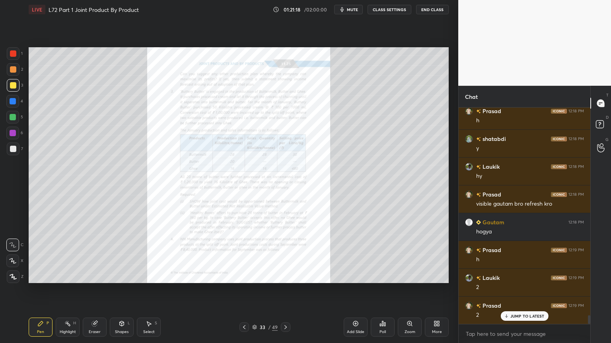
click at [242, 276] on icon at bounding box center [244, 327] width 6 height 6
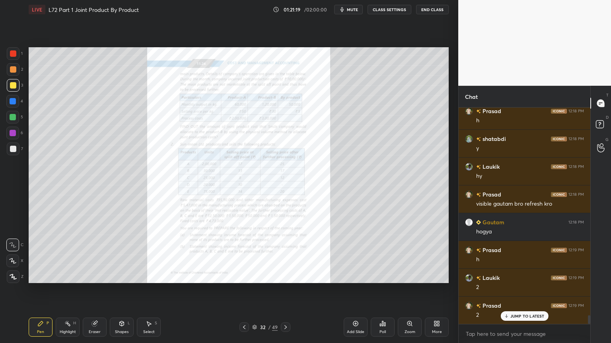
click at [286, 276] on icon at bounding box center [285, 328] width 2 height 4
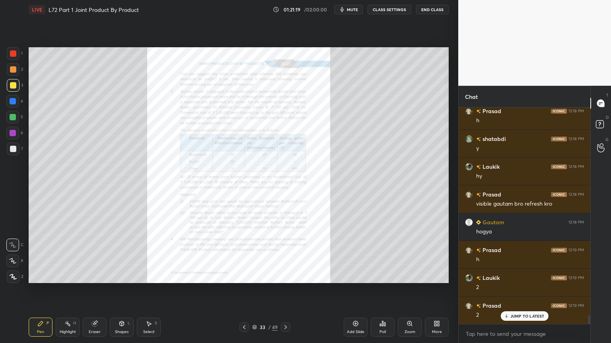
click at [286, 276] on icon at bounding box center [285, 328] width 2 height 4
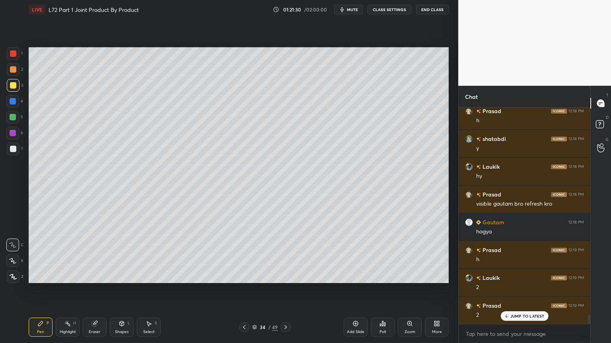
click at [121, 276] on div "Shapes L" at bounding box center [122, 327] width 24 height 19
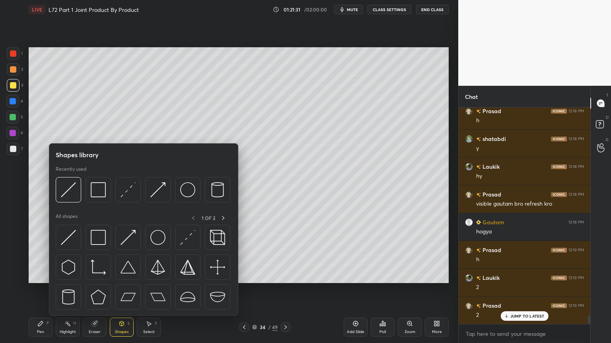
click at [67, 194] on img at bounding box center [68, 189] width 15 height 15
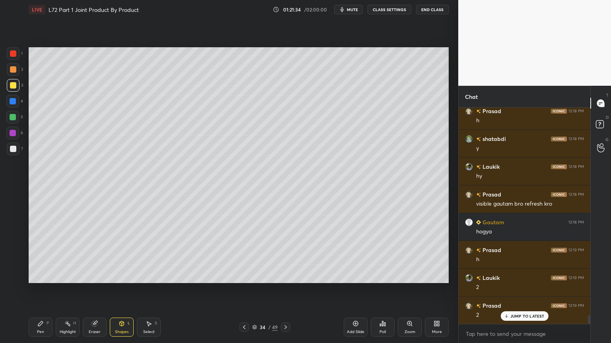
click at [43, 276] on icon at bounding box center [40, 324] width 6 height 6
click at [17, 153] on div at bounding box center [13, 149] width 13 height 13
click at [14, 74] on div at bounding box center [13, 69] width 13 height 13
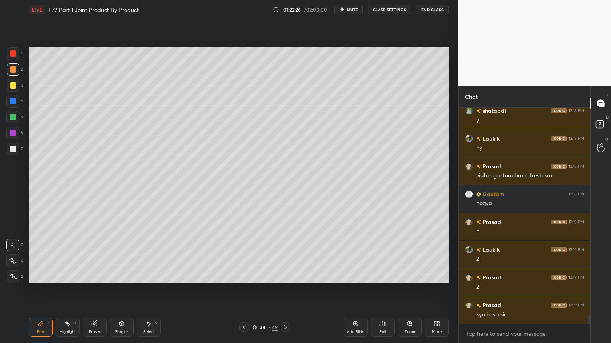
click at [243, 276] on icon at bounding box center [244, 327] width 6 height 6
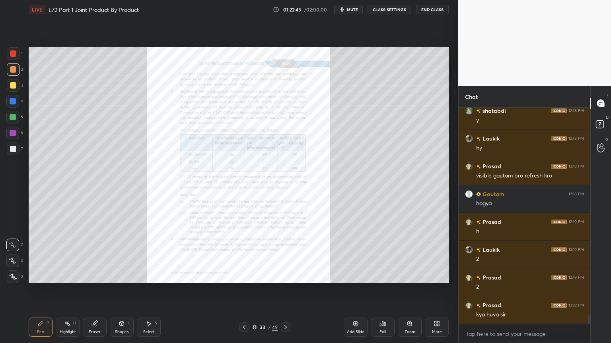
click at [284, 276] on icon at bounding box center [285, 327] width 6 height 6
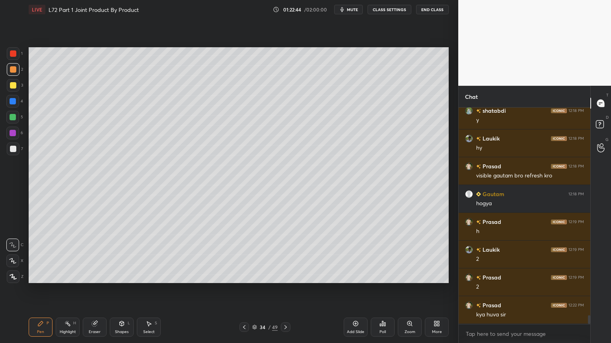
click at [244, 276] on icon at bounding box center [244, 327] width 6 height 6
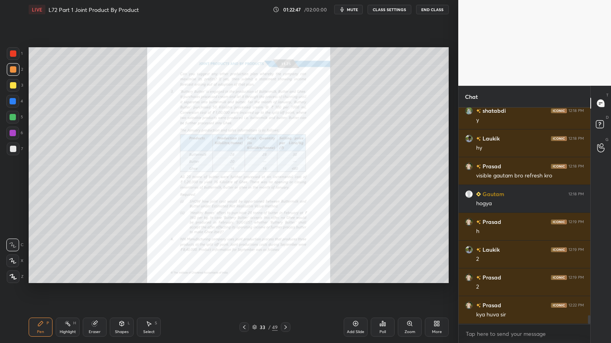
click at [283, 276] on icon at bounding box center [285, 327] width 6 height 6
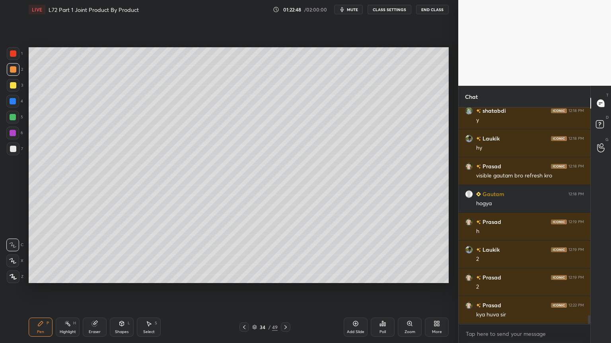
click at [147, 276] on div "Select S" at bounding box center [149, 327] width 24 height 19
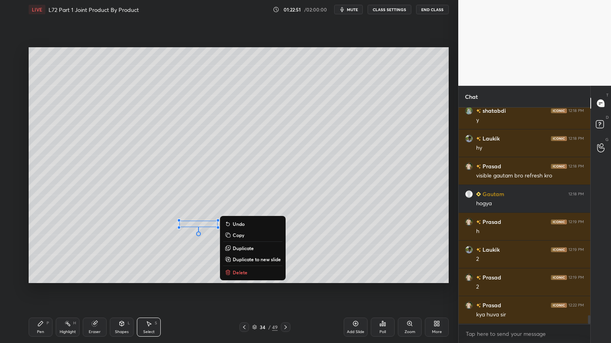
click at [120, 196] on div "0 ° Undo Copy Duplicate Duplicate to new slide Delete" at bounding box center [239, 165] width 420 height 236
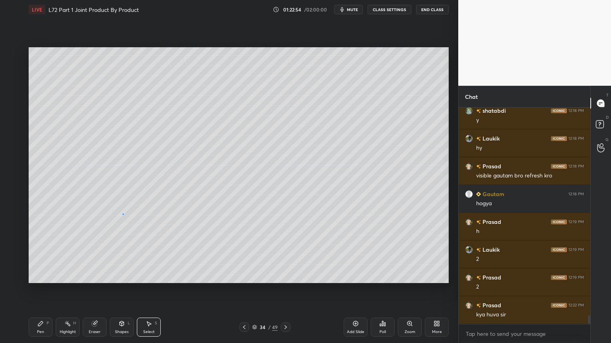
click at [123, 214] on div "0 ° Undo Copy Duplicate Duplicate to new slide Delete" at bounding box center [239, 165] width 420 height 236
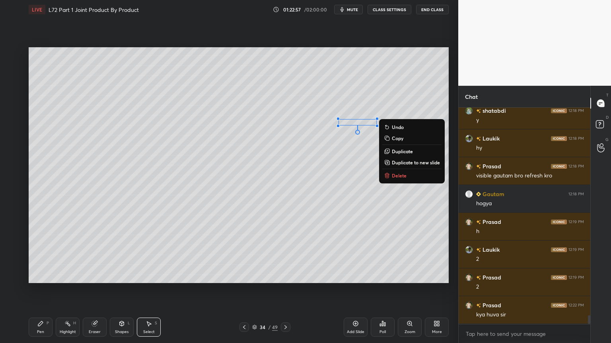
click at [301, 200] on div "0 ° Undo Copy Duplicate Duplicate to new slide Delete" at bounding box center [239, 165] width 420 height 236
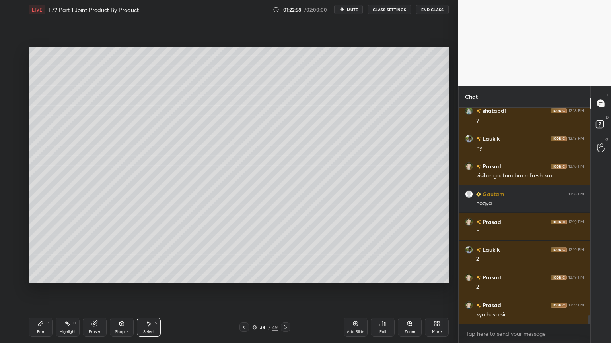
click at [45, 276] on div "Pen P" at bounding box center [41, 327] width 24 height 19
click at [52, 276] on div "Pen P Highlight H Eraser Shapes L Select S" at bounding box center [107, 327] width 157 height 19
click at [10, 153] on div at bounding box center [13, 149] width 13 height 13
click at [16, 122] on div at bounding box center [12, 117] width 13 height 13
click at [12, 153] on div at bounding box center [13, 149] width 13 height 13
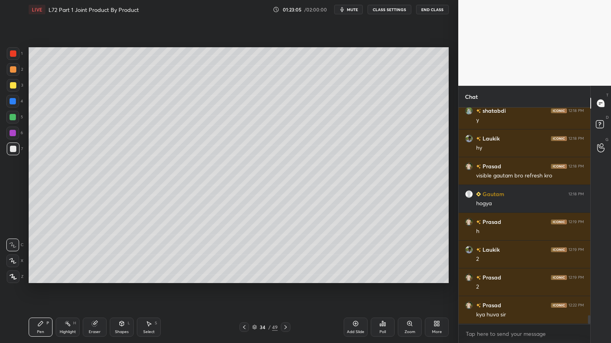
scroll to position [5245, 0]
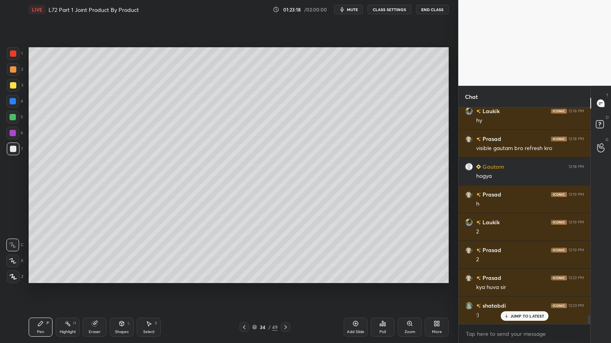
click at [13, 105] on div at bounding box center [12, 101] width 13 height 13
click at [125, 276] on div "Shapes L" at bounding box center [122, 327] width 24 height 19
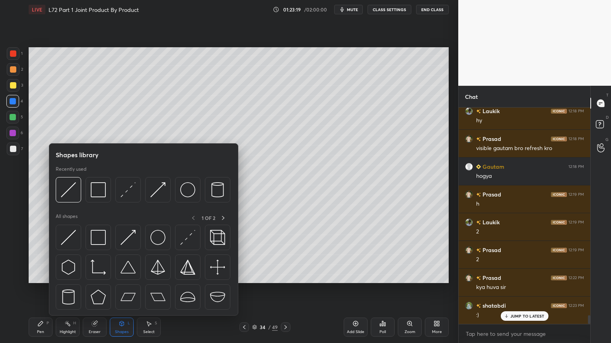
click at [72, 198] on div at bounding box center [68, 189] width 25 height 25
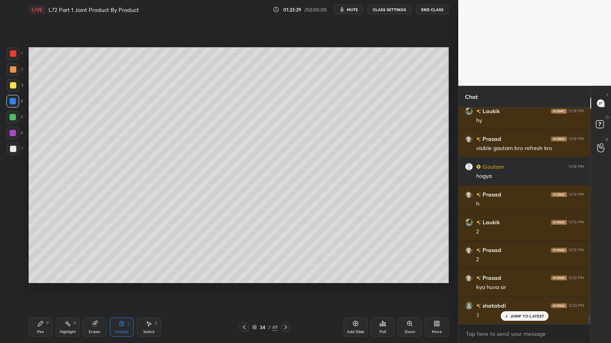
click at [243, 276] on icon at bounding box center [244, 328] width 2 height 4
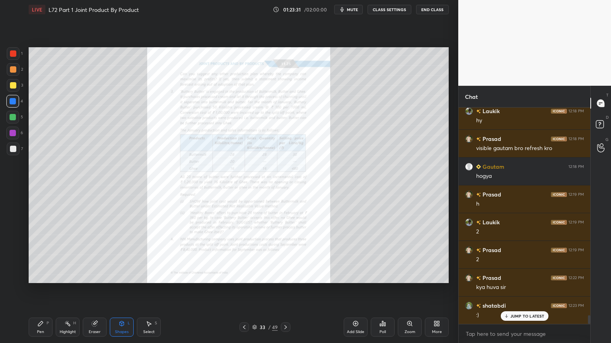
click at [407, 276] on div "Zoom" at bounding box center [409, 332] width 11 height 4
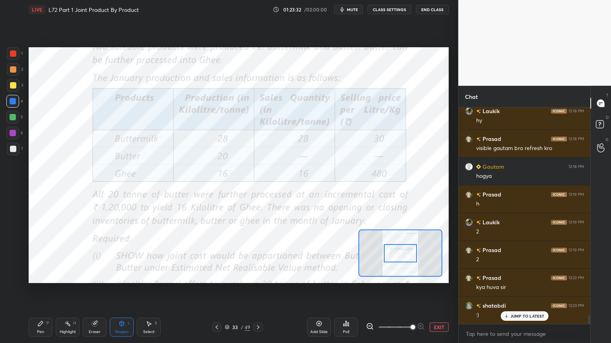
click at [27, 63] on div "Setting up your live class Poll for secs No correct answer Start poll" at bounding box center [238, 165] width 426 height 293
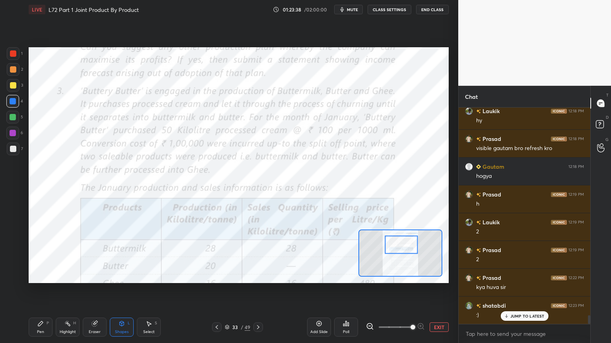
click at [259, 276] on icon at bounding box center [258, 327] width 6 height 6
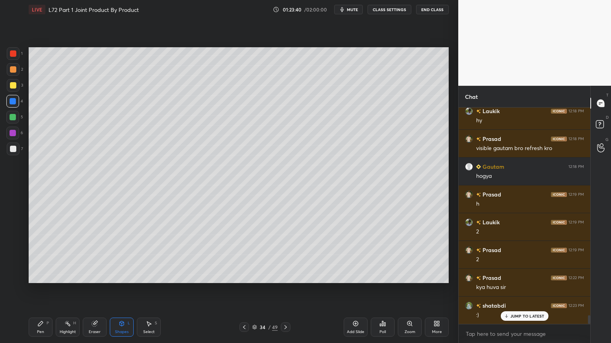
click at [119, 276] on div "Pen P Highlight H Eraser Shapes L Select S 34 / 49 Add Slide Poll Zoom More" at bounding box center [239, 328] width 420 height 32
click at [118, 276] on div "Shapes L" at bounding box center [122, 327] width 24 height 19
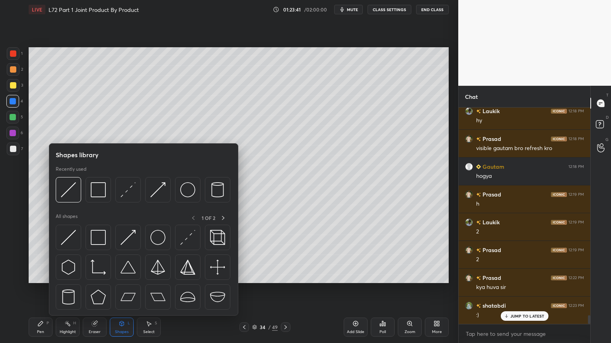
click at [158, 190] on img at bounding box center [157, 189] width 15 height 15
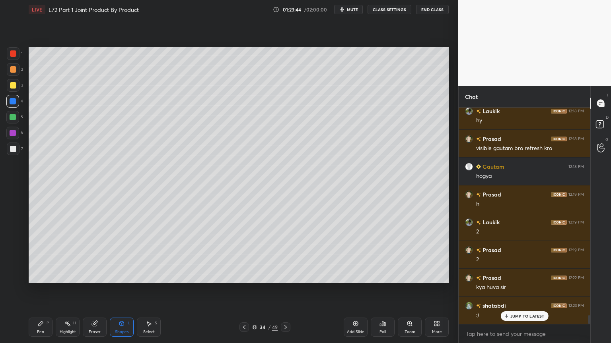
click at [12, 95] on div at bounding box center [12, 101] width 13 height 13
click at [13, 82] on div at bounding box center [13, 85] width 6 height 6
click at [43, 276] on div "Pen P" at bounding box center [41, 327] width 24 height 19
click at [121, 276] on icon at bounding box center [122, 324] width 4 height 5
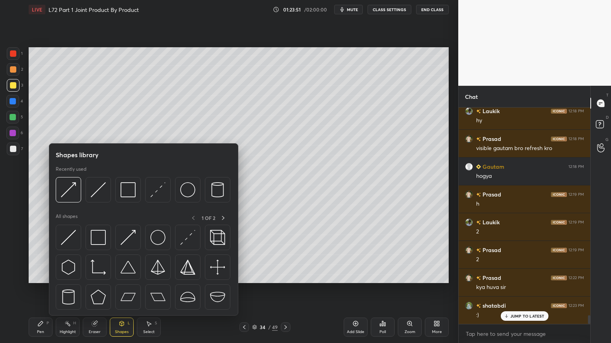
click at [95, 194] on img at bounding box center [98, 189] width 15 height 15
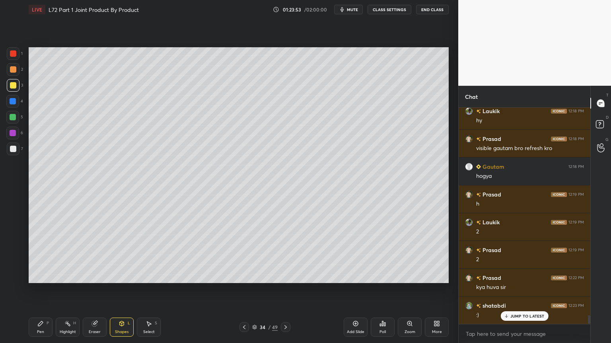
click at [38, 276] on div "Pen" at bounding box center [40, 332] width 7 height 4
click at [12, 150] on div at bounding box center [13, 149] width 6 height 6
click at [125, 276] on div "Shapes L" at bounding box center [122, 327] width 24 height 19
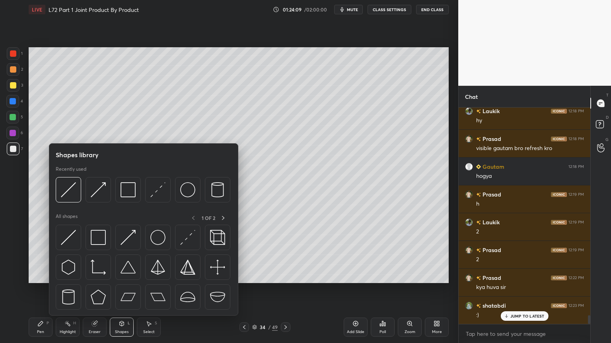
click at [70, 192] on img at bounding box center [68, 189] width 15 height 15
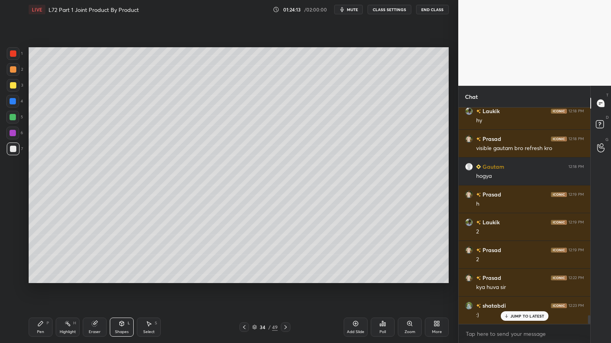
click at [40, 276] on div "Pen P" at bounding box center [41, 327] width 24 height 19
click at [7, 70] on div at bounding box center [13, 69] width 13 height 13
click at [16, 151] on div at bounding box center [13, 149] width 13 height 13
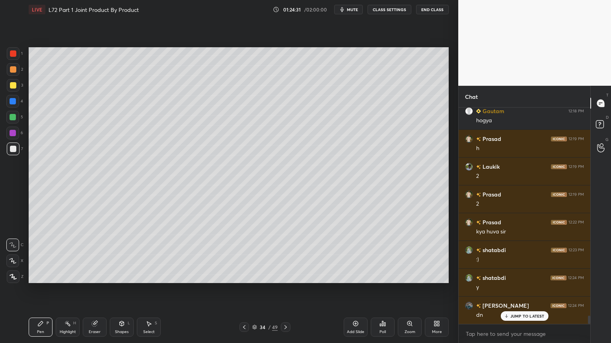
scroll to position [5328, 0]
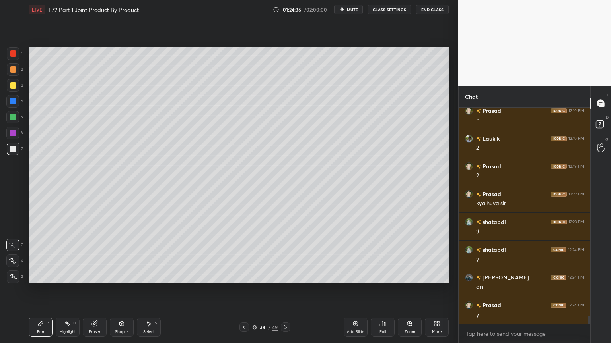
click at [244, 276] on icon at bounding box center [244, 327] width 6 height 6
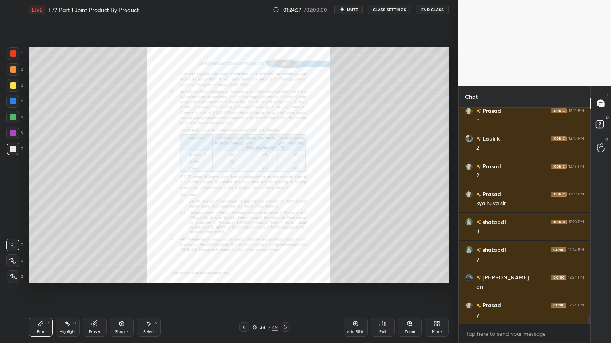
click at [411, 276] on div "Zoom" at bounding box center [410, 327] width 24 height 19
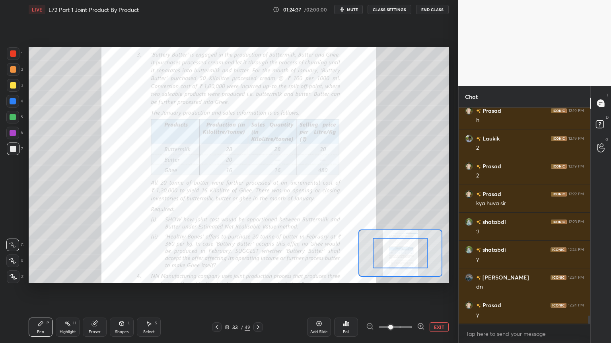
click at [393, 276] on span at bounding box center [390, 327] width 5 height 5
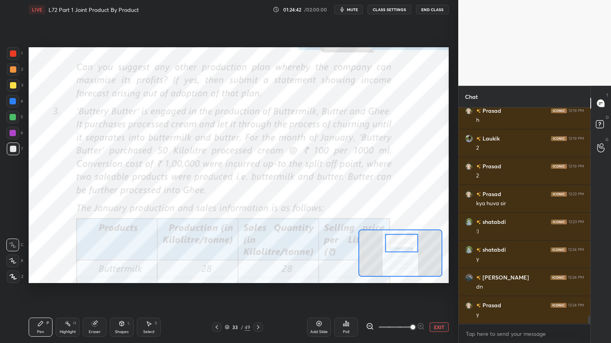
click at [17, 56] on div at bounding box center [13, 53] width 13 height 13
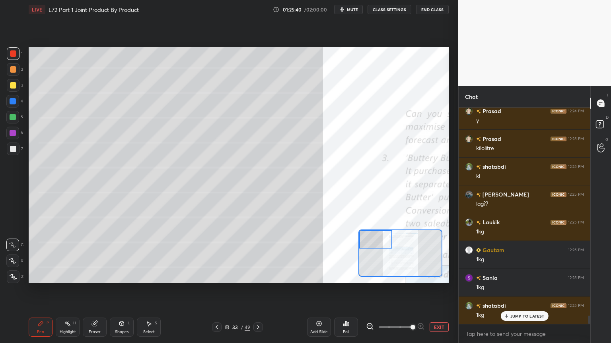
scroll to position [5531, 0]
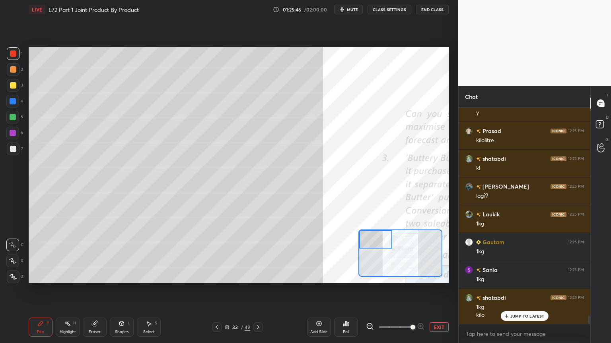
click at [92, 276] on div "Eraser" at bounding box center [95, 332] width 12 height 4
click at [42, 276] on icon at bounding box center [40, 324] width 6 height 6
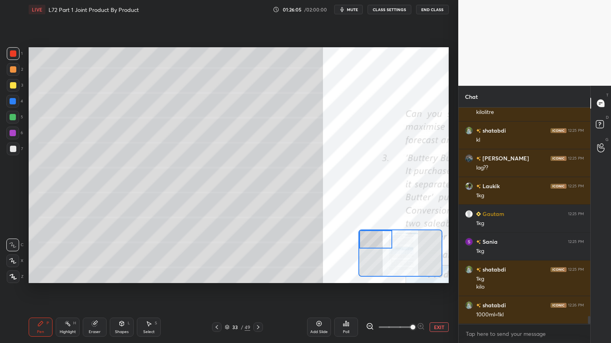
scroll to position [5586, 0]
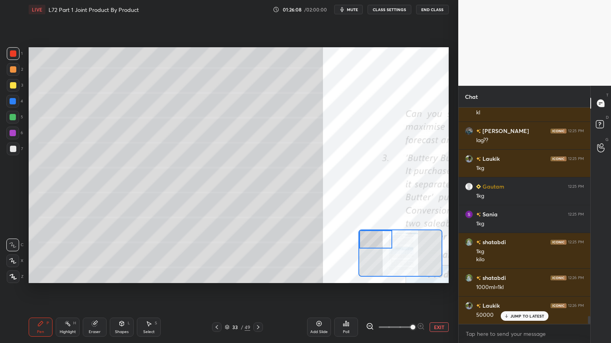
click at [148, 276] on icon at bounding box center [149, 324] width 6 height 6
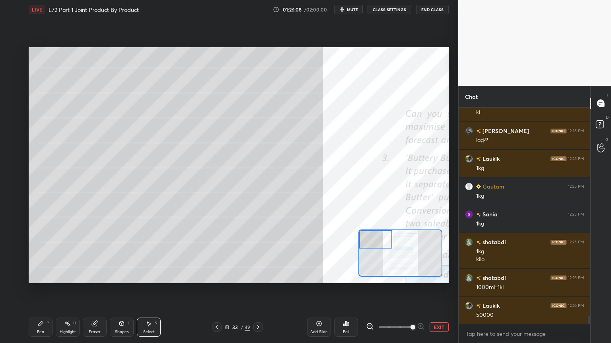
scroll to position [5615, 0]
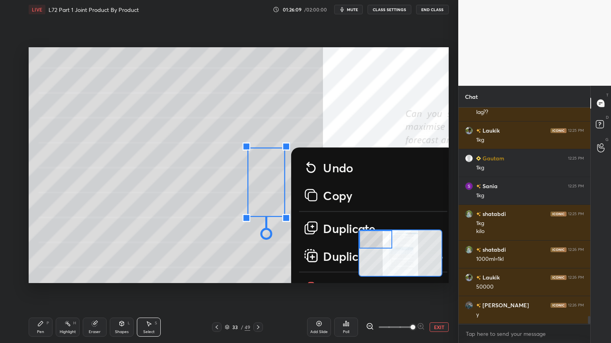
click at [280, 212] on div "0 ° Undo Copy Duplicate Duplicate to new slide Delete" at bounding box center [552, 342] width 1050 height 590
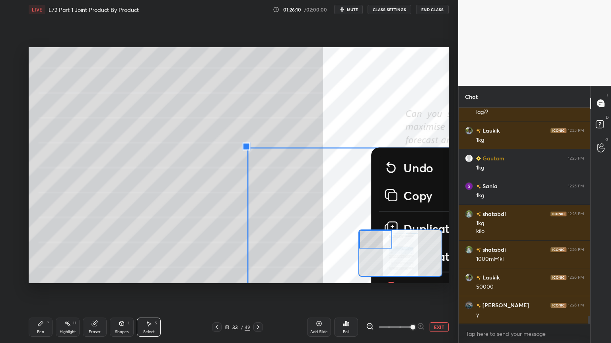
click at [208, 217] on div "0 ° Undo Copy Duplicate Duplicate to new slide Delete" at bounding box center [552, 342] width 1050 height 590
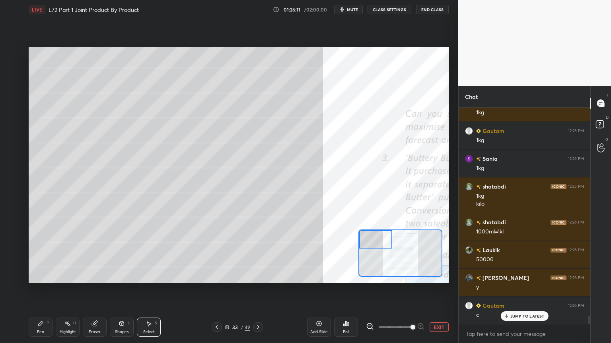
click at [39, 276] on icon at bounding box center [40, 324] width 5 height 5
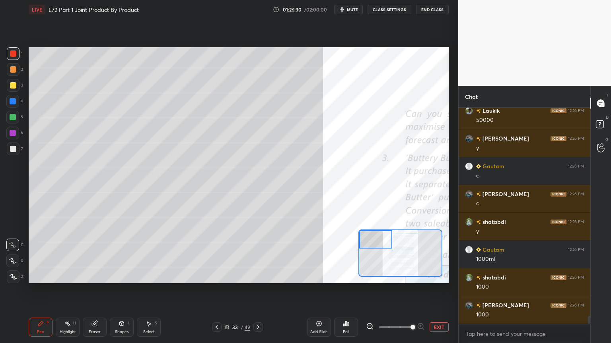
scroll to position [5809, 0]
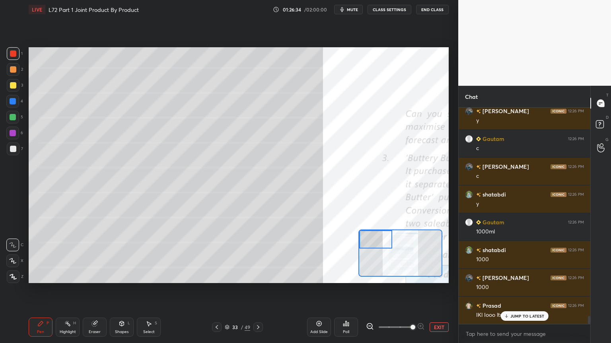
click at [256, 276] on icon at bounding box center [258, 327] width 6 height 6
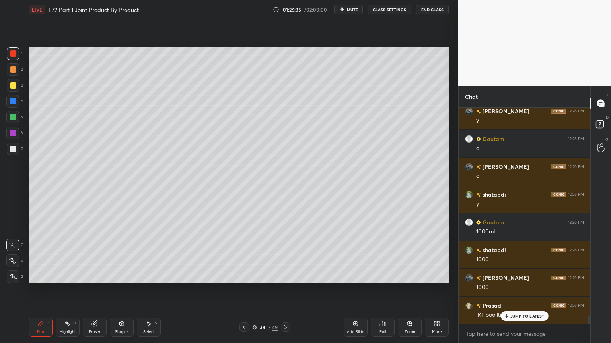
click at [14, 92] on div "3" at bounding box center [15, 87] width 16 height 16
click at [13, 148] on div at bounding box center [13, 149] width 6 height 6
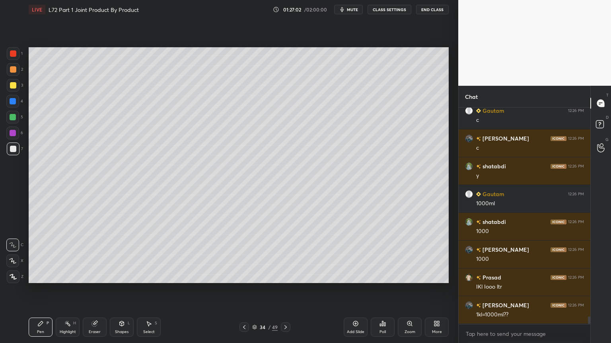
scroll to position [5865, 0]
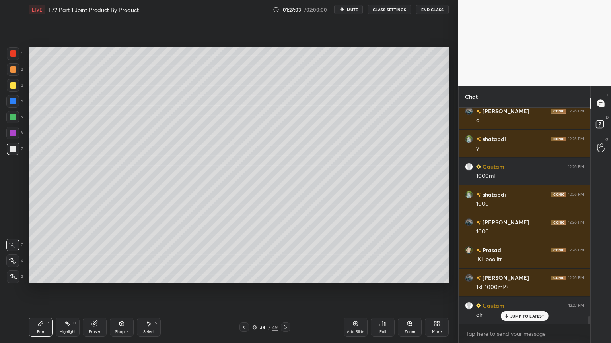
click at [95, 276] on icon at bounding box center [94, 324] width 5 height 5
click at [42, 276] on icon at bounding box center [40, 324] width 6 height 6
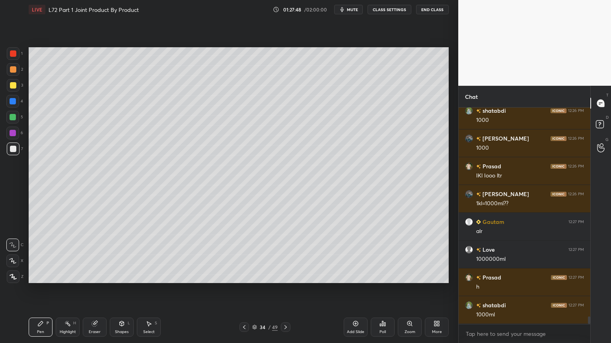
scroll to position [5976, 0]
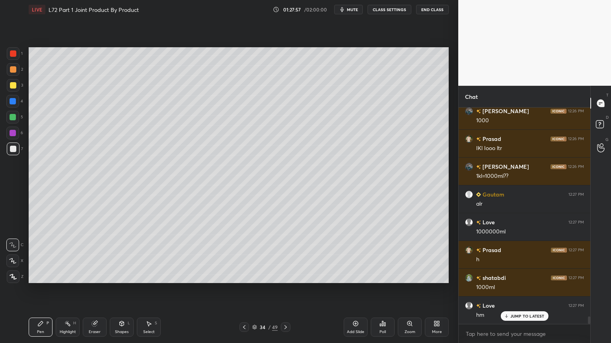
click at [248, 276] on div at bounding box center [244, 328] width 10 height 10
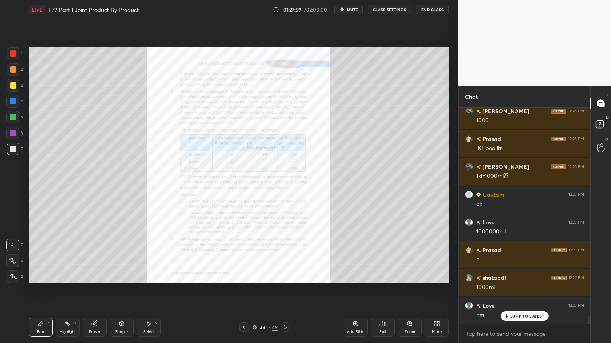
click at [96, 276] on icon at bounding box center [95, 323] width 4 height 4
click at [23, 276] on div "E E Erase all" at bounding box center [16, 260] width 20 height 48
click at [16, 276] on div "Erase all" at bounding box center [12, 277] width 13 height 13
click at [416, 276] on div "Zoom" at bounding box center [410, 327] width 24 height 19
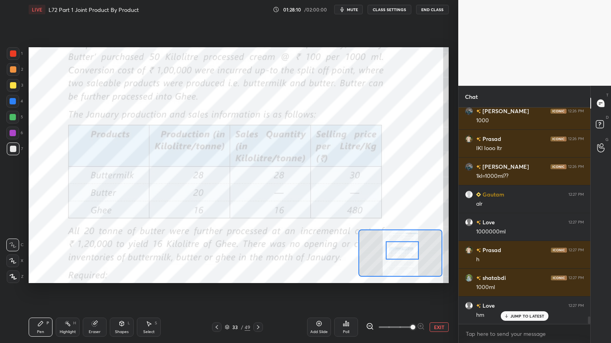
scroll to position [6004, 0]
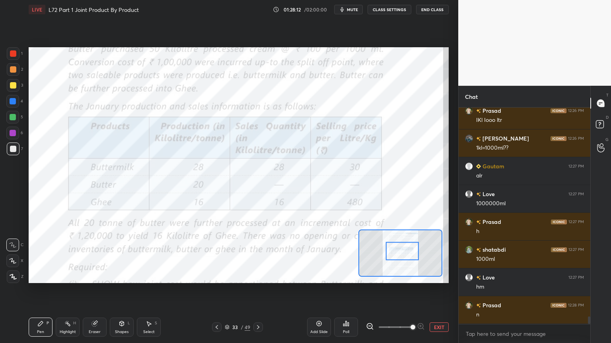
click at [17, 58] on div at bounding box center [13, 53] width 13 height 13
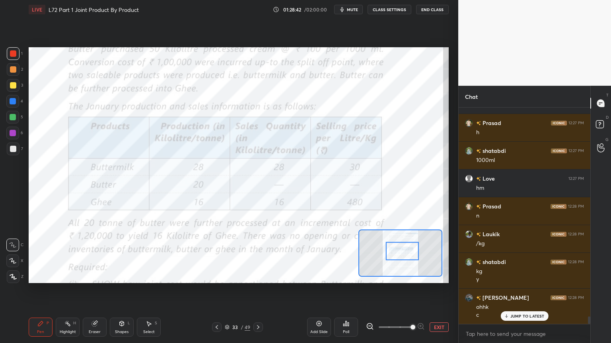
scroll to position [6132, 0]
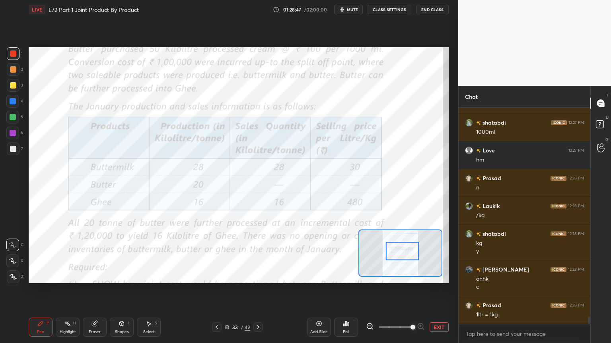
click at [256, 276] on icon at bounding box center [258, 327] width 6 height 6
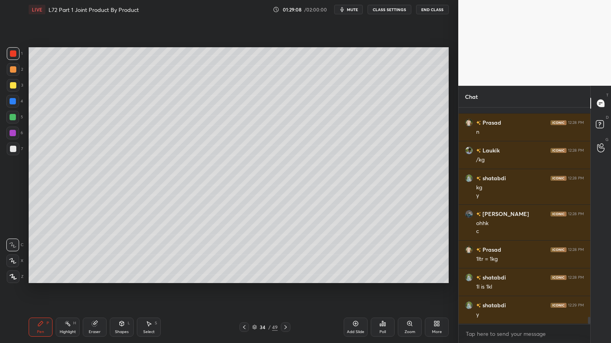
scroll to position [6215, 0]
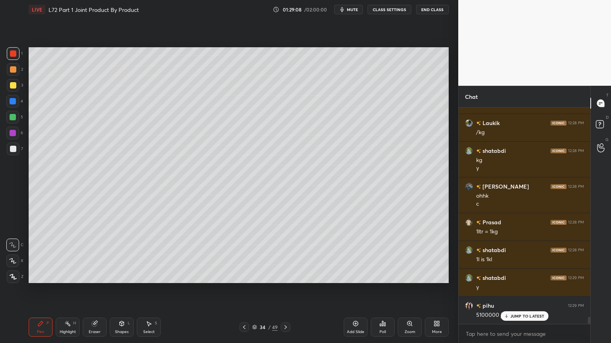
click at [43, 276] on icon at bounding box center [40, 324] width 6 height 6
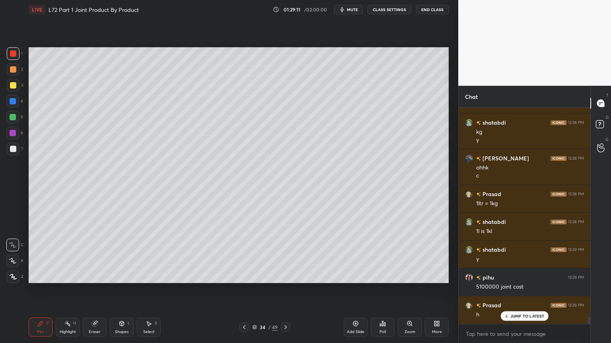
scroll to position [6270, 0]
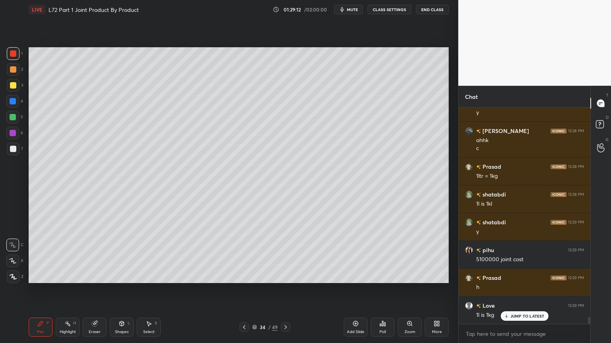
click at [10, 152] on div at bounding box center [13, 149] width 13 height 13
click at [247, 276] on div at bounding box center [244, 328] width 10 height 10
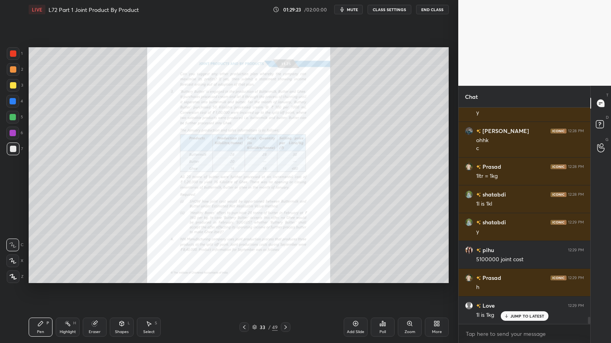
click at [411, 276] on div "Zoom" at bounding box center [410, 327] width 24 height 19
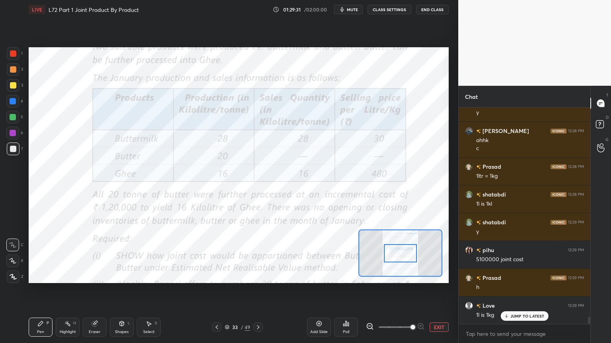
click at [220, 276] on div at bounding box center [217, 328] width 10 height 10
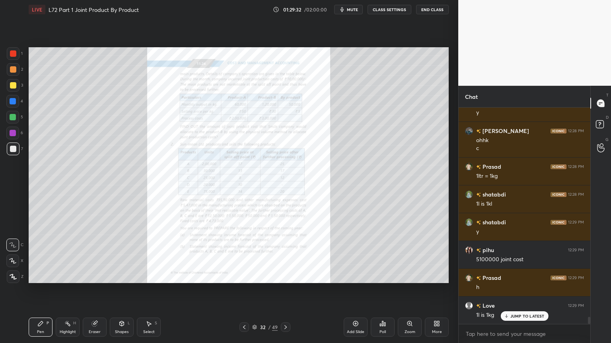
click at [282, 276] on icon at bounding box center [285, 327] width 6 height 6
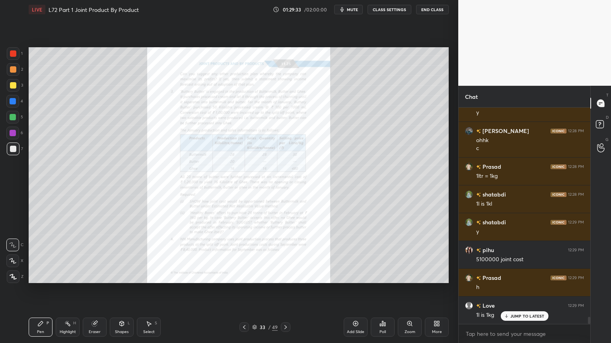
click at [285, 276] on icon at bounding box center [285, 327] width 6 height 6
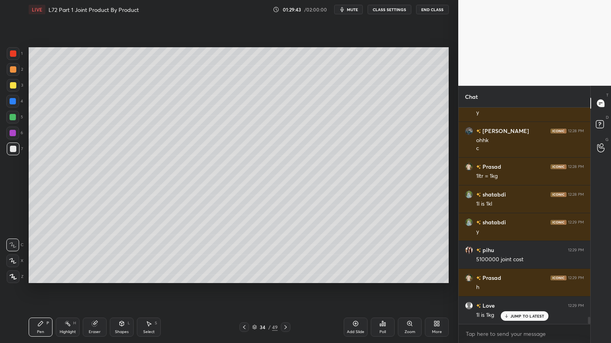
scroll to position [6299, 0]
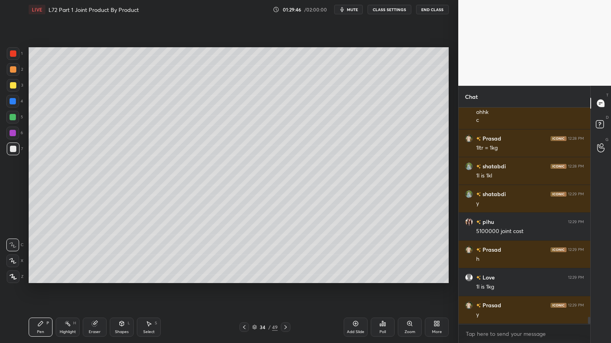
click at [16, 104] on div at bounding box center [12, 101] width 13 height 13
click at [122, 276] on icon at bounding box center [122, 324] width 4 height 5
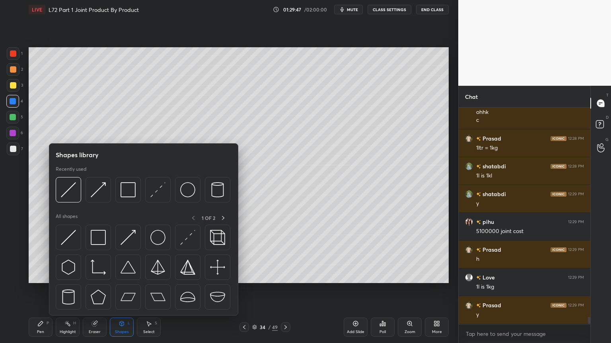
click at [127, 191] on img at bounding box center [127, 189] width 15 height 15
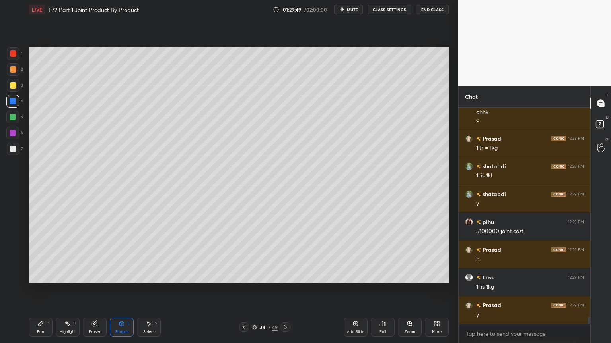
click at [17, 156] on div "7" at bounding box center [15, 151] width 16 height 16
click at [45, 276] on div "Pen P" at bounding box center [41, 327] width 24 height 19
click at [244, 276] on div at bounding box center [244, 328] width 10 height 10
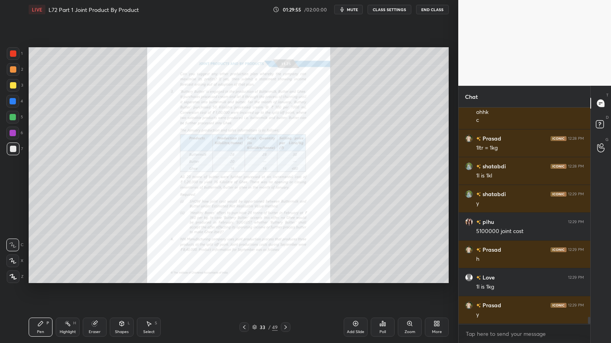
click at [91, 276] on div "Eraser" at bounding box center [95, 327] width 24 height 19
click at [16, 276] on span "Erase all" at bounding box center [13, 277] width 12 height 6
click at [413, 276] on div "Zoom" at bounding box center [410, 327] width 24 height 19
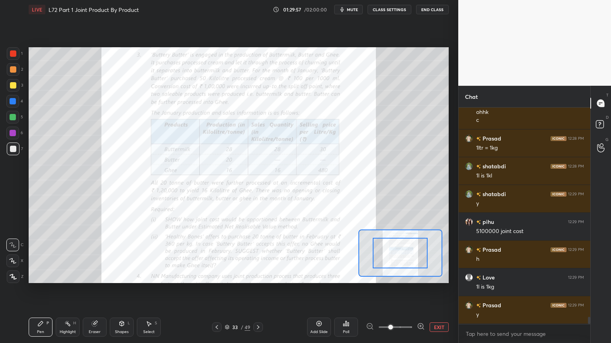
click at [393, 276] on span at bounding box center [390, 327] width 5 height 5
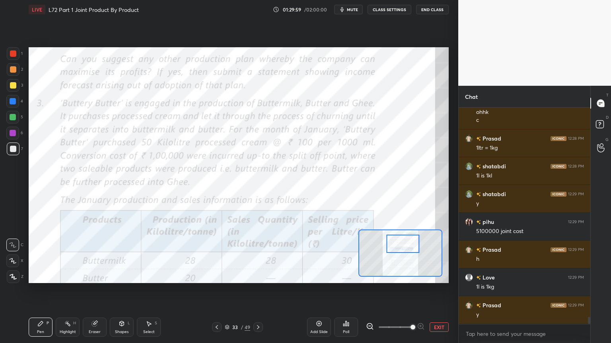
scroll to position [6326, 0]
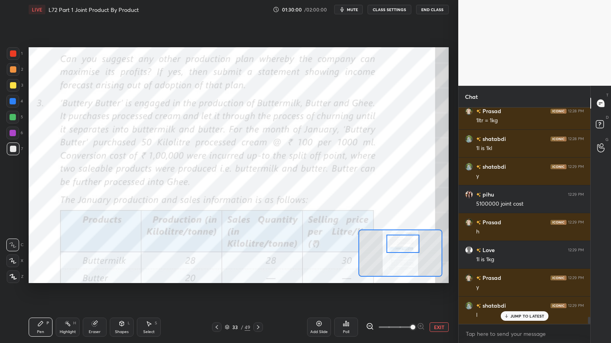
click at [12, 56] on div at bounding box center [13, 53] width 6 height 6
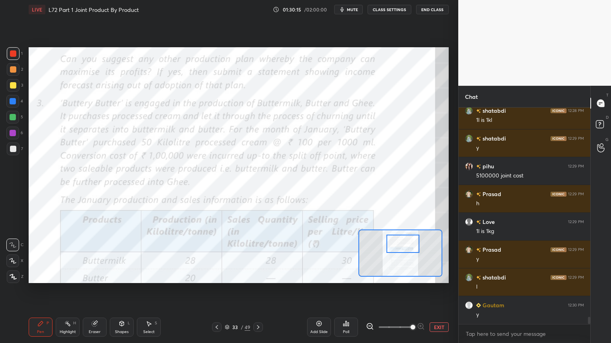
scroll to position [6382, 0]
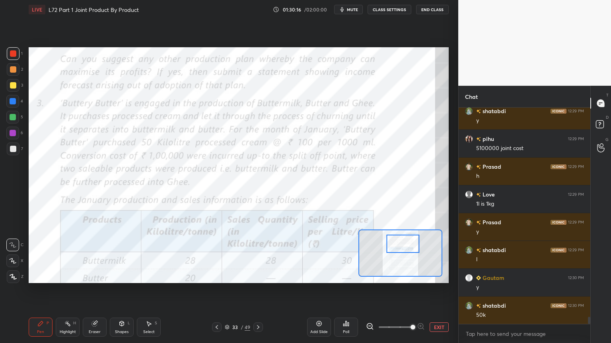
click at [256, 276] on icon at bounding box center [258, 327] width 6 height 6
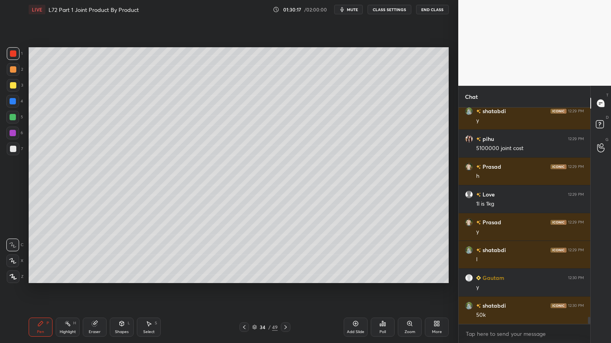
click at [247, 276] on icon at bounding box center [244, 327] width 6 height 6
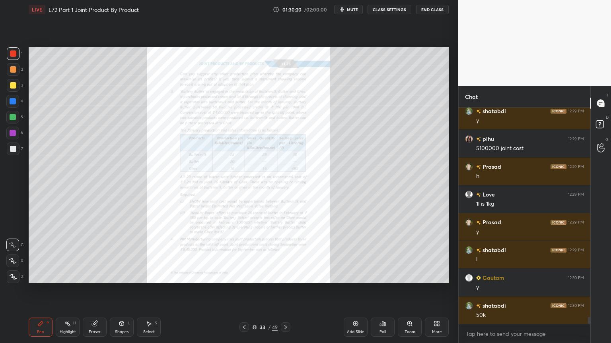
click at [286, 276] on icon at bounding box center [285, 327] width 6 height 6
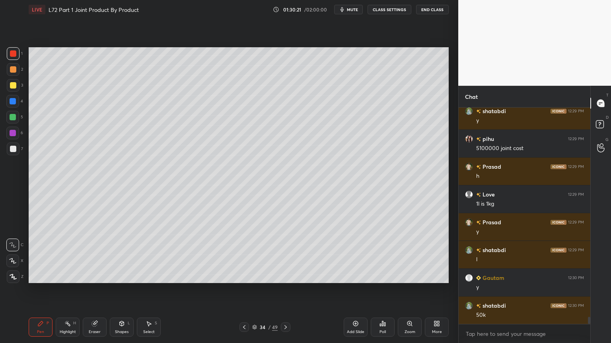
click at [7, 146] on div at bounding box center [13, 149] width 13 height 13
click at [11, 119] on div at bounding box center [13, 117] width 6 height 6
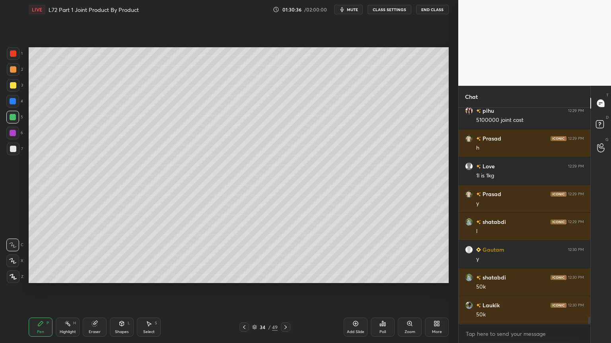
click at [248, 276] on div at bounding box center [244, 328] width 10 height 10
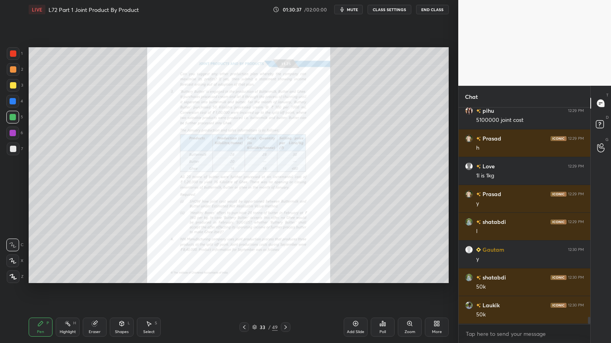
click at [286, 276] on icon at bounding box center [285, 327] width 6 height 6
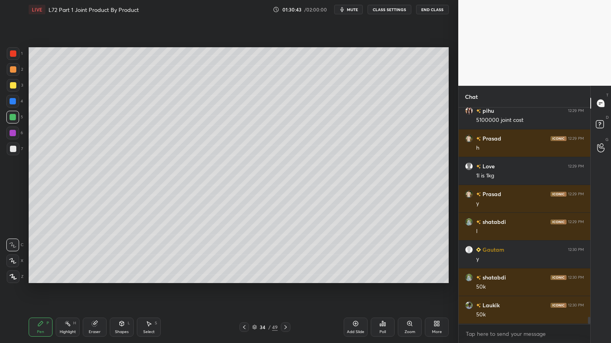
click at [12, 153] on div at bounding box center [13, 149] width 13 height 13
click at [142, 276] on div "Select S" at bounding box center [149, 327] width 24 height 19
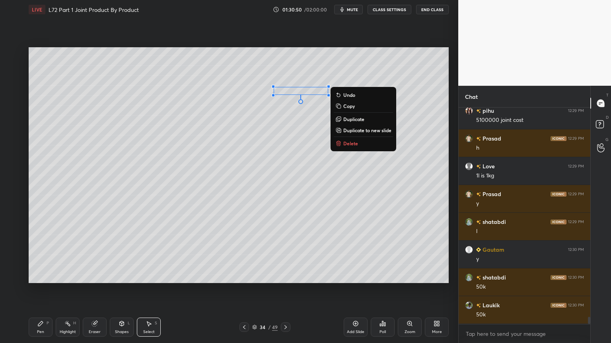
click at [39, 276] on icon at bounding box center [40, 324] width 6 height 6
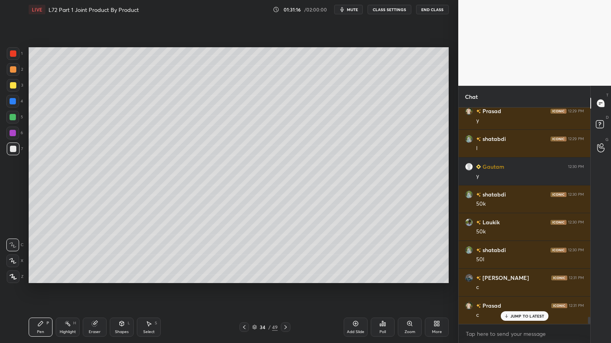
scroll to position [6521, 0]
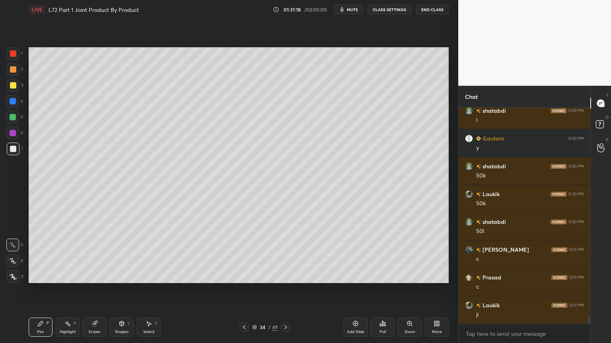
click at [71, 276] on div "Highlight H" at bounding box center [68, 327] width 24 height 19
click at [39, 276] on icon at bounding box center [40, 324] width 6 height 6
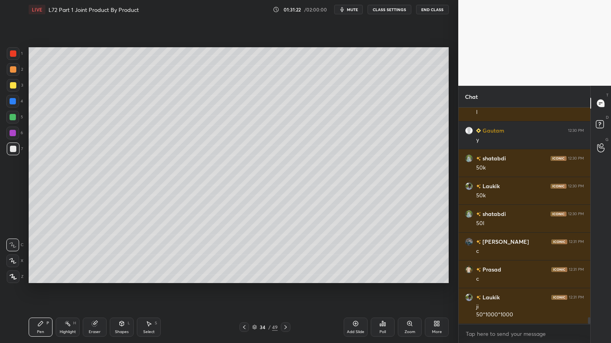
scroll to position [6557, 0]
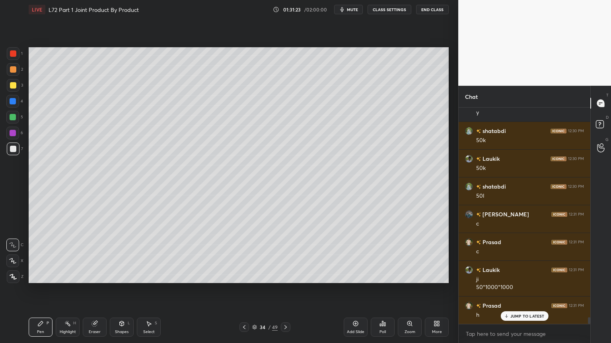
click at [243, 276] on icon at bounding box center [244, 327] width 6 height 6
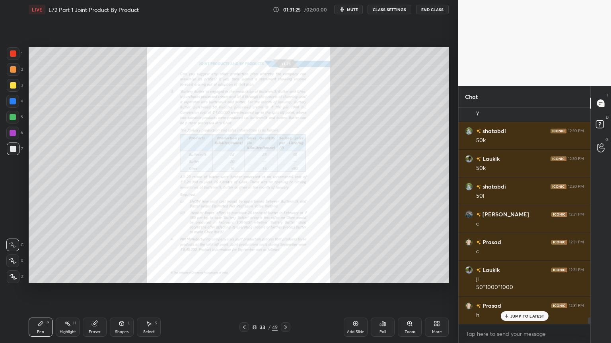
click at [407, 276] on div "Zoom" at bounding box center [410, 327] width 24 height 19
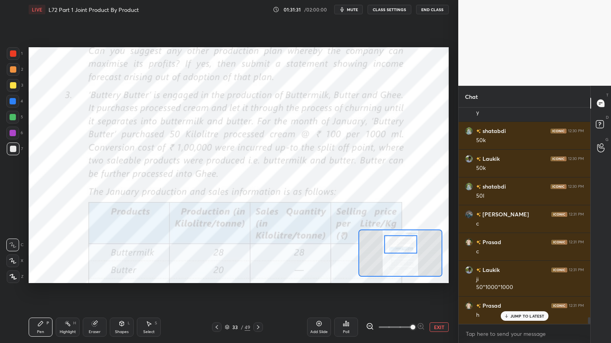
click at [257, 276] on icon at bounding box center [258, 328] width 2 height 4
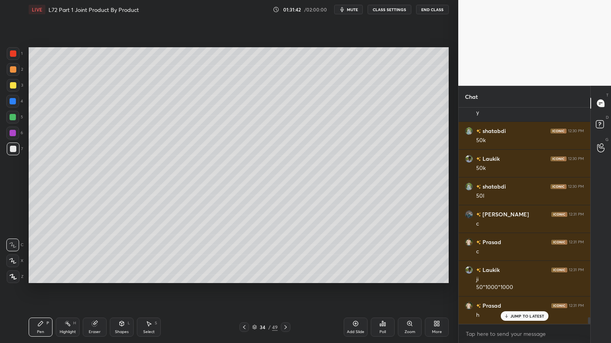
click at [122, 276] on div "Shapes" at bounding box center [122, 332] width 14 height 4
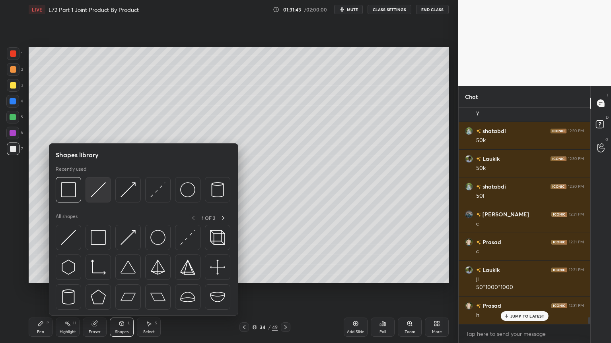
click at [97, 188] on img at bounding box center [98, 189] width 15 height 15
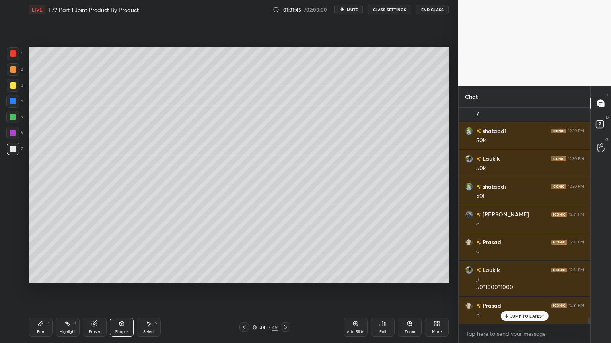
click at [40, 276] on div "Pen" at bounding box center [40, 332] width 7 height 4
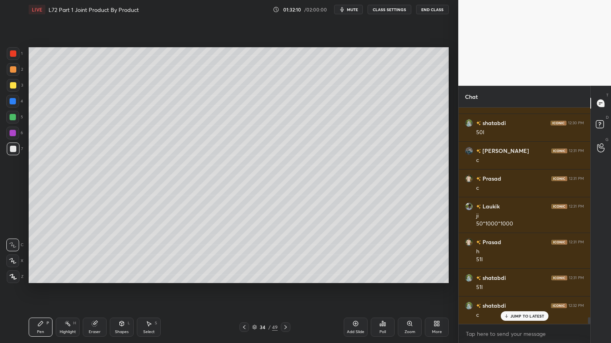
scroll to position [6648, 0]
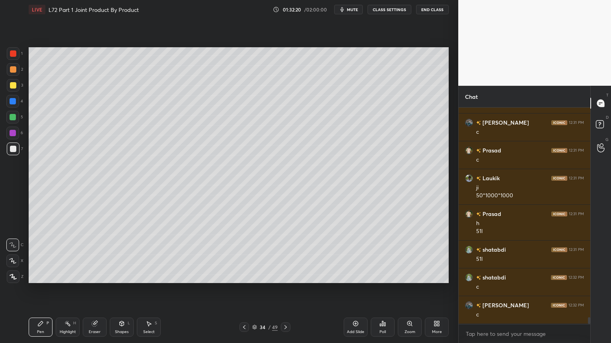
click at [241, 276] on icon at bounding box center [244, 327] width 6 height 6
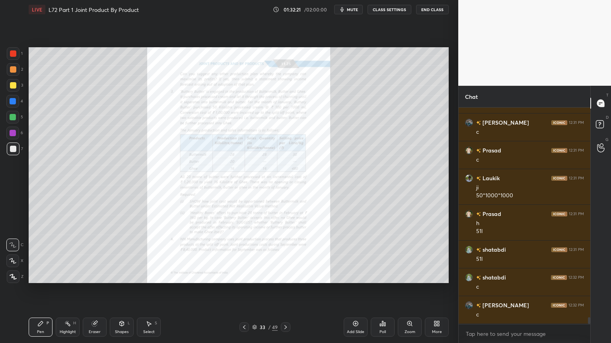
click at [406, 276] on div "Zoom" at bounding box center [409, 332] width 11 height 4
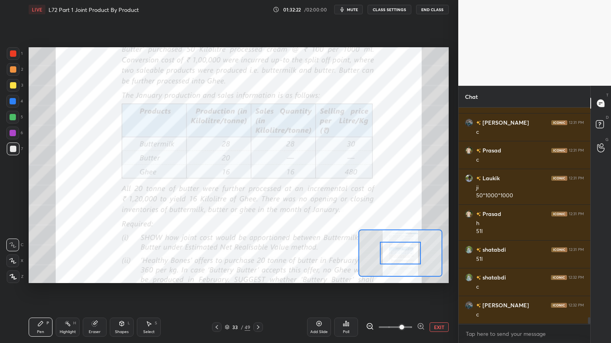
click at [16, 58] on div at bounding box center [13, 53] width 13 height 13
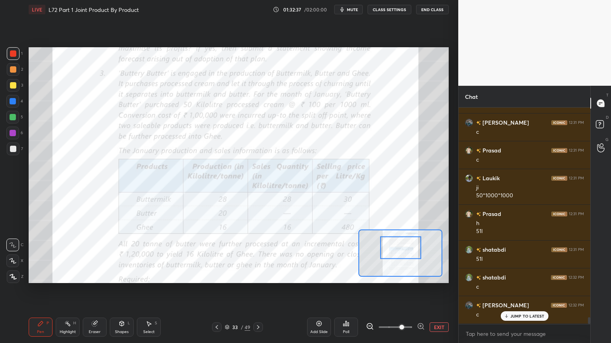
scroll to position [6676, 0]
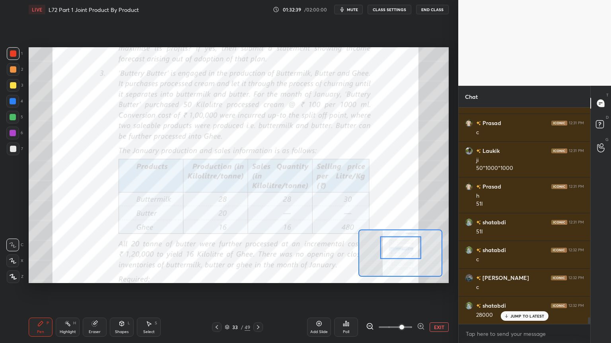
click at [94, 276] on icon at bounding box center [94, 324] width 5 height 5
click at [6, 274] on div "Erase all" at bounding box center [12, 277] width 13 height 13
click at [35, 276] on div "Setting up your live class Poll for secs No correct answer Start poll" at bounding box center [238, 165] width 426 height 293
click at [39, 276] on icon at bounding box center [40, 324] width 5 height 5
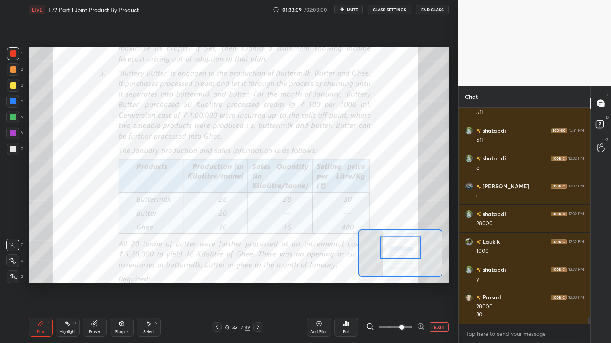
scroll to position [6795, 0]
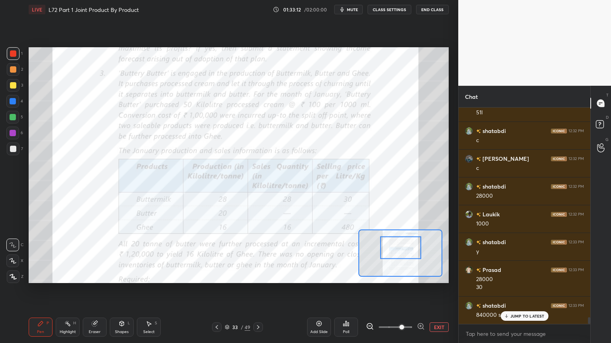
click at [258, 276] on icon at bounding box center [258, 328] width 2 height 4
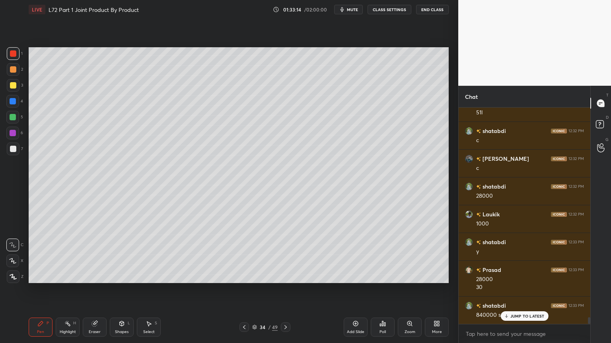
click at [17, 121] on div at bounding box center [12, 117] width 13 height 13
click at [16, 151] on div at bounding box center [13, 149] width 6 height 6
click at [14, 114] on div at bounding box center [13, 117] width 6 height 6
click at [245, 276] on div at bounding box center [244, 328] width 10 height 10
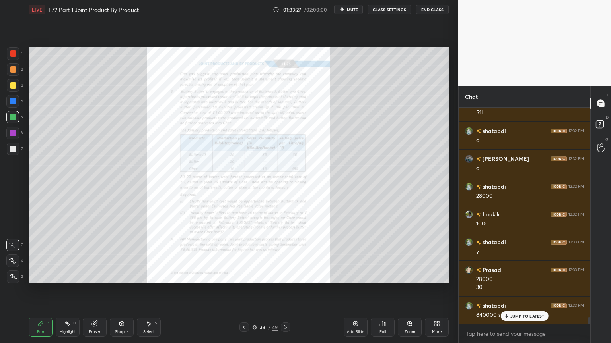
click at [289, 276] on div at bounding box center [286, 328] width 10 height 10
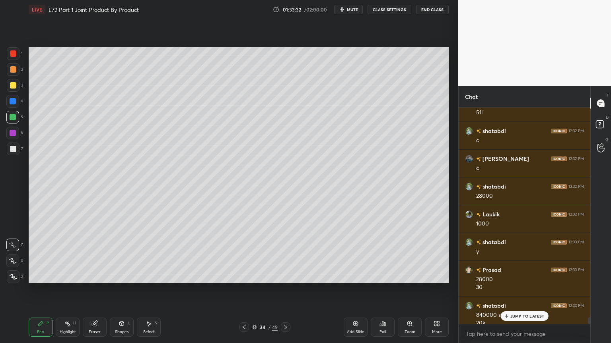
scroll to position [6803, 0]
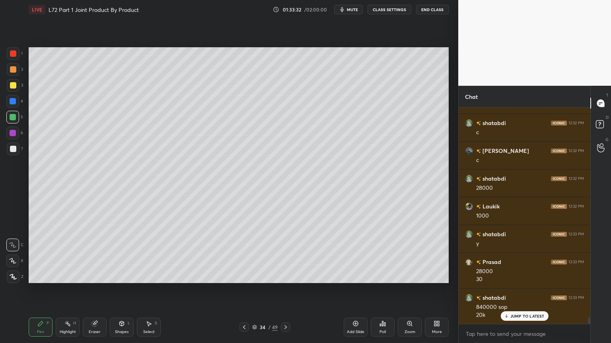
click at [15, 153] on div at bounding box center [13, 149] width 13 height 13
click at [243, 276] on icon at bounding box center [244, 327] width 6 height 6
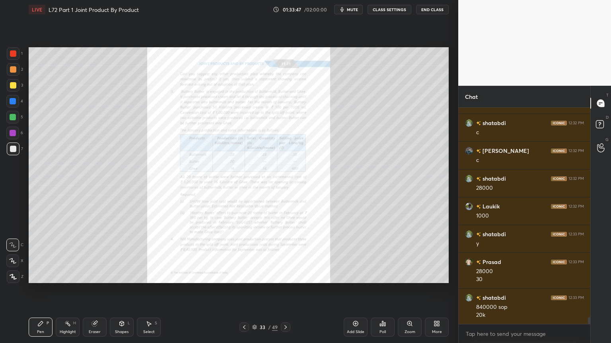
scroll to position [6831, 0]
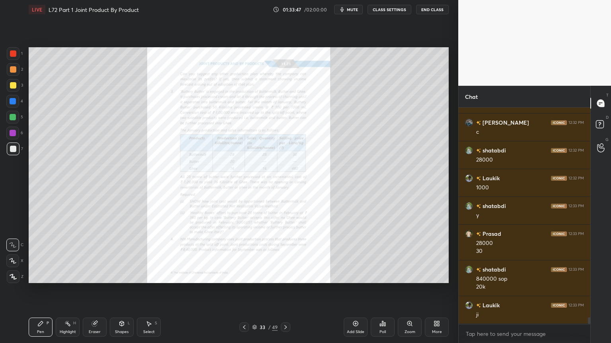
click at [412, 276] on icon at bounding box center [409, 324] width 6 height 6
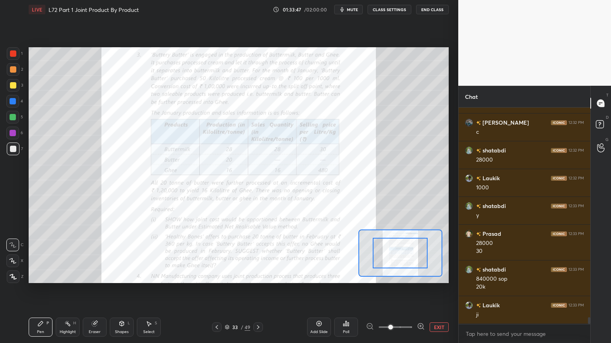
click at [393, 276] on span at bounding box center [390, 327] width 5 height 5
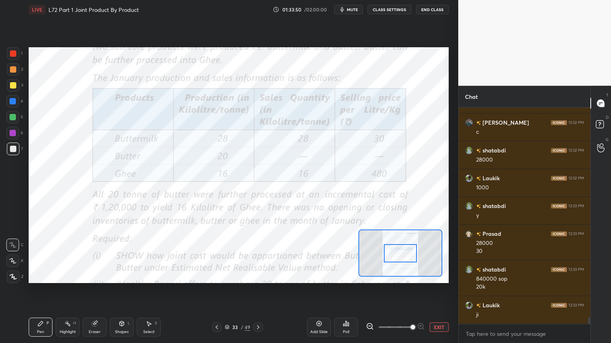
scroll to position [6859, 0]
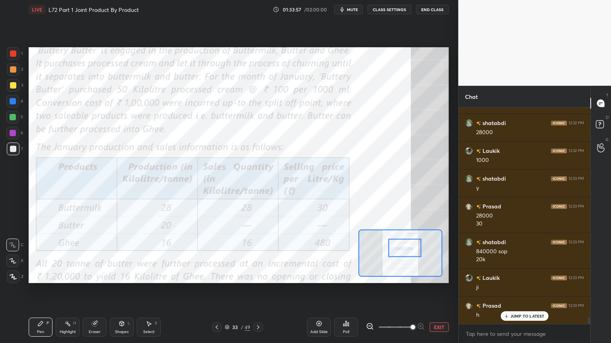
click at [22, 54] on div "1" at bounding box center [15, 53] width 16 height 13
click at [256, 276] on icon at bounding box center [258, 327] width 6 height 6
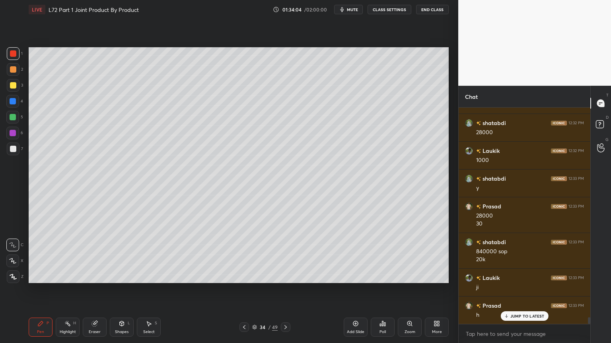
click at [7, 151] on div at bounding box center [13, 149] width 13 height 13
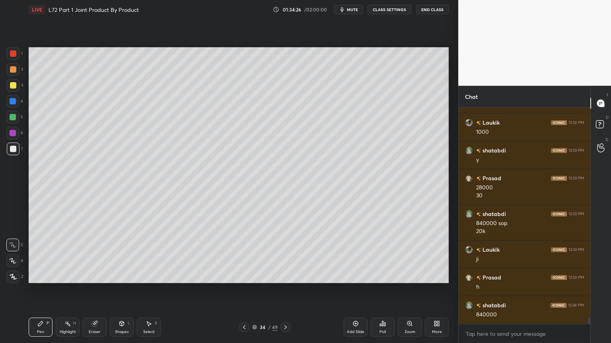
click at [245, 276] on icon at bounding box center [244, 327] width 6 height 6
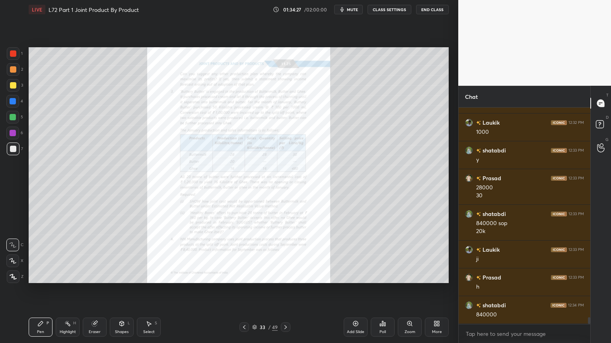
click at [409, 276] on icon at bounding box center [409, 324] width 4 height 4
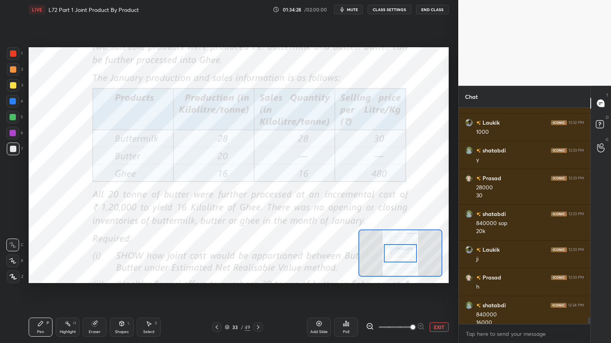
scroll to position [6895, 0]
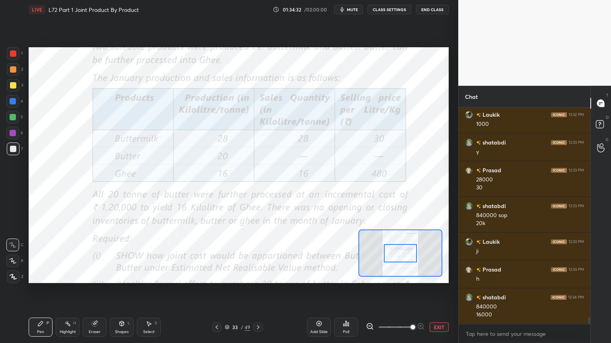
click at [259, 276] on icon at bounding box center [258, 327] width 6 height 6
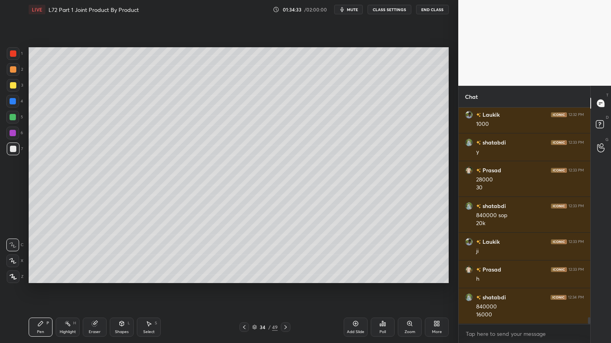
click at [14, 120] on div at bounding box center [13, 117] width 6 height 6
click at [14, 154] on div at bounding box center [13, 149] width 13 height 13
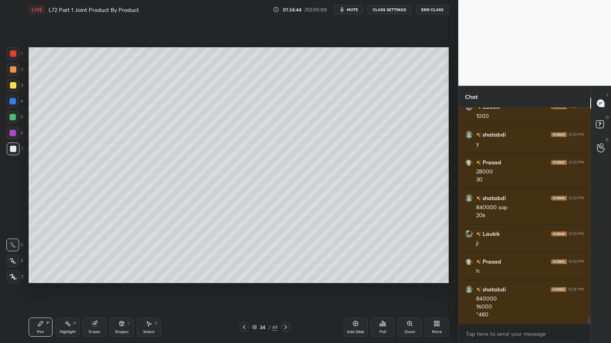
click at [247, 276] on div at bounding box center [244, 328] width 10 height 10
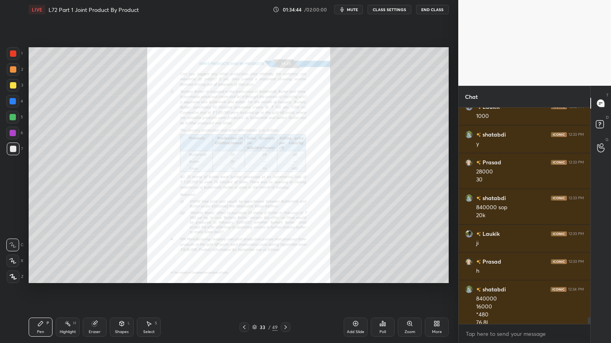
scroll to position [6911, 0]
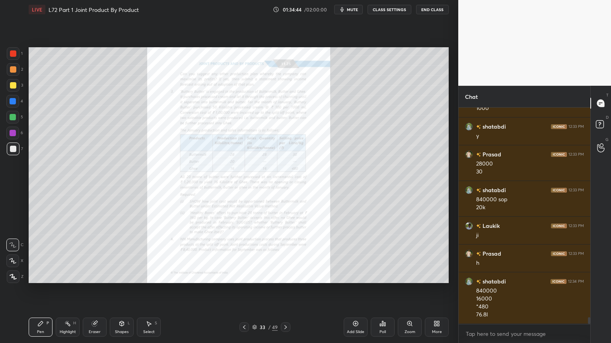
click at [413, 276] on div "Zoom" at bounding box center [410, 327] width 24 height 19
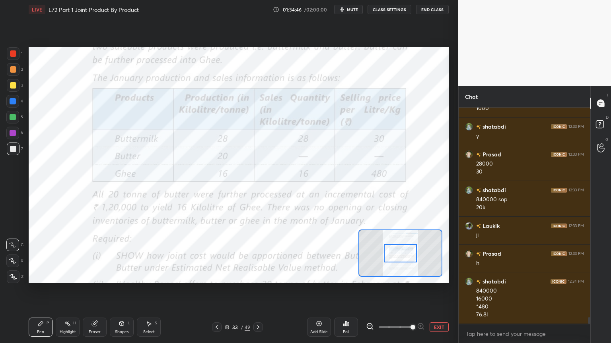
click at [257, 276] on icon at bounding box center [258, 327] width 6 height 6
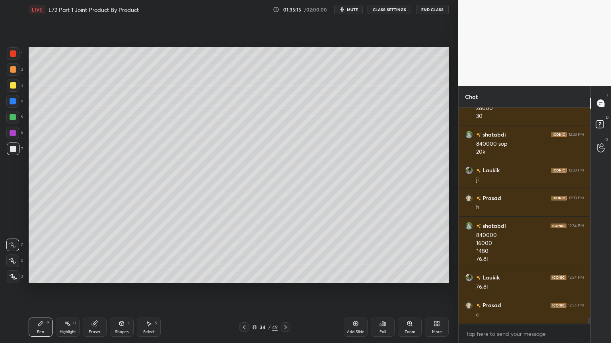
scroll to position [6994, 0]
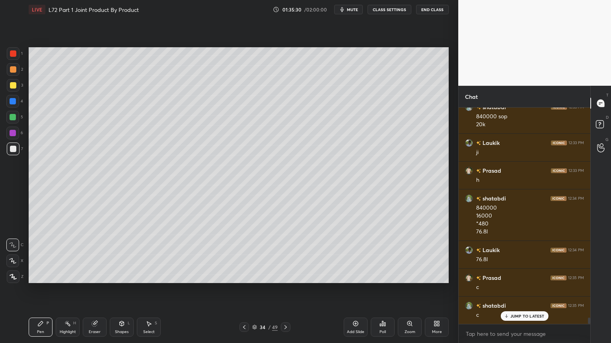
click at [247, 276] on icon at bounding box center [244, 327] width 6 height 6
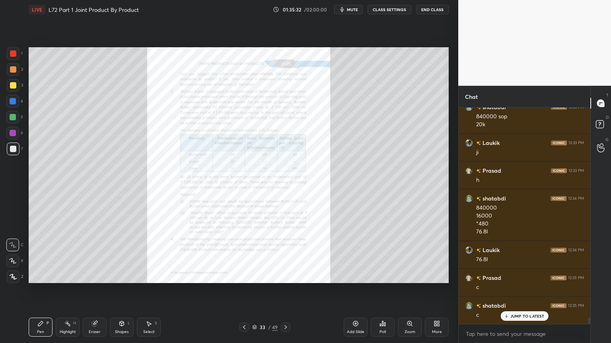
click at [408, 276] on div "Zoom" at bounding box center [409, 332] width 11 height 4
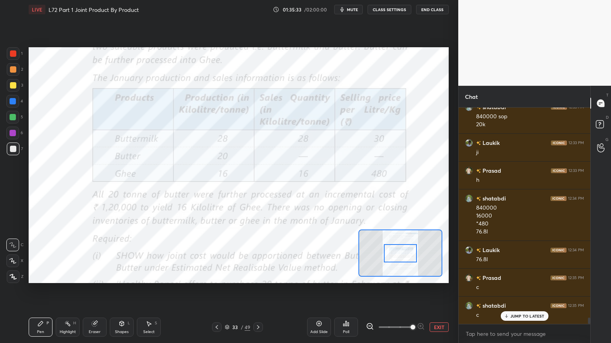
click at [19, 55] on div at bounding box center [13, 53] width 13 height 13
click at [261, 276] on div at bounding box center [258, 328] width 10 height 10
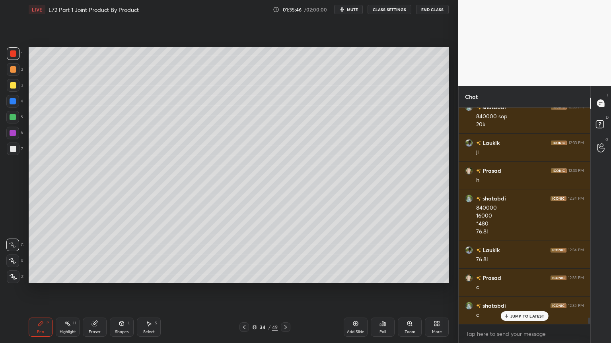
scroll to position [7022, 0]
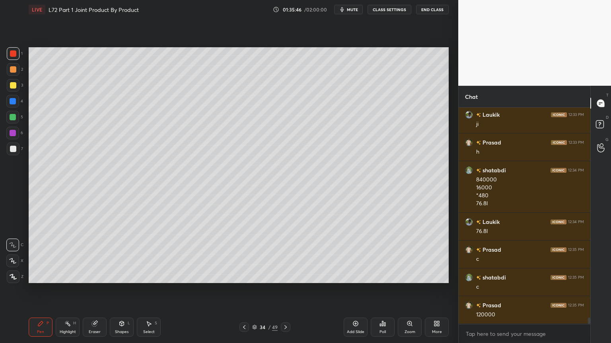
click at [15, 146] on div at bounding box center [13, 149] width 6 height 6
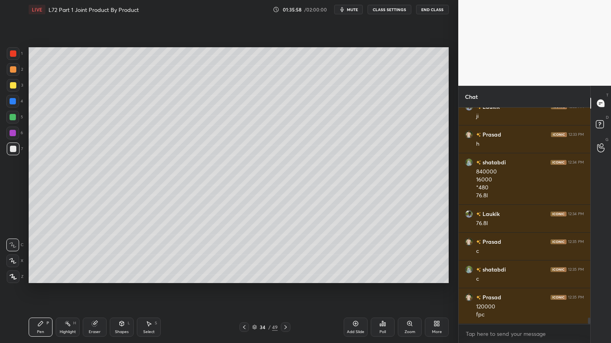
click at [247, 276] on div at bounding box center [244, 328] width 10 height 10
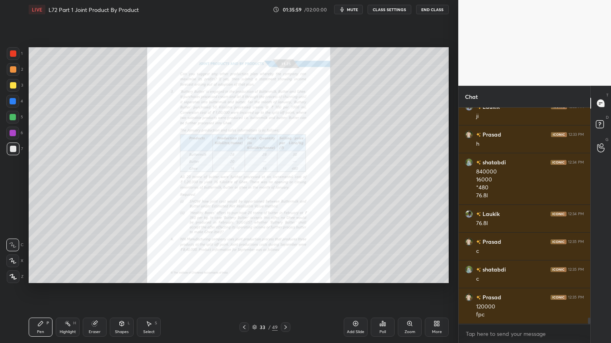
click at [412, 276] on div "Zoom" at bounding box center [410, 327] width 24 height 19
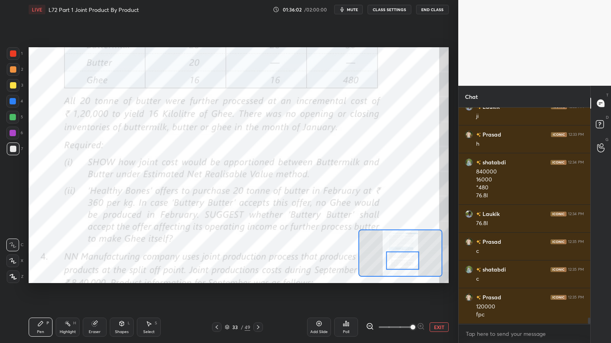
click at [93, 276] on icon at bounding box center [94, 324] width 5 height 5
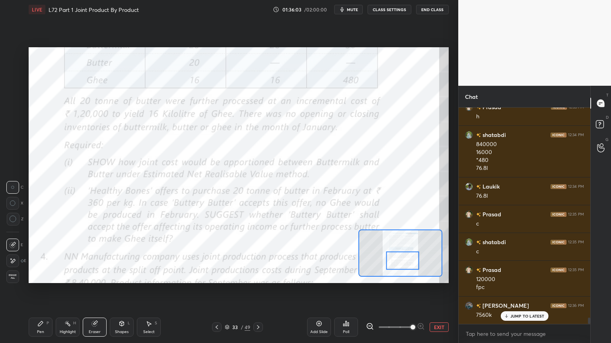
click at [14, 276] on span "Erase all" at bounding box center [13, 277] width 12 height 6
click at [29, 276] on div "Pen P Highlight H Eraser Shapes L Select S 33 / 49 Add Slide Poll EXIT" at bounding box center [239, 328] width 420 height 32
click at [14, 52] on div at bounding box center [13, 53] width 6 height 6
click at [253, 276] on div at bounding box center [258, 328] width 10 height 10
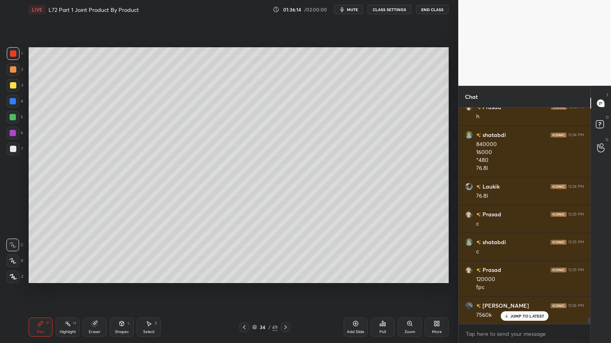
click at [67, 276] on div "Highlight H" at bounding box center [68, 327] width 24 height 19
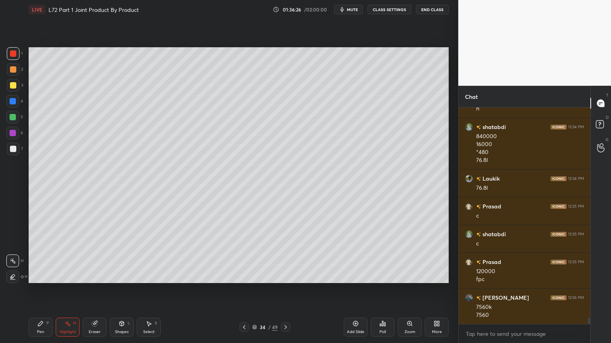
scroll to position [7094, 0]
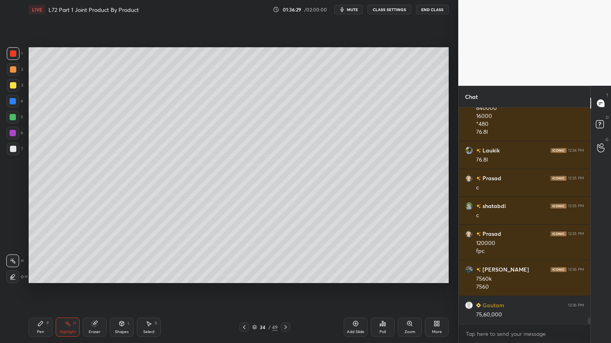
click at [17, 83] on div at bounding box center [13, 85] width 13 height 13
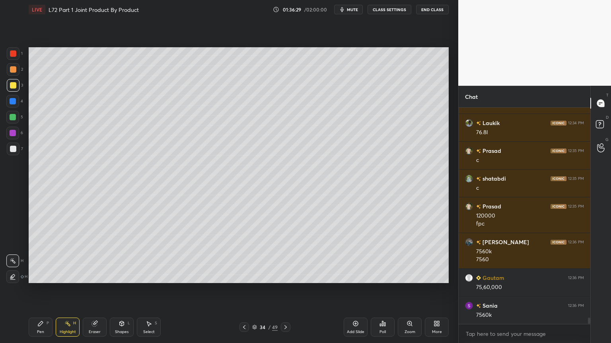
click at [54, 276] on div "Pen P Highlight H Eraser Shapes L Select S 34 / 49 Add Slide Poll Zoom More" at bounding box center [239, 328] width 420 height 32
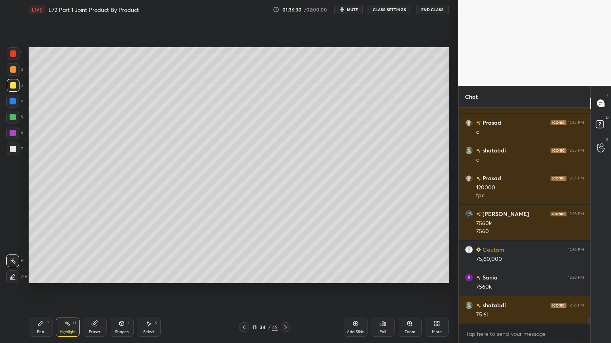
click at [36, 276] on div "Pen P" at bounding box center [41, 327] width 24 height 19
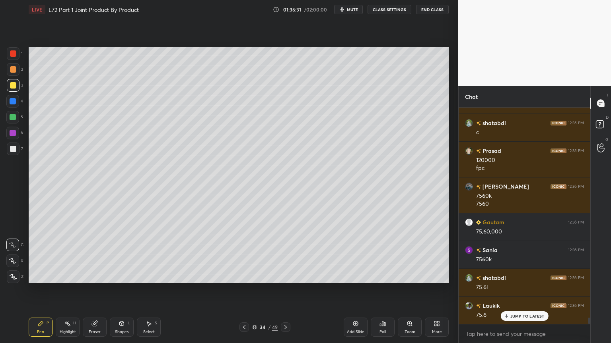
click at [286, 276] on icon at bounding box center [285, 327] width 6 height 6
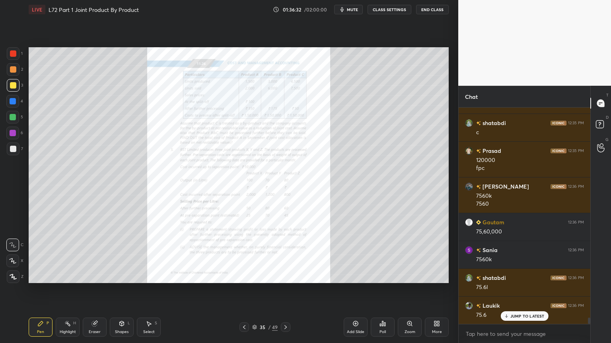
scroll to position [7205, 0]
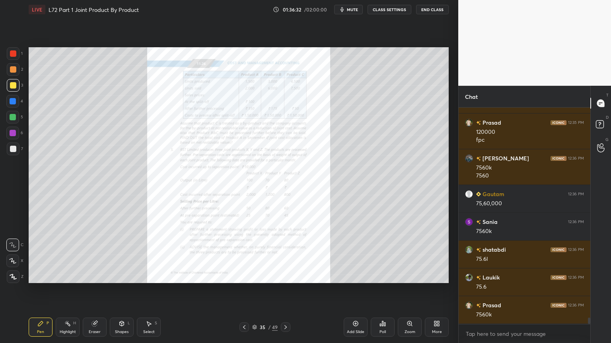
click at [242, 276] on icon at bounding box center [244, 327] width 6 height 6
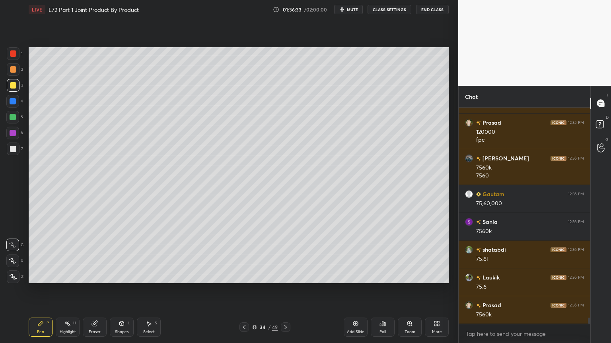
click at [353, 276] on div "Add Slide" at bounding box center [355, 332] width 17 height 4
click at [16, 105] on div at bounding box center [12, 101] width 13 height 13
click at [121, 276] on icon at bounding box center [122, 324] width 4 height 5
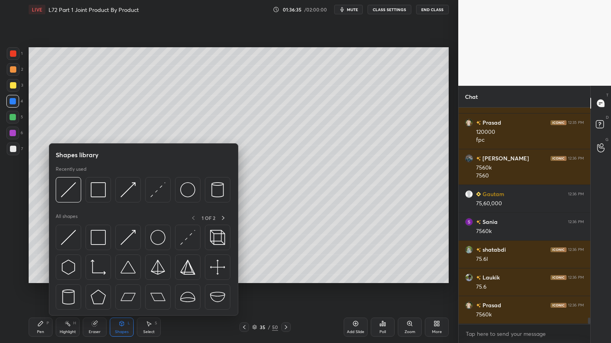
click at [97, 195] on img at bounding box center [98, 189] width 15 height 15
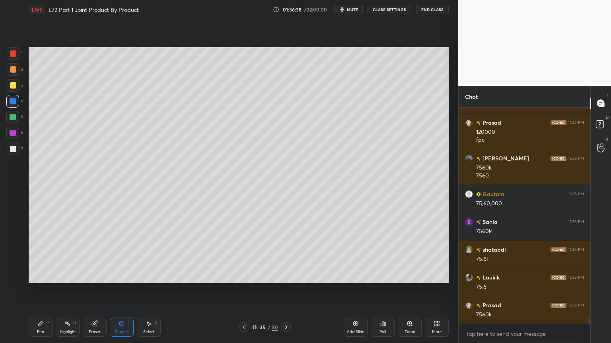
click at [41, 276] on icon at bounding box center [40, 324] width 6 height 6
click at [14, 84] on div at bounding box center [13, 85] width 6 height 6
click at [244, 276] on icon at bounding box center [244, 327] width 6 height 6
click at [287, 276] on icon at bounding box center [286, 327] width 6 height 6
click at [119, 276] on icon at bounding box center [121, 324] width 6 height 6
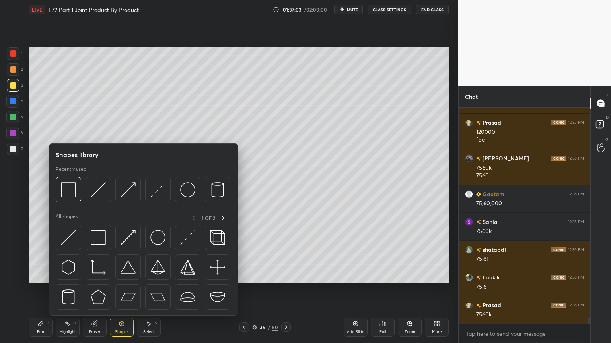
click at [98, 191] on img at bounding box center [98, 189] width 15 height 15
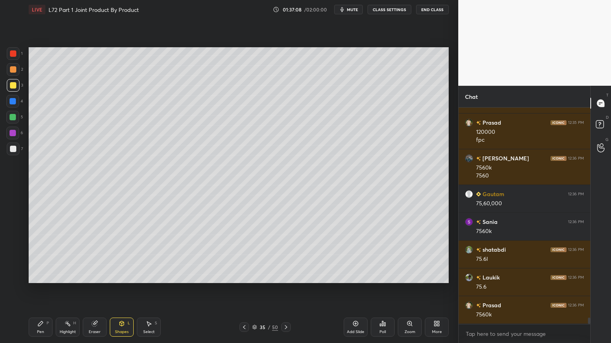
click at [46, 276] on div "Pen P" at bounding box center [41, 327] width 24 height 19
click at [121, 276] on div "Shapes" at bounding box center [122, 332] width 14 height 4
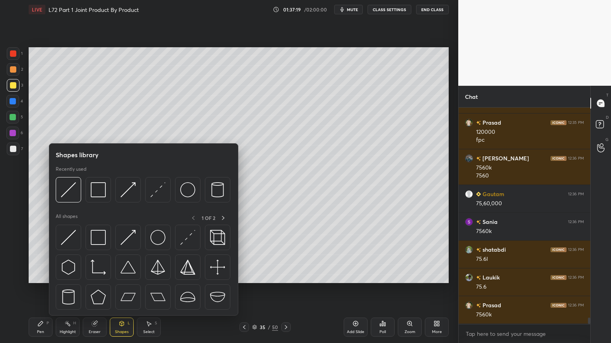
click at [61, 192] on img at bounding box center [68, 189] width 15 height 15
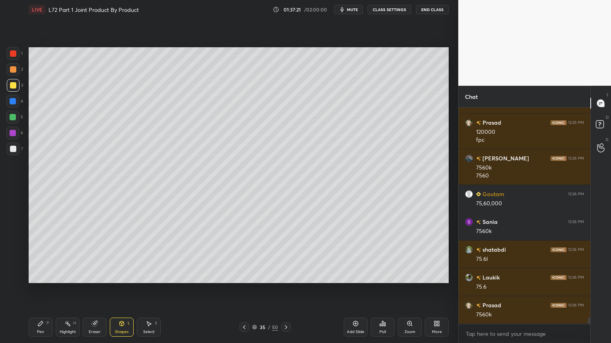
click at [16, 70] on div at bounding box center [13, 69] width 13 height 13
click at [43, 276] on div "Pen" at bounding box center [40, 332] width 7 height 4
click at [119, 276] on icon at bounding box center [121, 324] width 6 height 6
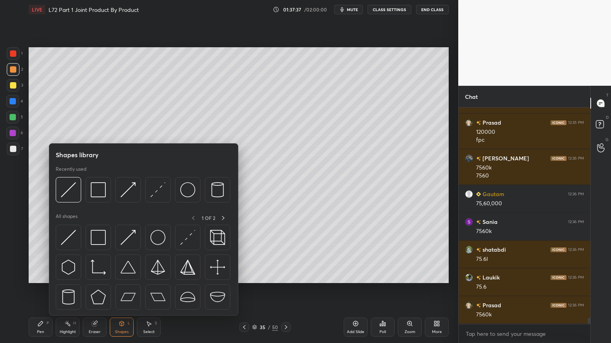
click at [72, 196] on img at bounding box center [68, 189] width 15 height 15
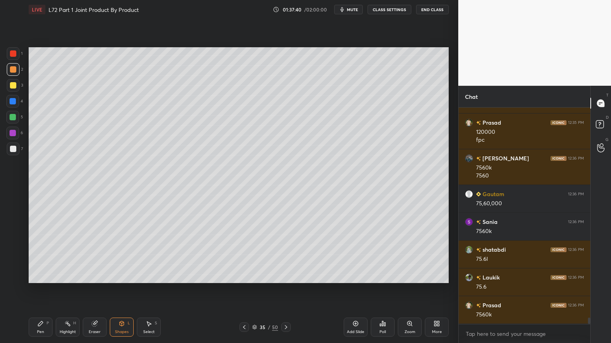
click at [12, 151] on div at bounding box center [13, 149] width 6 height 6
click at [122, 276] on icon at bounding box center [122, 324] width 4 height 5
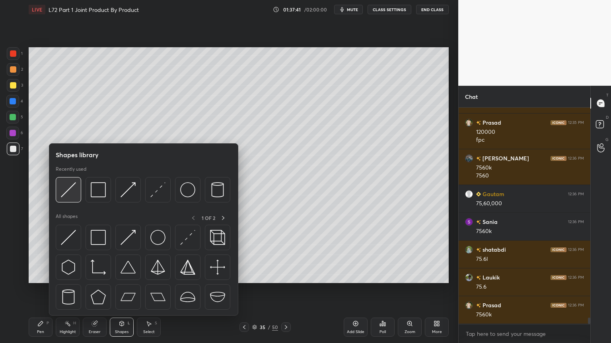
click at [72, 191] on img at bounding box center [68, 189] width 15 height 15
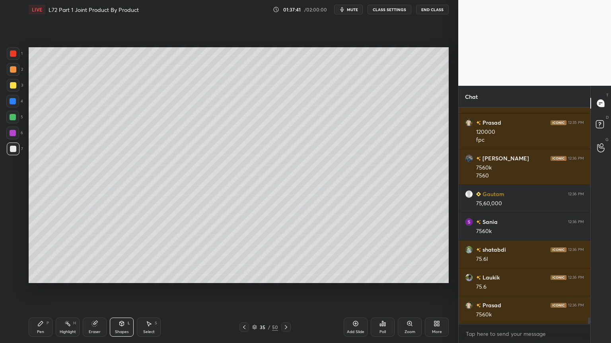
click at [6, 103] on div "1 2 3 4 5 6 7 C X Z C X Z E E Erase all H H" at bounding box center [12, 165] width 25 height 236
click at [120, 276] on icon at bounding box center [122, 323] width 4 height 1
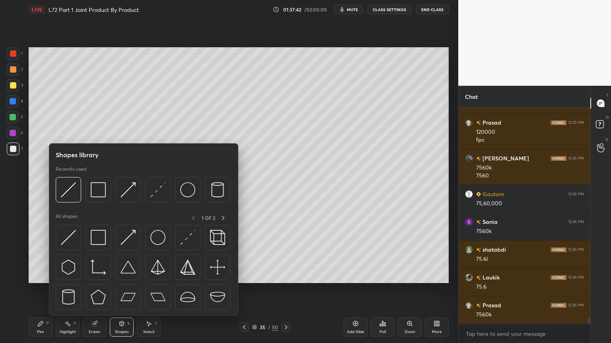
click at [80, 194] on div at bounding box center [68, 189] width 25 height 25
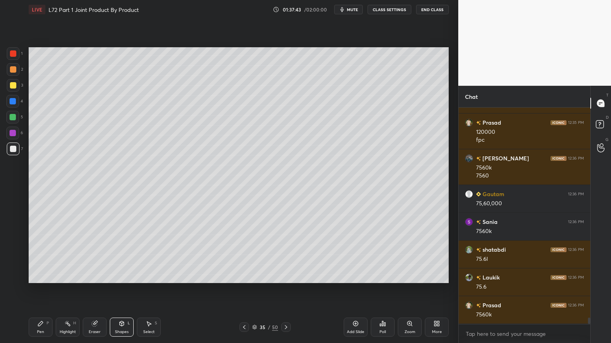
click at [12, 103] on div at bounding box center [13, 101] width 6 height 6
click at [41, 276] on div "Pen" at bounding box center [40, 332] width 7 height 4
click at [15, 156] on div "7" at bounding box center [15, 151] width 16 height 16
click at [41, 276] on icon at bounding box center [40, 324] width 6 height 6
click at [245, 276] on div at bounding box center [244, 328] width 10 height 10
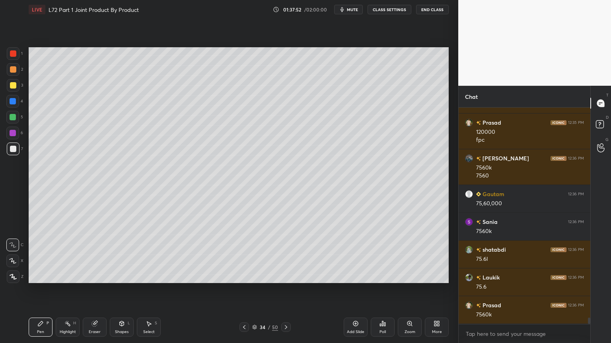
click at [286, 276] on icon at bounding box center [286, 327] width 6 height 6
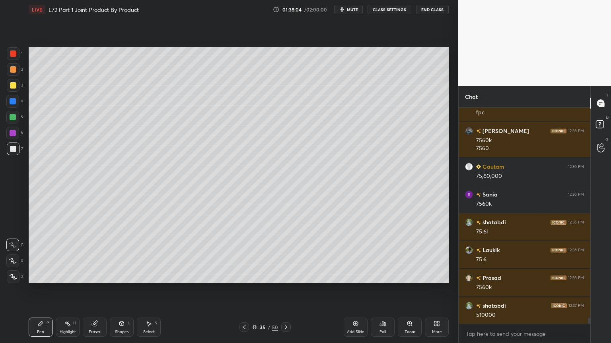
click at [243, 276] on icon at bounding box center [244, 327] width 6 height 6
click at [286, 276] on icon at bounding box center [286, 327] width 6 height 6
click at [10, 118] on div at bounding box center [13, 117] width 6 height 6
click at [250, 276] on div "35 / 50" at bounding box center [264, 328] width 51 height 10
click at [245, 276] on icon at bounding box center [244, 327] width 6 height 6
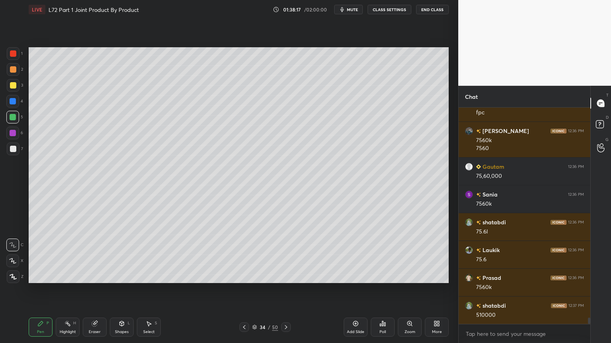
click at [288, 276] on icon at bounding box center [286, 327] width 6 height 6
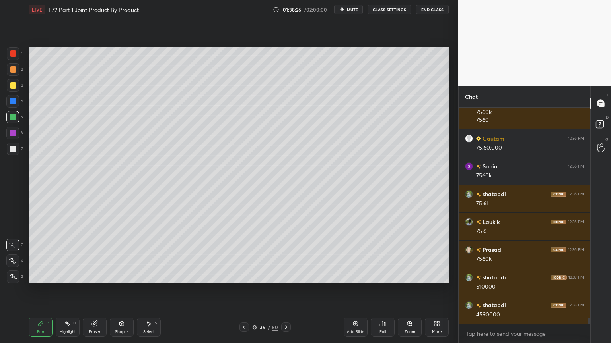
click at [97, 276] on div "Eraser" at bounding box center [95, 327] width 24 height 19
click at [41, 276] on div "Pen P" at bounding box center [41, 327] width 24 height 19
click at [146, 276] on icon at bounding box center [149, 324] width 6 height 6
click at [142, 276] on div "Select S" at bounding box center [149, 327] width 24 height 19
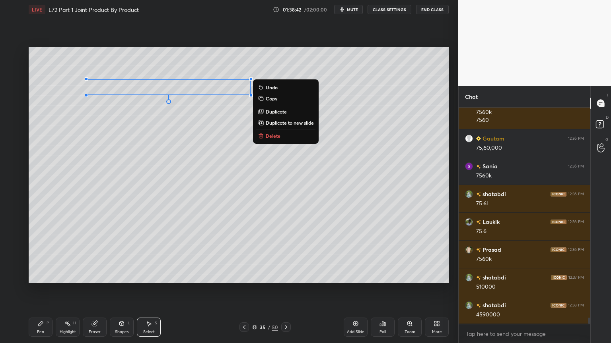
click at [137, 169] on div "0 ° Undo Copy Duplicate Duplicate to new slide Delete" at bounding box center [239, 165] width 420 height 236
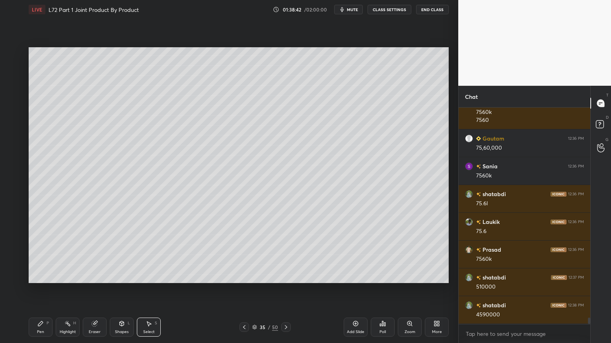
click at [41, 276] on icon at bounding box center [40, 324] width 5 height 5
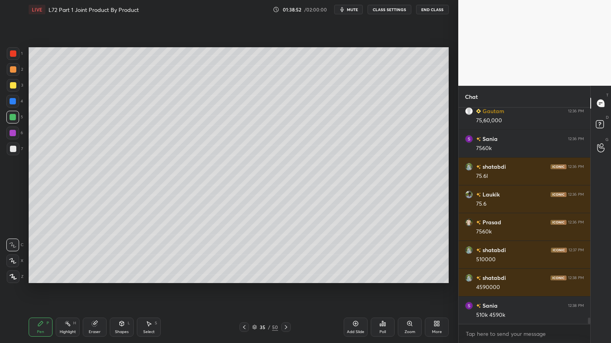
click at [6, 149] on div "1 2 3 4 5 6 7 C X Z C X Z E E Erase all H H" at bounding box center [12, 165] width 25 height 236
click at [16, 150] on div at bounding box center [13, 149] width 13 height 13
click at [13, 100] on div at bounding box center [13, 101] width 6 height 6
click at [118, 276] on div "Shapes L" at bounding box center [122, 327] width 24 height 19
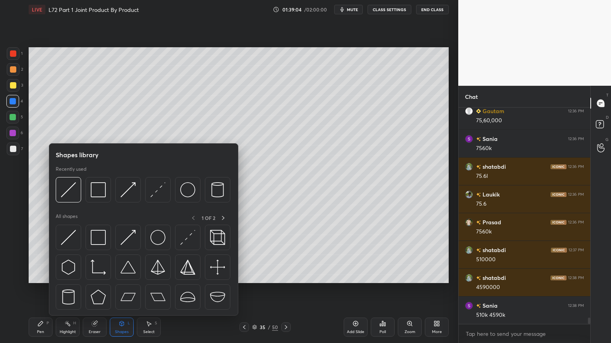
click at [73, 193] on img at bounding box center [68, 189] width 15 height 15
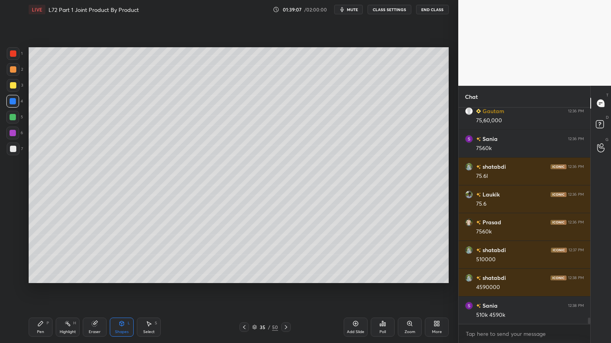
click at [70, 276] on div "Highlight H" at bounding box center [68, 327] width 24 height 19
click at [97, 276] on icon at bounding box center [94, 324] width 6 height 6
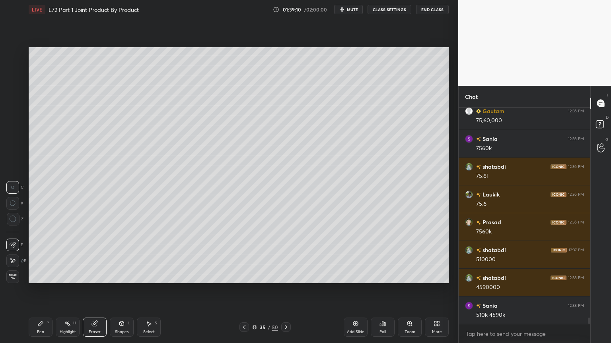
click at [14, 262] on icon at bounding box center [13, 261] width 6 height 7
click at [38, 276] on div "Pen P" at bounding box center [41, 327] width 24 height 19
click at [116, 276] on div "Shapes L" at bounding box center [122, 327] width 24 height 19
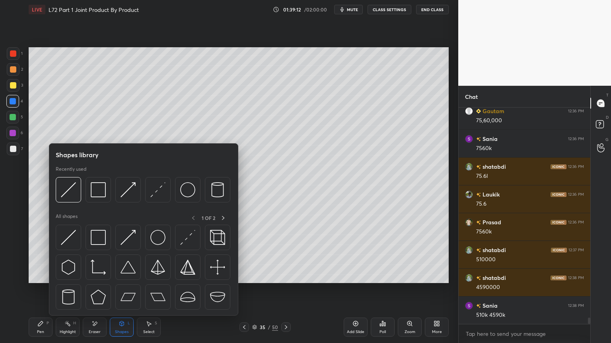
click at [76, 193] on div at bounding box center [68, 189] width 25 height 25
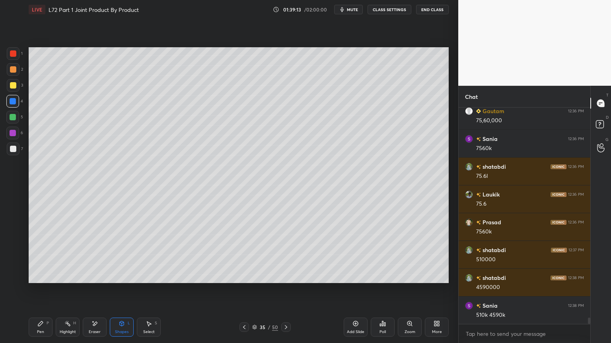
click at [14, 75] on div at bounding box center [13, 69] width 13 height 13
click at [116, 276] on div "Shapes L" at bounding box center [122, 327] width 24 height 19
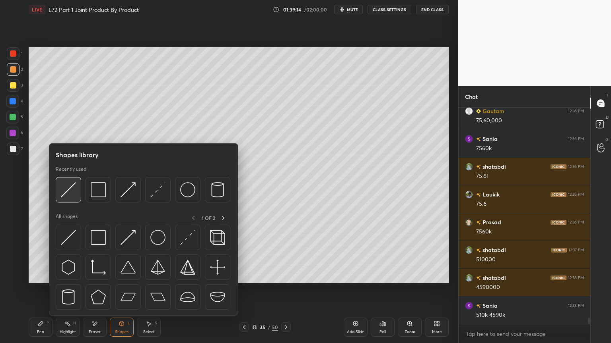
click at [72, 192] on img at bounding box center [68, 189] width 15 height 15
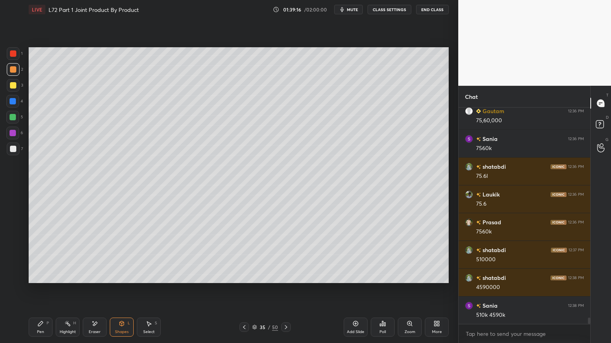
click at [15, 151] on div at bounding box center [13, 149] width 6 height 6
click at [43, 276] on icon at bounding box center [40, 324] width 6 height 6
click at [248, 276] on div at bounding box center [244, 328] width 10 height 10
click at [288, 276] on icon at bounding box center [286, 327] width 6 height 6
click at [16, 122] on div at bounding box center [12, 117] width 13 height 13
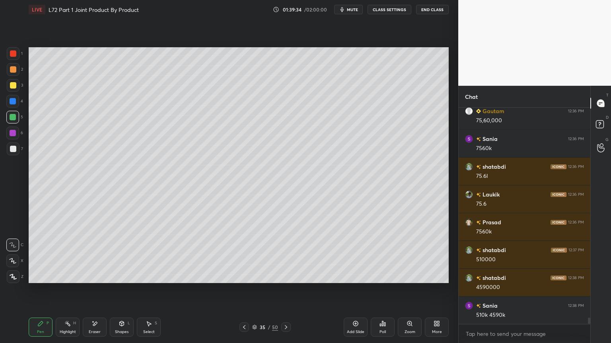
click at [123, 276] on icon at bounding box center [122, 324] width 4 height 5
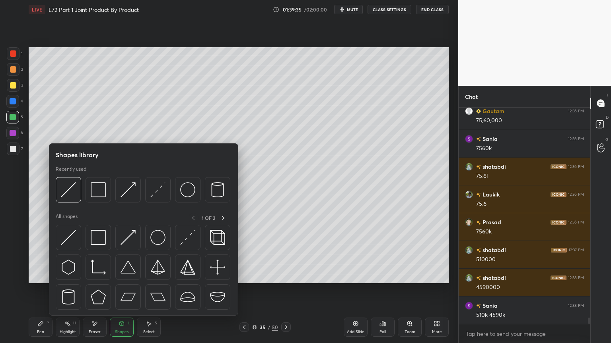
click at [186, 190] on img at bounding box center [187, 189] width 15 height 15
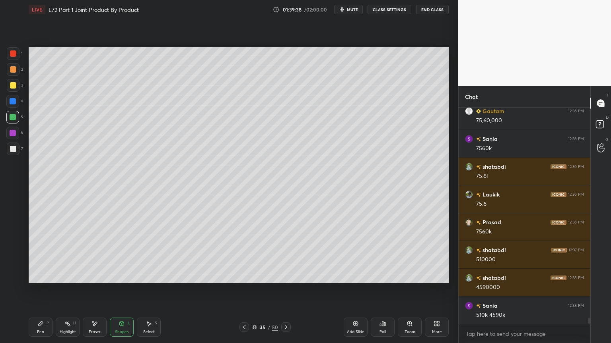
click at [0, 152] on div "1 2 3 4 5 6 7 C X Z E E Erase all H H" at bounding box center [12, 165] width 25 height 236
click at [12, 151] on div at bounding box center [13, 149] width 6 height 6
click at [37, 276] on icon at bounding box center [40, 324] width 6 height 6
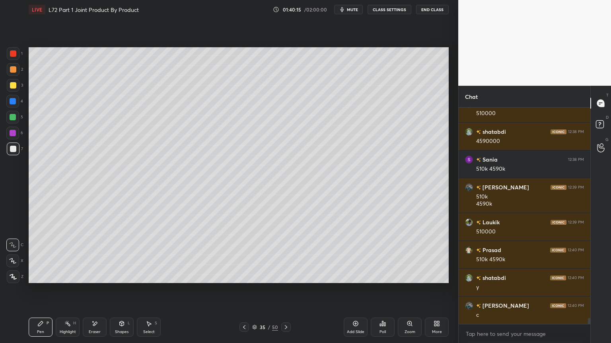
scroll to position [7463, 0]
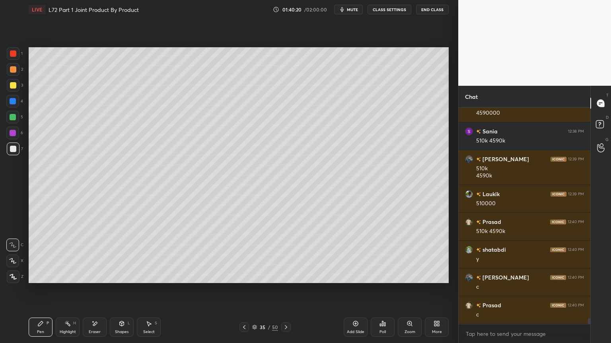
click at [244, 276] on icon at bounding box center [244, 327] width 6 height 6
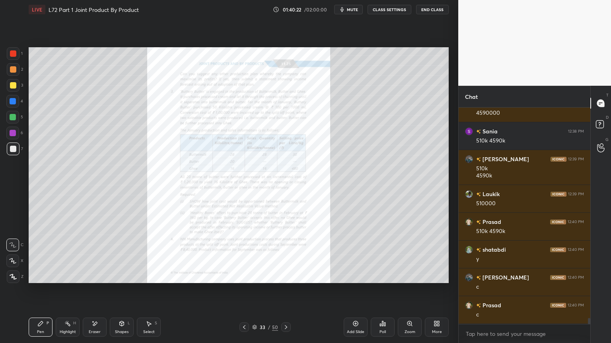
click at [413, 276] on div "Zoom" at bounding box center [410, 327] width 24 height 19
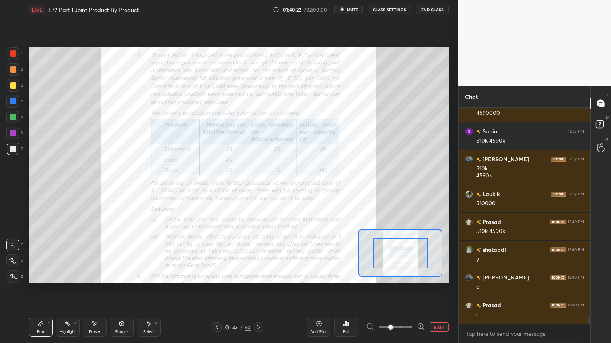
click at [393, 276] on span at bounding box center [390, 327] width 5 height 5
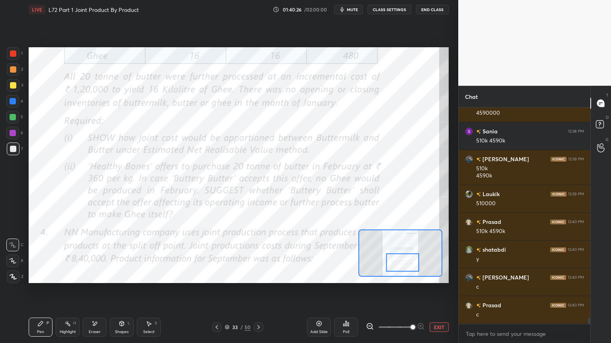
click at [13, 54] on div at bounding box center [13, 53] width 6 height 6
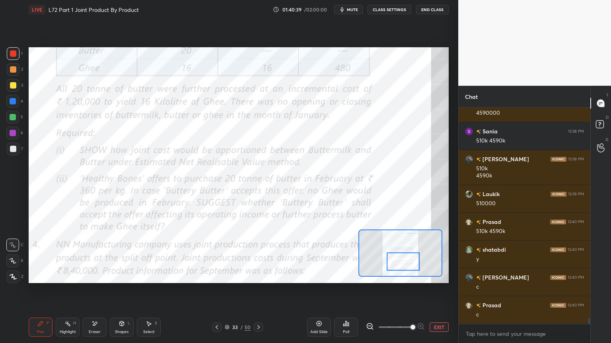
click at [259, 276] on icon at bounding box center [258, 327] width 6 height 6
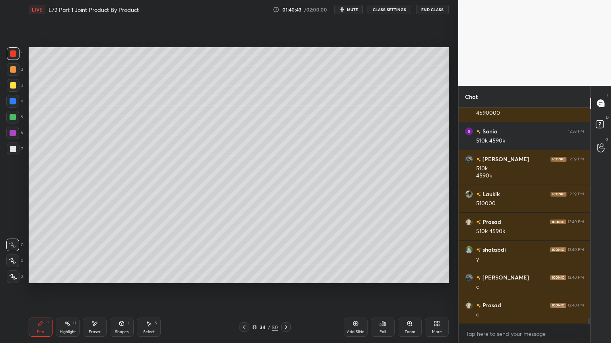
click at [242, 276] on icon at bounding box center [244, 327] width 6 height 6
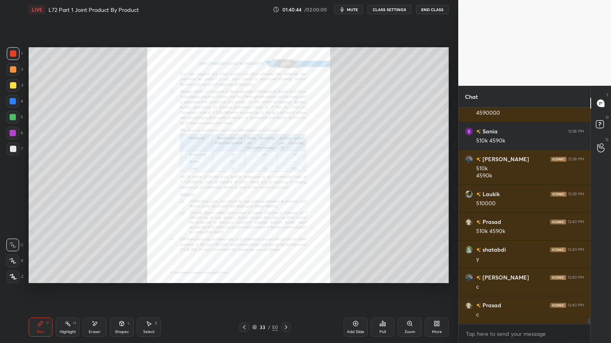
click at [409, 276] on div "Zoom" at bounding box center [410, 327] width 24 height 19
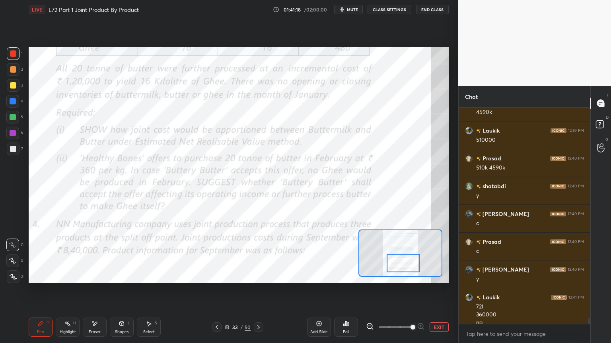
scroll to position [7534, 0]
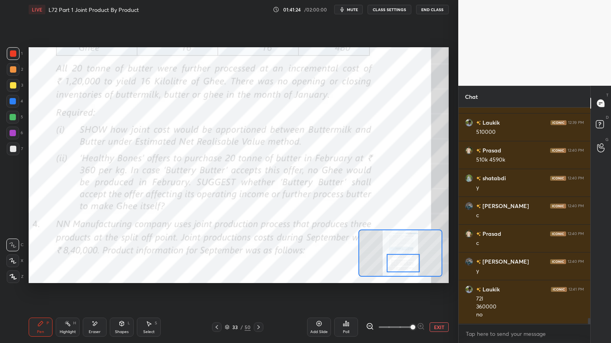
click at [257, 276] on icon at bounding box center [258, 327] width 6 height 6
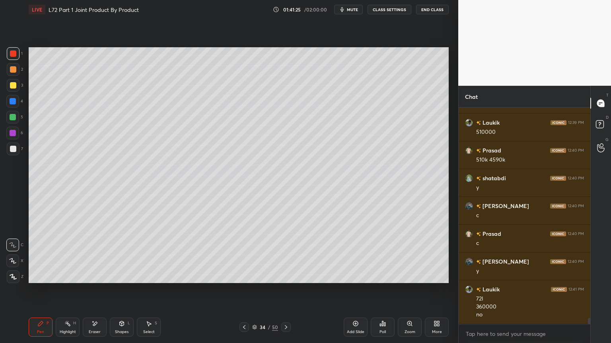
click at [290, 276] on div at bounding box center [286, 328] width 10 height 10
click at [39, 276] on div "Pen P Highlight H Eraser Shapes L Select S 35 / 50 Add Slide Poll Zoom More" at bounding box center [239, 328] width 420 height 32
click at [6, 85] on div "1 2 3 4 5 6 7 C X Z E E Erase all H H" at bounding box center [12, 165] width 25 height 236
click at [17, 86] on div at bounding box center [13, 85] width 13 height 13
click at [121, 276] on div "Shapes L" at bounding box center [122, 327] width 24 height 19
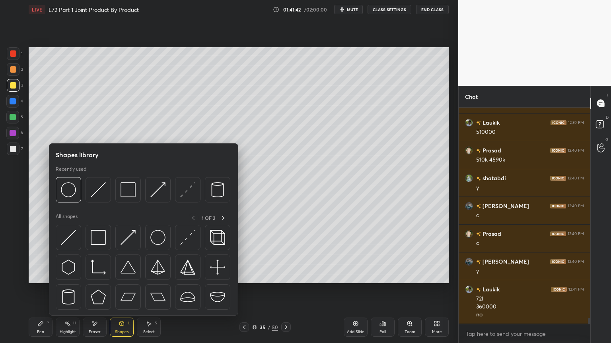
click at [101, 191] on img at bounding box center [98, 189] width 15 height 15
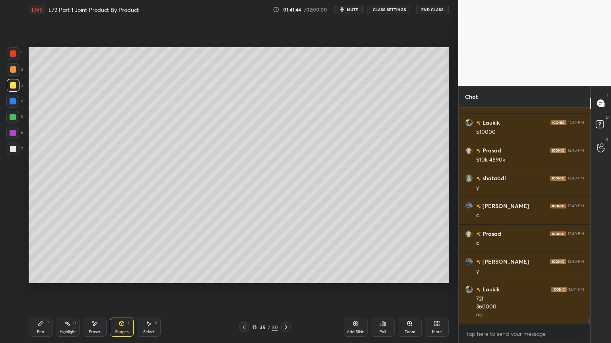
click at [15, 153] on div at bounding box center [13, 149] width 13 height 13
click at [48, 276] on div "Pen P" at bounding box center [41, 327] width 24 height 19
click at [12, 103] on div at bounding box center [13, 101] width 6 height 6
click at [12, 70] on div at bounding box center [13, 69] width 6 height 6
click at [15, 155] on div at bounding box center [13, 149] width 13 height 13
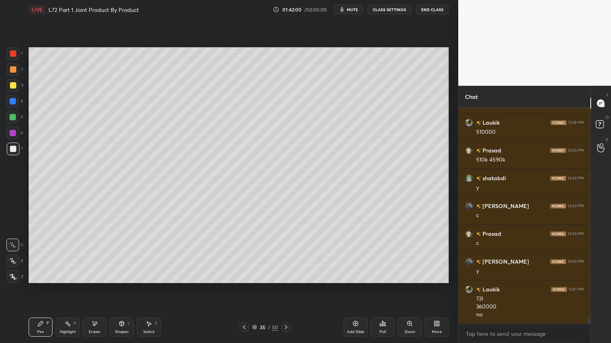
click at [240, 276] on div at bounding box center [244, 328] width 10 height 10
click at [287, 276] on icon at bounding box center [286, 327] width 6 height 6
click at [14, 74] on div at bounding box center [13, 69] width 13 height 13
click at [14, 120] on div at bounding box center [12, 117] width 13 height 13
click at [243, 276] on icon at bounding box center [244, 327] width 6 height 6
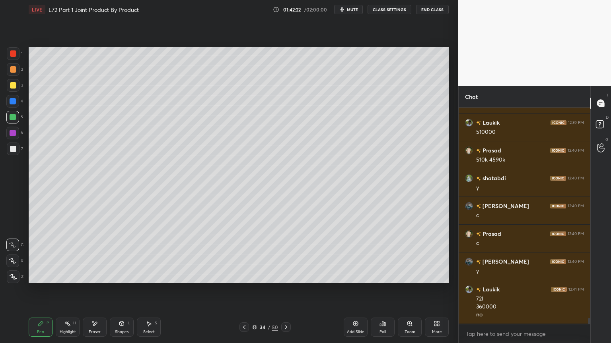
click at [244, 276] on icon at bounding box center [244, 327] width 6 height 6
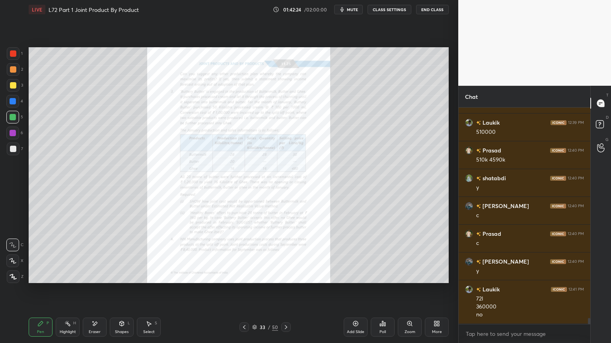
click at [287, 276] on icon at bounding box center [286, 327] width 6 height 6
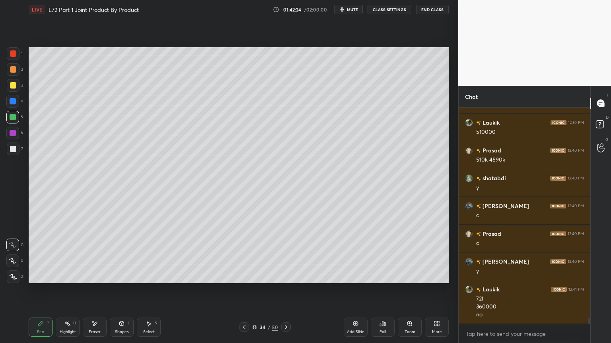
click at [286, 276] on icon at bounding box center [286, 328] width 2 height 4
click at [19, 149] on div at bounding box center [13, 149] width 13 height 13
click at [14, 104] on div at bounding box center [13, 101] width 6 height 6
click at [119, 276] on icon at bounding box center [121, 324] width 6 height 6
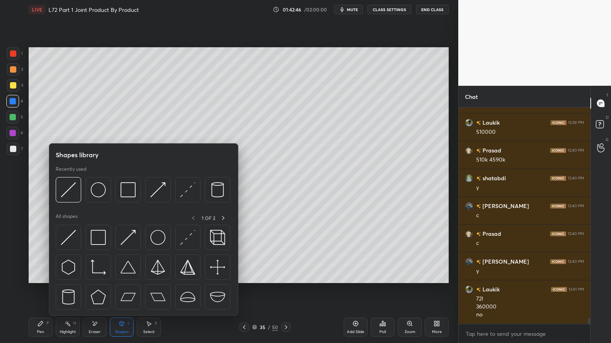
click at [72, 197] on img at bounding box center [68, 189] width 15 height 15
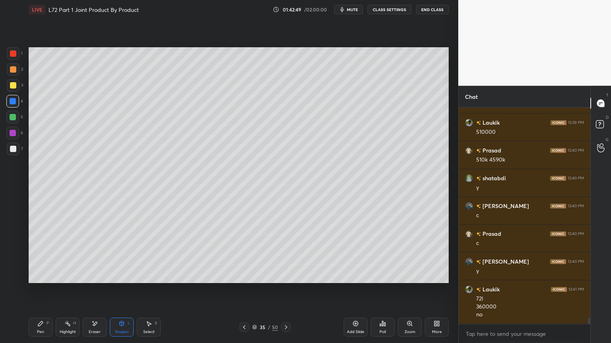
click at [14, 152] on div at bounding box center [13, 149] width 6 height 6
click at [37, 276] on div "Pen P" at bounding box center [41, 327] width 24 height 19
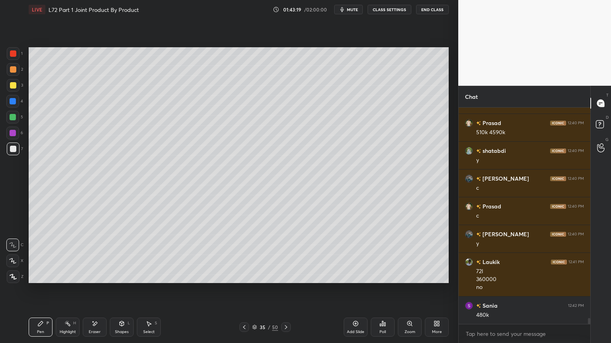
click at [122, 276] on div "Shapes" at bounding box center [122, 332] width 14 height 4
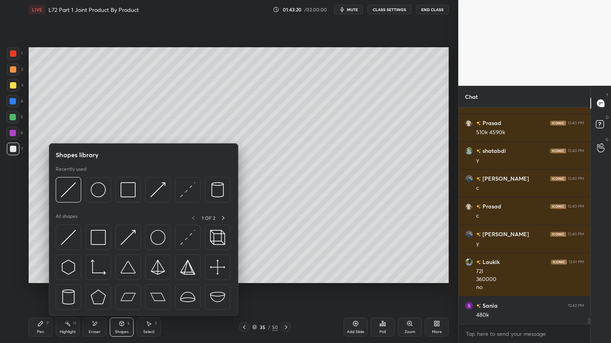
click at [72, 194] on img at bounding box center [68, 189] width 15 height 15
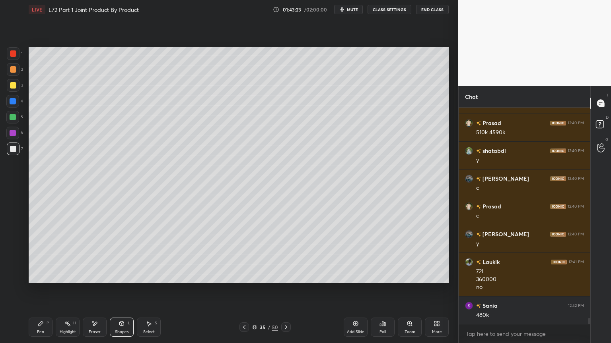
click at [12, 103] on div at bounding box center [13, 101] width 6 height 6
click at [126, 276] on div "Shapes L" at bounding box center [122, 327] width 24 height 19
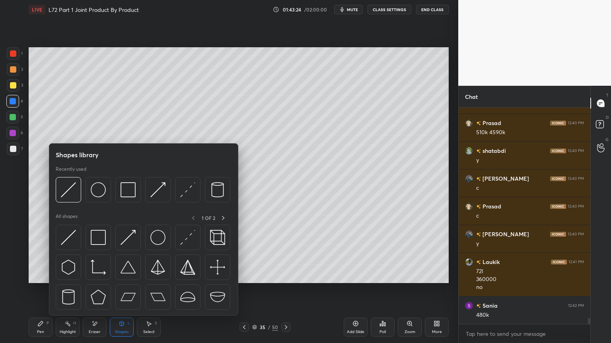
click at [75, 194] on img at bounding box center [68, 189] width 15 height 15
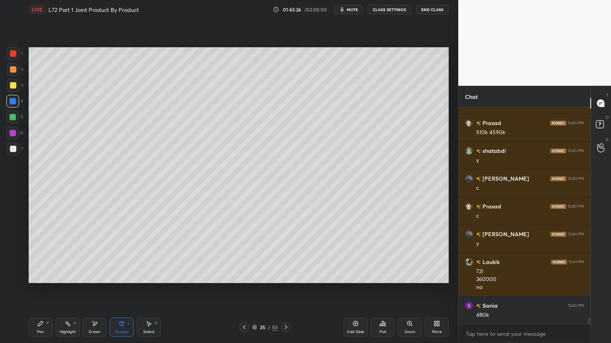
click at [15, 147] on div at bounding box center [13, 149] width 6 height 6
click at [42, 276] on div "Pen P" at bounding box center [41, 327] width 24 height 19
click at [245, 276] on icon at bounding box center [244, 327] width 6 height 6
click at [289, 276] on div at bounding box center [286, 328] width 10 height 10
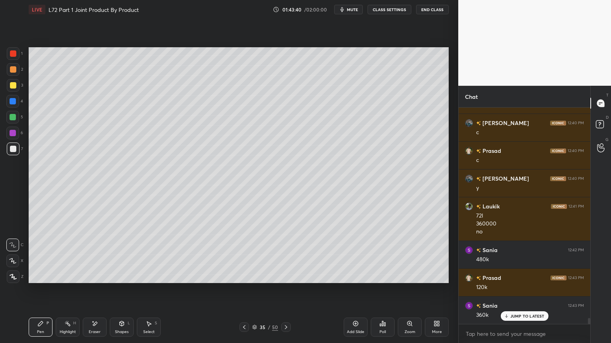
scroll to position [7645, 0]
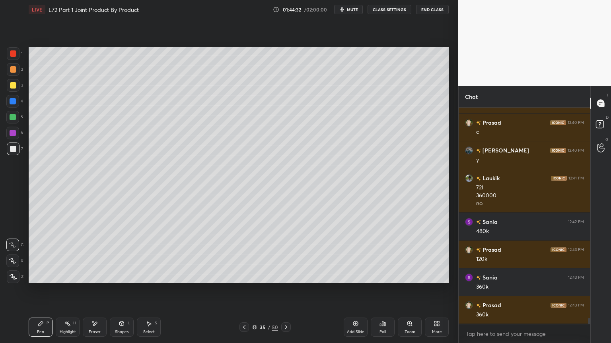
click at [247, 276] on div at bounding box center [244, 328] width 10 height 10
click at [244, 276] on icon at bounding box center [244, 327] width 6 height 6
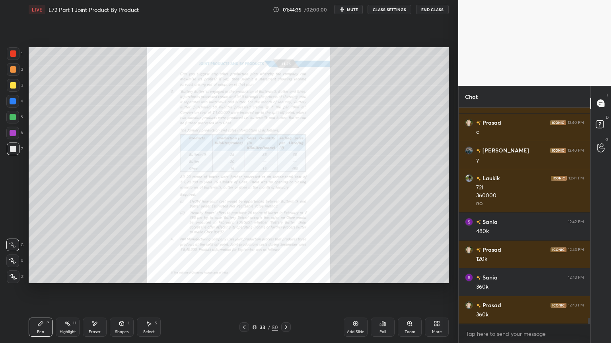
click at [407, 276] on div "Zoom" at bounding box center [410, 327] width 24 height 19
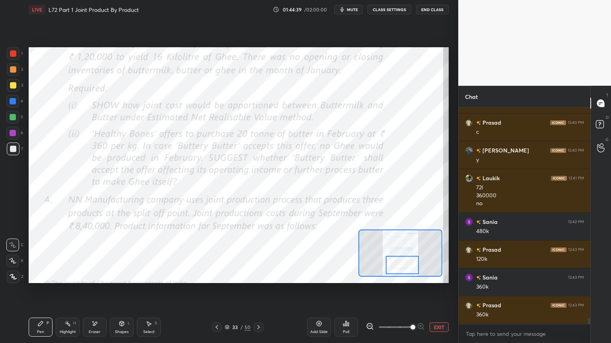
scroll to position [7673, 0]
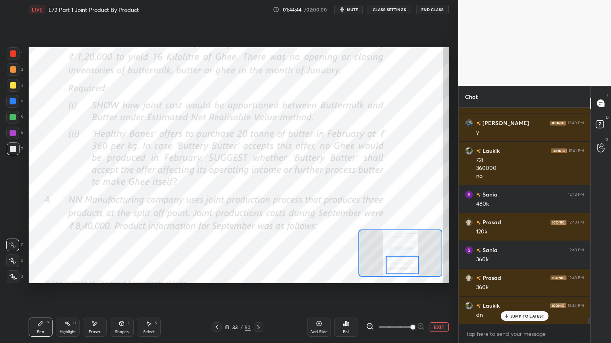
click at [258, 276] on icon at bounding box center [258, 327] width 6 height 6
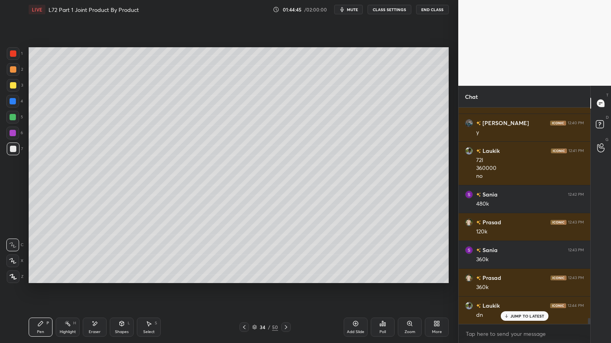
click at [285, 276] on icon at bounding box center [286, 327] width 6 height 6
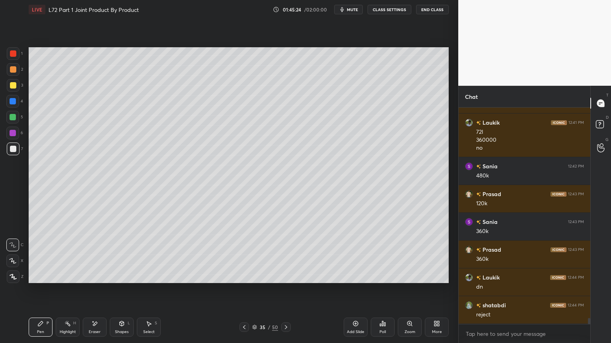
click at [244, 276] on icon at bounding box center [244, 327] width 6 height 6
click at [242, 276] on icon at bounding box center [244, 327] width 6 height 6
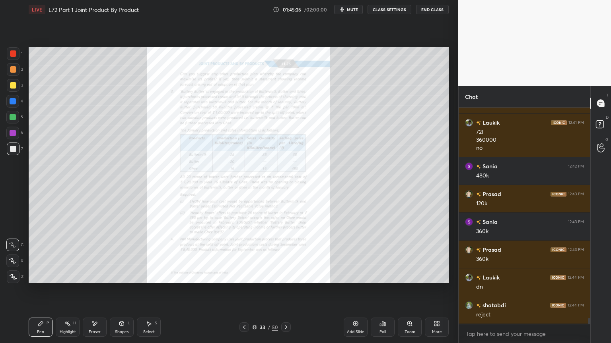
click at [95, 276] on icon at bounding box center [95, 324] width 4 height 4
click at [13, 276] on span "Erase all" at bounding box center [13, 277] width 12 height 6
click at [410, 276] on div "Zoom" at bounding box center [410, 327] width 24 height 19
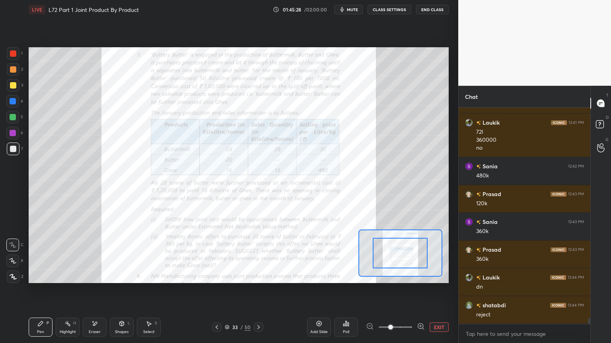
click at [419, 276] on icon at bounding box center [421, 327] width 8 height 8
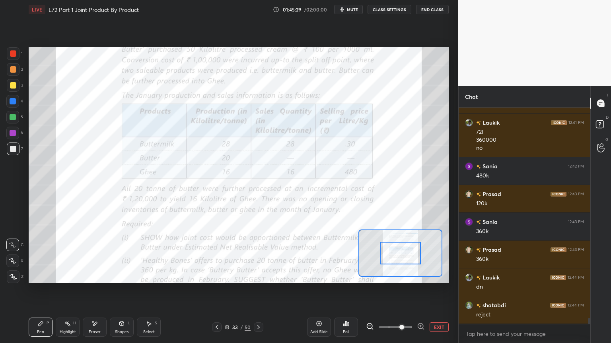
click at [420, 276] on icon at bounding box center [421, 327] width 8 height 8
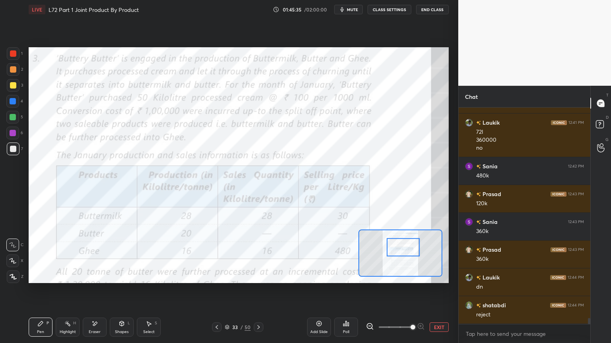
click at [371, 276] on icon at bounding box center [370, 327] width 8 height 8
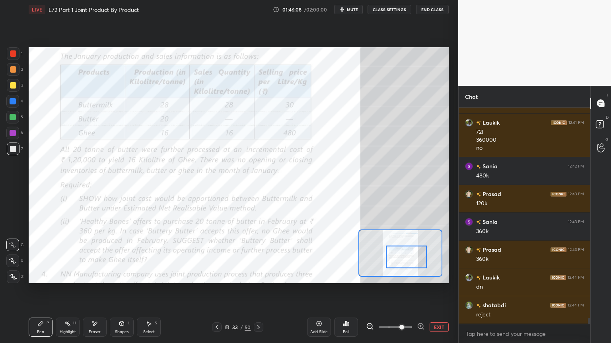
click at [259, 276] on icon at bounding box center [258, 328] width 2 height 4
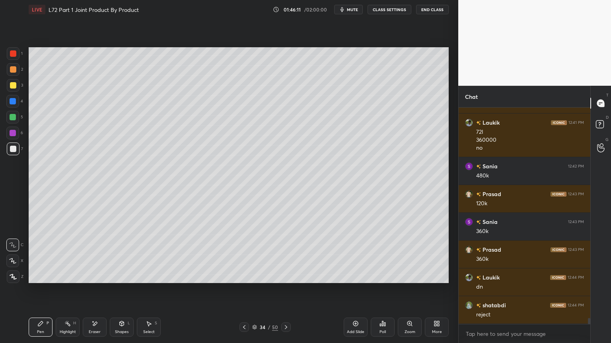
click at [288, 276] on icon at bounding box center [286, 327] width 6 height 6
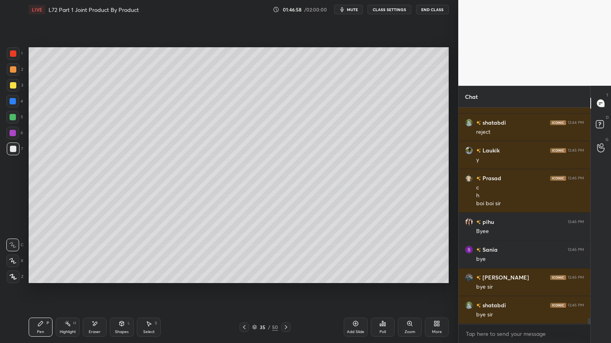
scroll to position [7911, 0]
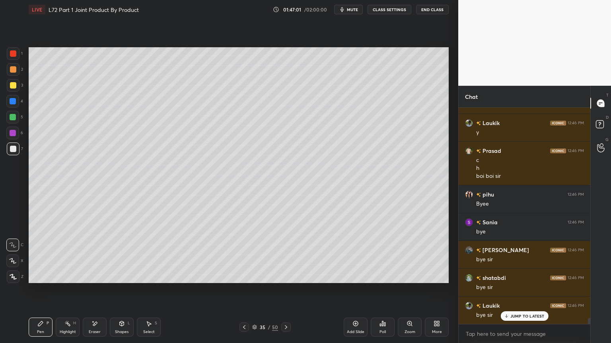
click at [427, 6] on button "End Class" at bounding box center [432, 10] width 33 height 10
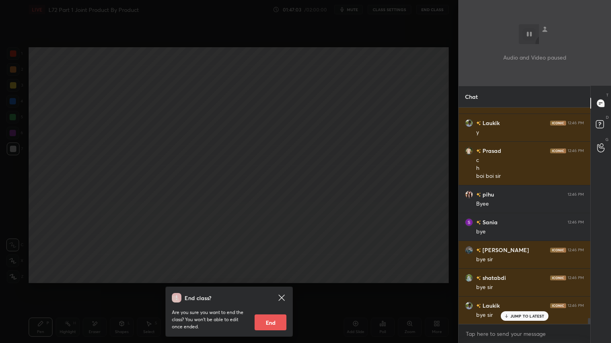
click at [279, 276] on button "End" at bounding box center [270, 323] width 32 height 16
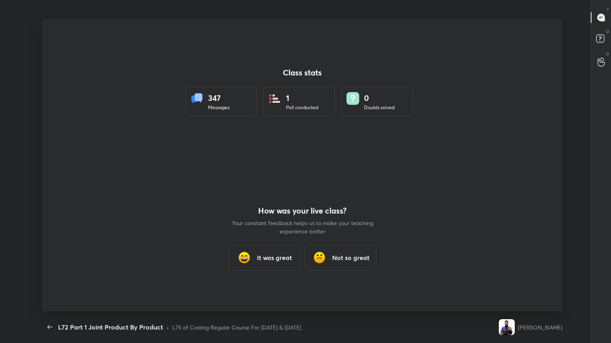
scroll to position [0, 0]
drag, startPoint x: 253, startPoint y: 105, endPoint x: 304, endPoint y: 0, distance: 117.0
click at [304, 0] on div "L72 Part 1 Joint Product By Product CLASS SETTINGS End Class Class stats 347 Me…" at bounding box center [302, 171] width 604 height 343
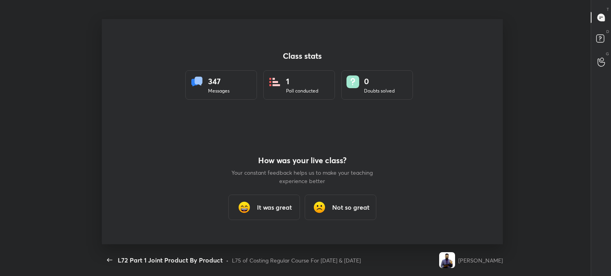
type textarea "x"
